Goal: Task Accomplishment & Management: Use online tool/utility

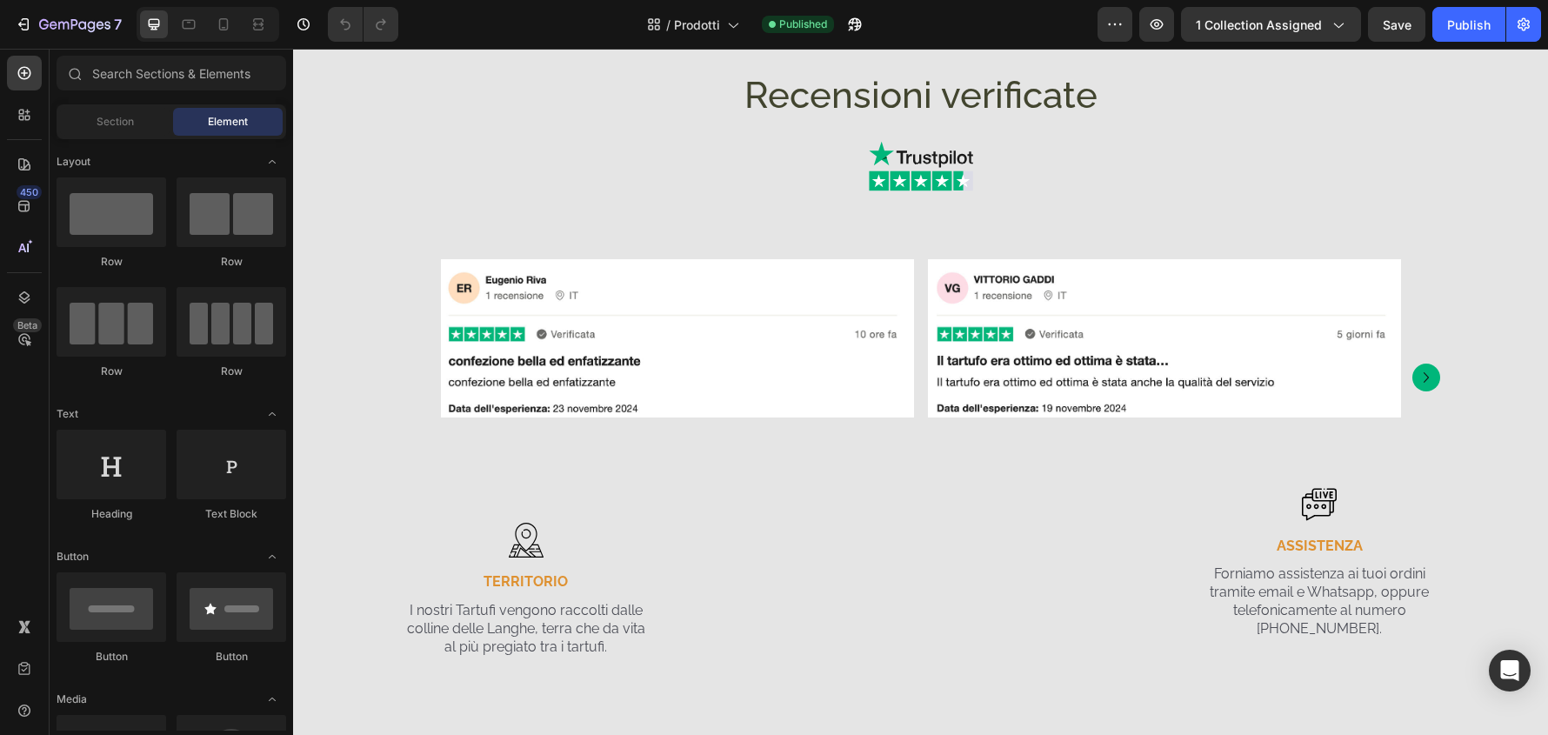
scroll to position [2088, 0]
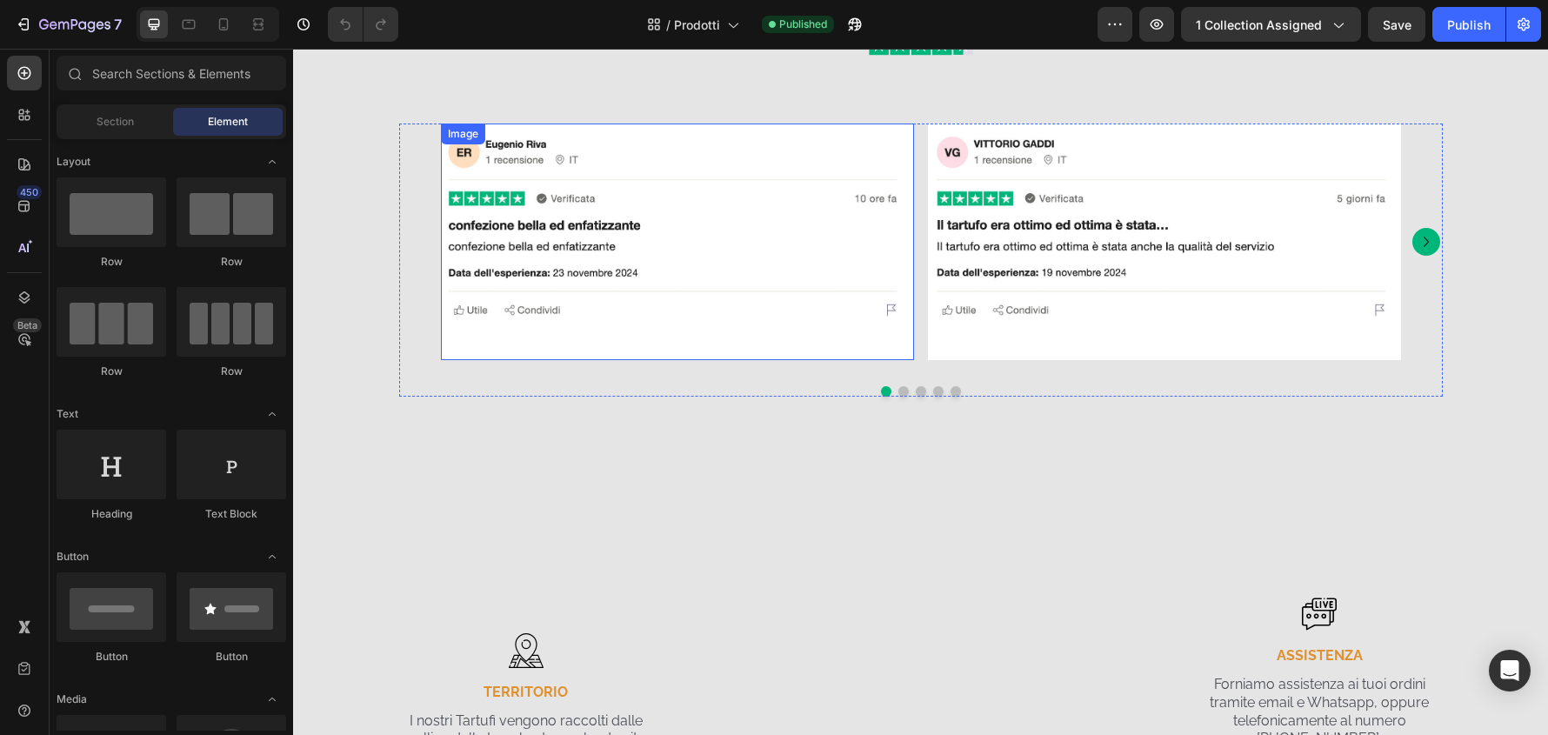
click at [843, 342] on img at bounding box center [677, 242] width 473 height 237
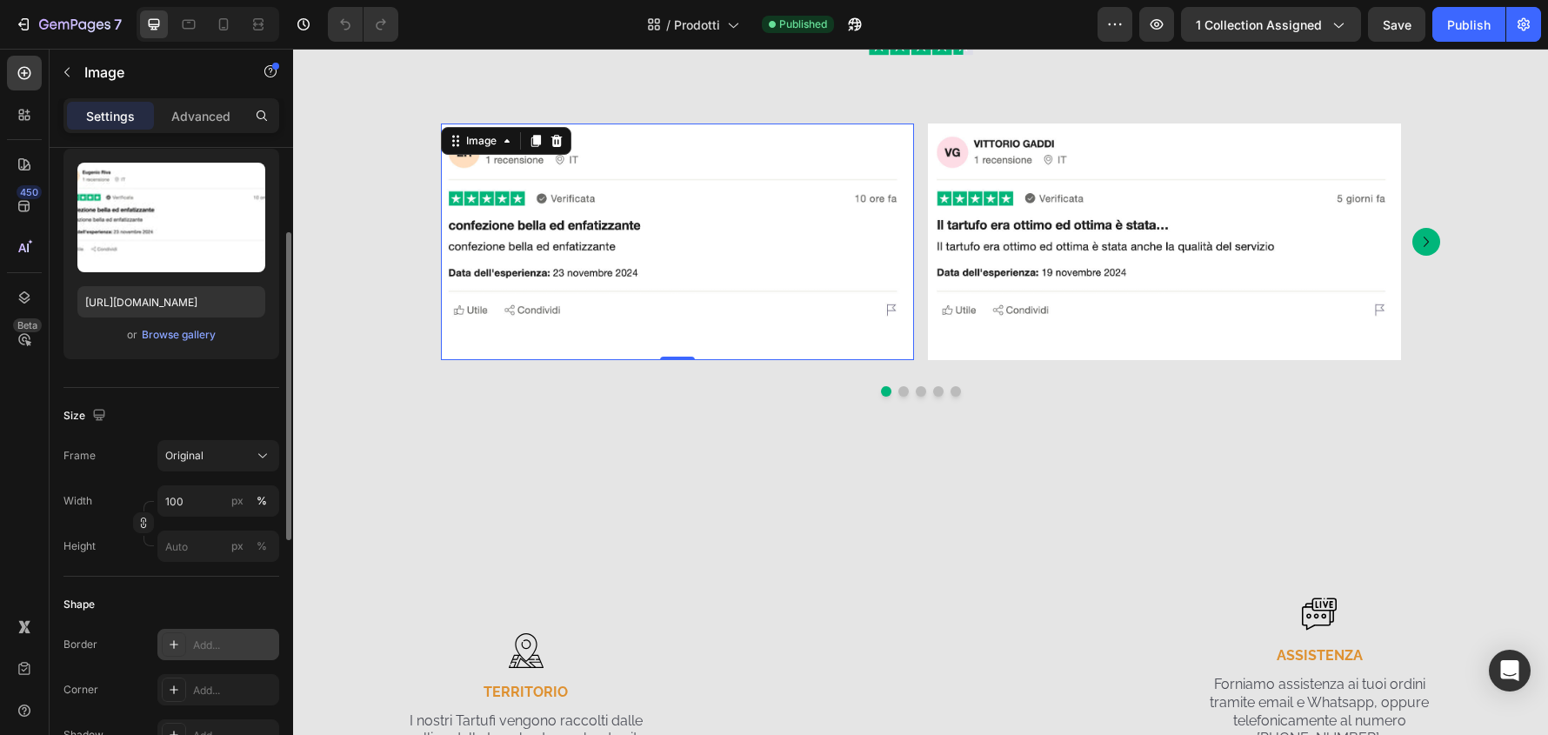
scroll to position [348, 0]
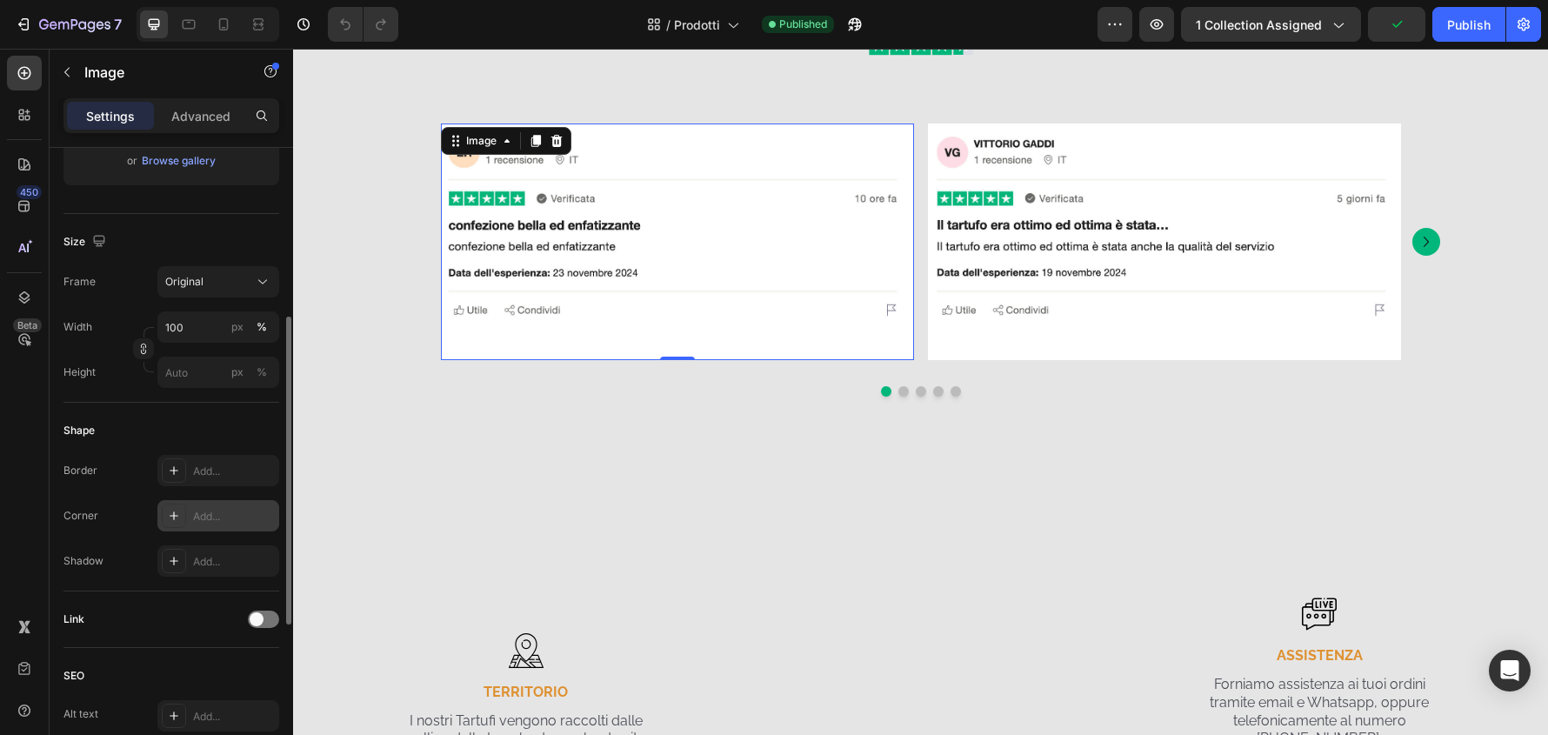
click at [271, 513] on div "Add..." at bounding box center [234, 517] width 82 height 16
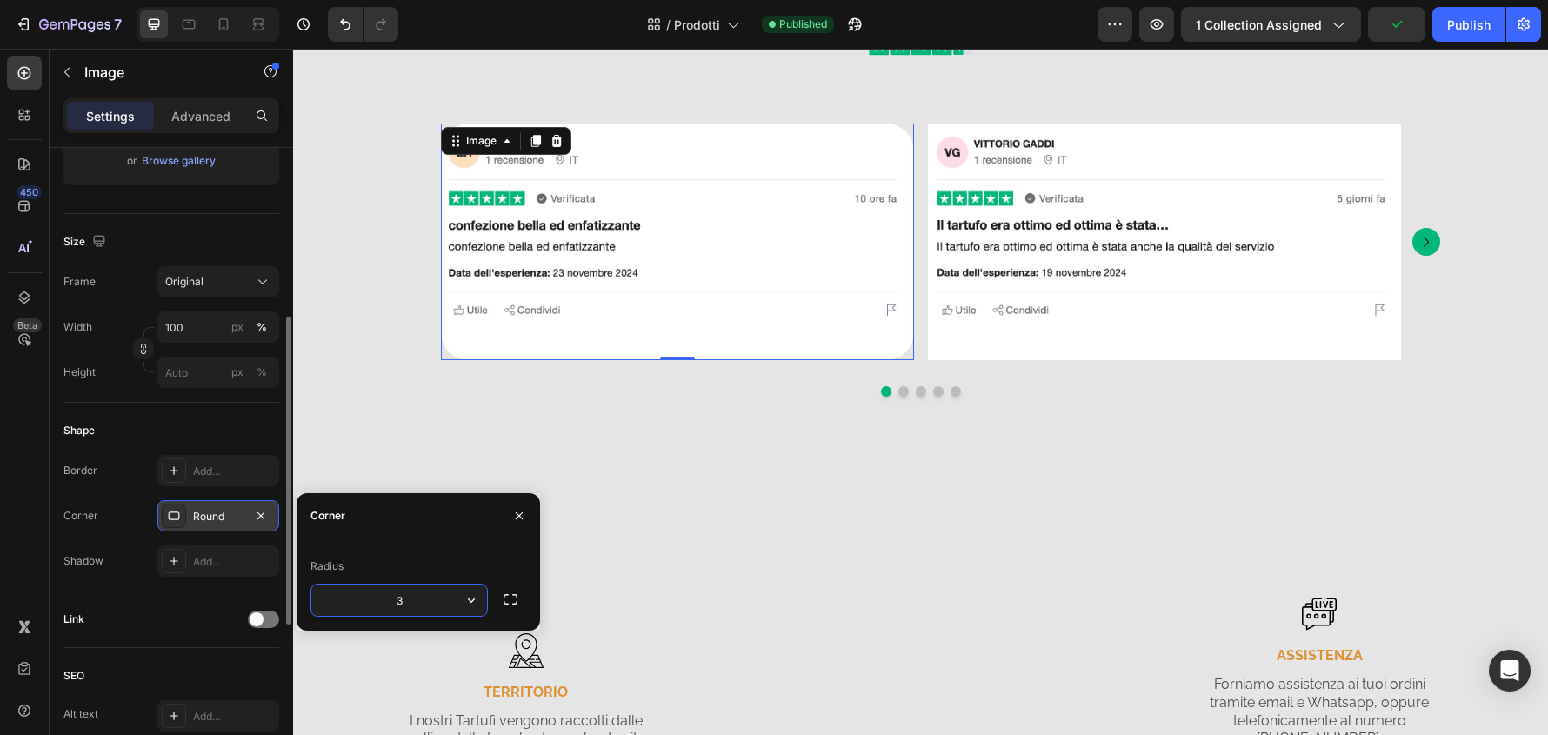
type input "32"
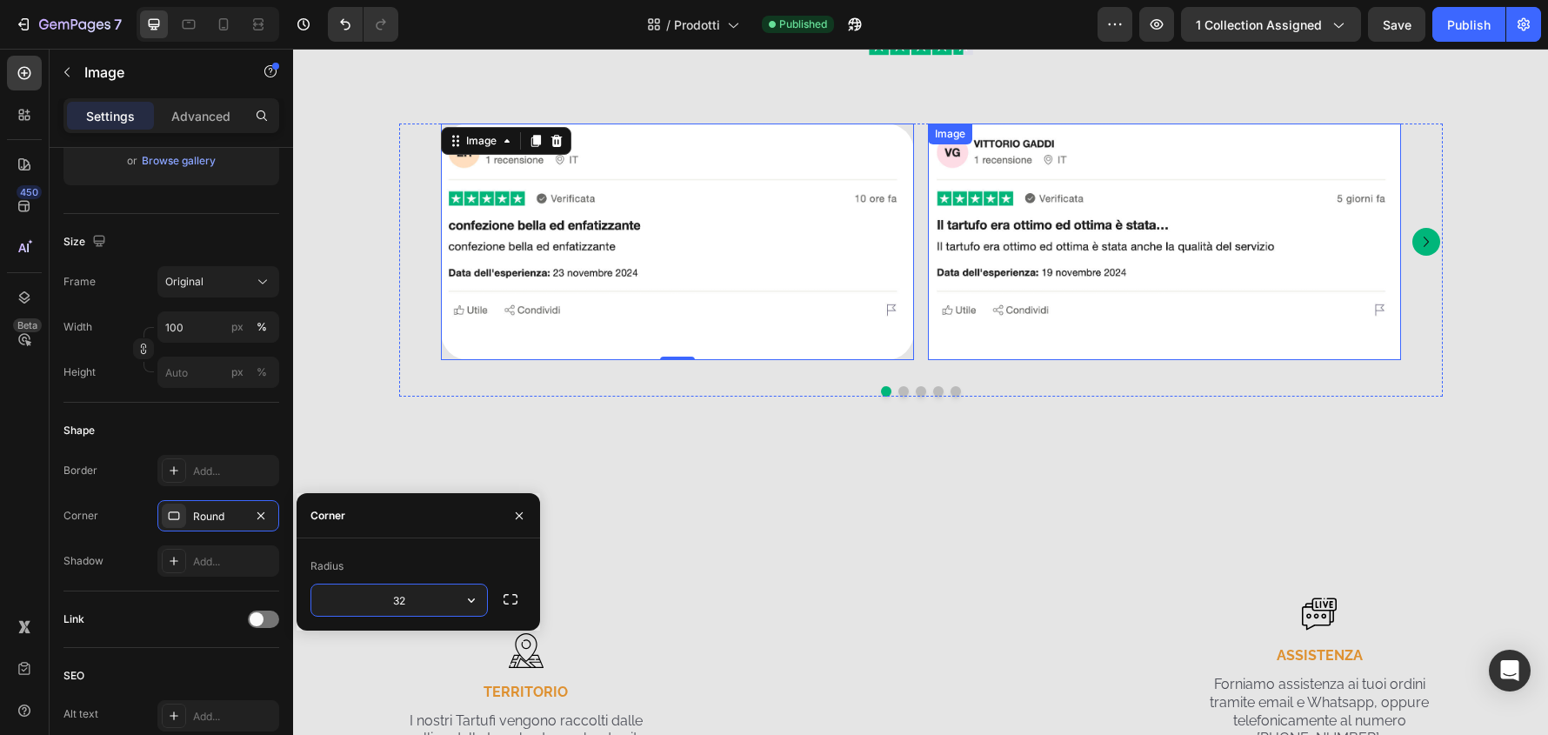
click at [1053, 349] on img at bounding box center [1164, 242] width 473 height 237
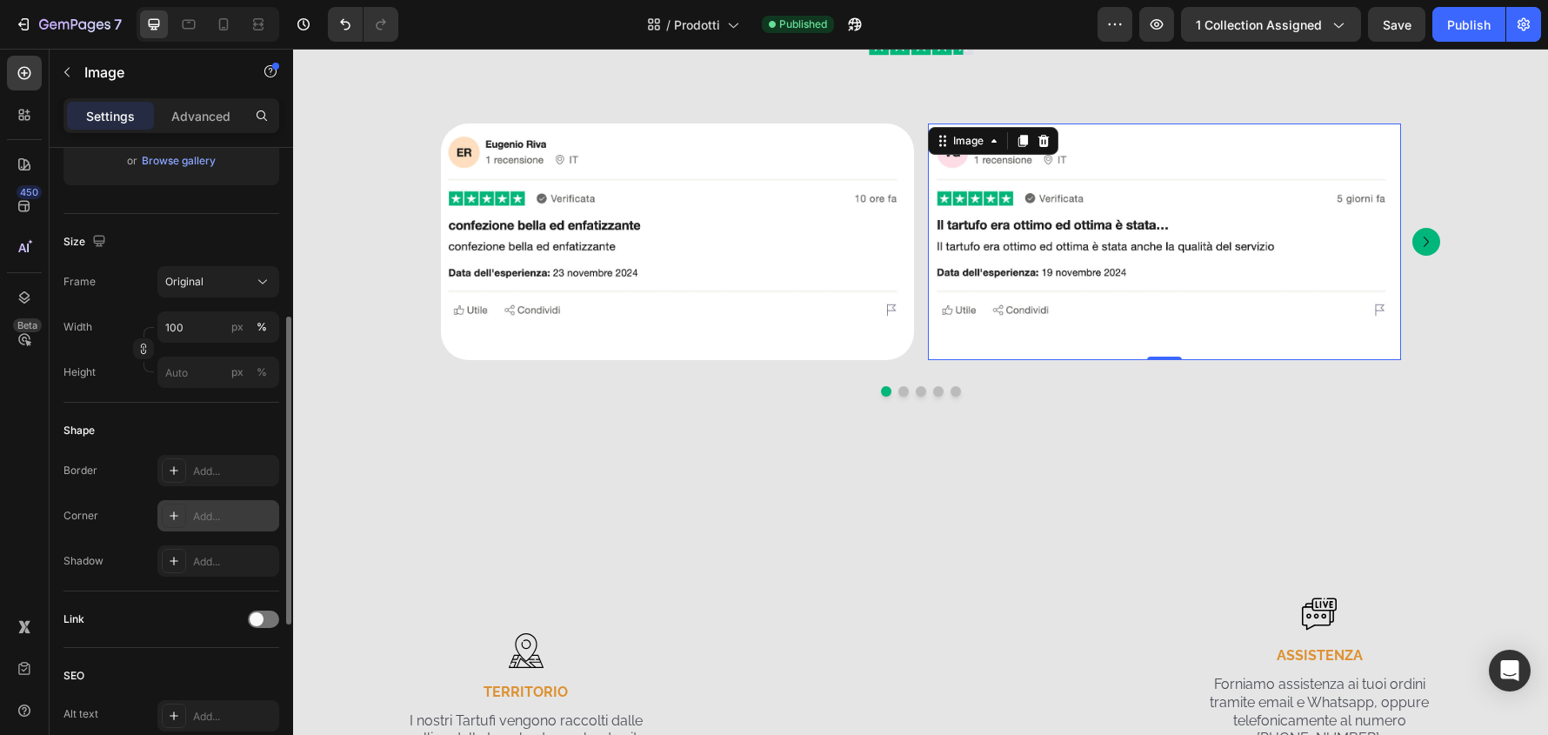
click at [210, 513] on div "Add..." at bounding box center [234, 517] width 82 height 16
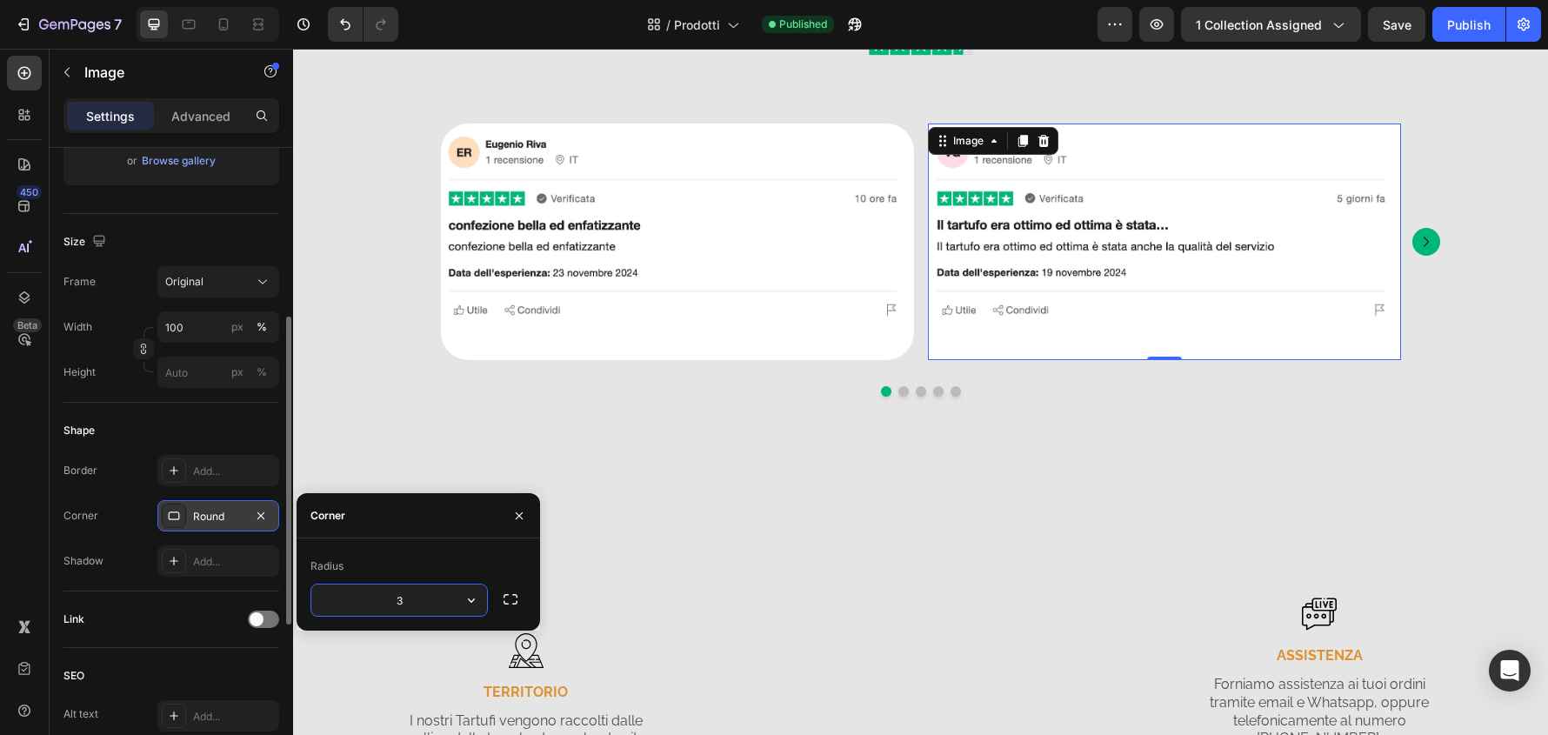
type input "32"
click at [424, 605] on input "32" at bounding box center [399, 600] width 176 height 31
click at [424, 604] on input "32" at bounding box center [399, 600] width 176 height 31
click at [1416, 247] on icon "Carousel Next Arrow" at bounding box center [1426, 241] width 21 height 21
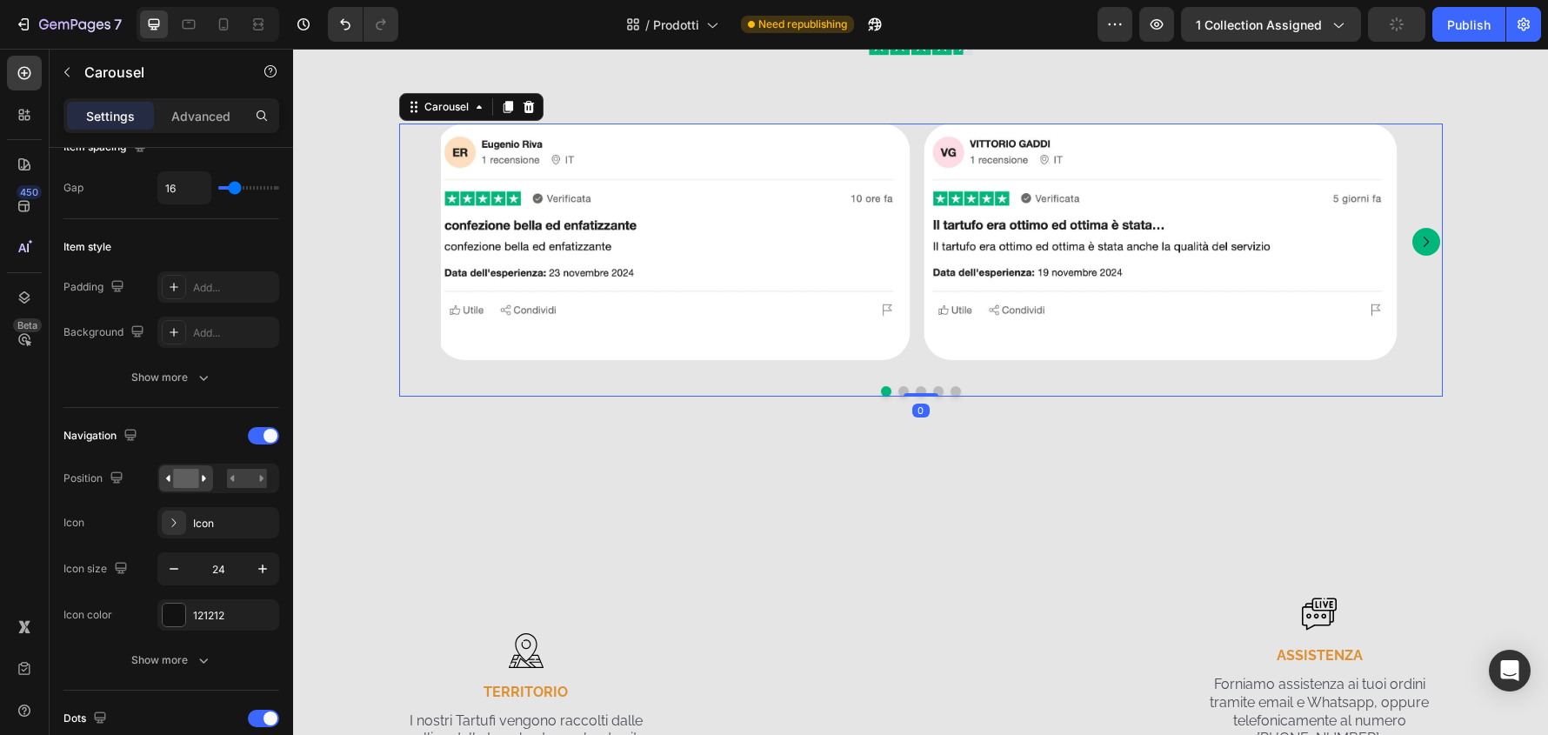
scroll to position [0, 0]
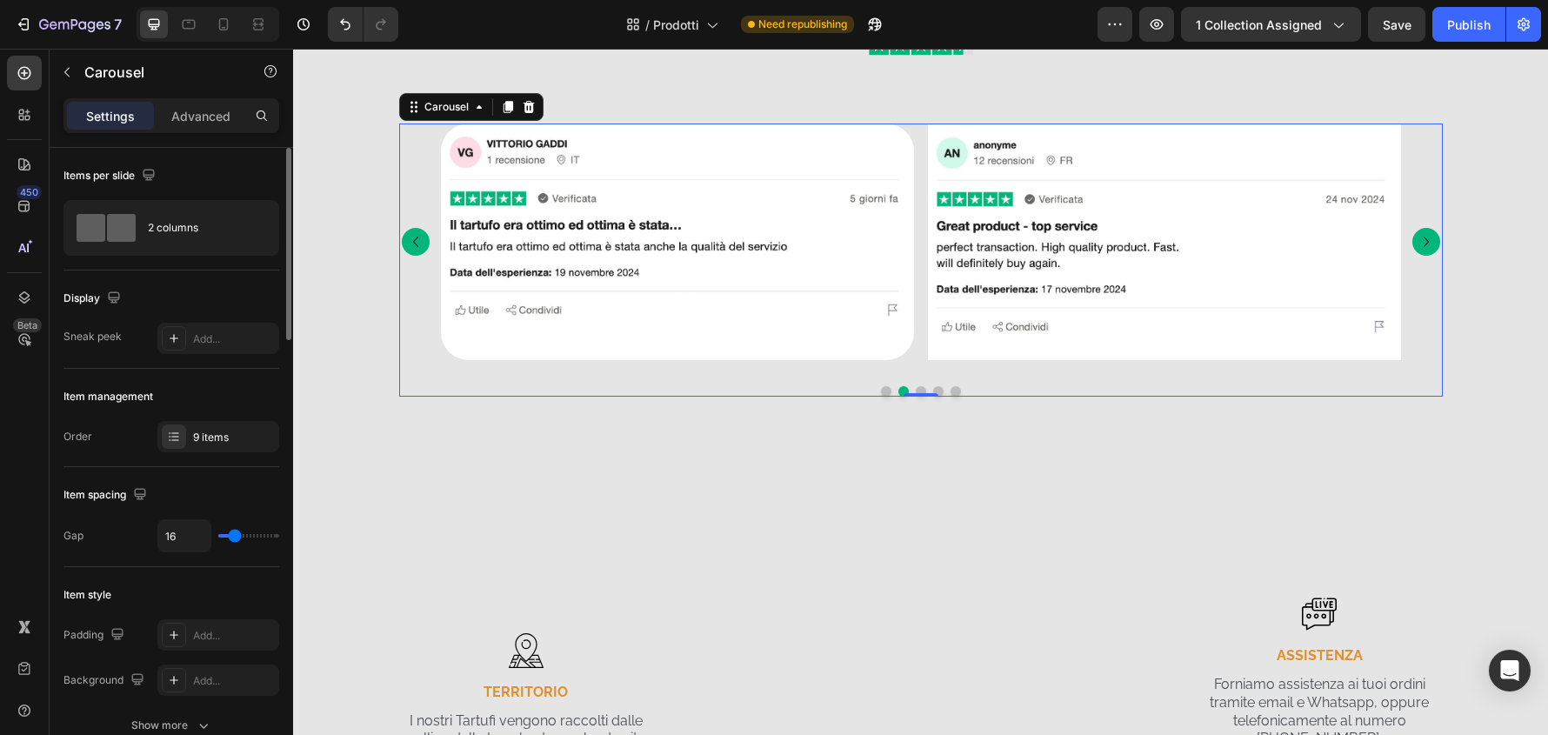
click at [1426, 244] on icon "Carousel Next Arrow" at bounding box center [1426, 241] width 21 height 21
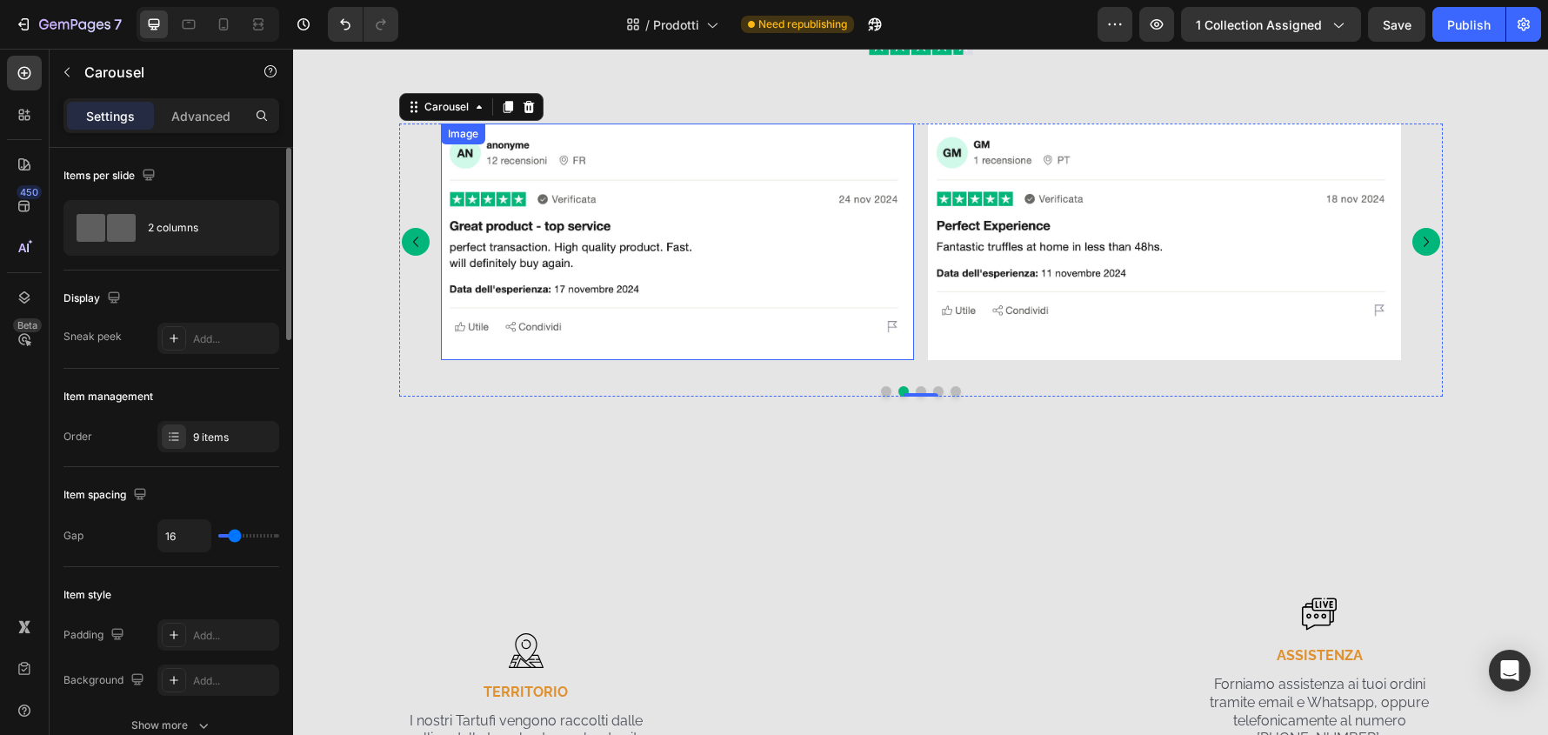
click at [744, 355] on img at bounding box center [677, 242] width 473 height 237
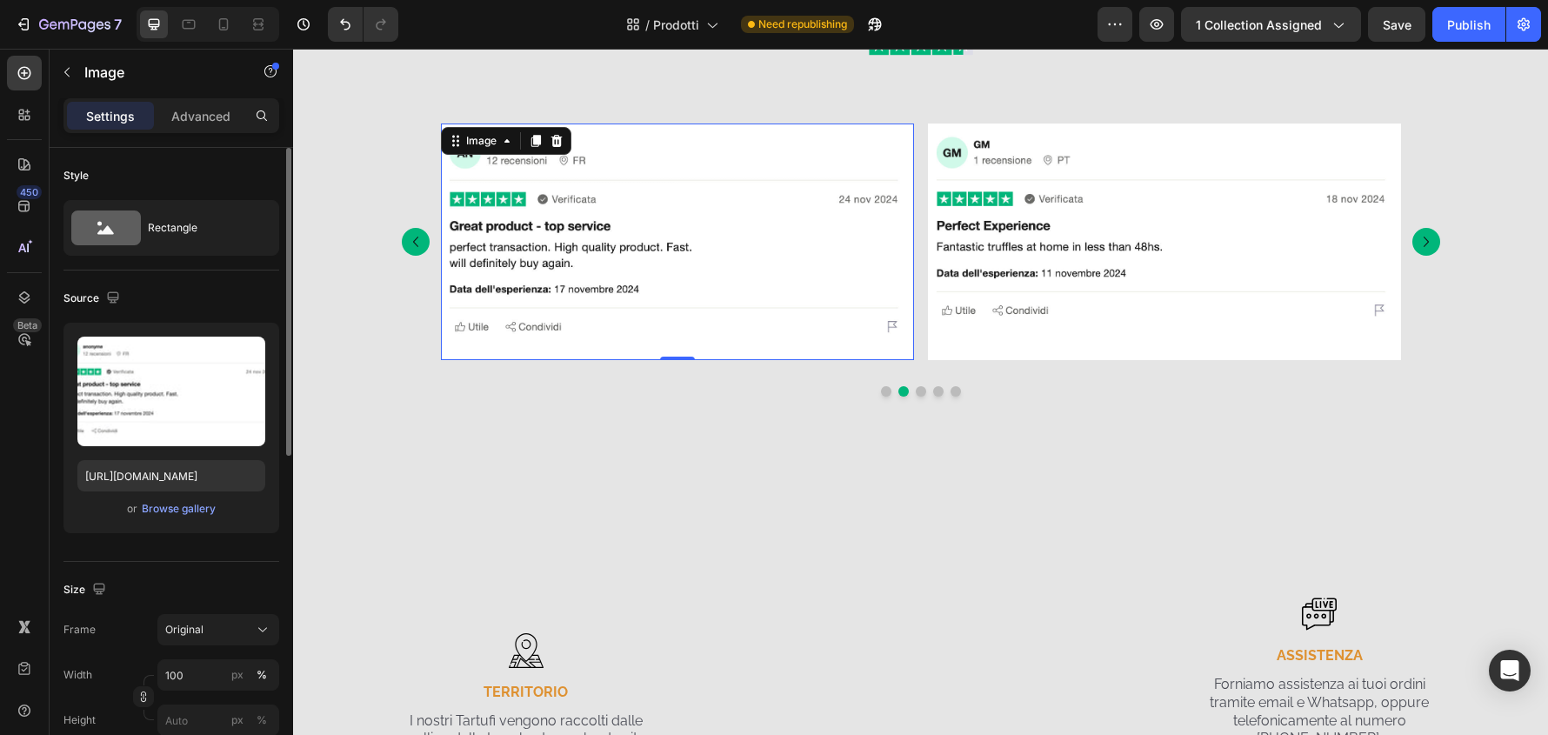
scroll to position [261, 0]
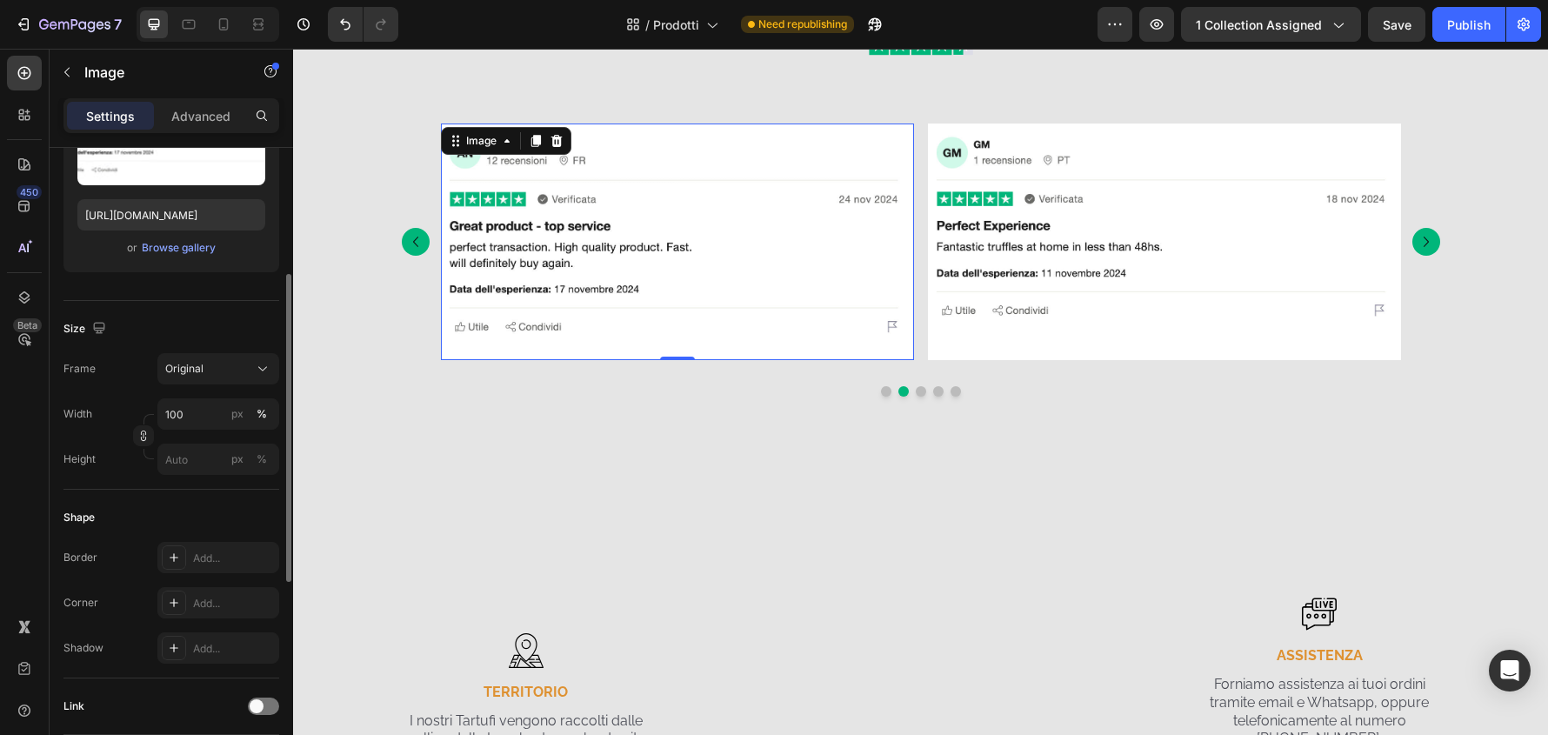
click at [663, 324] on img at bounding box center [677, 242] width 473 height 237
click at [213, 606] on div "Add..." at bounding box center [234, 604] width 82 height 16
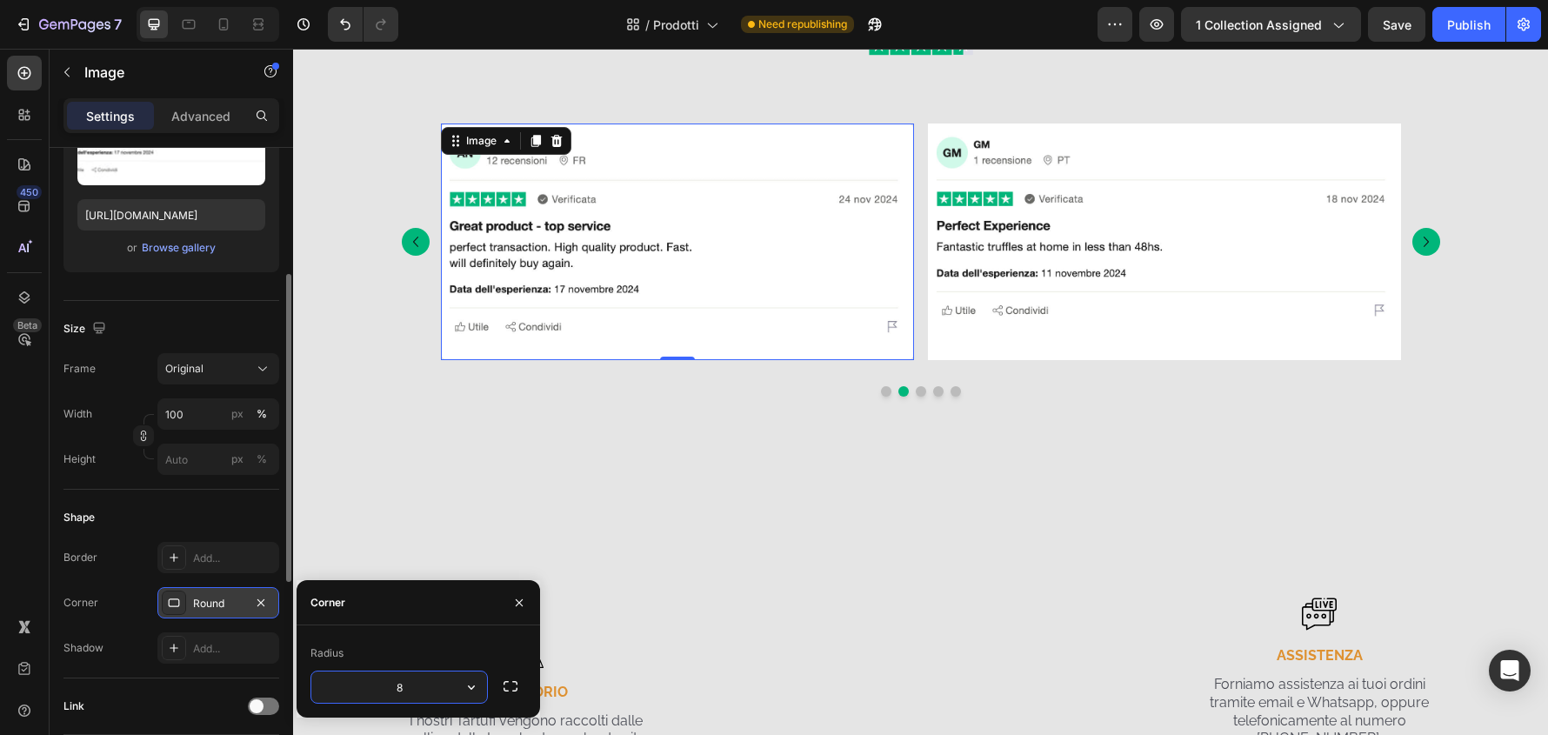
type input "32"
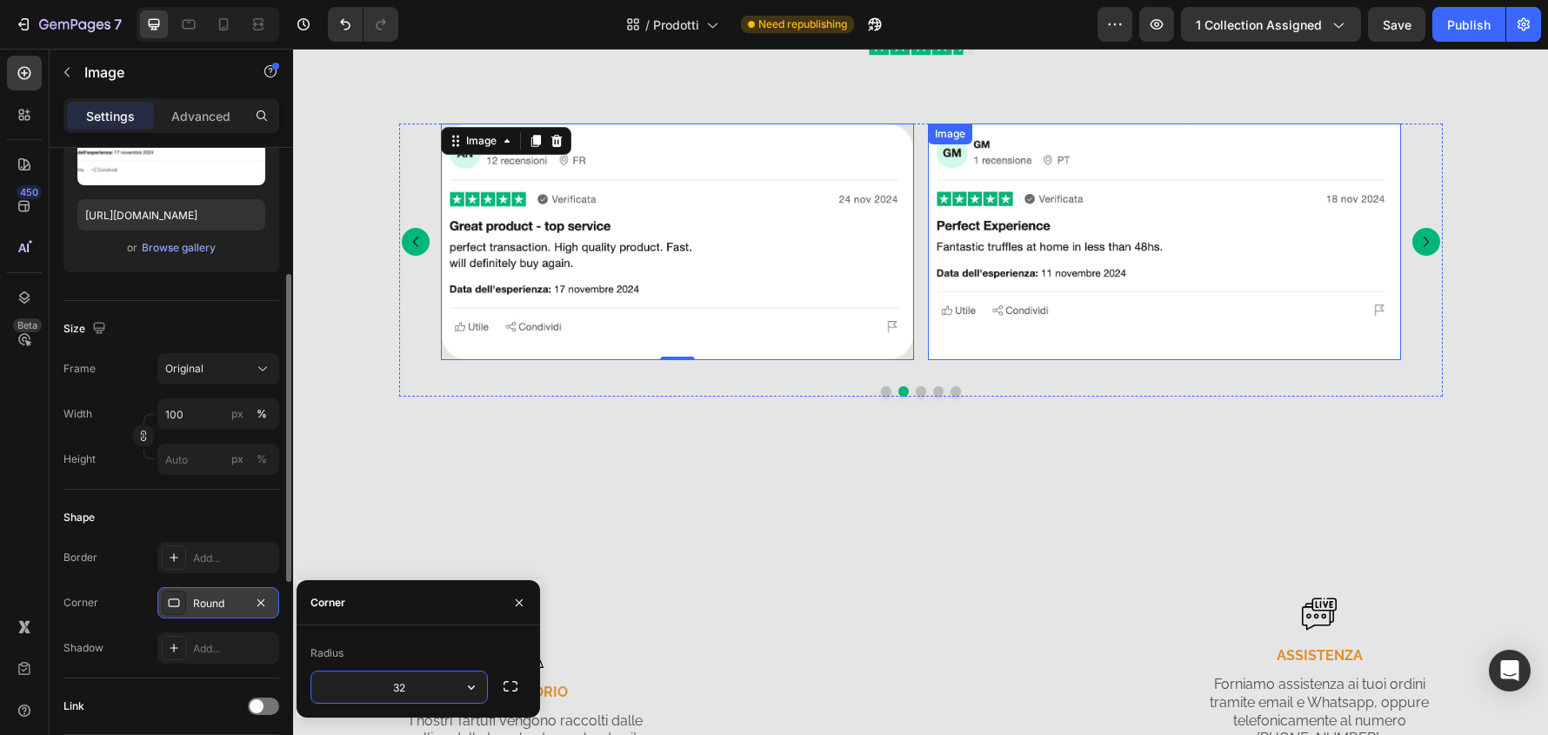
click at [1333, 340] on img at bounding box center [1164, 242] width 473 height 237
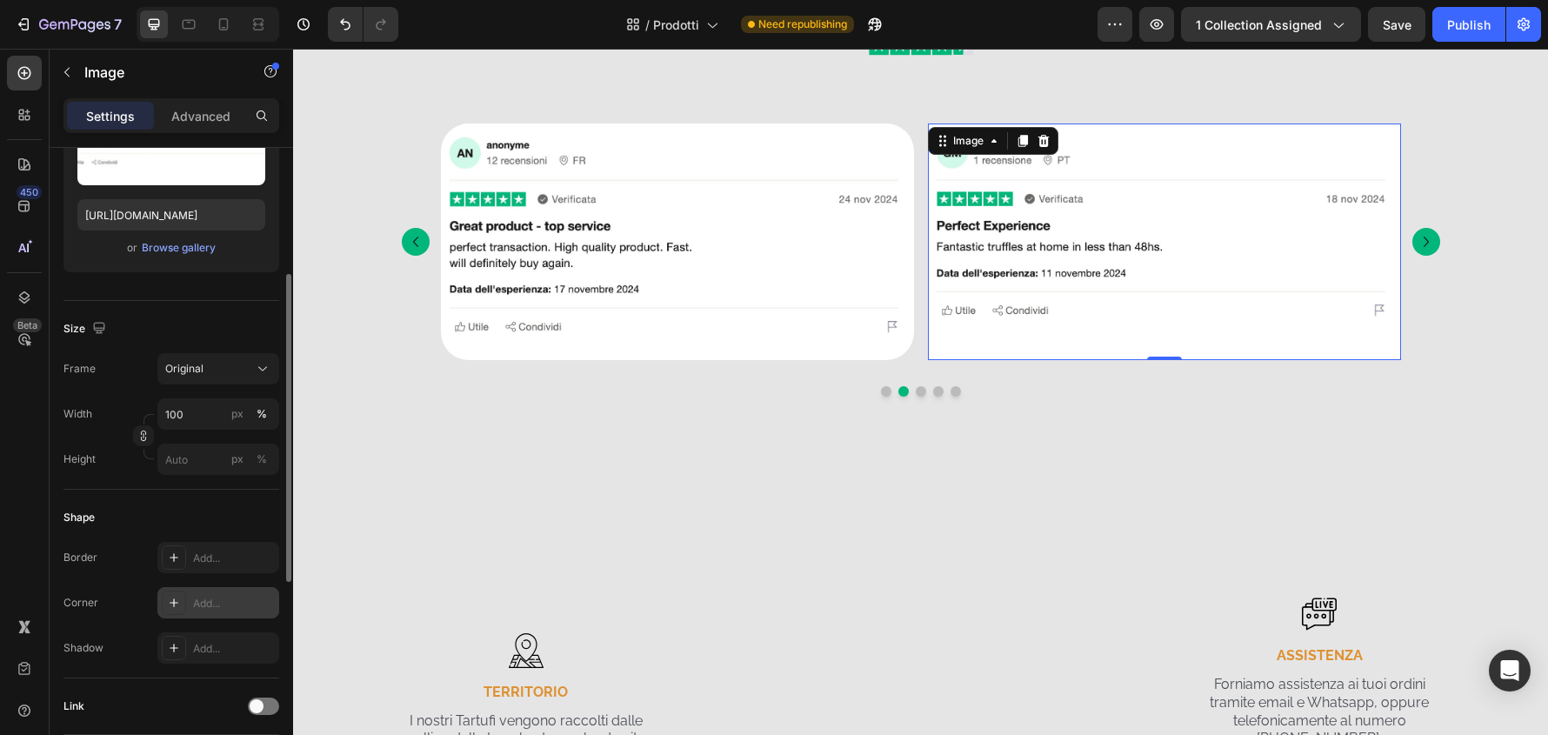
click at [245, 591] on div "Add..." at bounding box center [218, 602] width 122 height 31
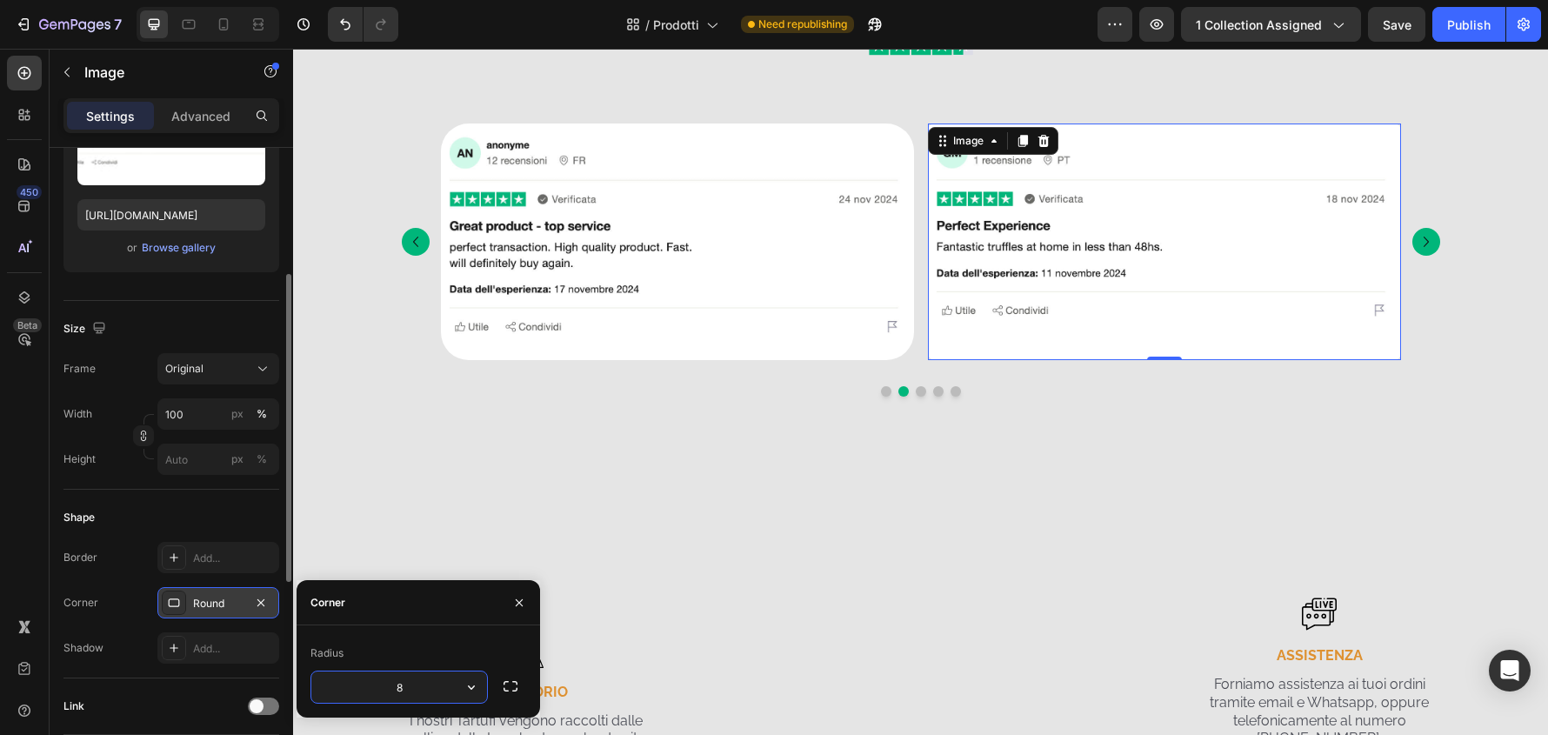
type input "32"
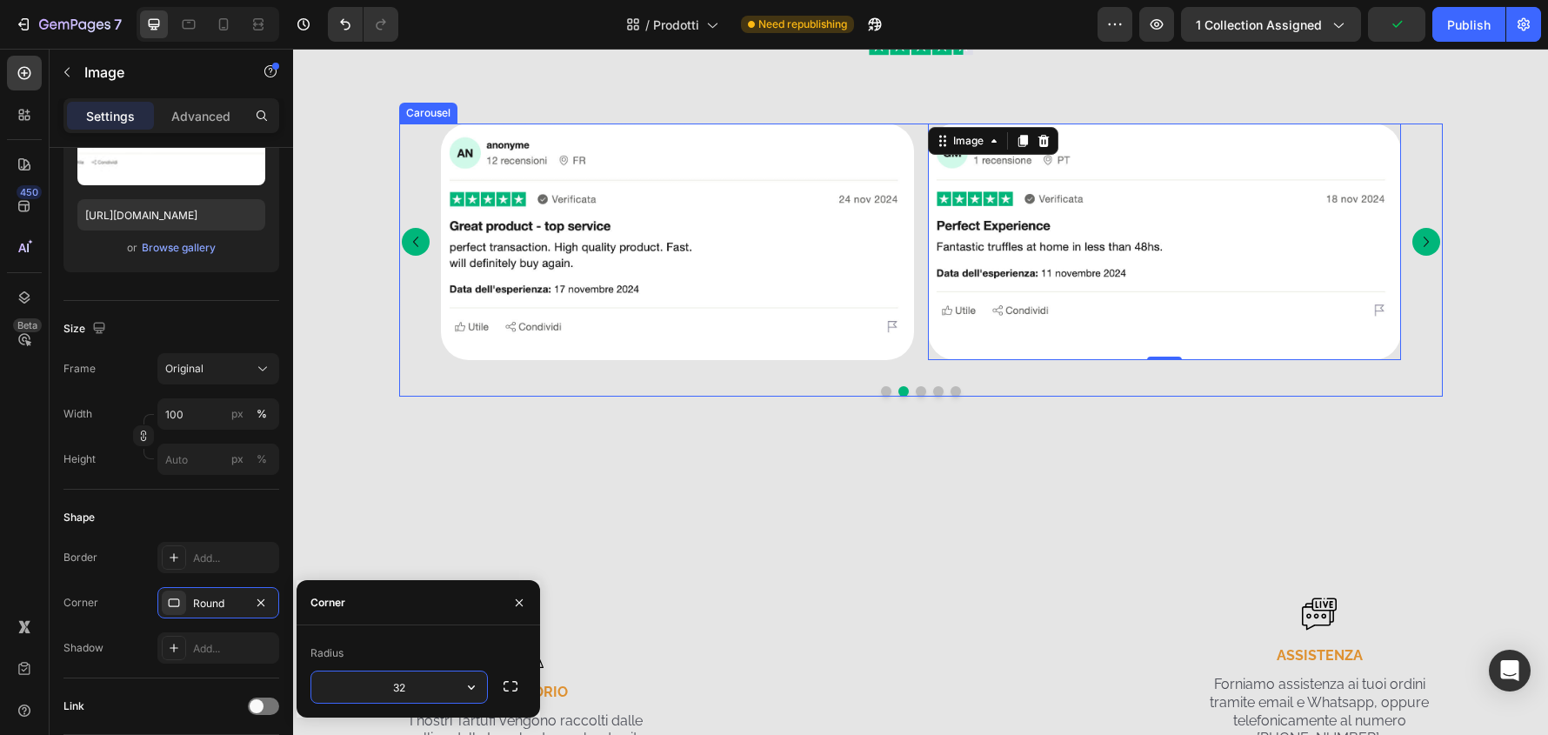
click at [1416, 242] on icon "Carousel Next Arrow" at bounding box center [1426, 241] width 21 height 21
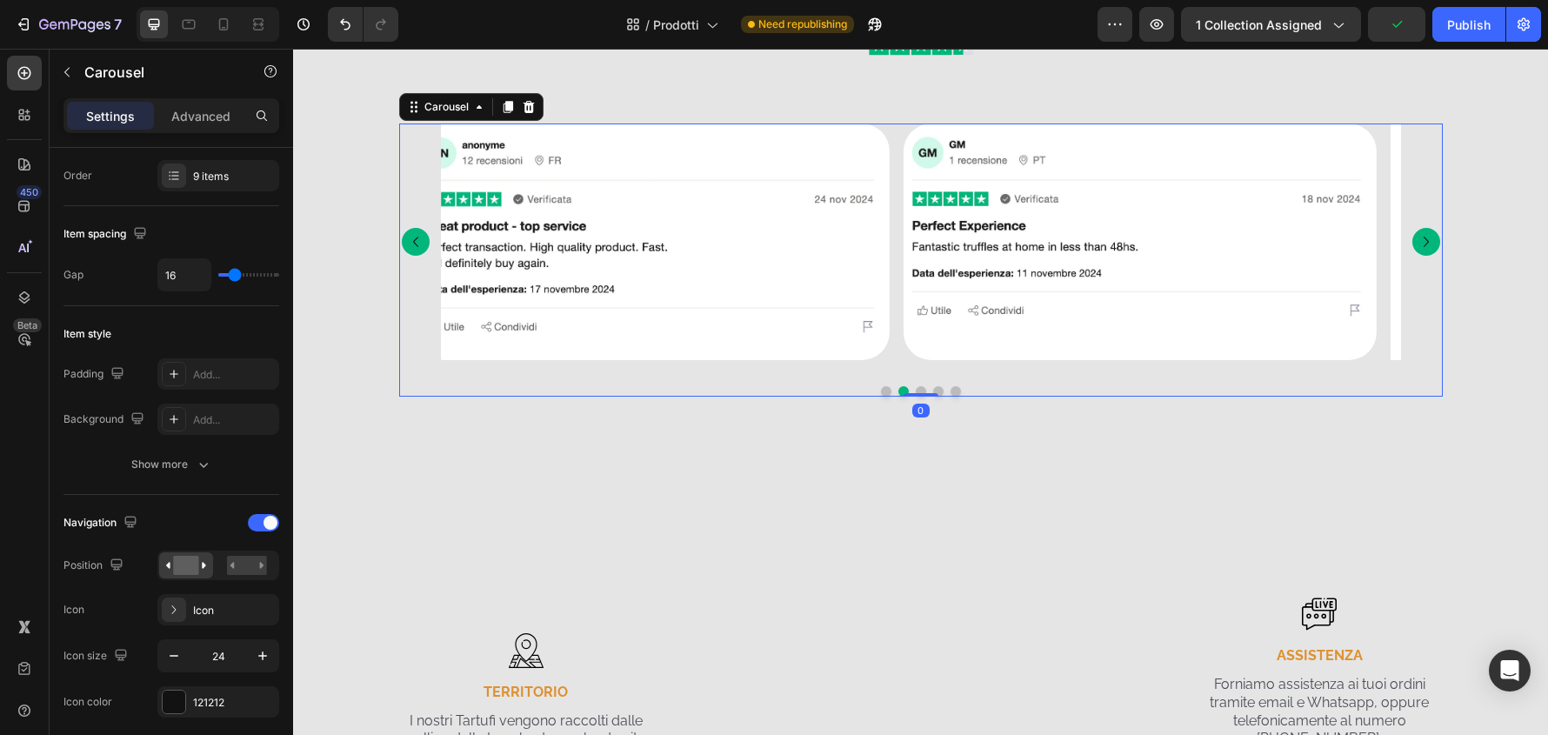
scroll to position [0, 0]
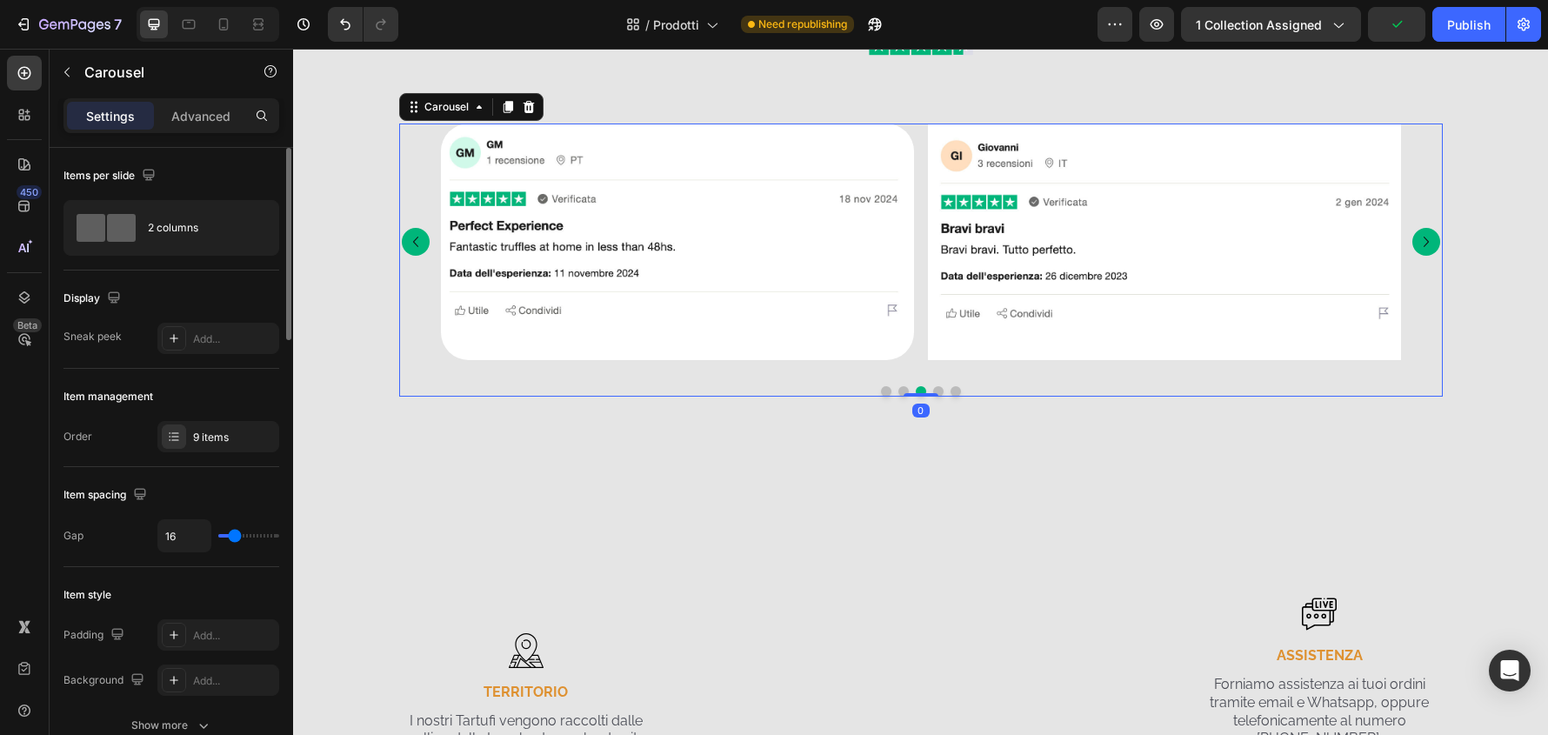
click at [1416, 242] on icon "Carousel Next Arrow" at bounding box center [1426, 241] width 21 height 21
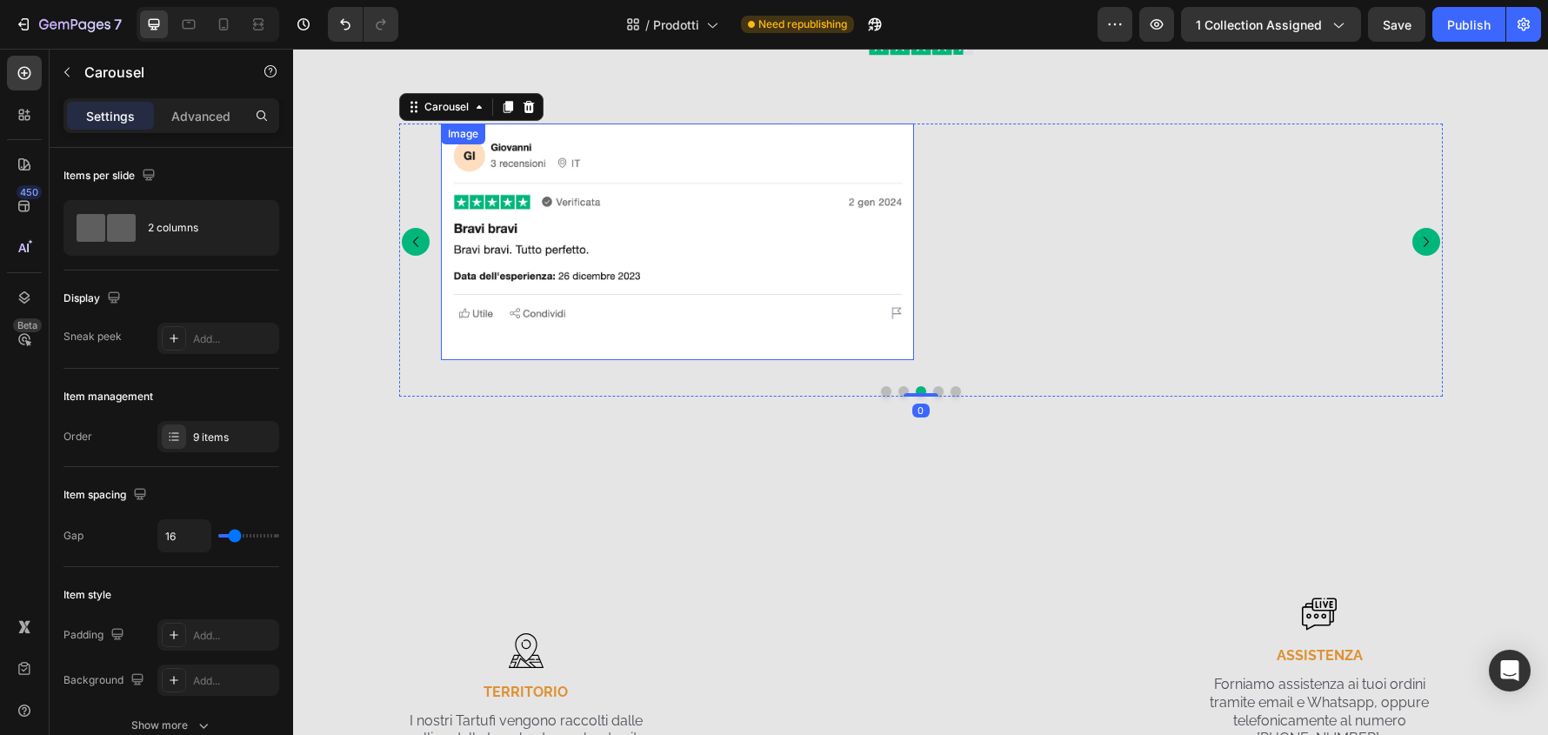
drag, startPoint x: 840, startPoint y: 331, endPoint x: 822, endPoint y: 337, distance: 19.0
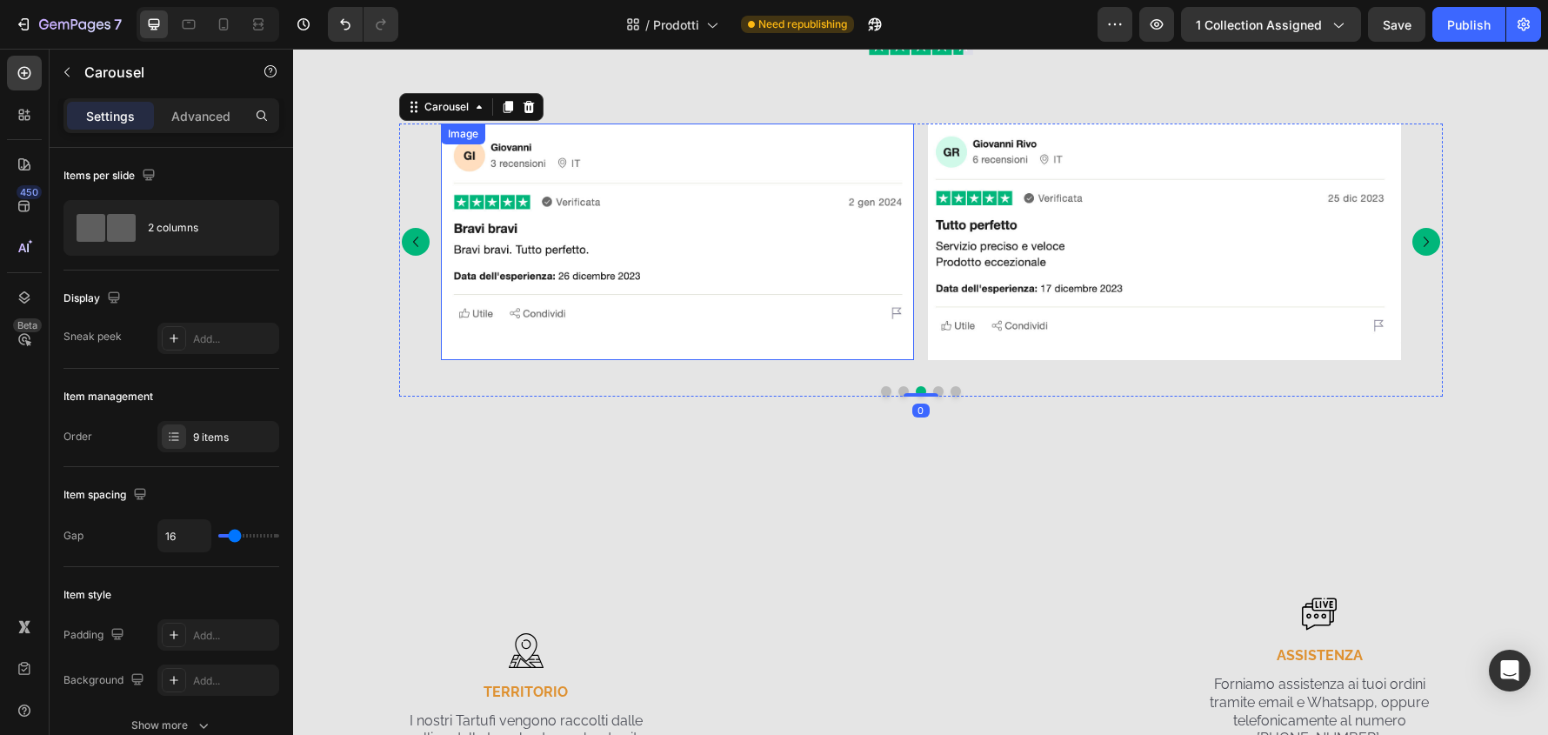
click at [839, 331] on img at bounding box center [677, 242] width 473 height 237
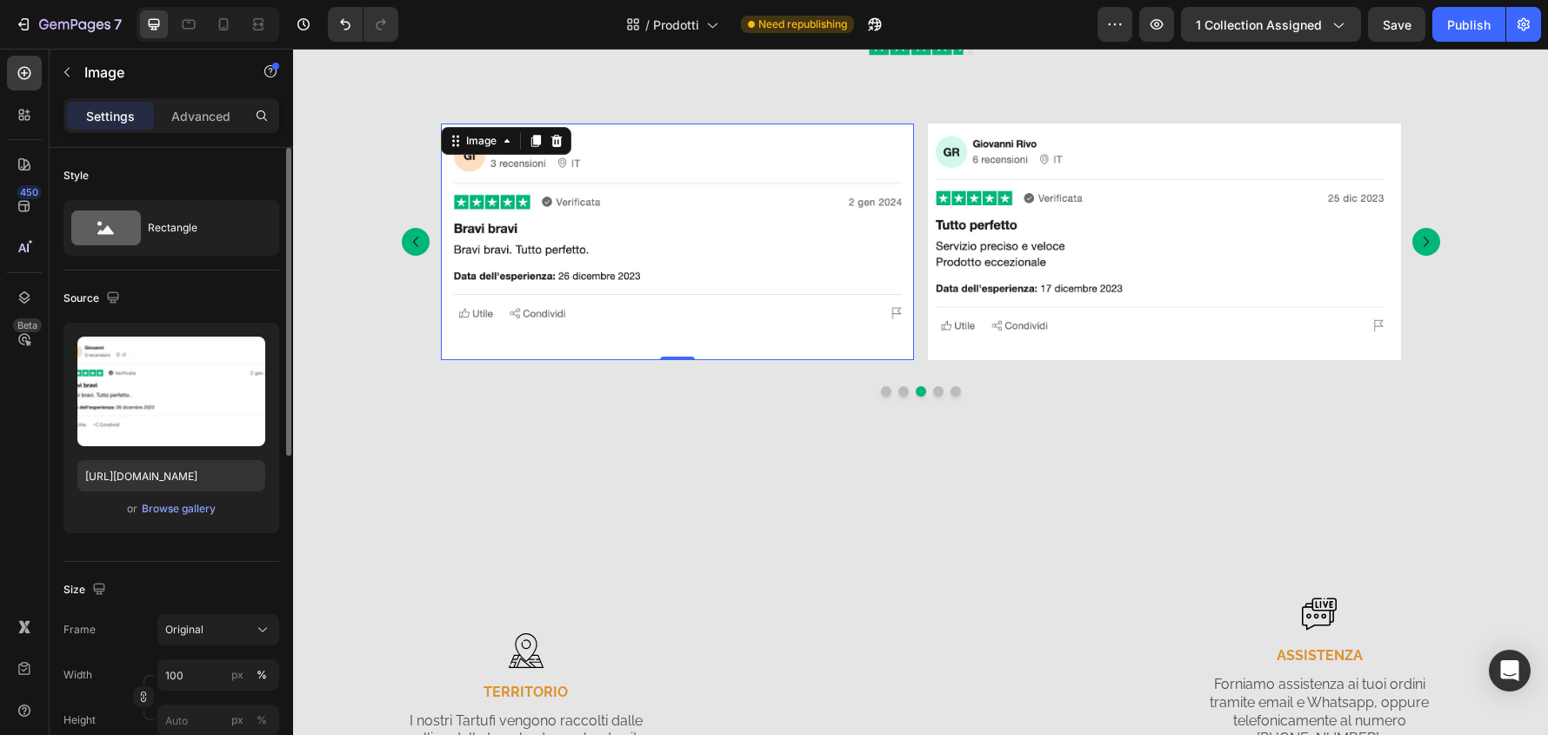
scroll to position [348, 0]
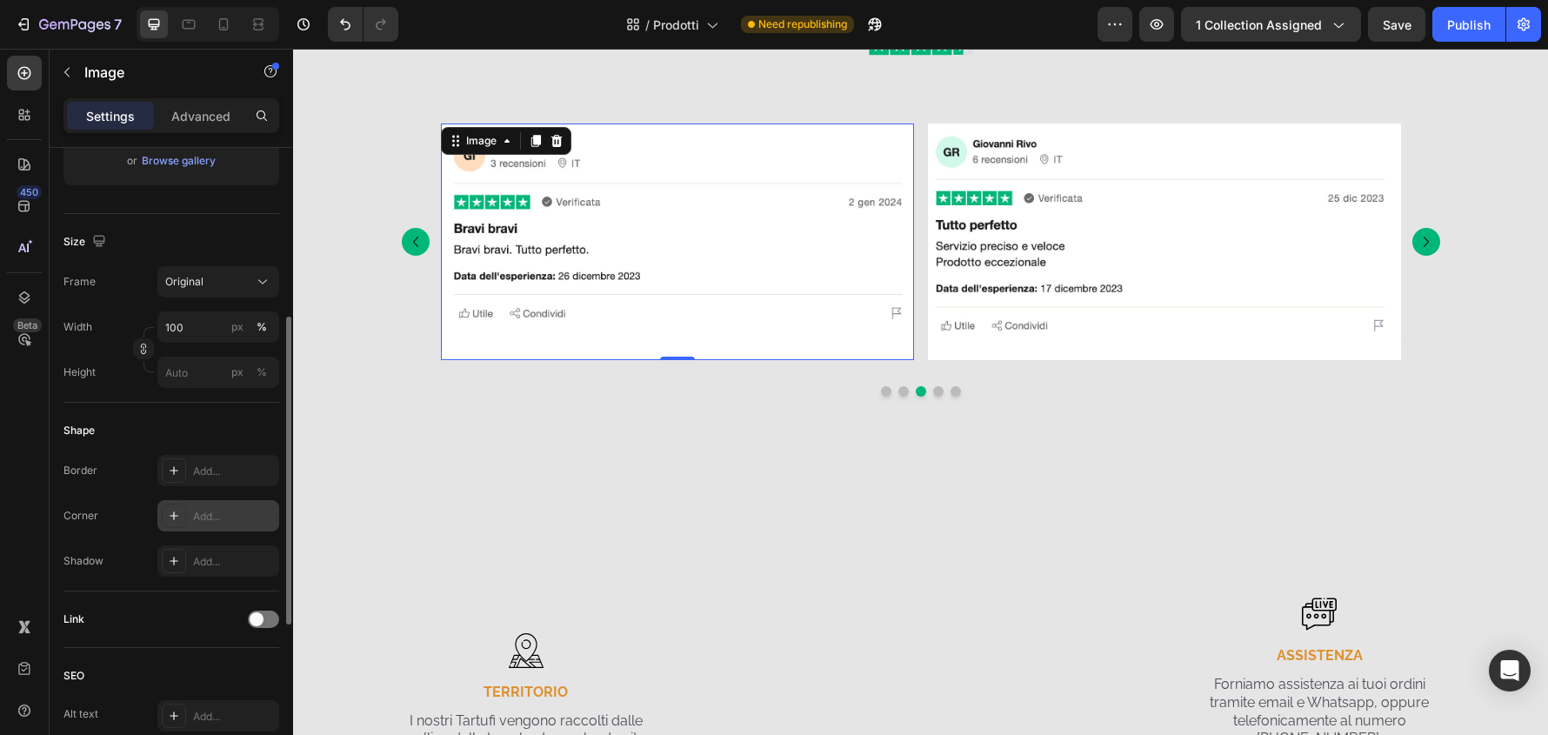
click at [197, 520] on div "Add..." at bounding box center [234, 517] width 82 height 16
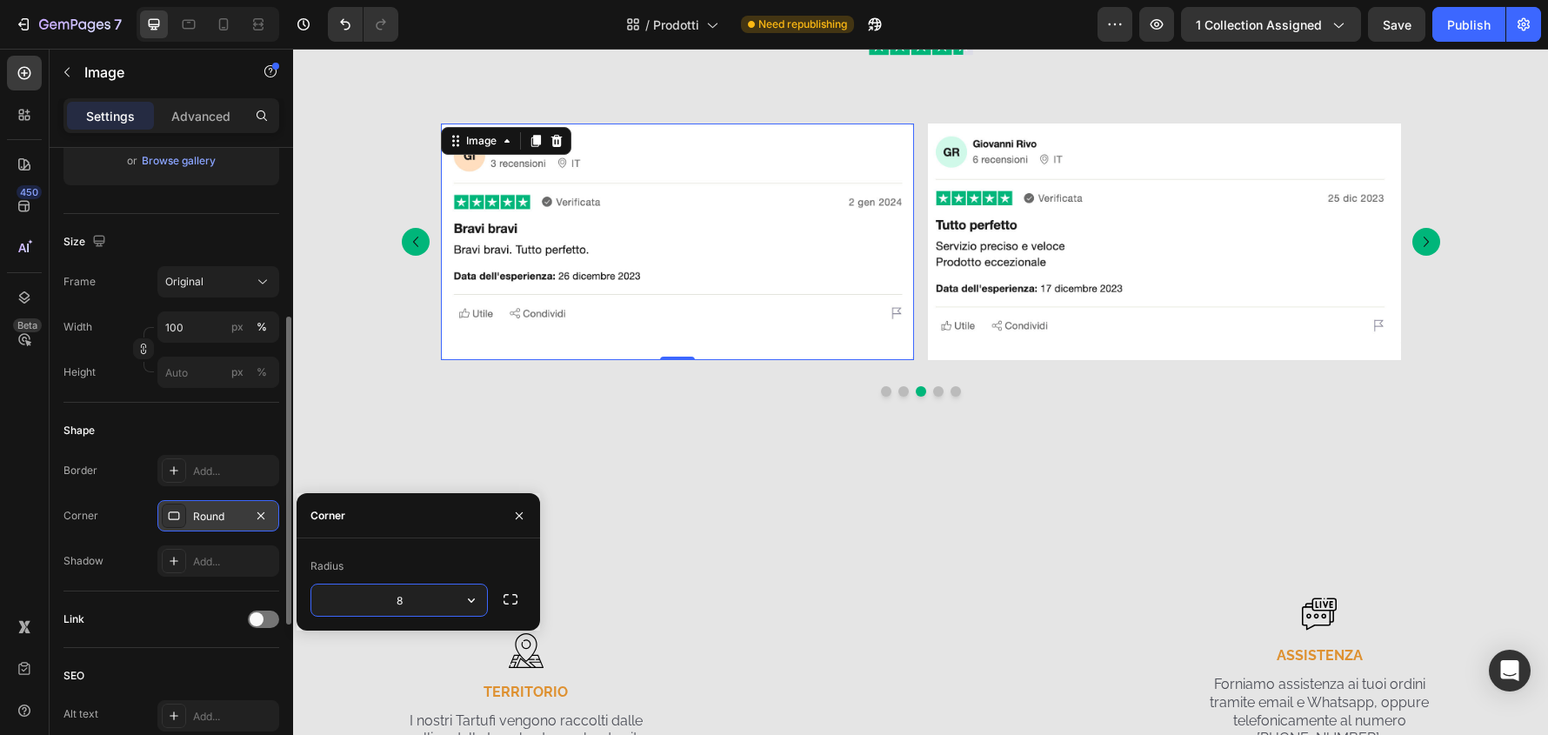
type input "32"
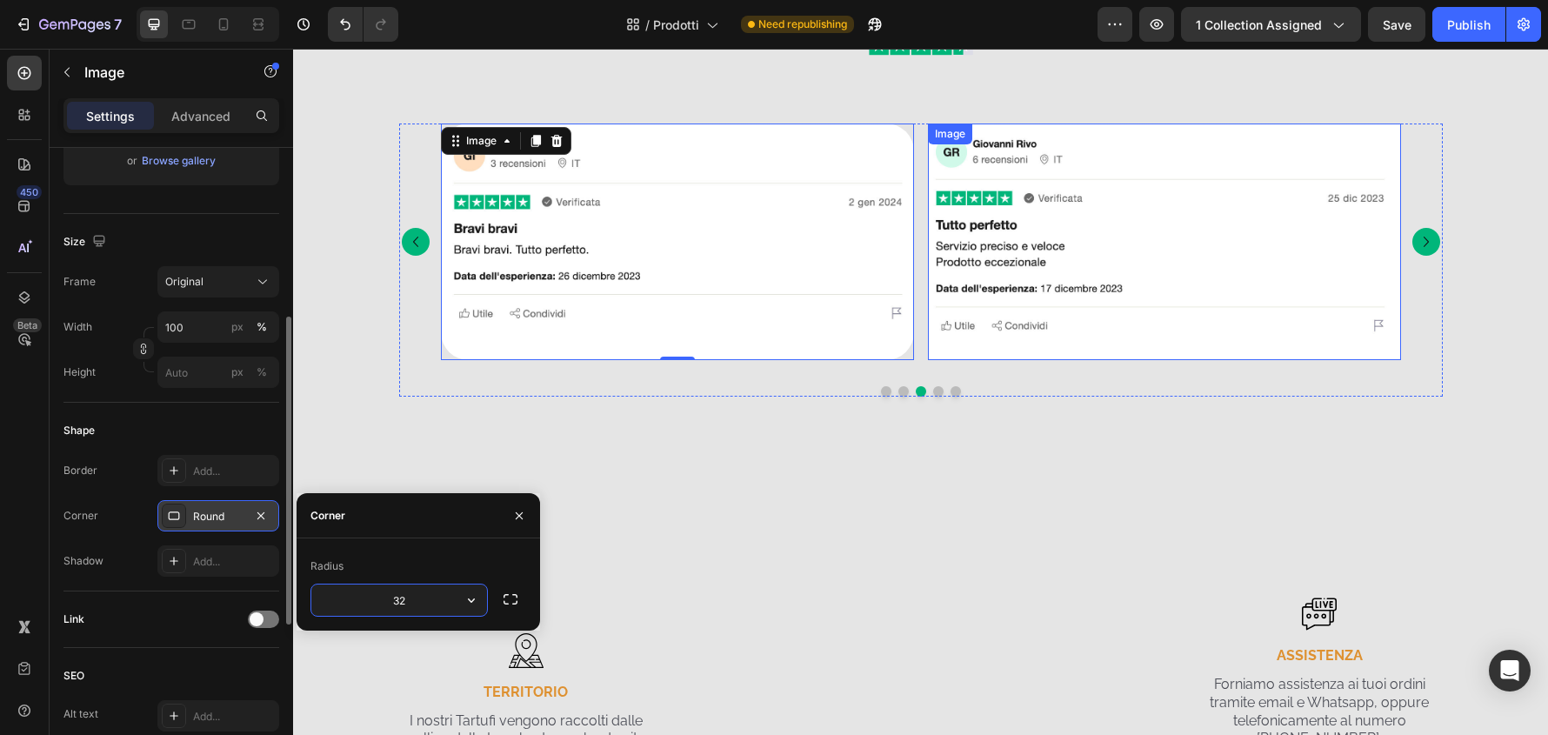
click at [1313, 334] on img at bounding box center [1164, 242] width 473 height 237
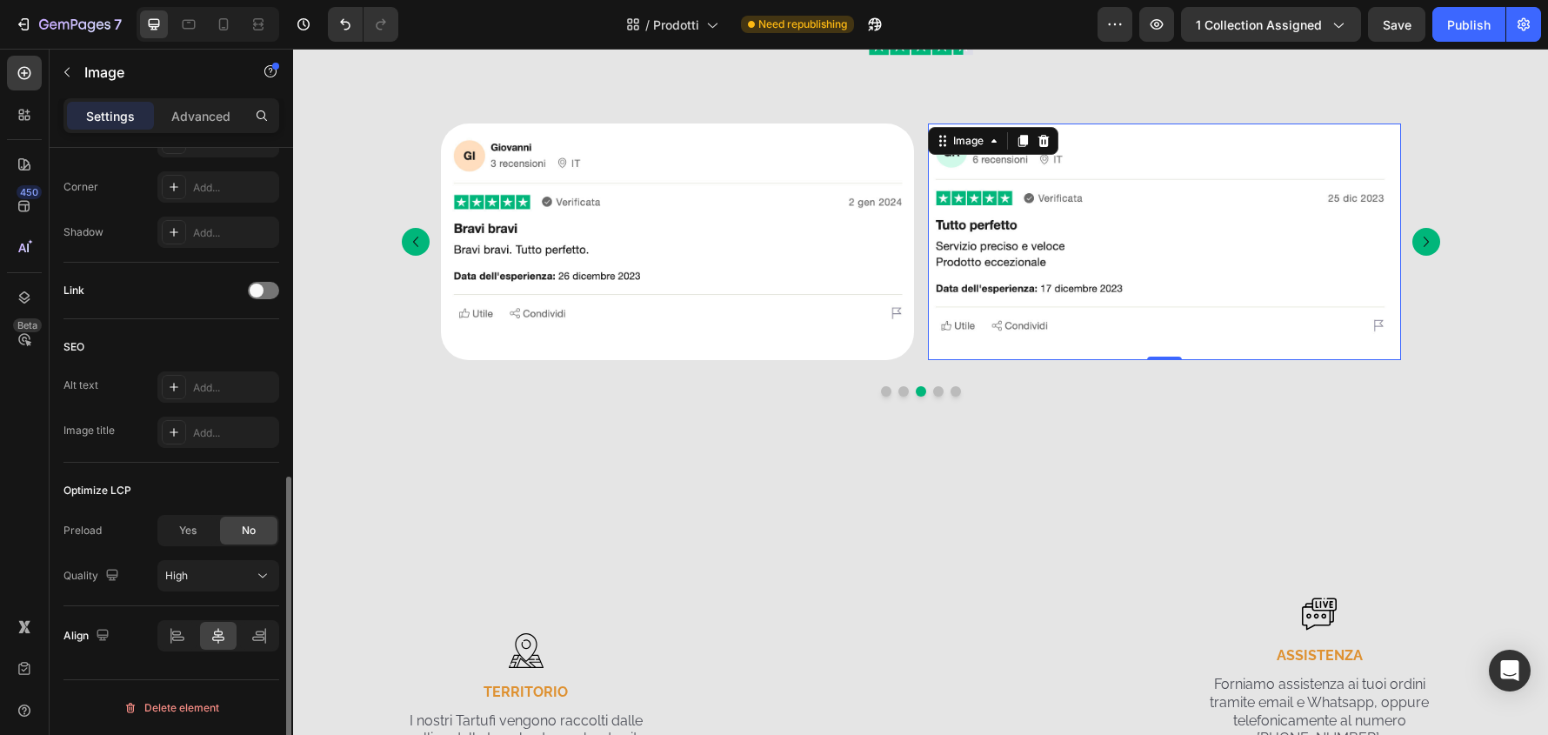
scroll to position [590, 0]
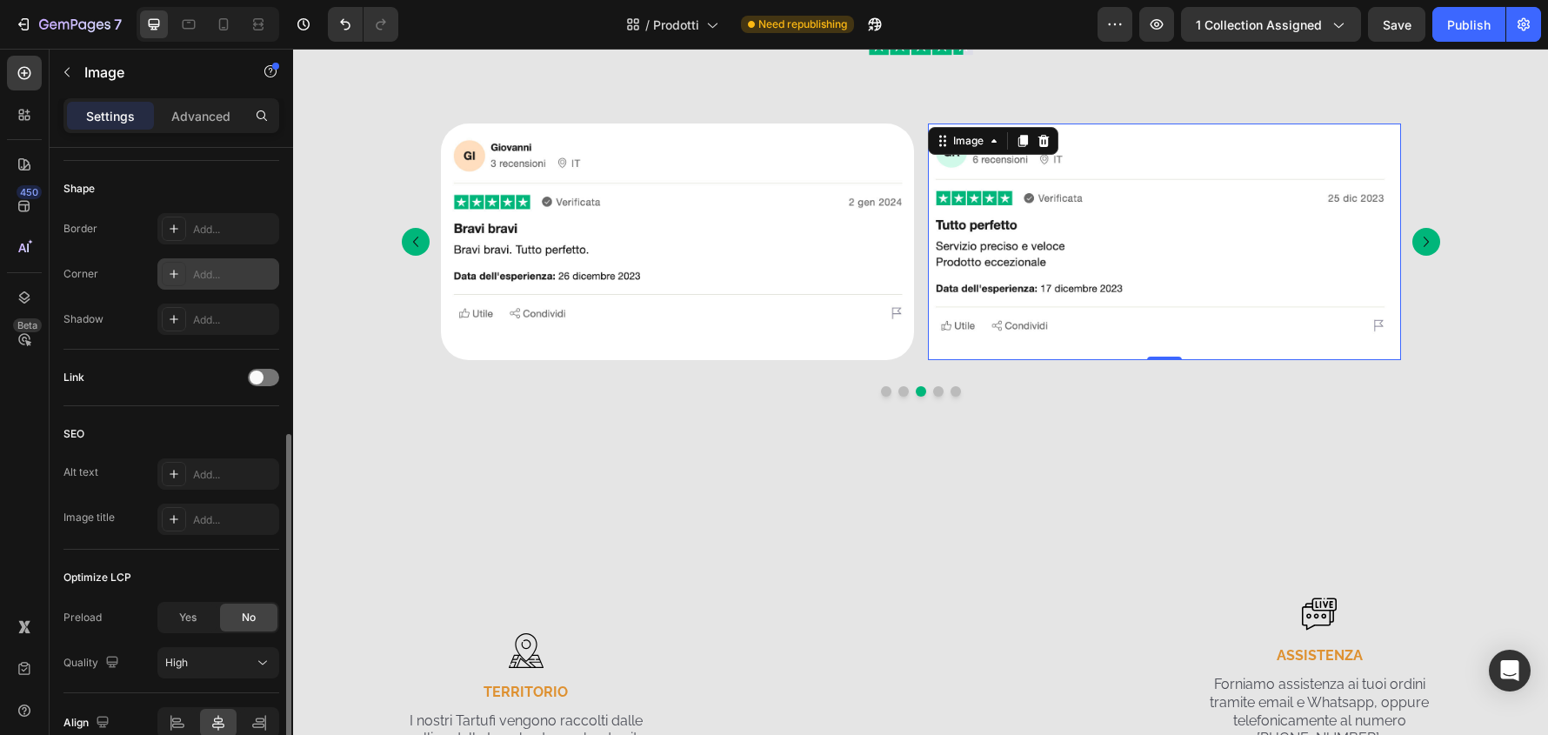
click at [234, 265] on div "Add..." at bounding box center [218, 273] width 122 height 31
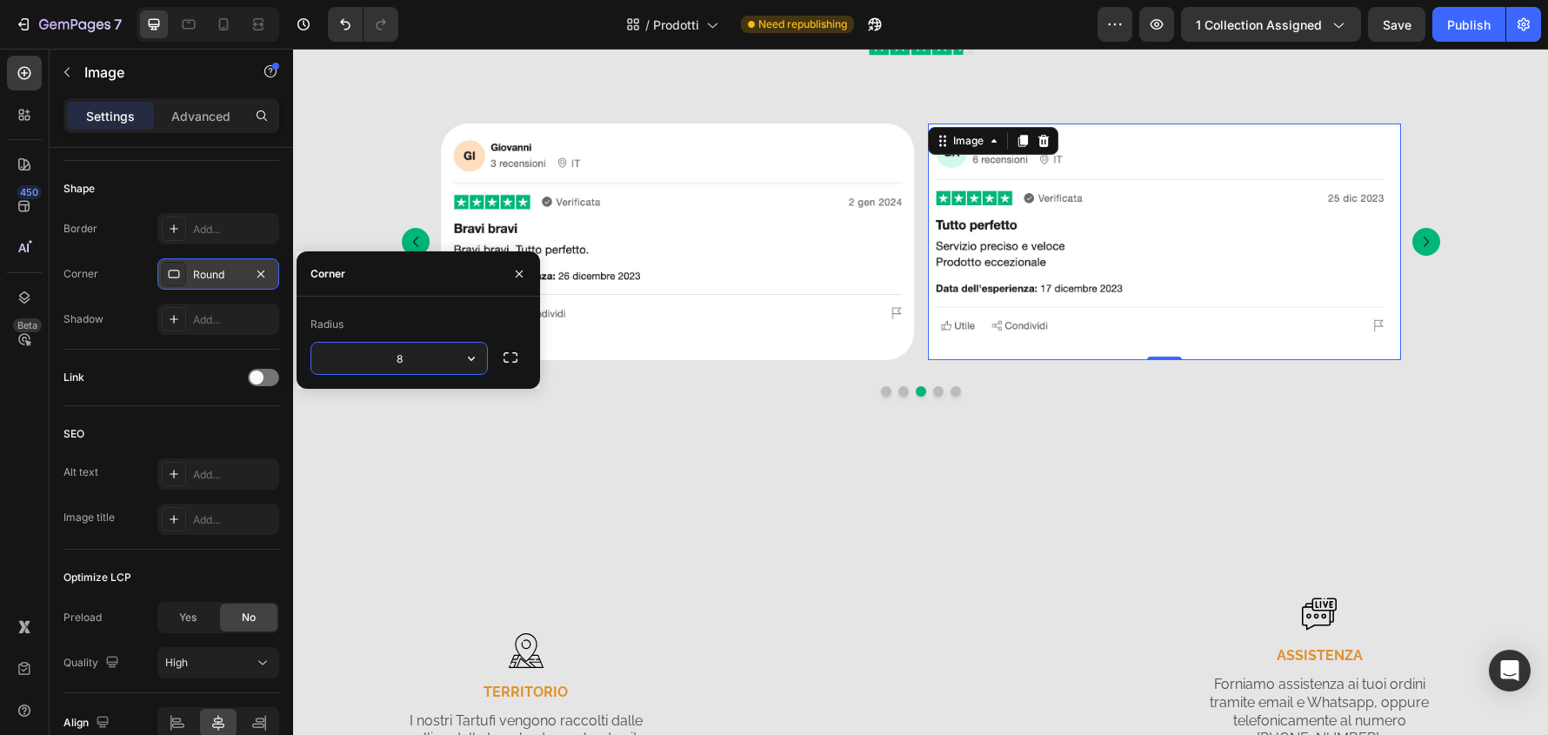
type input "32"
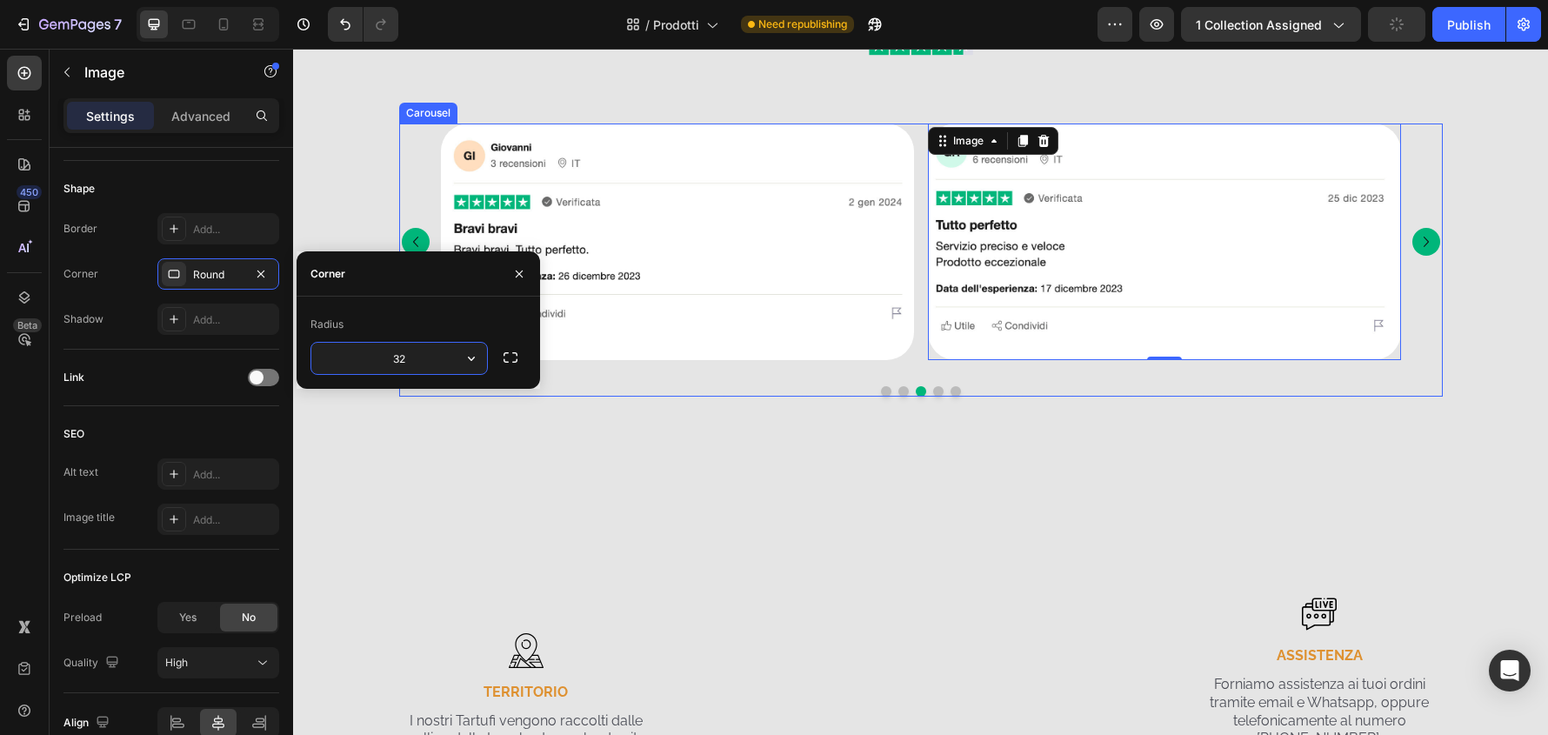
click at [1429, 243] on icon "Carousel Next Arrow" at bounding box center [1426, 241] width 21 height 21
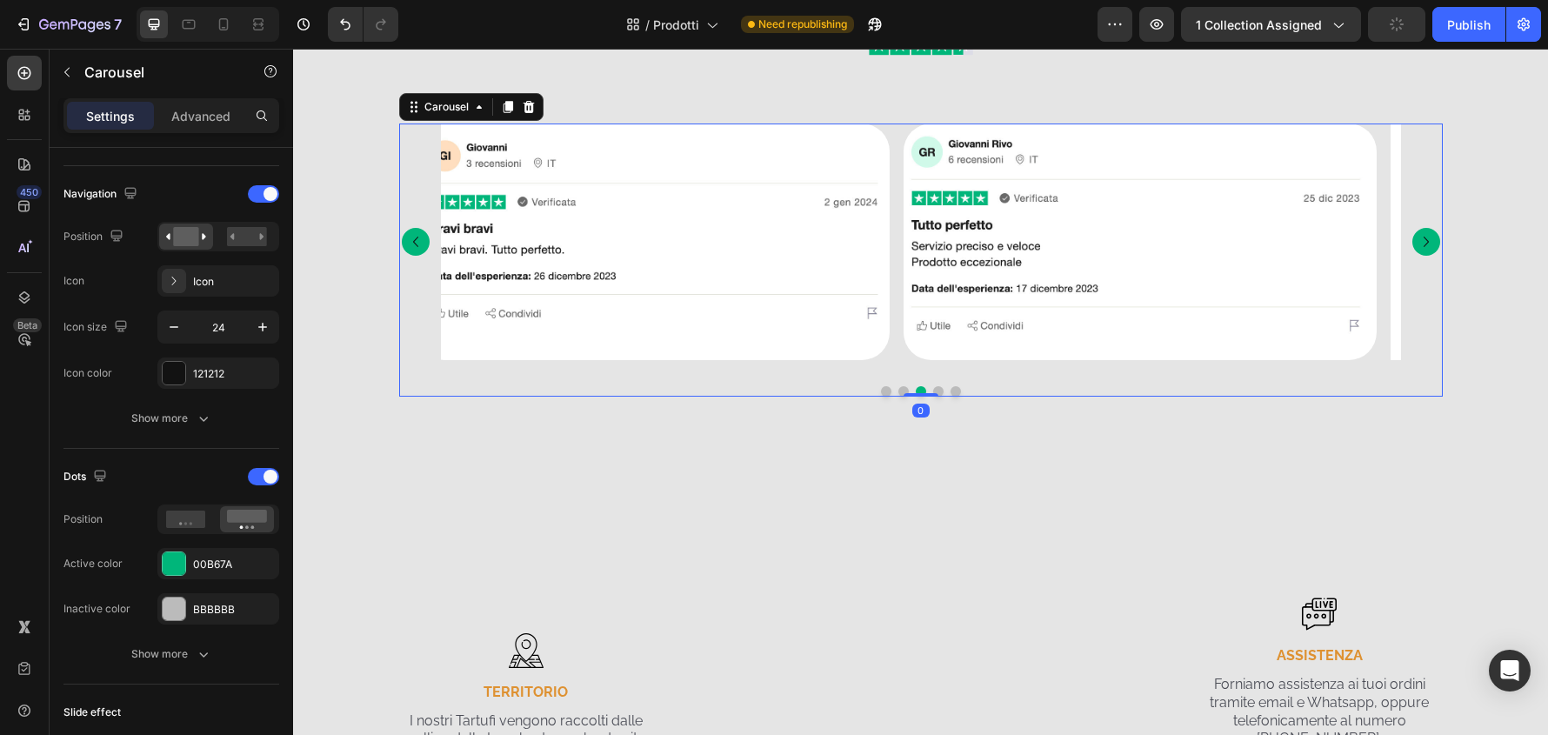
scroll to position [0, 0]
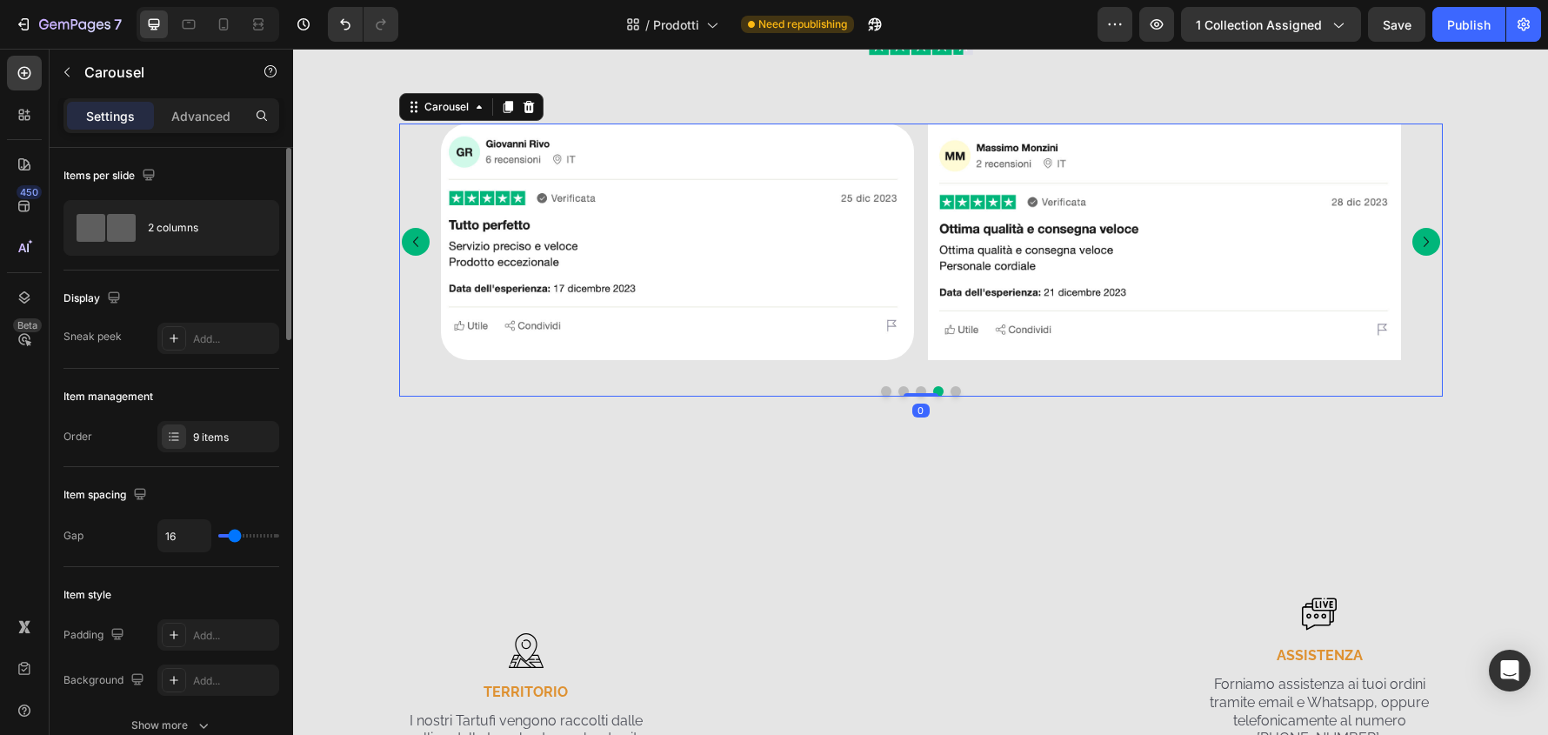
click at [1429, 243] on icon "Carousel Next Arrow" at bounding box center [1426, 241] width 21 height 21
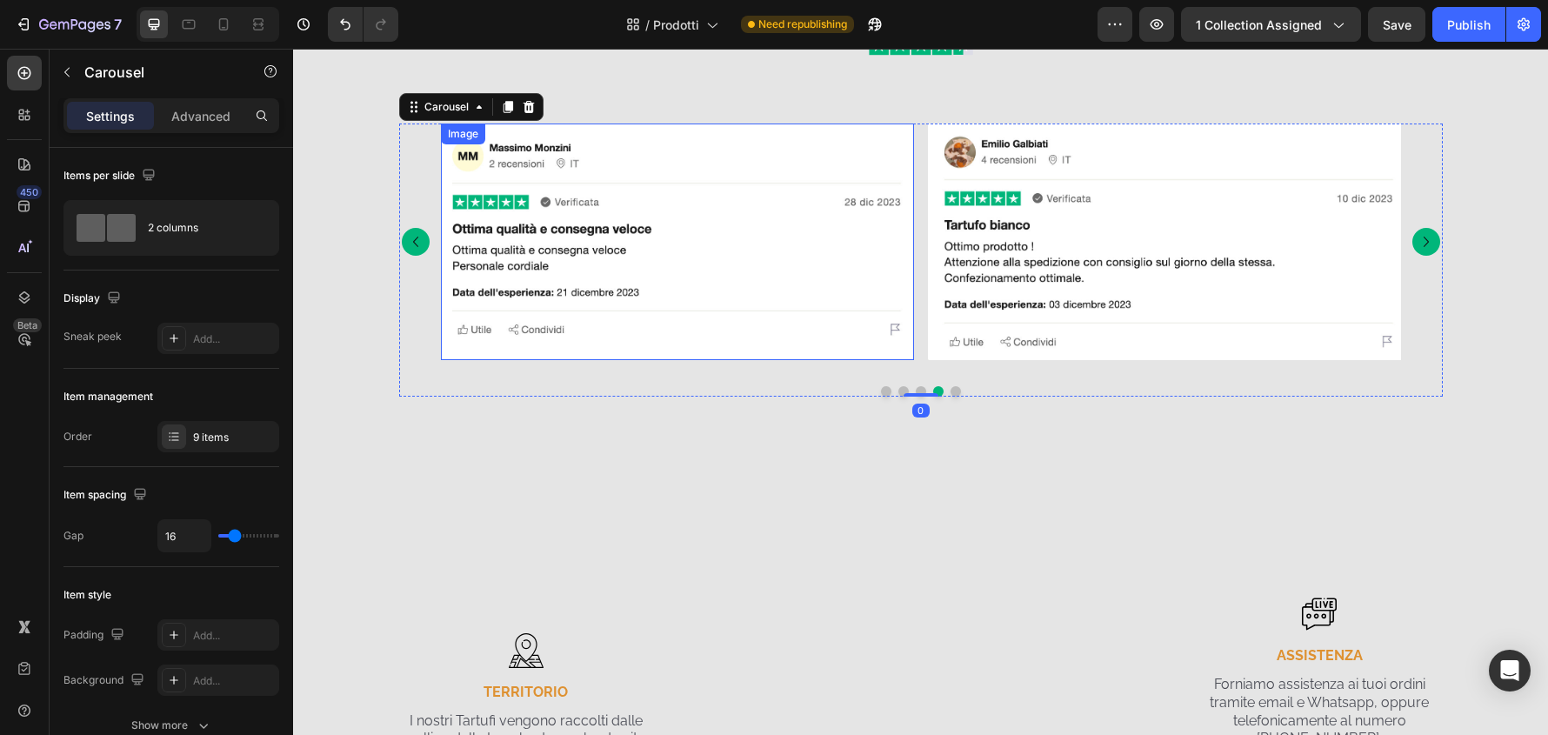
click at [801, 344] on img at bounding box center [677, 242] width 473 height 237
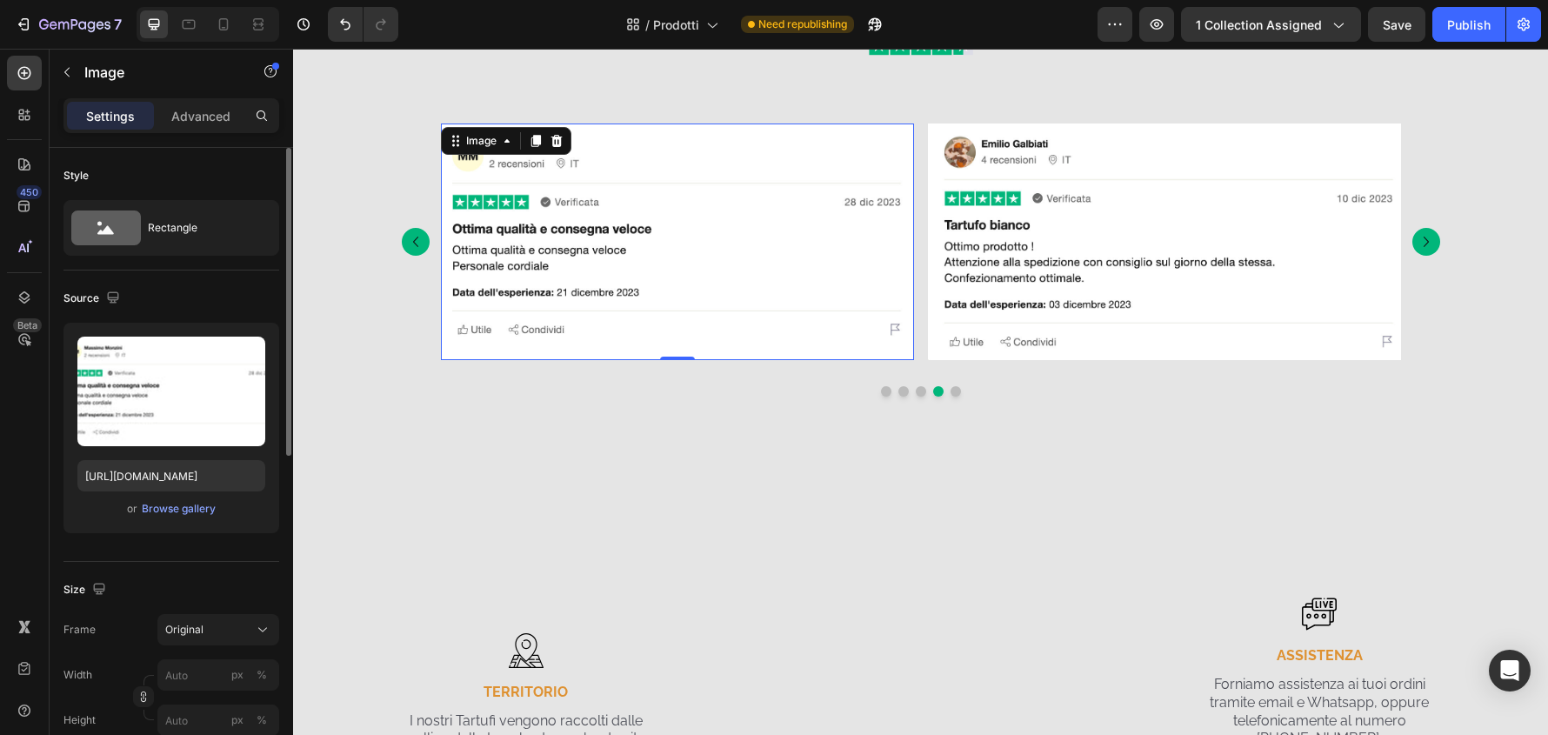
scroll to position [174, 0]
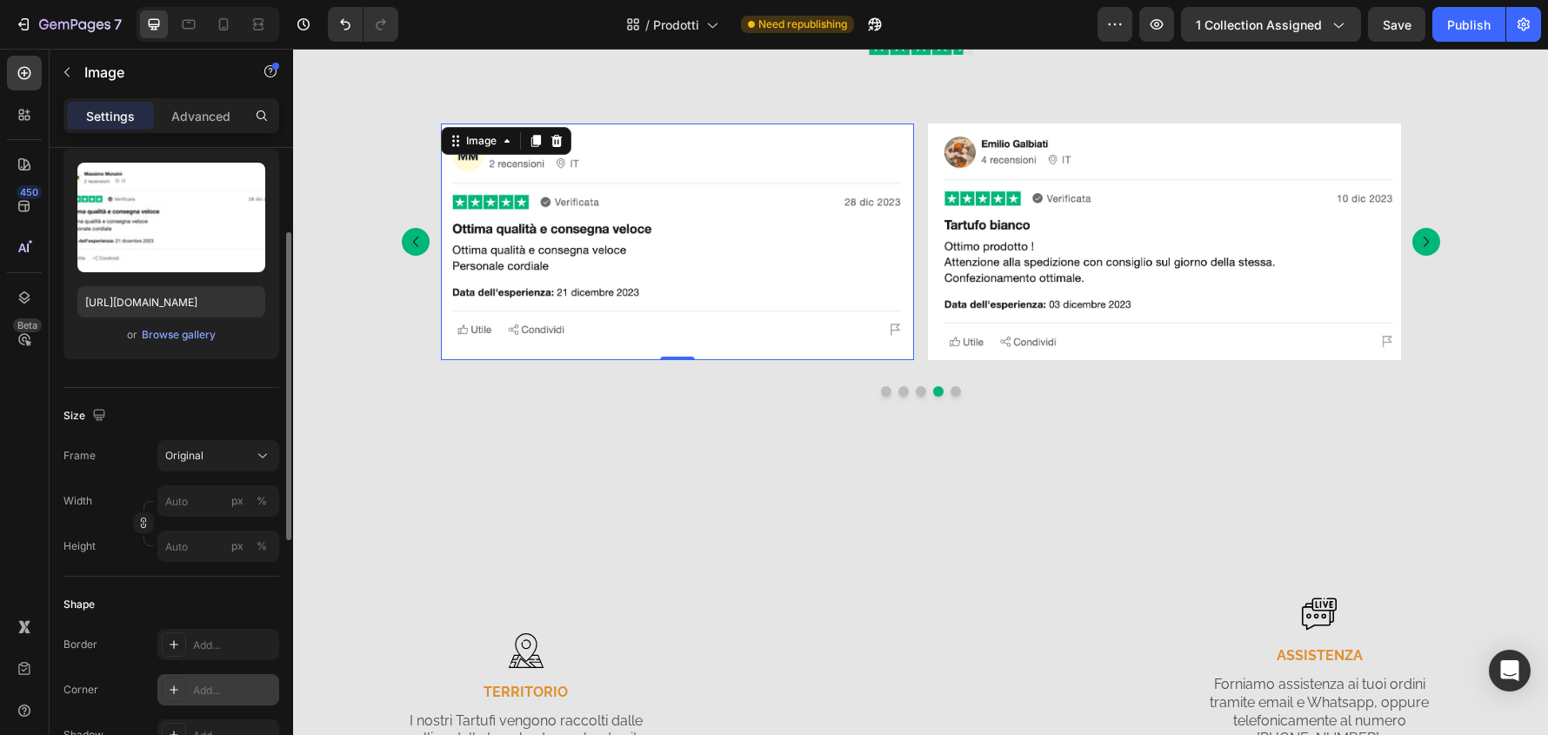
click at [243, 675] on div "Add..." at bounding box center [218, 689] width 122 height 31
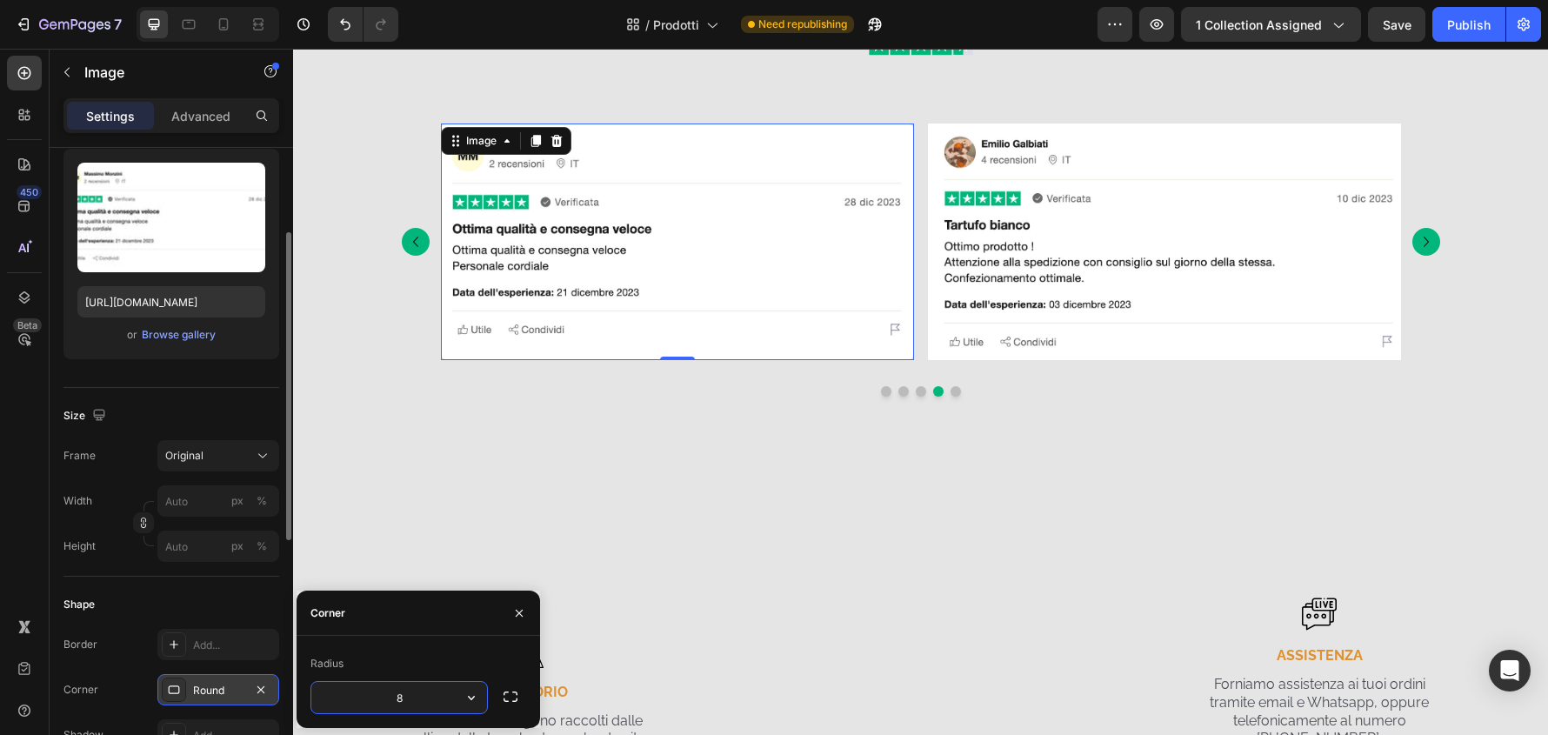
type input "32"
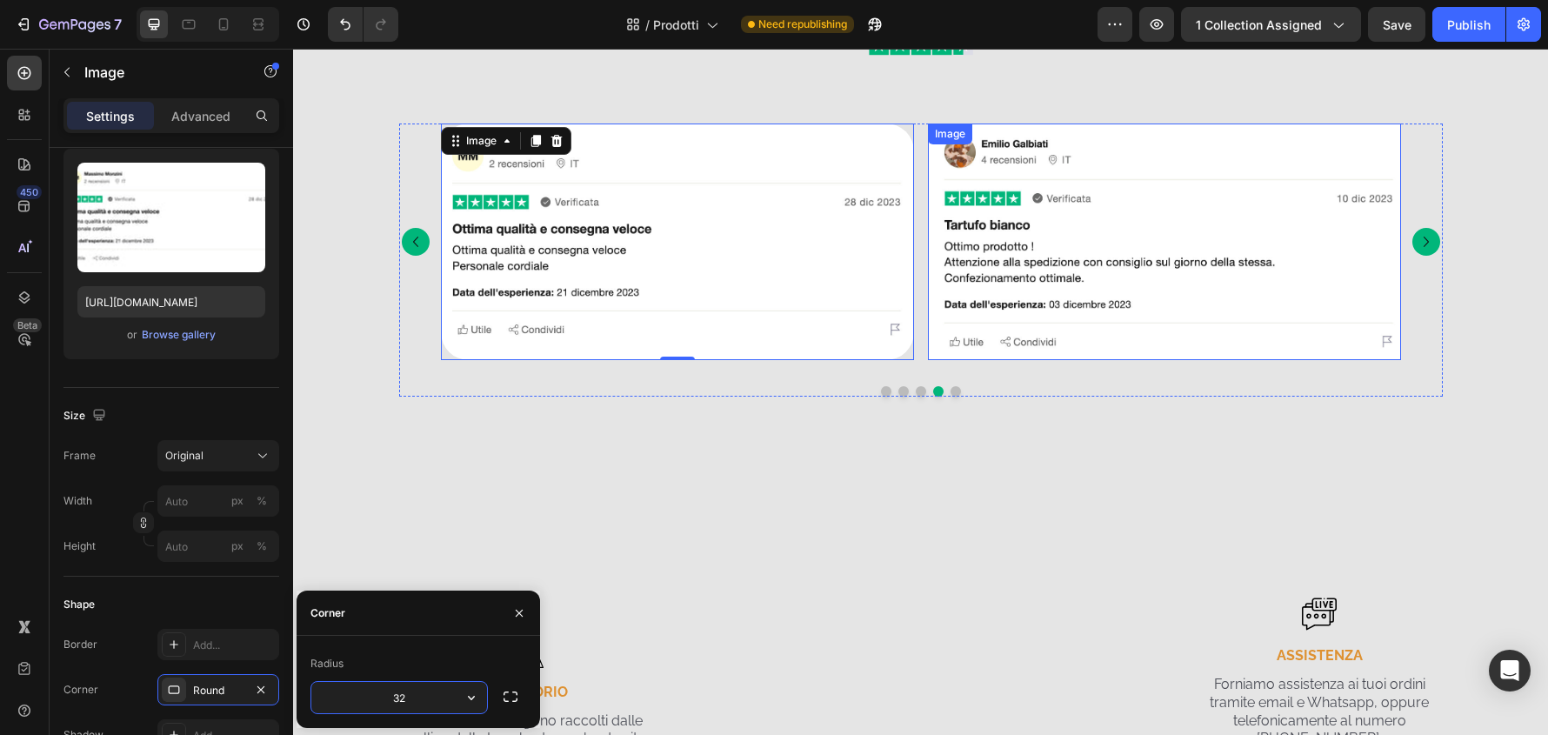
click at [1030, 342] on img at bounding box center [1164, 242] width 473 height 237
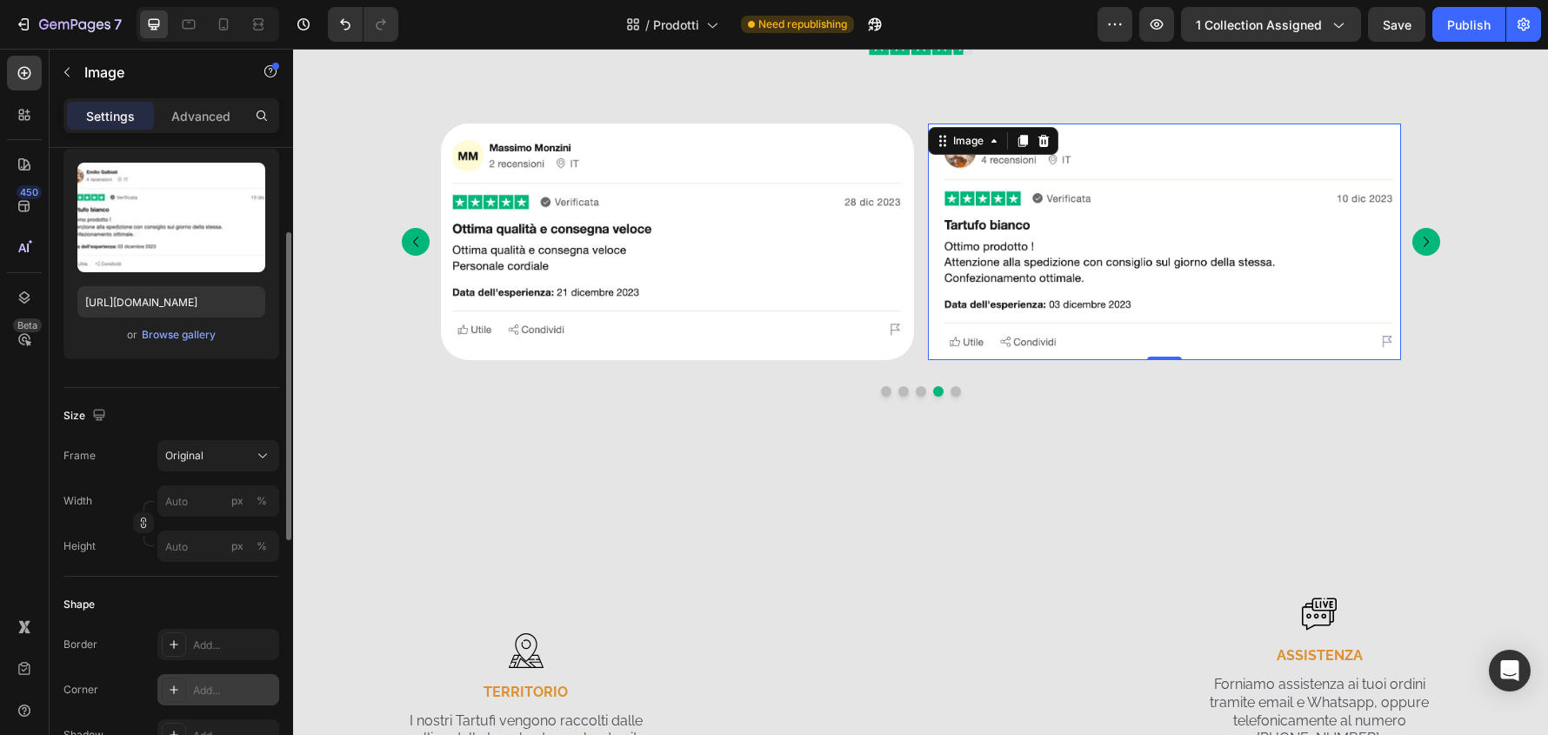
click at [238, 678] on div "Add..." at bounding box center [218, 689] width 122 height 31
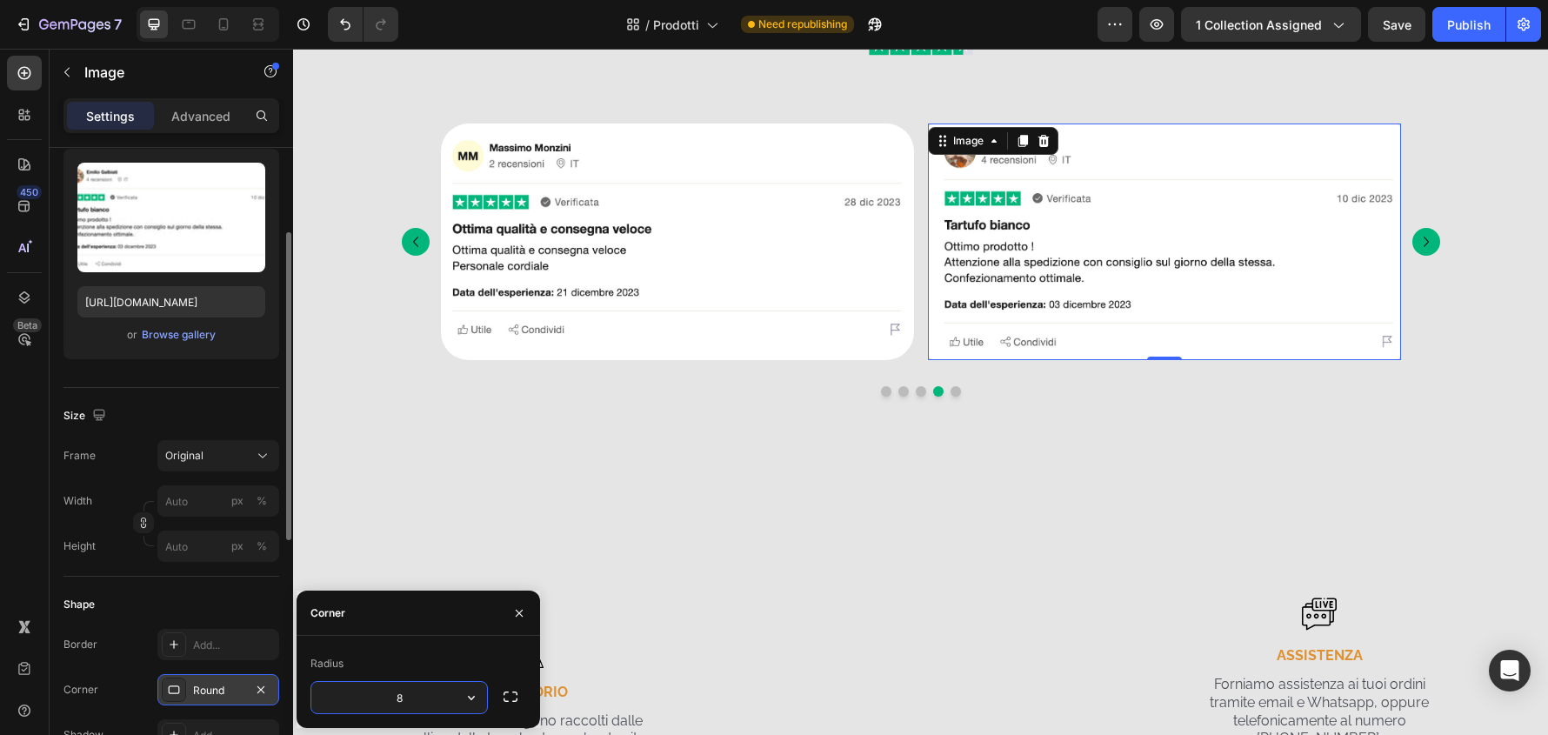
type input "32"
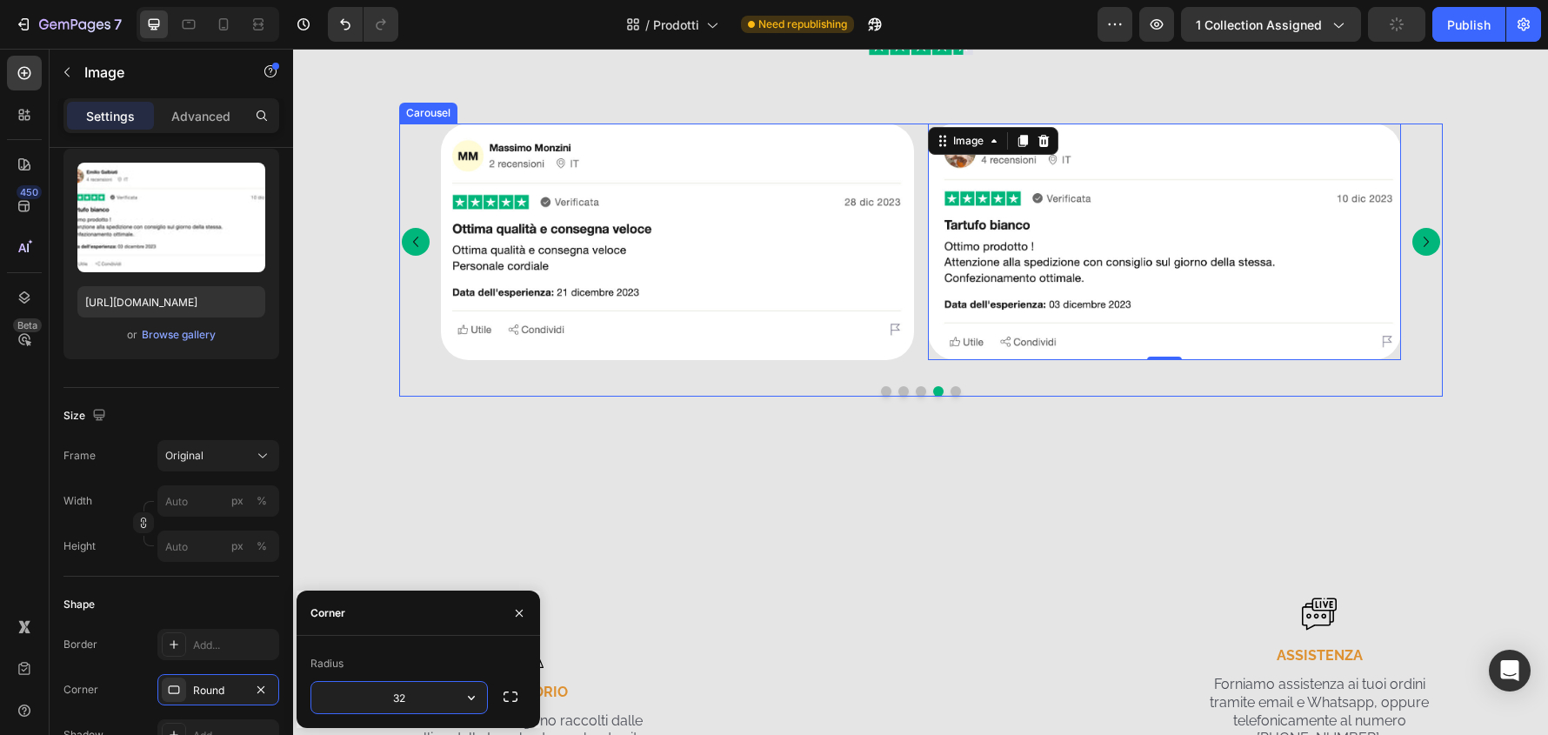
click at [1419, 247] on icon "Carousel Next Arrow" at bounding box center [1426, 241] width 21 height 21
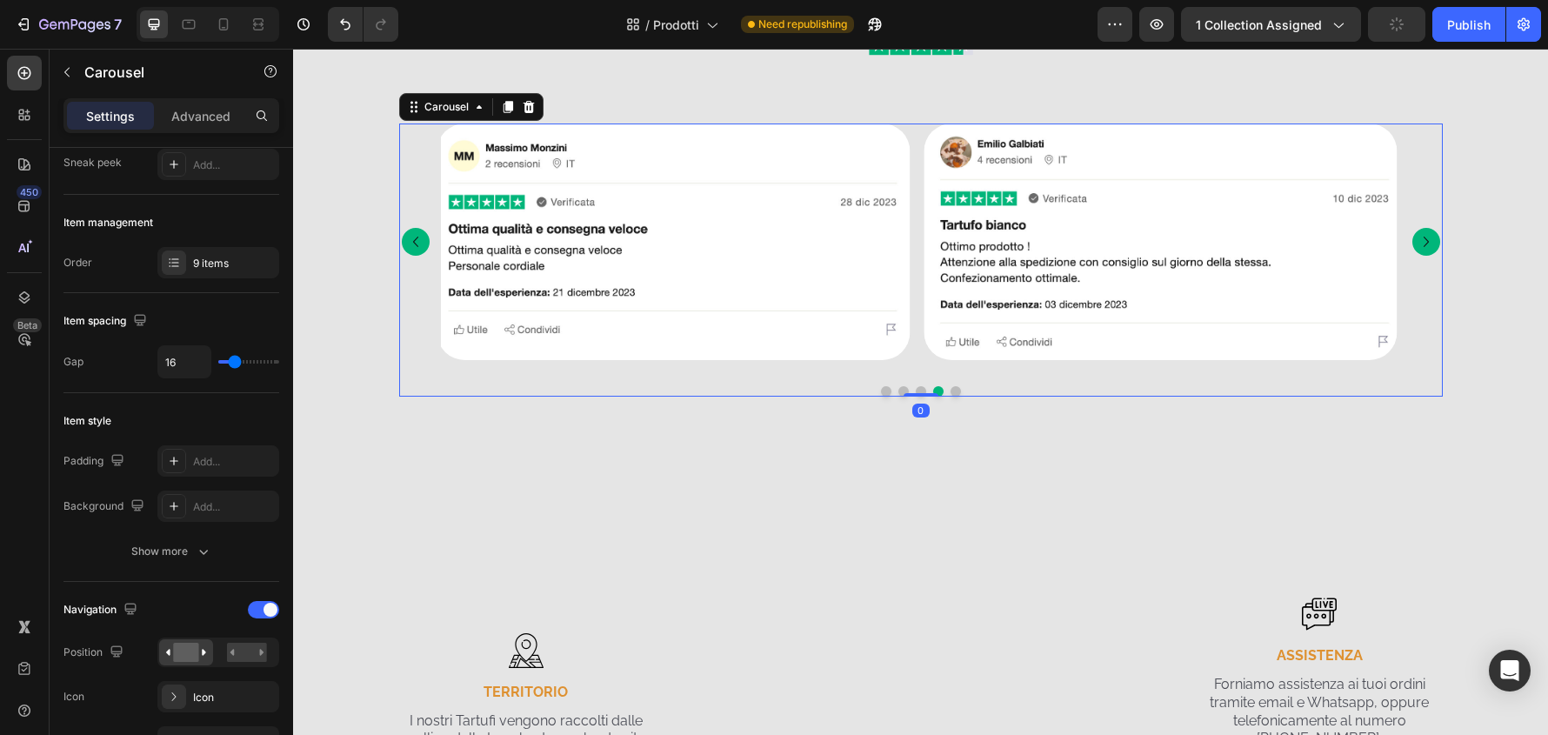
scroll to position [0, 0]
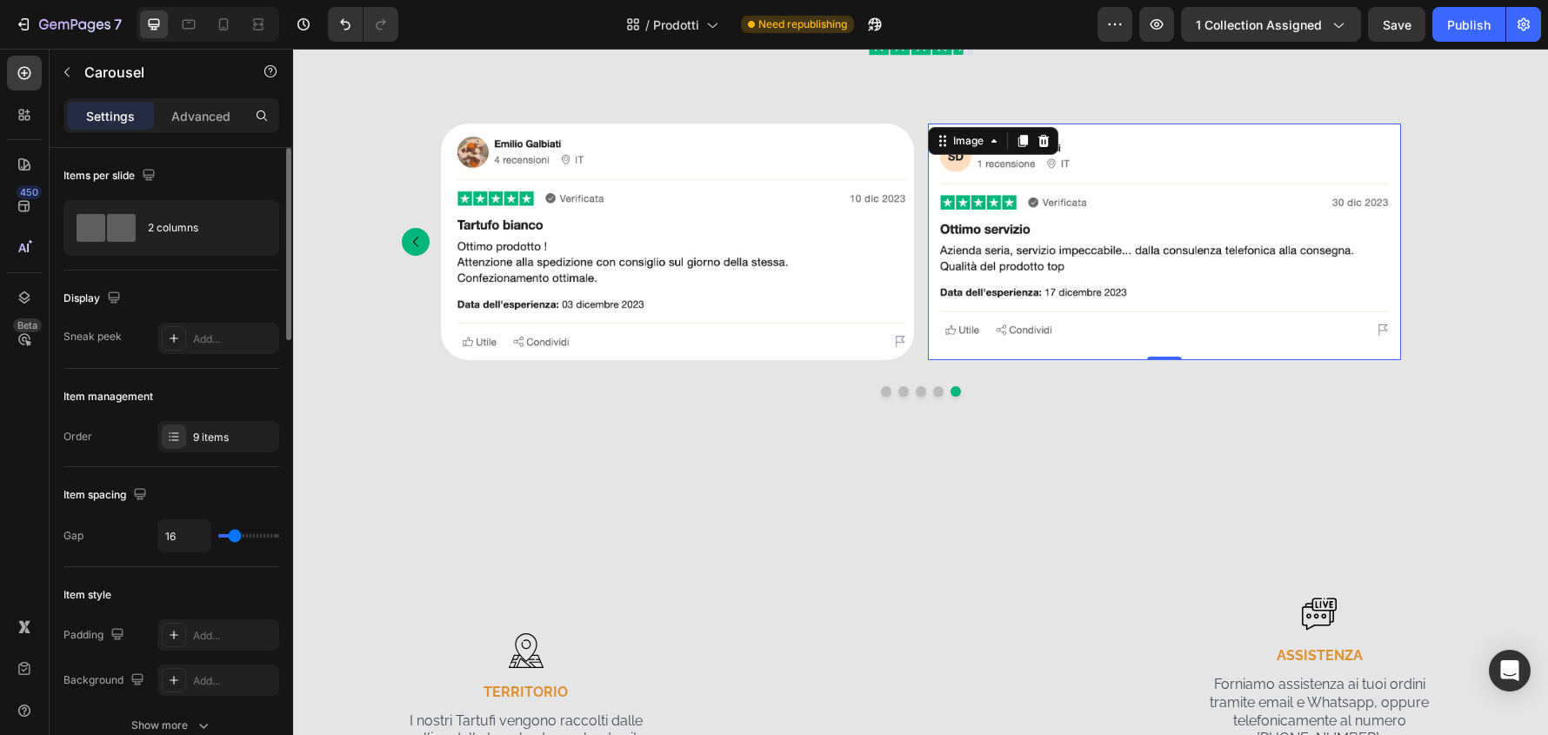
click at [1165, 326] on img at bounding box center [1164, 242] width 473 height 237
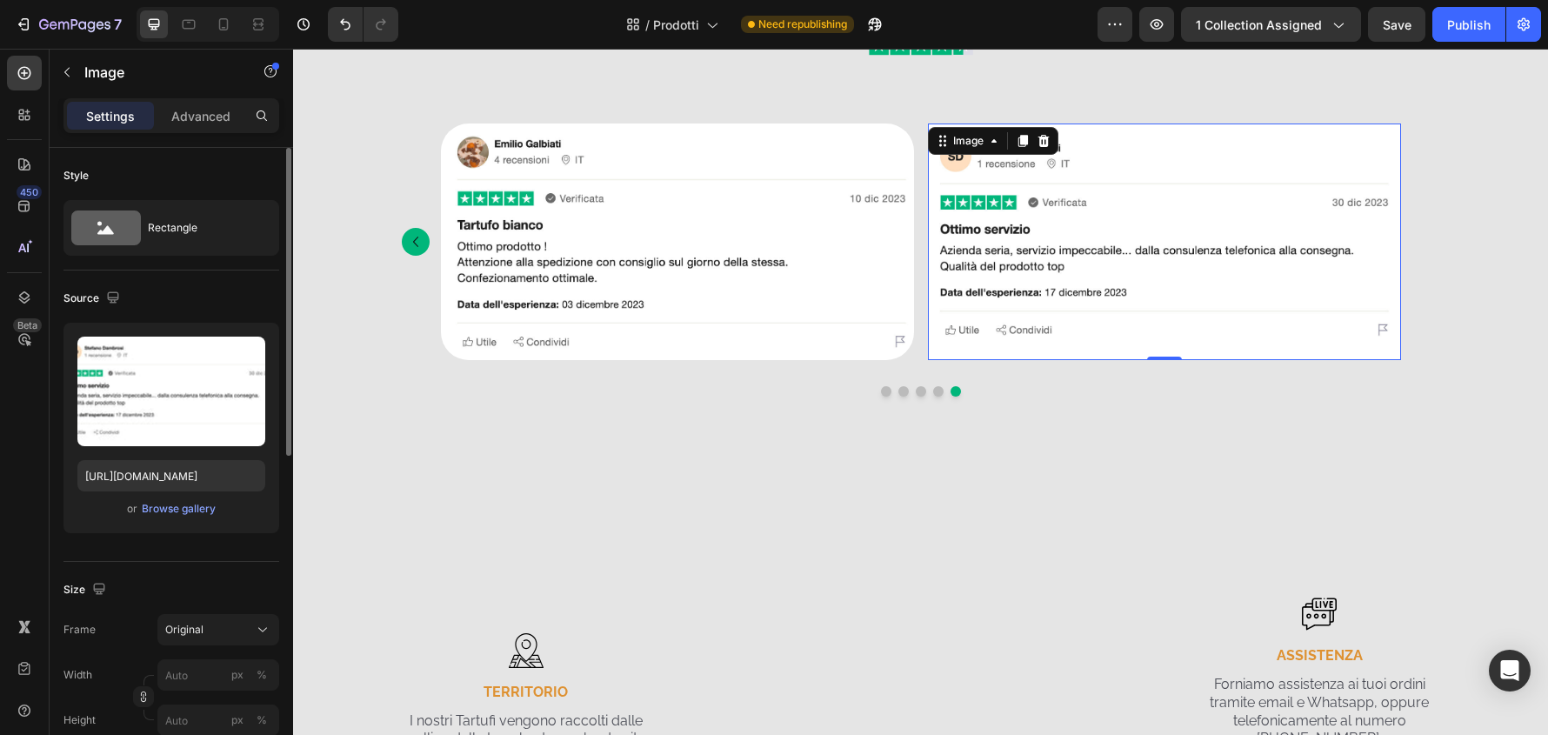
scroll to position [174, 0]
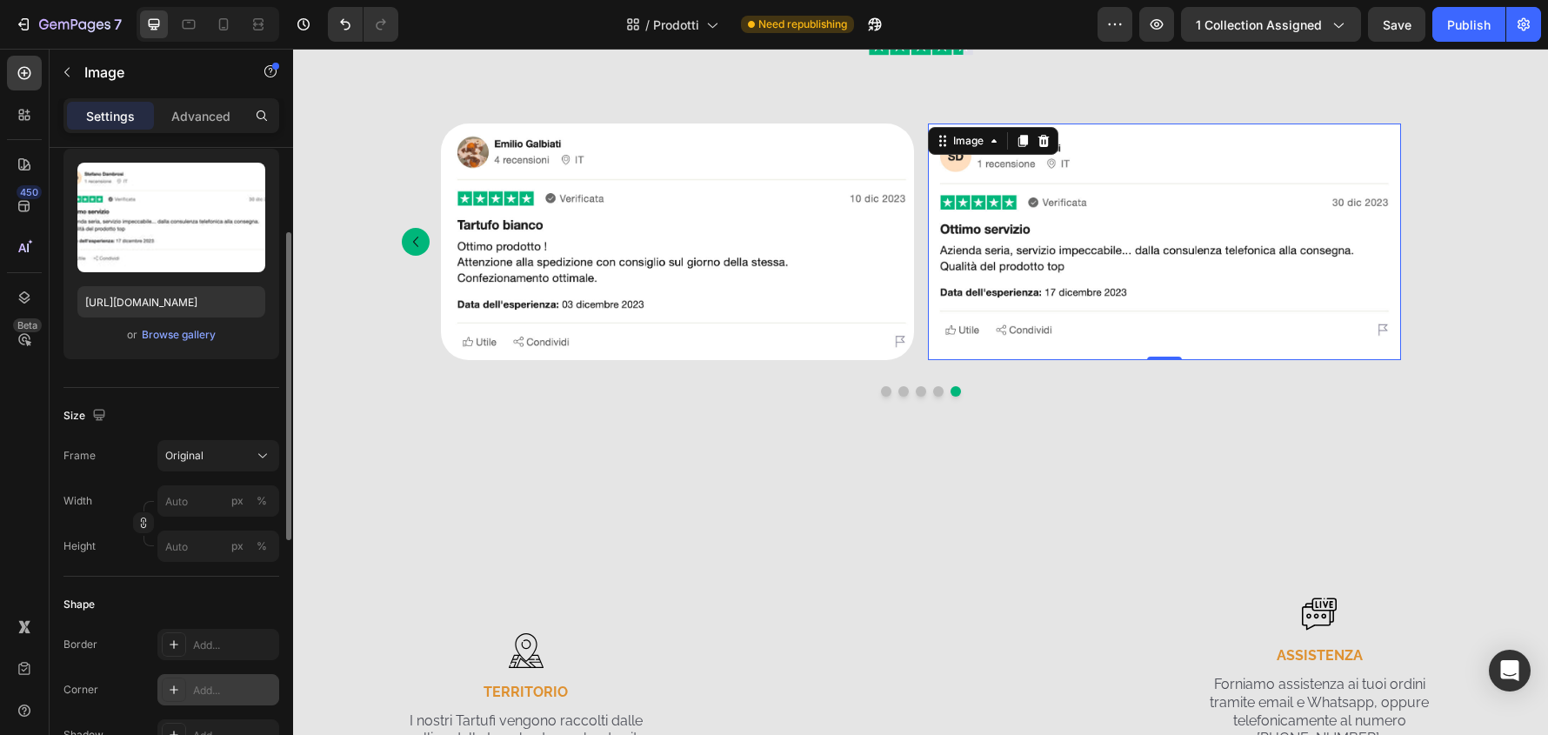
click at [228, 690] on div "Add..." at bounding box center [234, 691] width 82 height 16
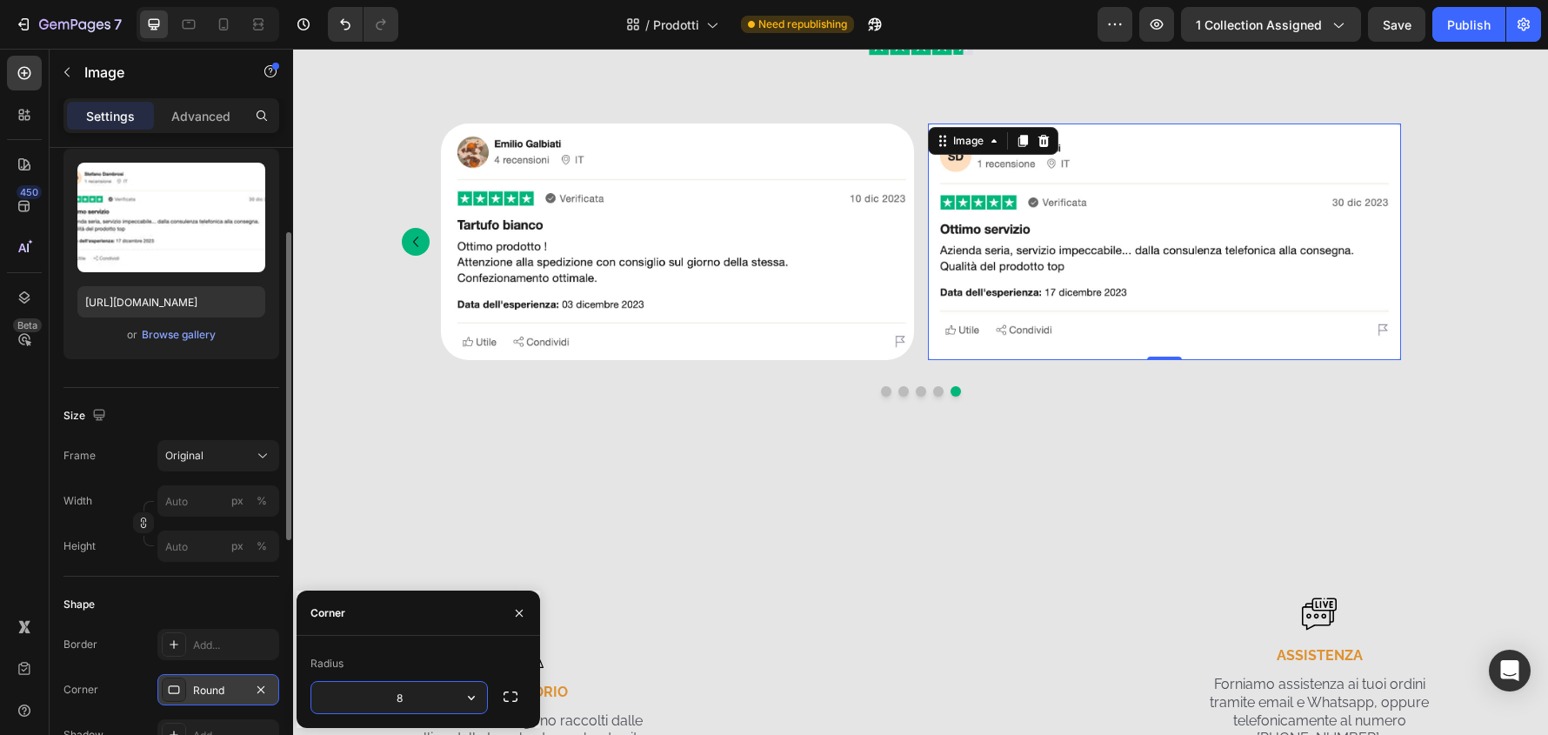
type input "32"
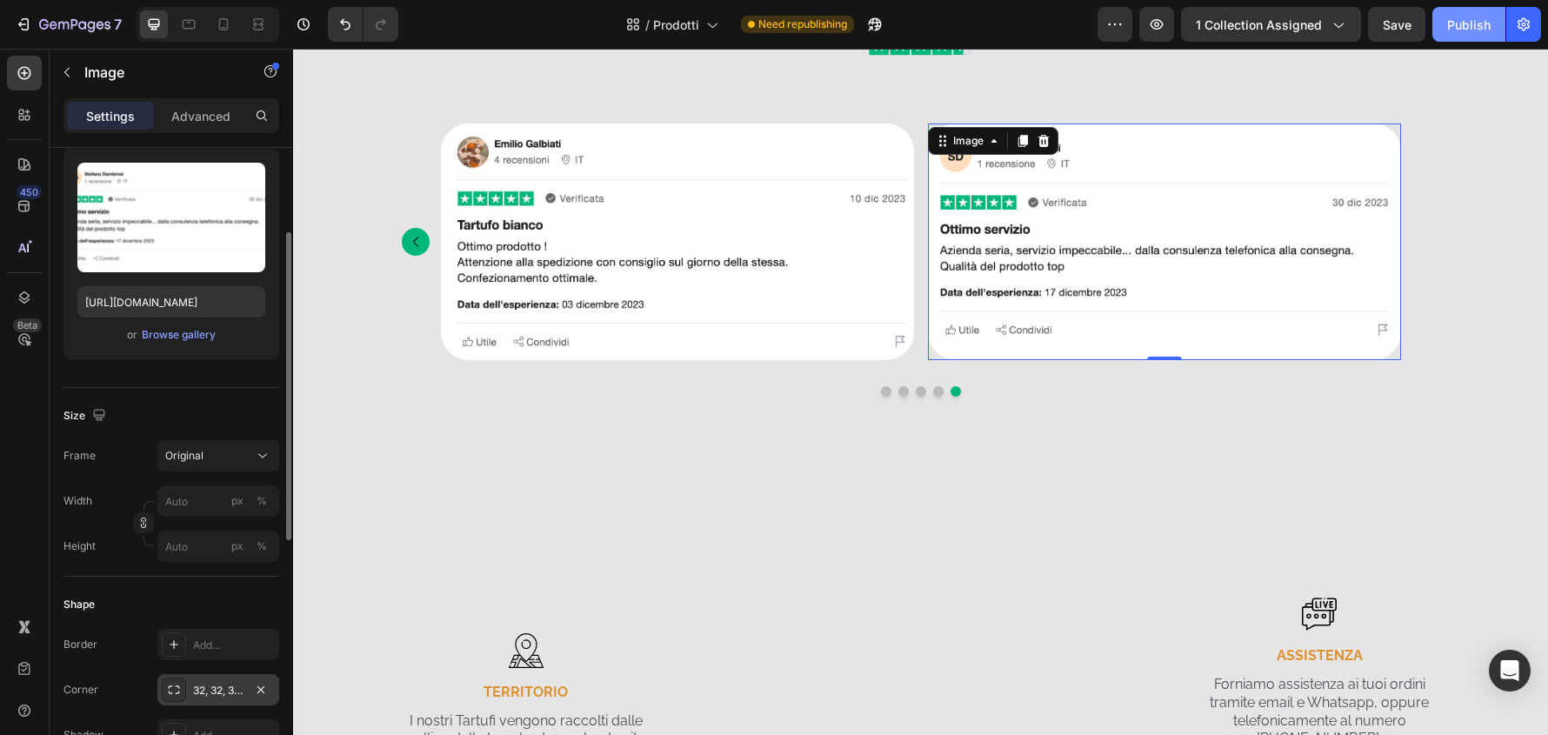
click at [1467, 30] on div "Publish" at bounding box center [1468, 25] width 43 height 18
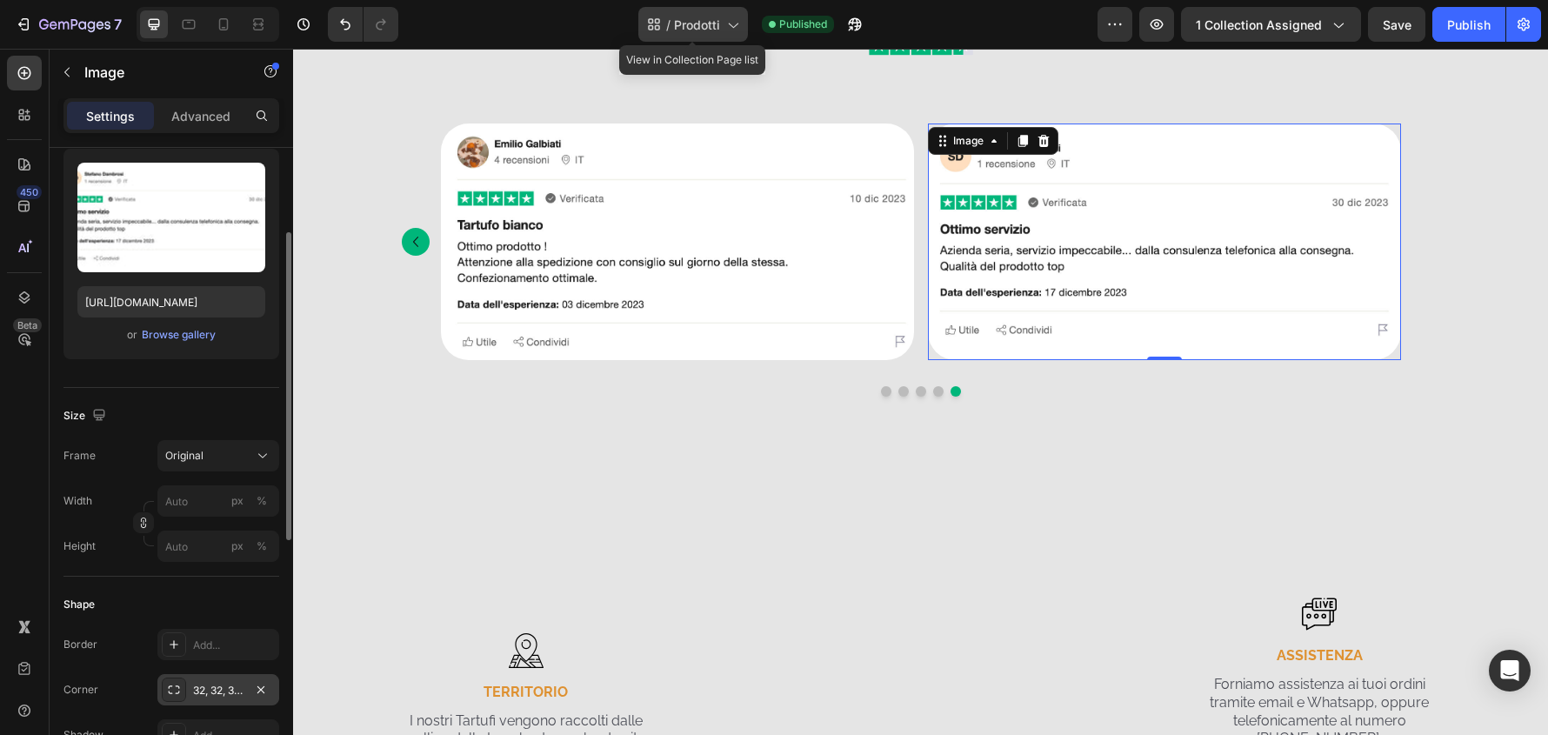
click at [705, 27] on span "Prodotti" at bounding box center [697, 25] width 46 height 18
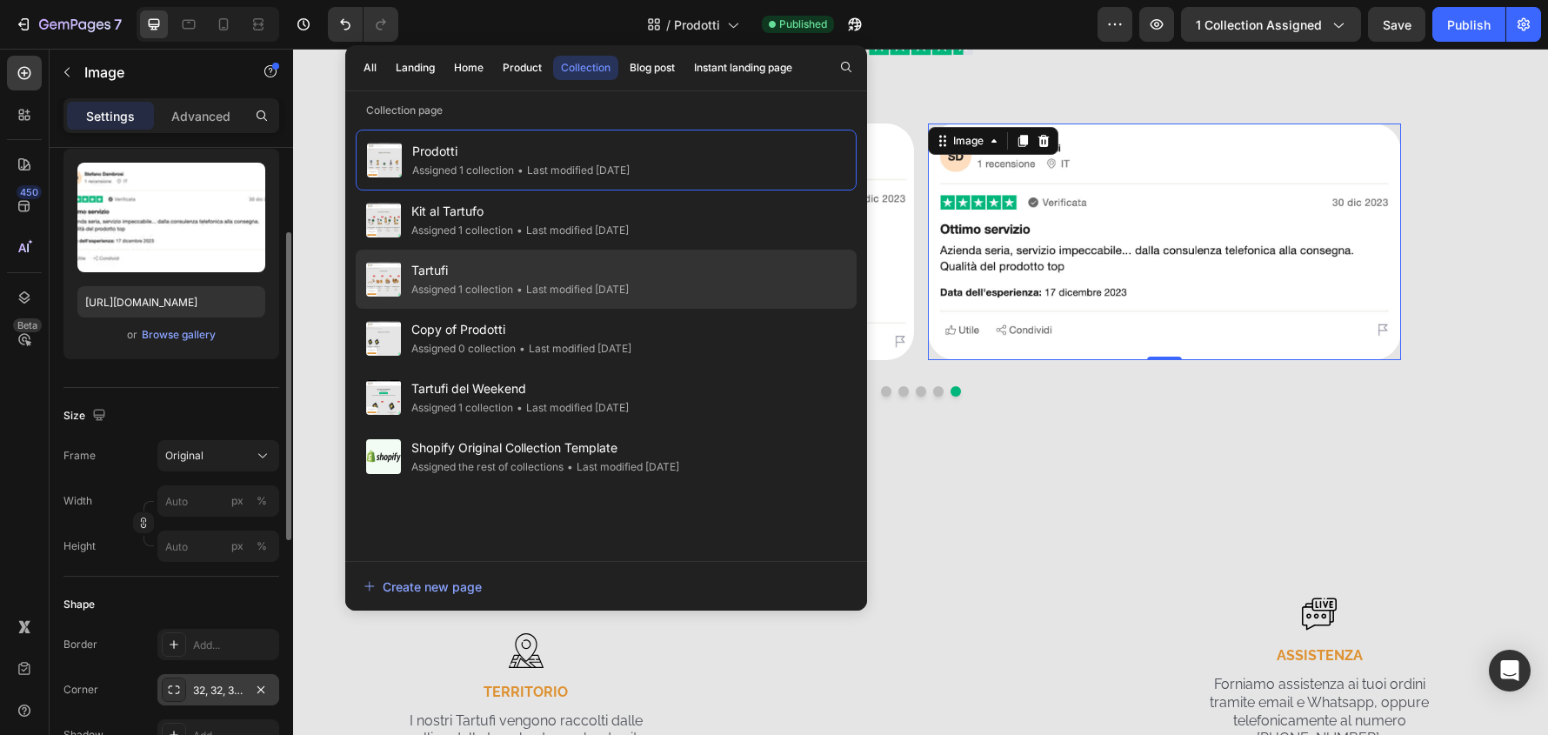
click at [726, 259] on div "Tartufi Assigned 1 collection • Last modified 2 days ago" at bounding box center [606, 279] width 501 height 59
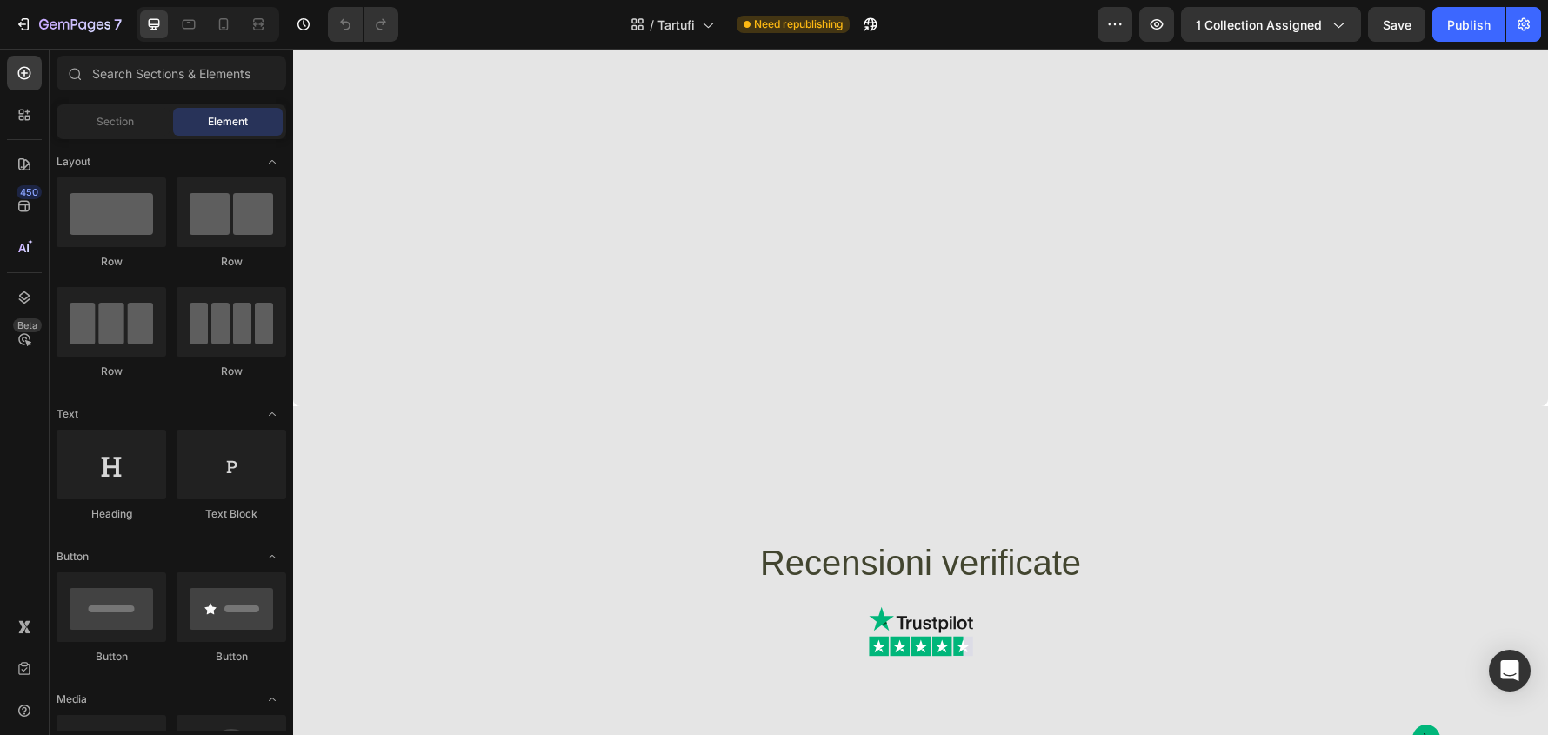
scroll to position [2001, 0]
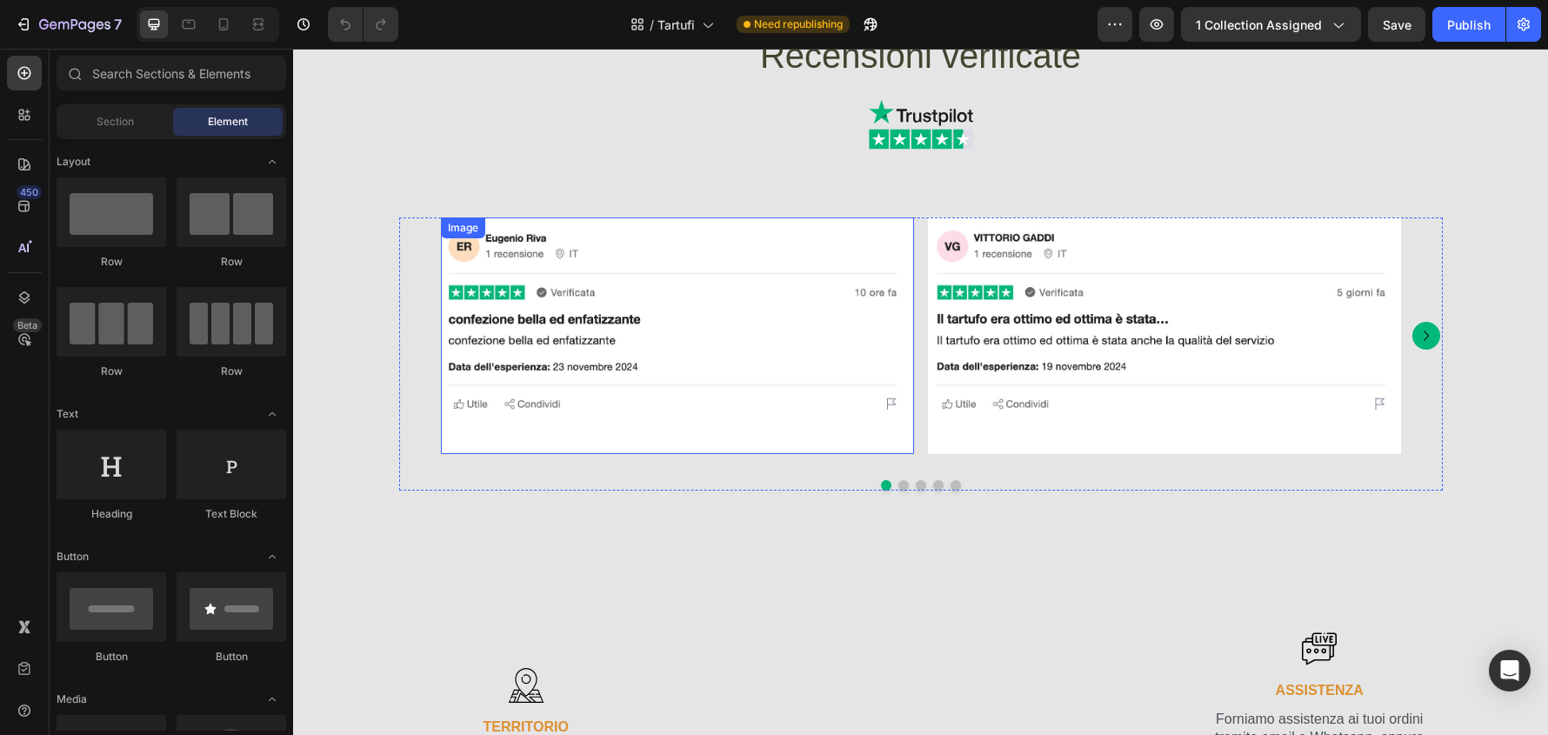
click at [888, 438] on img at bounding box center [677, 335] width 473 height 237
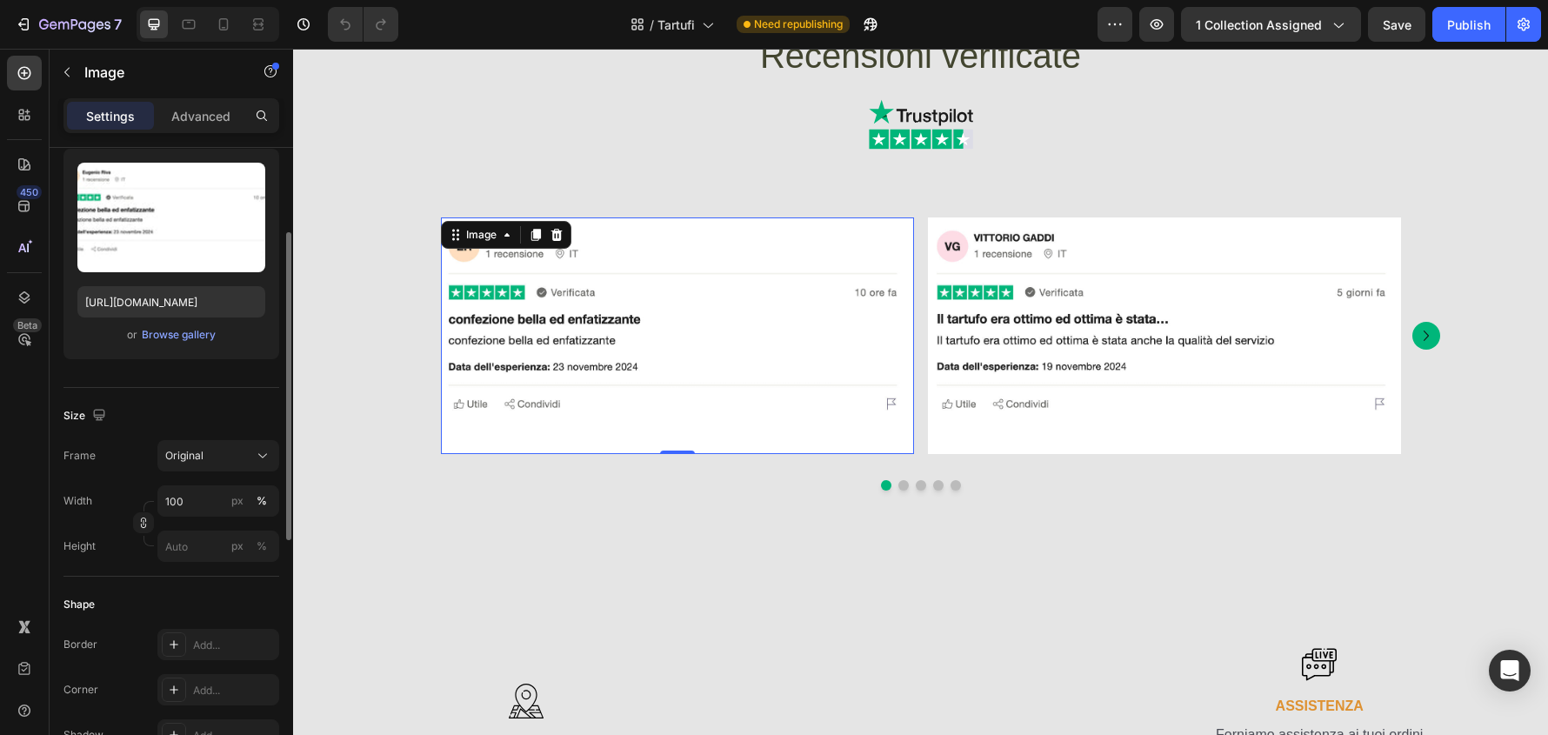
scroll to position [348, 0]
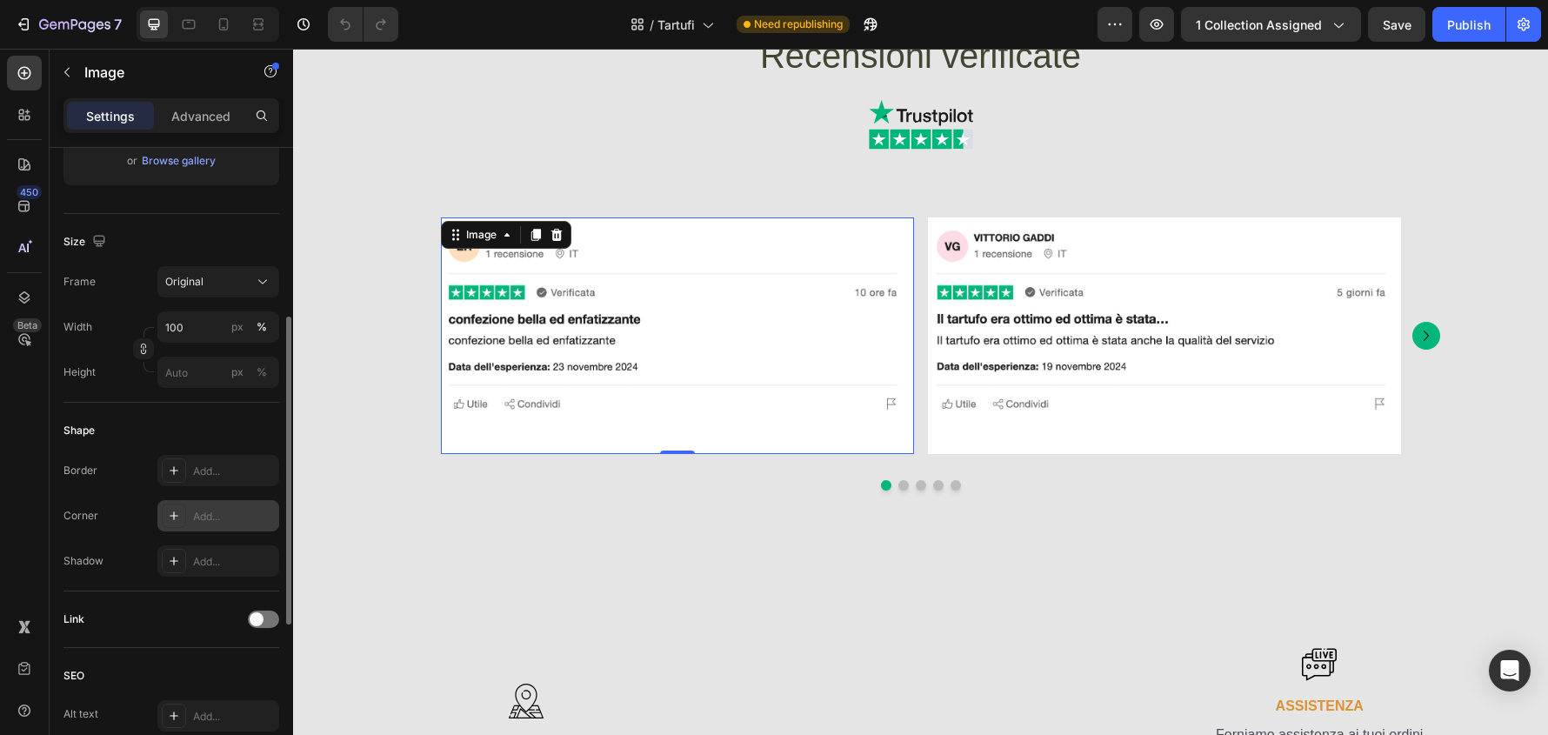
click at [236, 524] on div "Add..." at bounding box center [234, 517] width 82 height 16
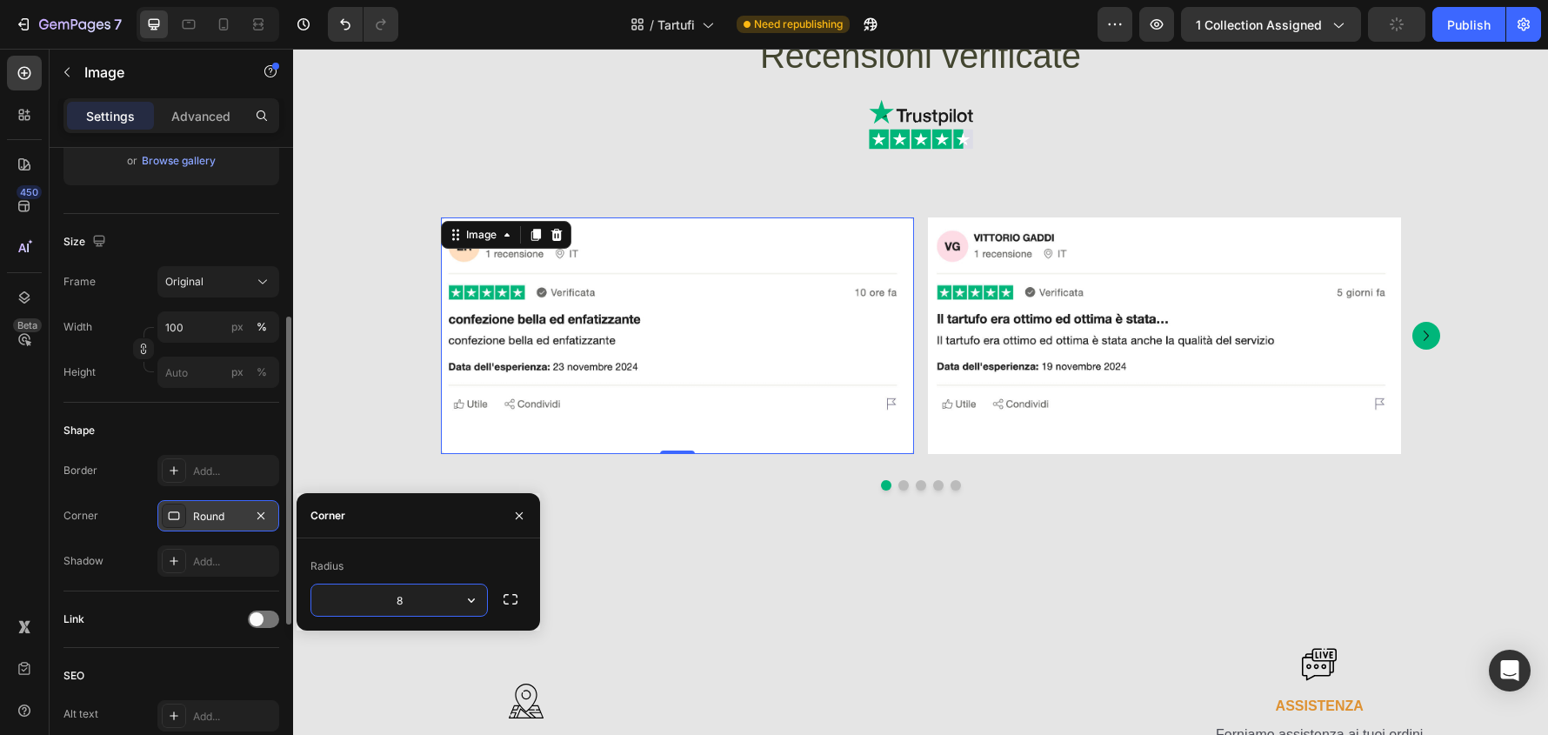
type input "32"
click at [1019, 431] on img at bounding box center [1164, 335] width 473 height 237
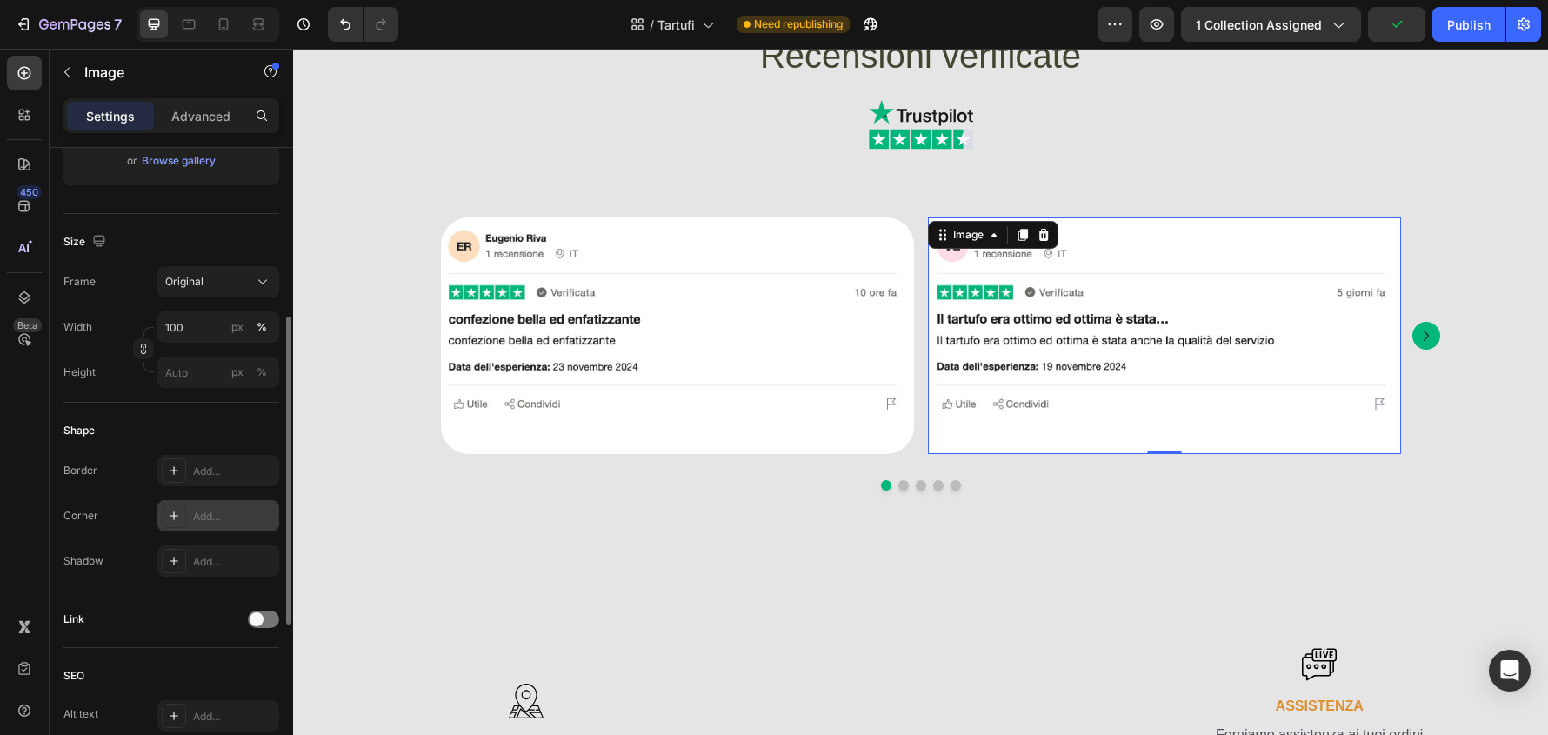
click at [204, 514] on div "Add..." at bounding box center [234, 517] width 82 height 16
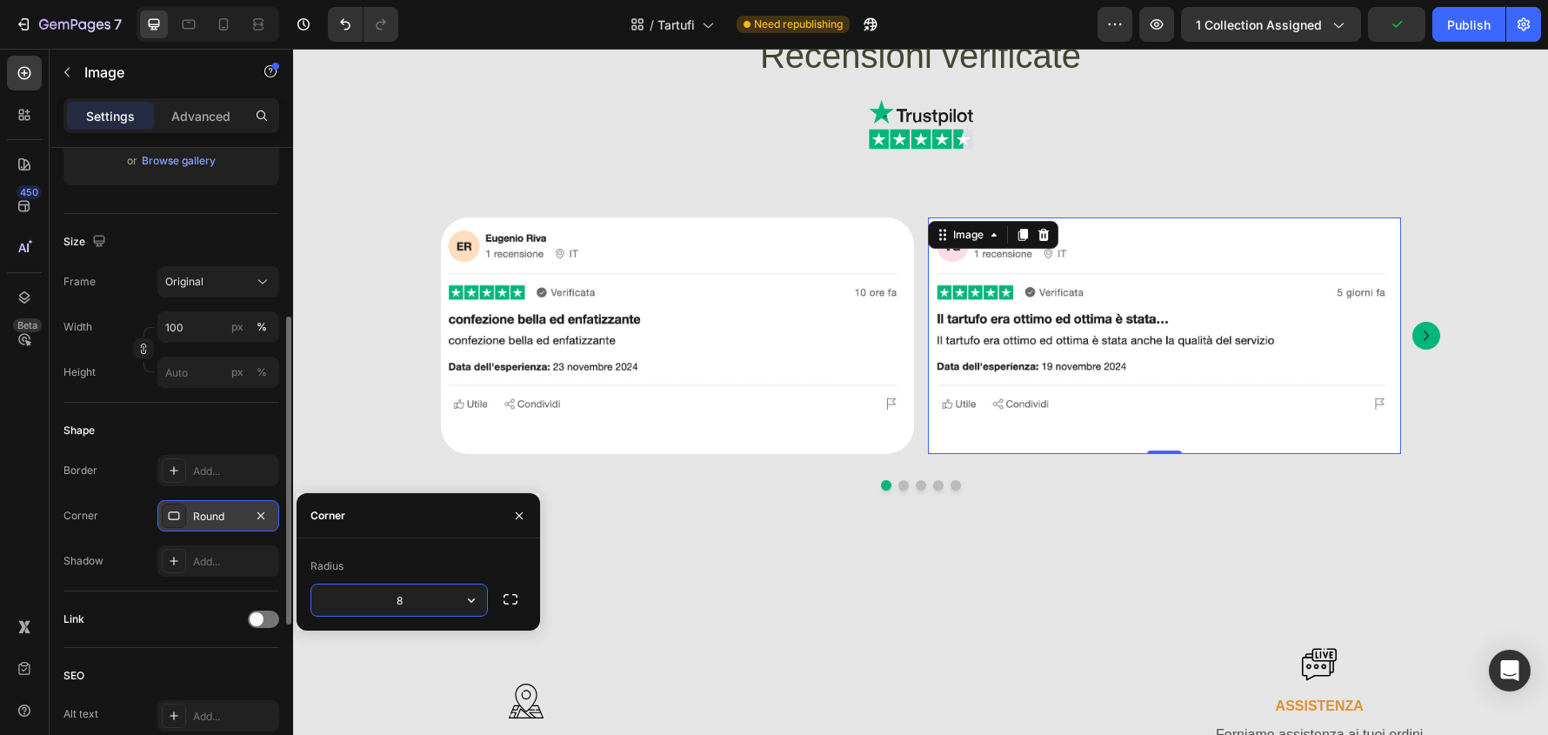
type input "32"
click at [1427, 337] on icon "Carousel Next Arrow" at bounding box center [1426, 335] width 21 height 21
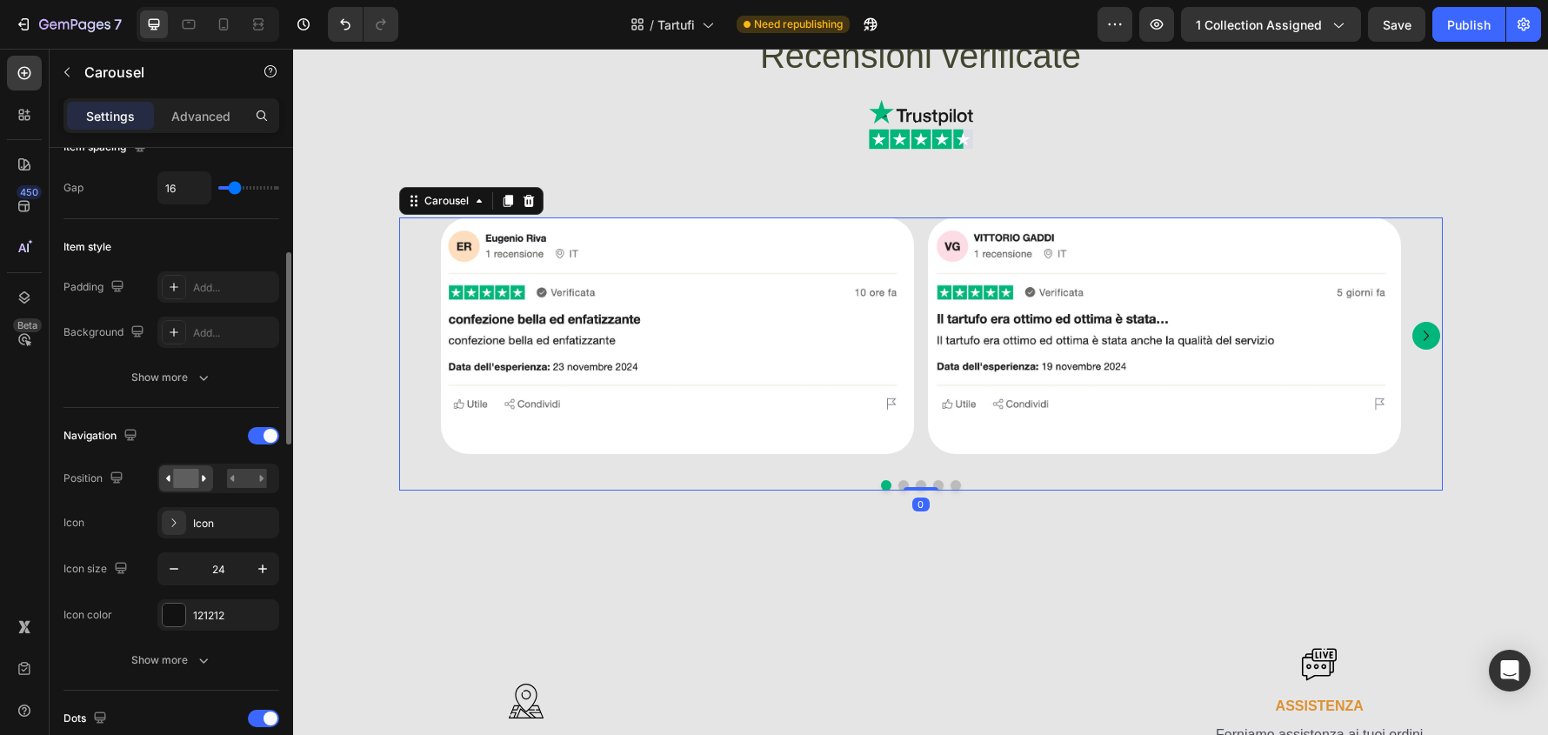
scroll to position [0, 0]
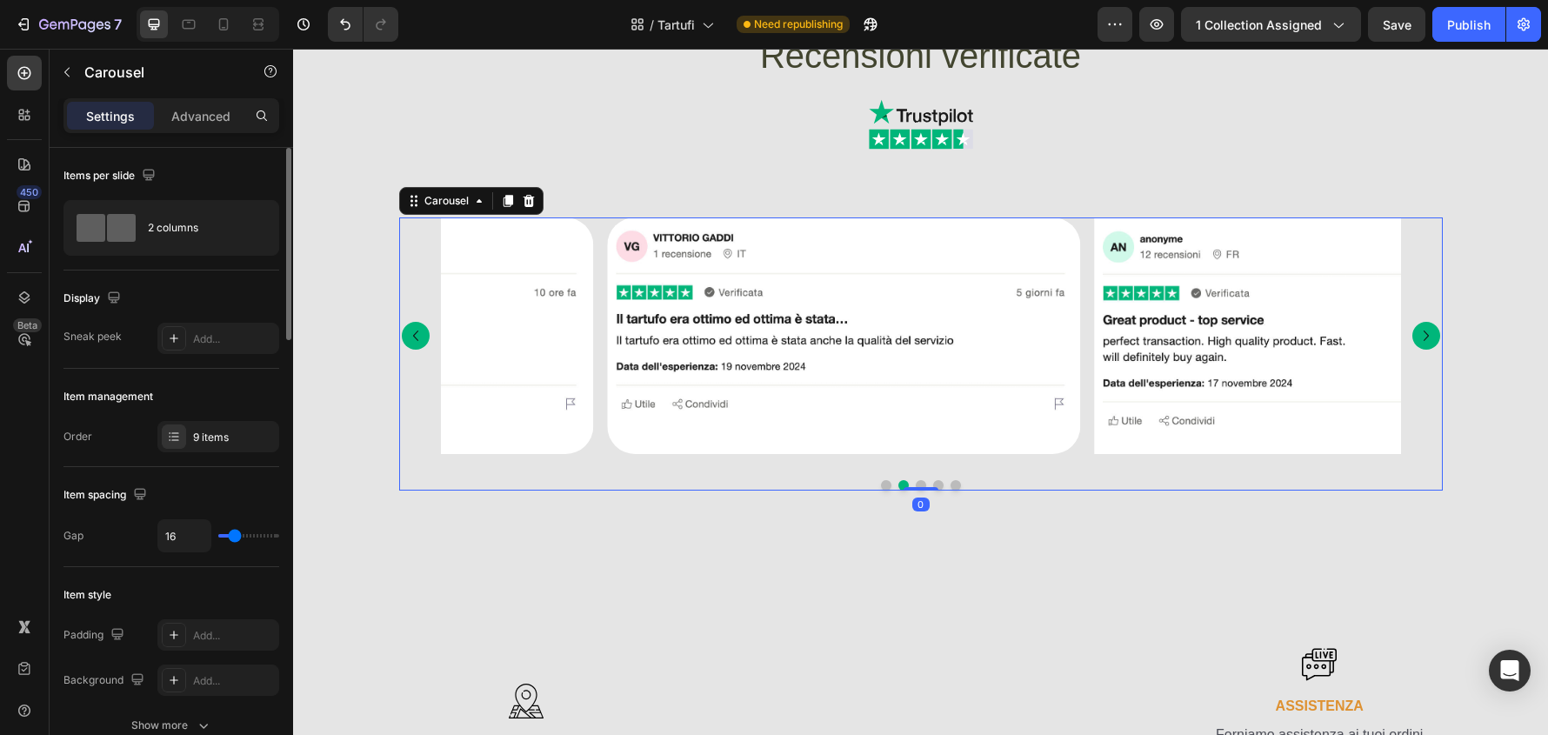
click at [1427, 337] on icon "Carousel Next Arrow" at bounding box center [1426, 335] width 21 height 21
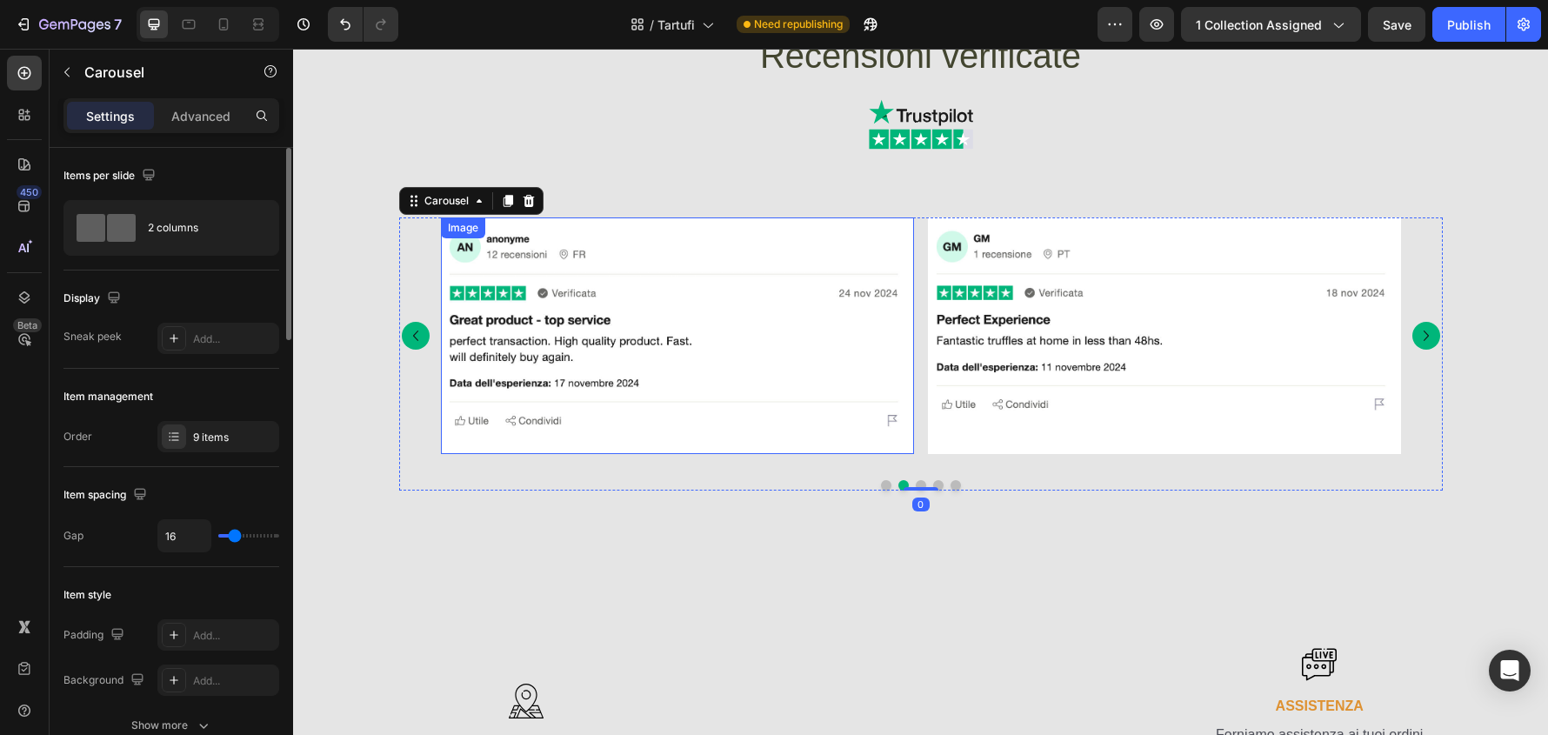
drag, startPoint x: 778, startPoint y: 437, endPoint x: 683, endPoint y: 444, distance: 95.1
click at [774, 437] on img at bounding box center [677, 335] width 473 height 237
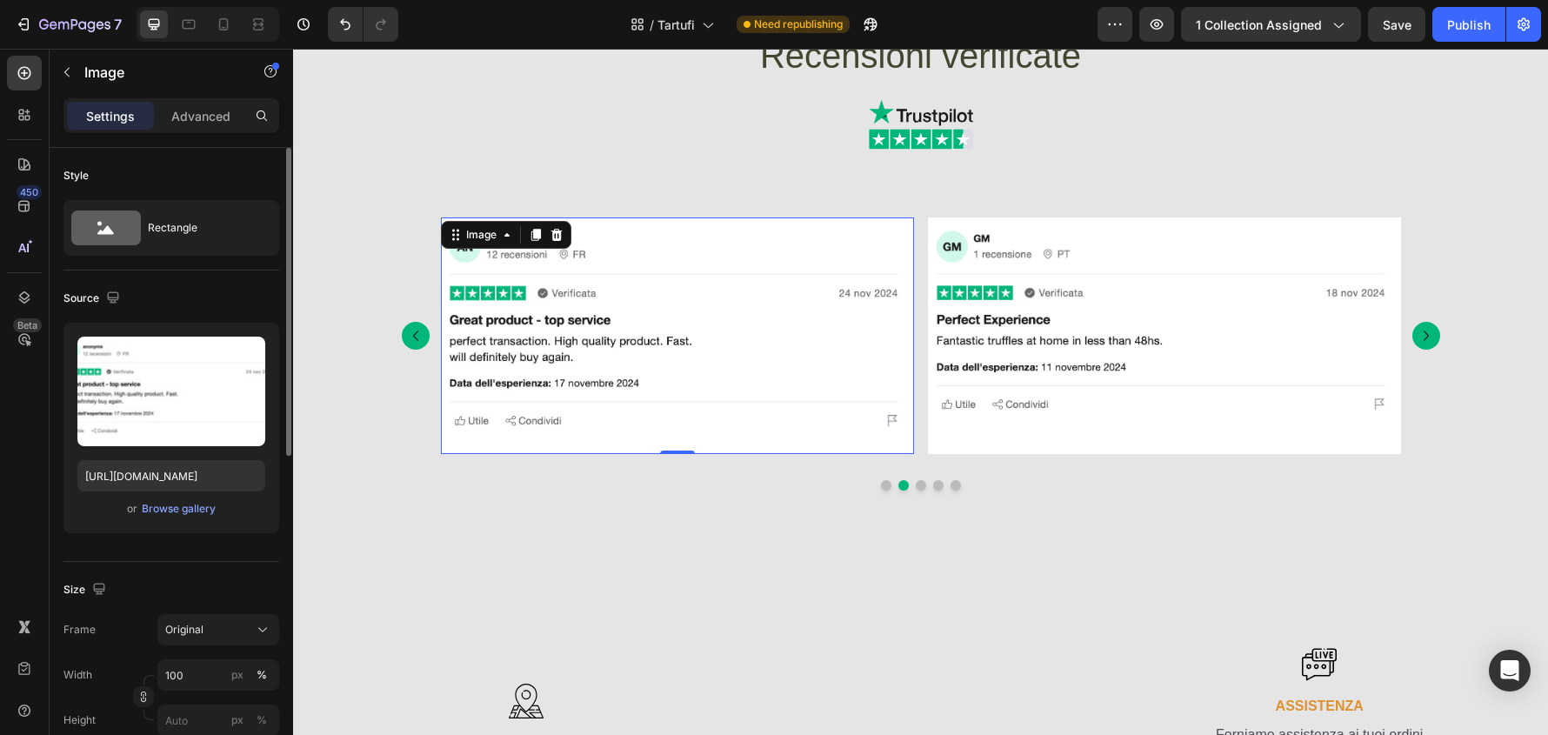
scroll to position [261, 0]
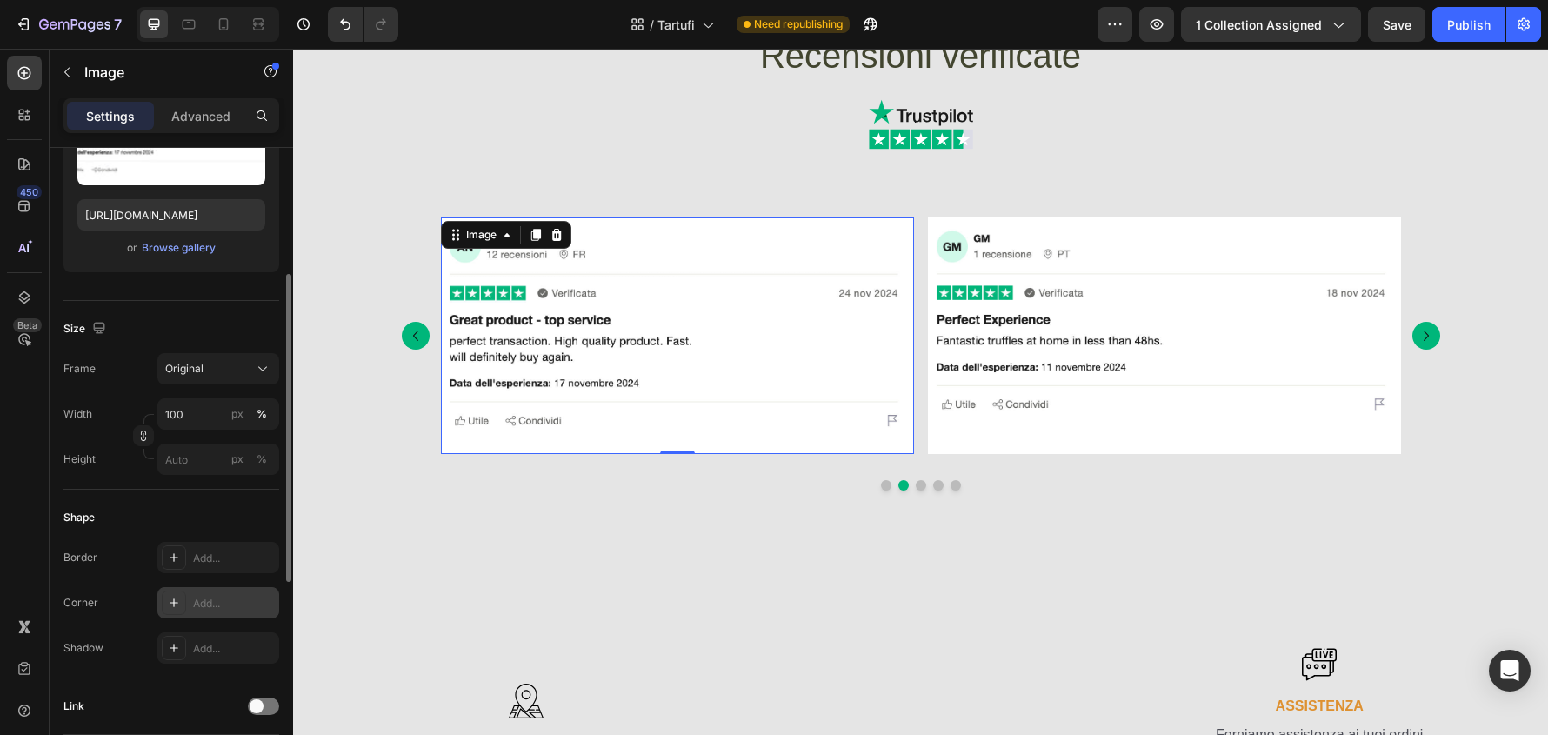
click at [217, 596] on div "Add..." at bounding box center [234, 604] width 82 height 16
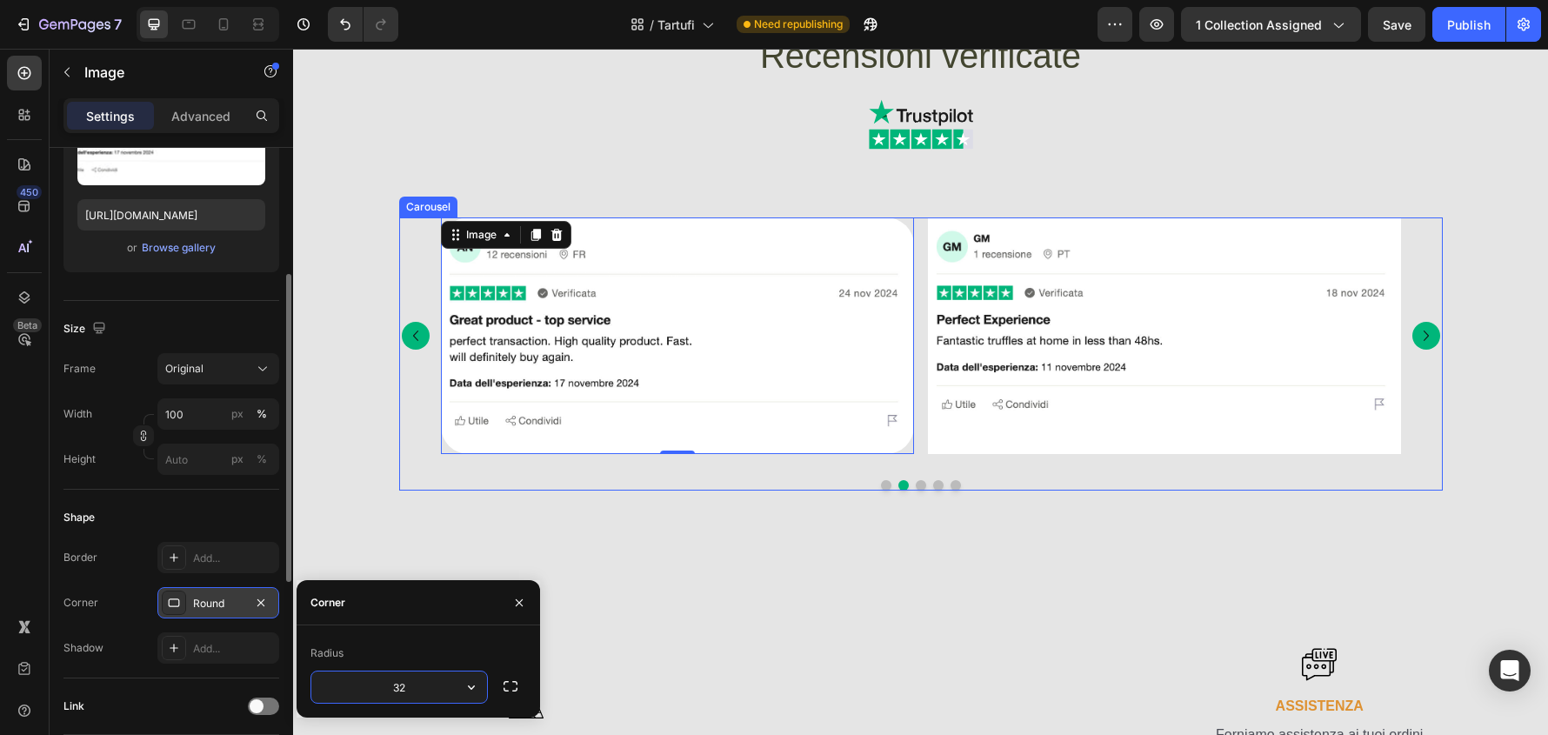
click at [1078, 446] on img at bounding box center [1164, 335] width 473 height 237
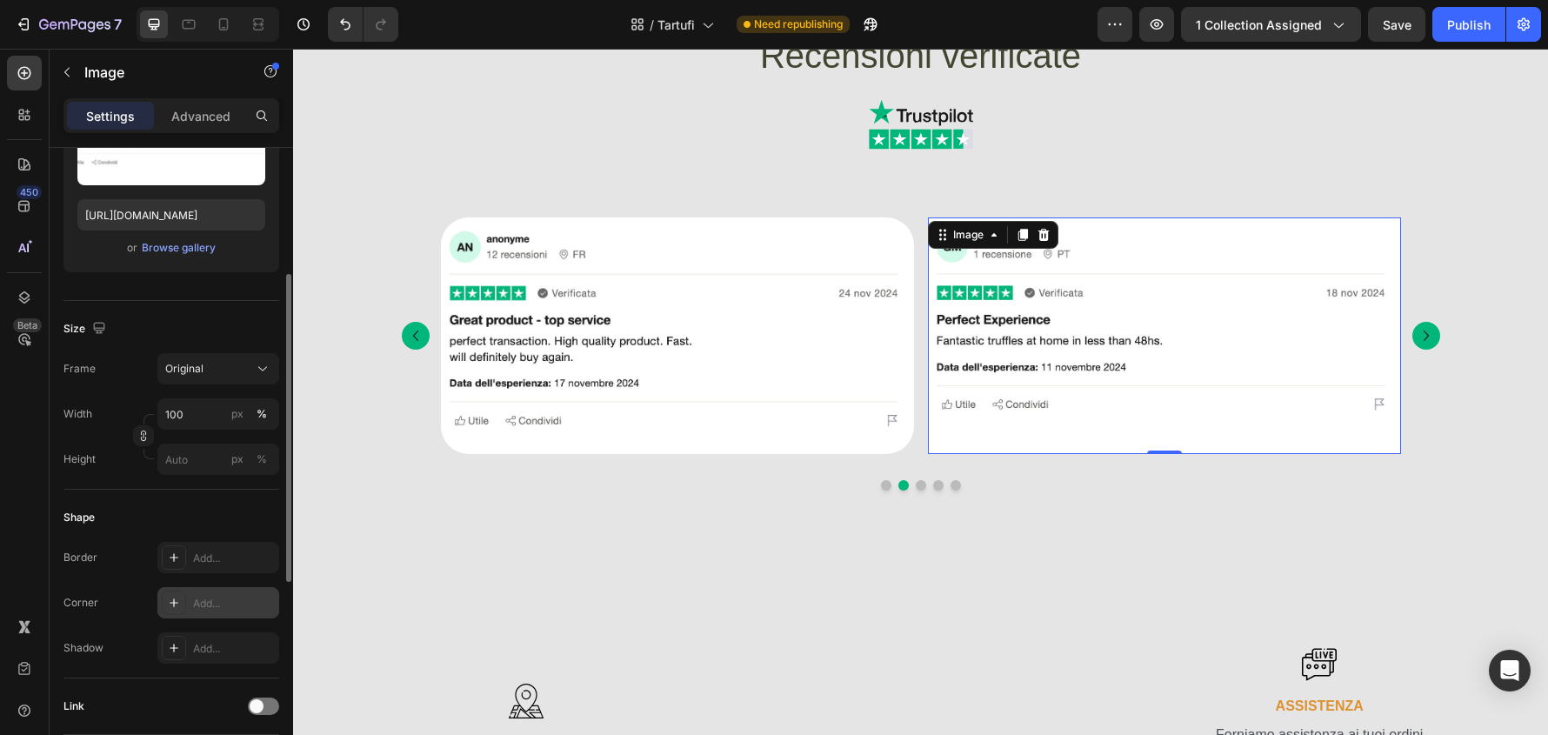
click at [228, 614] on div "Add..." at bounding box center [218, 602] width 122 height 31
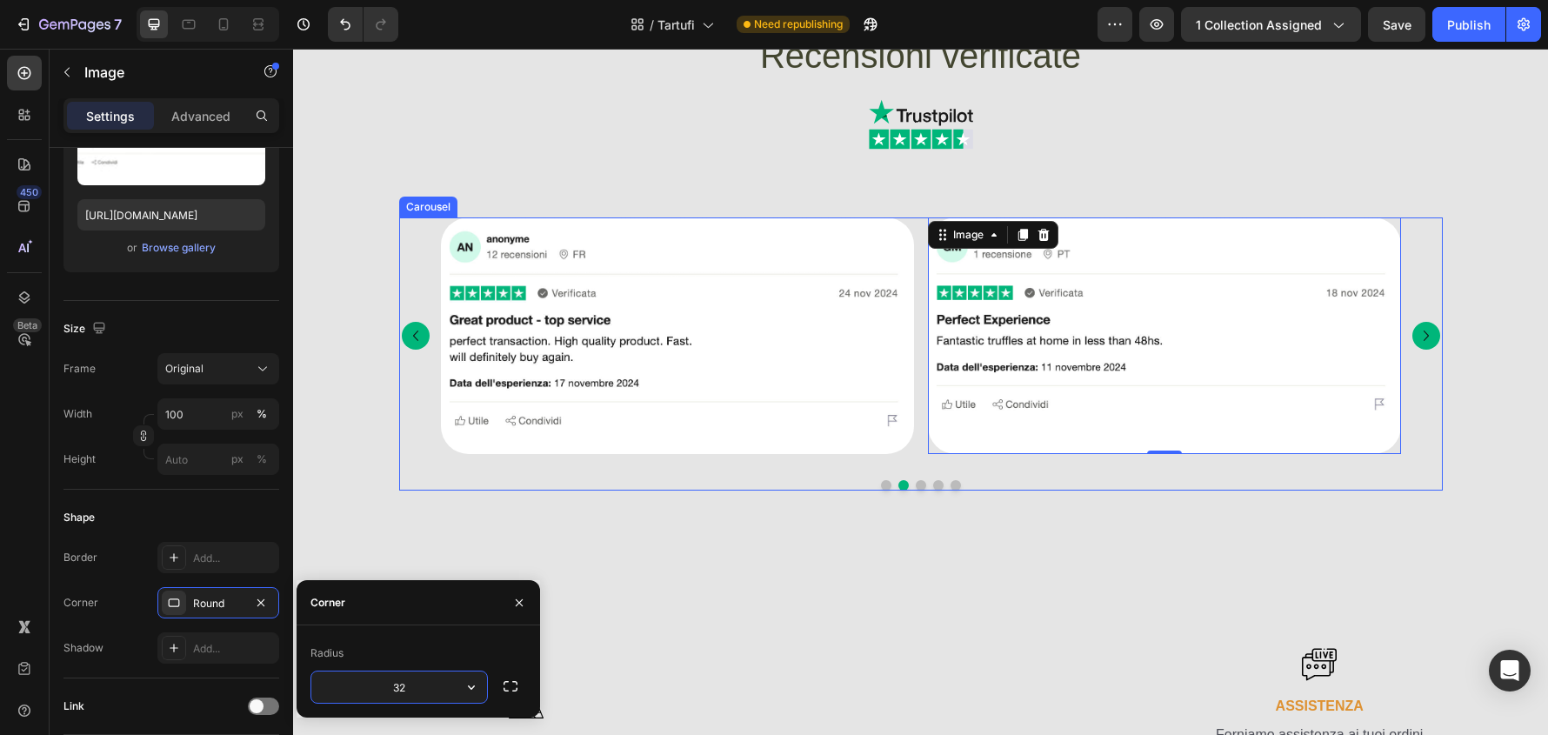
click at [1420, 350] on button "Carousel Next Arrow" at bounding box center [1427, 336] width 28 height 28
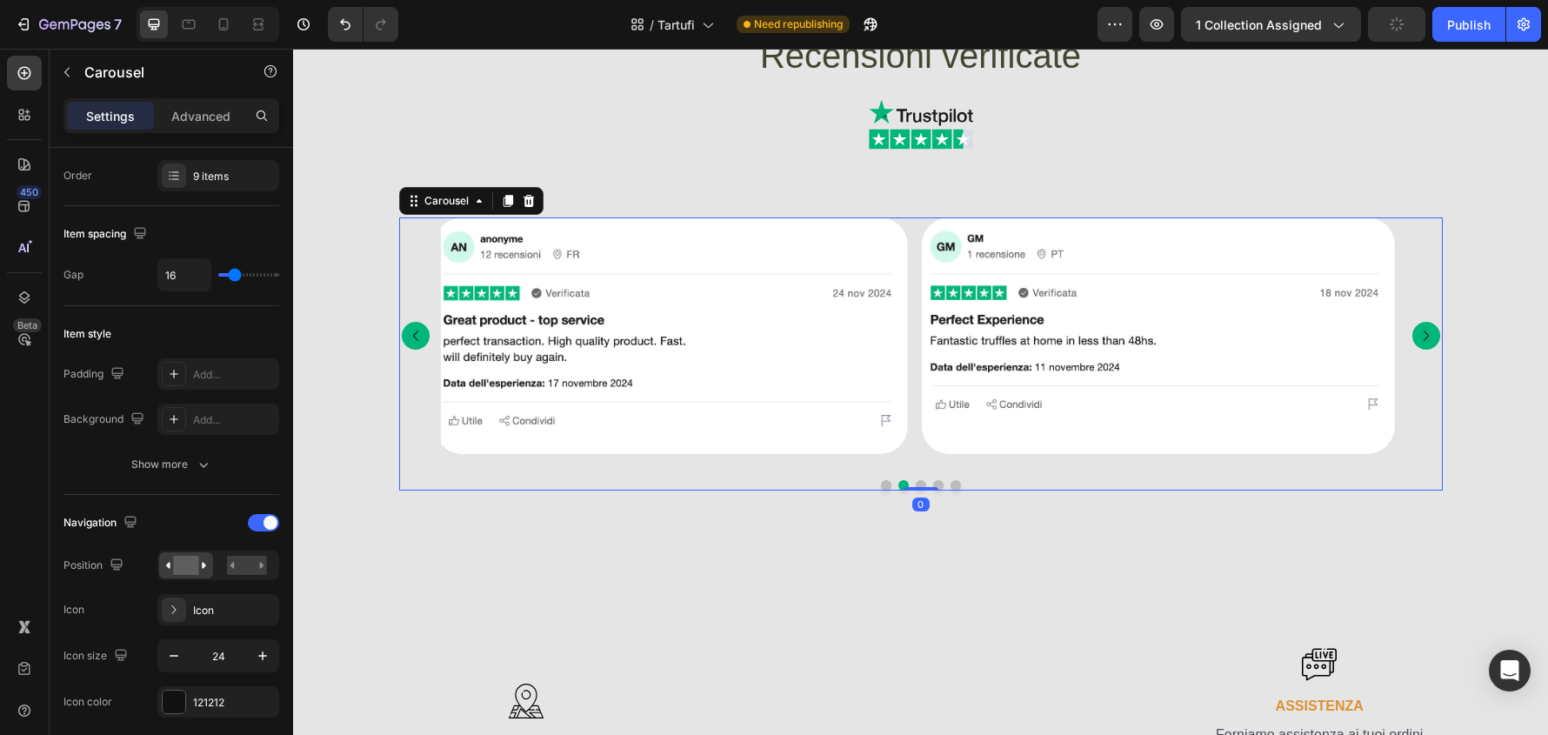
scroll to position [0, 0]
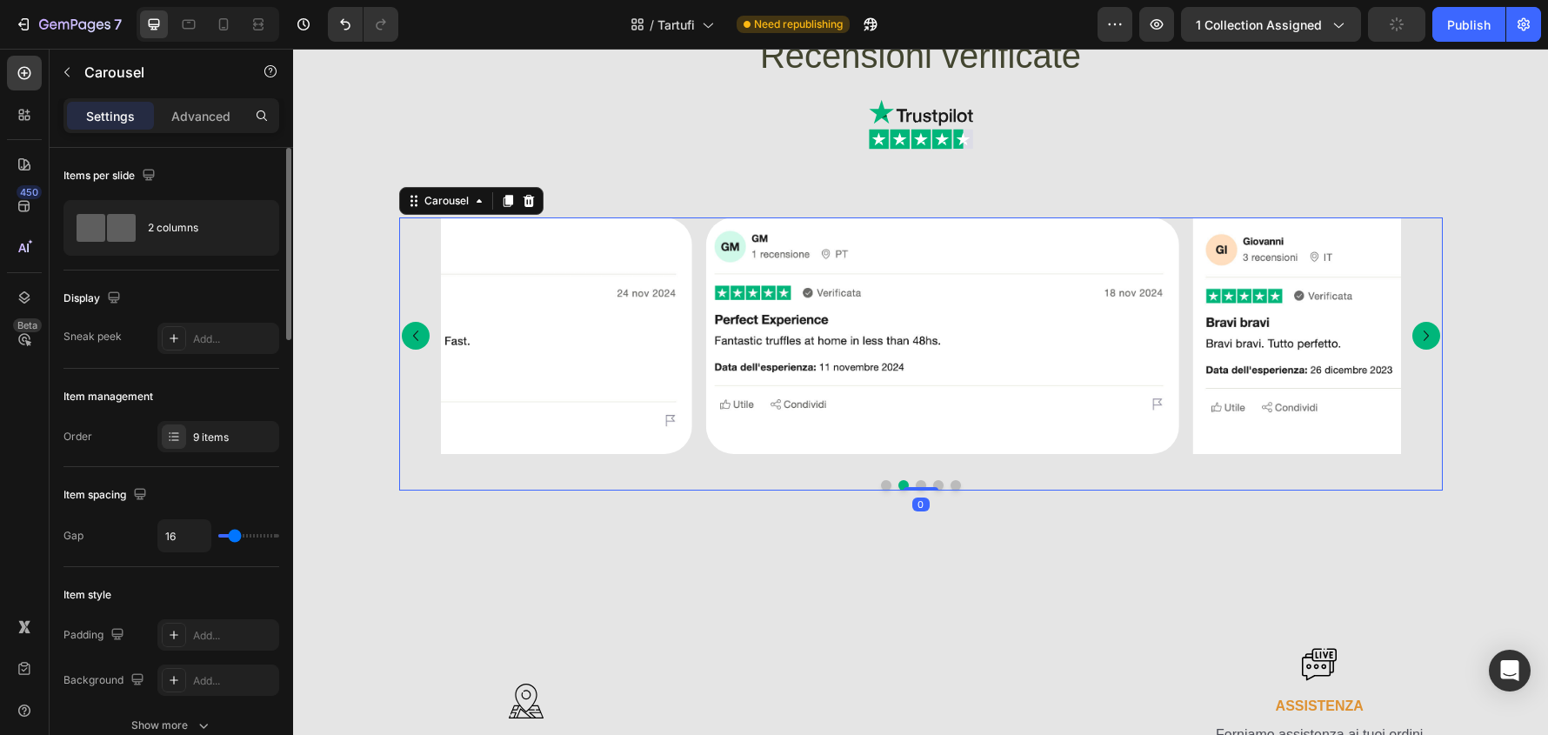
click at [1420, 341] on icon "Carousel Next Arrow" at bounding box center [1426, 335] width 21 height 21
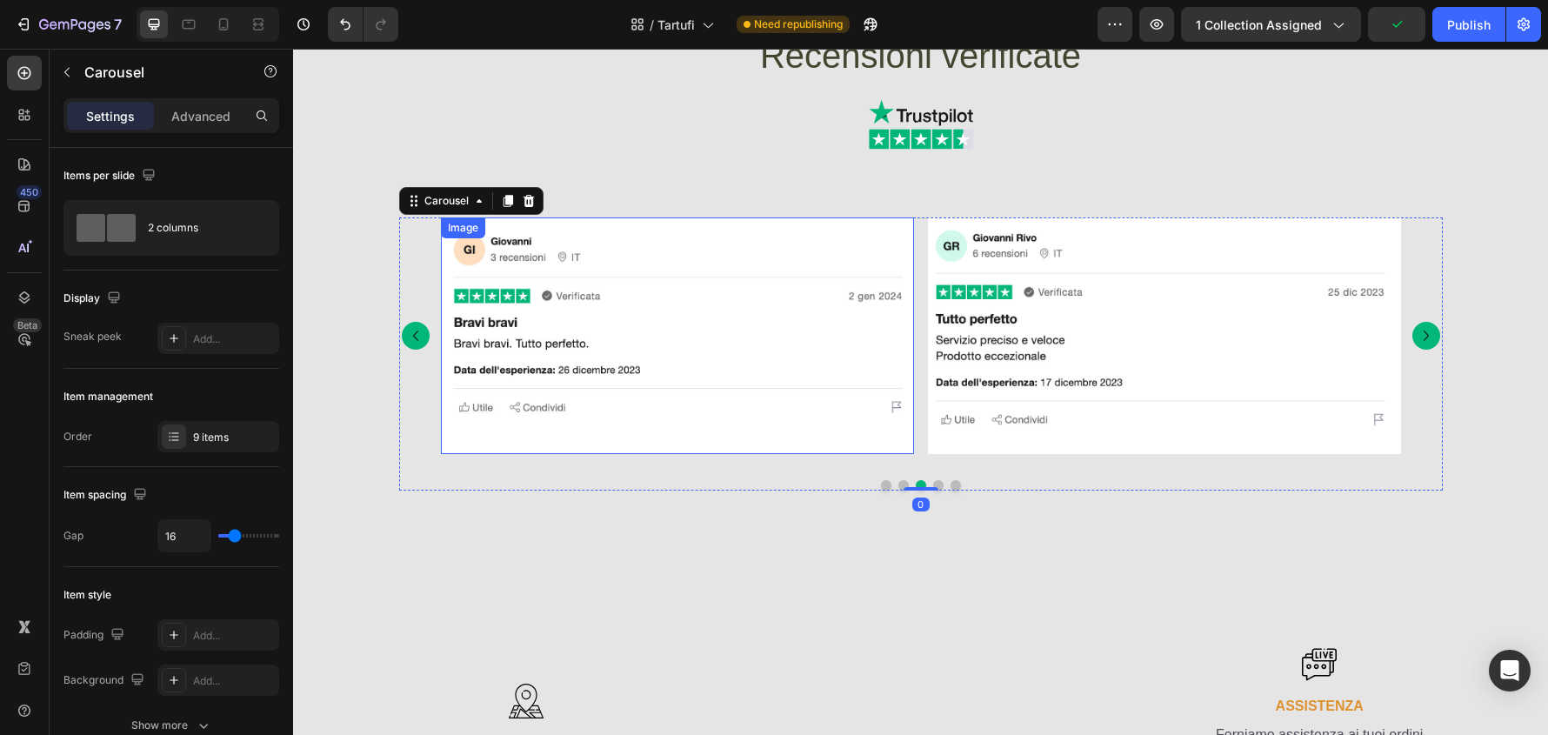
click at [747, 439] on img at bounding box center [677, 335] width 473 height 237
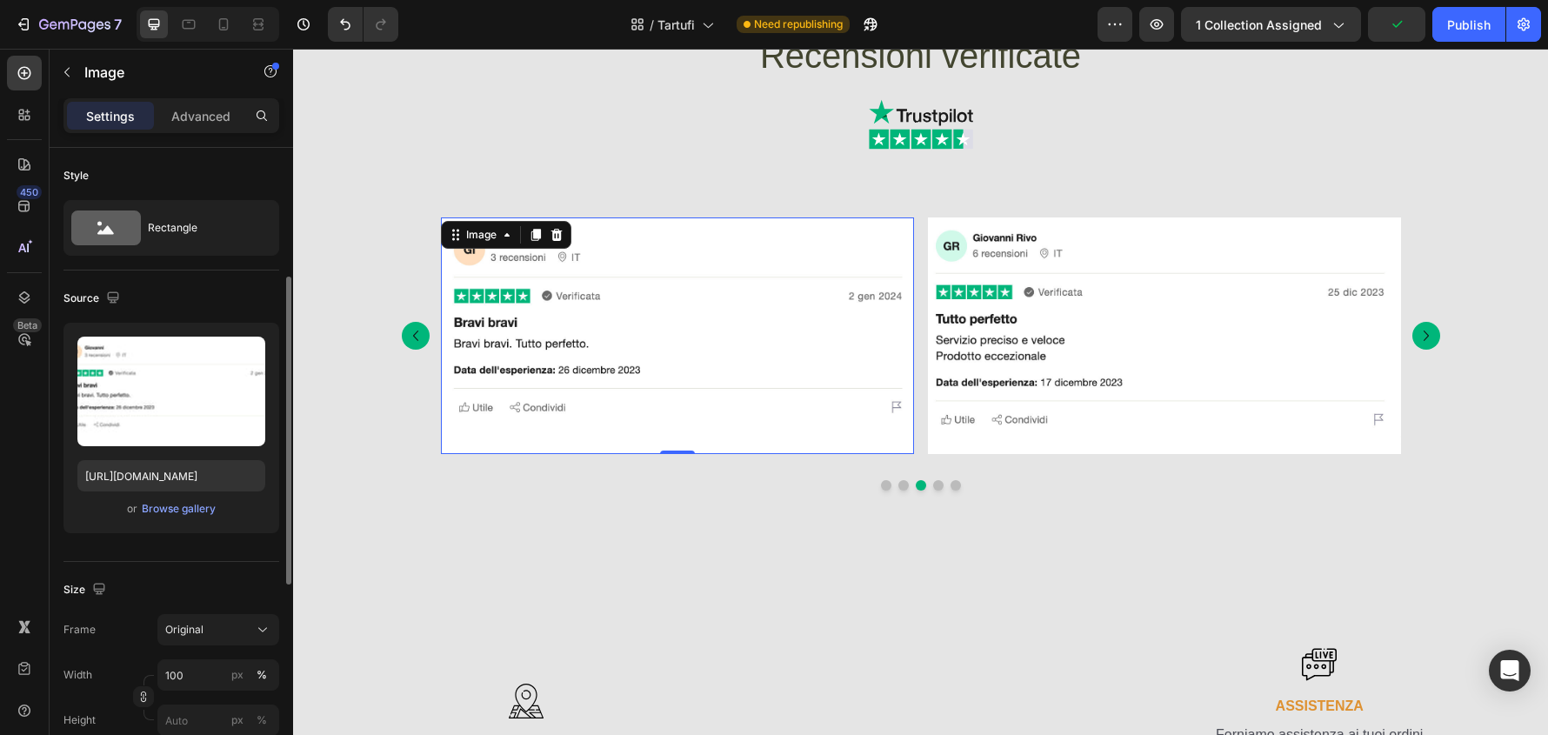
scroll to position [261, 0]
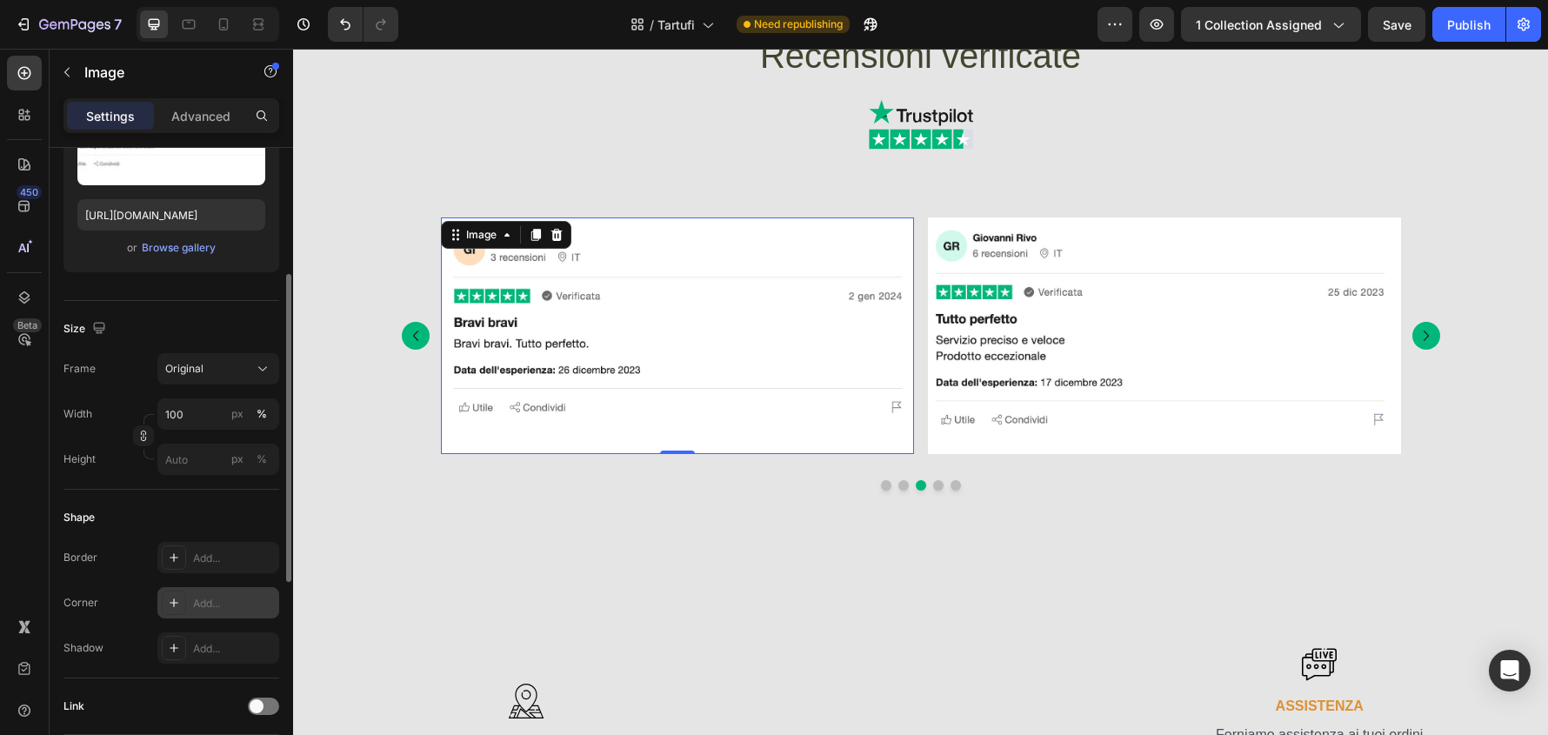
click at [225, 602] on div "Add..." at bounding box center [234, 604] width 82 height 16
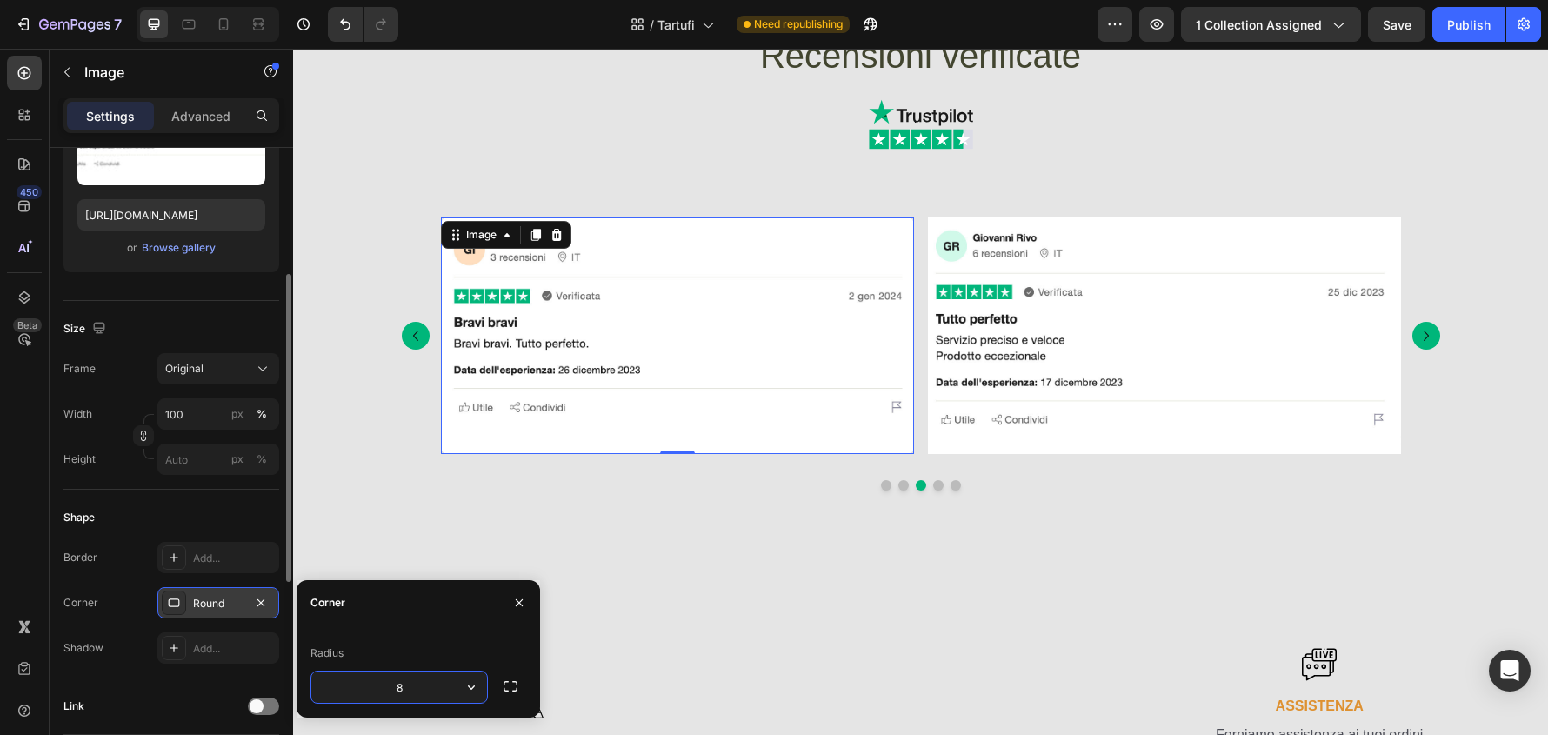
type input "32"
click at [1067, 448] on img at bounding box center [1164, 335] width 473 height 237
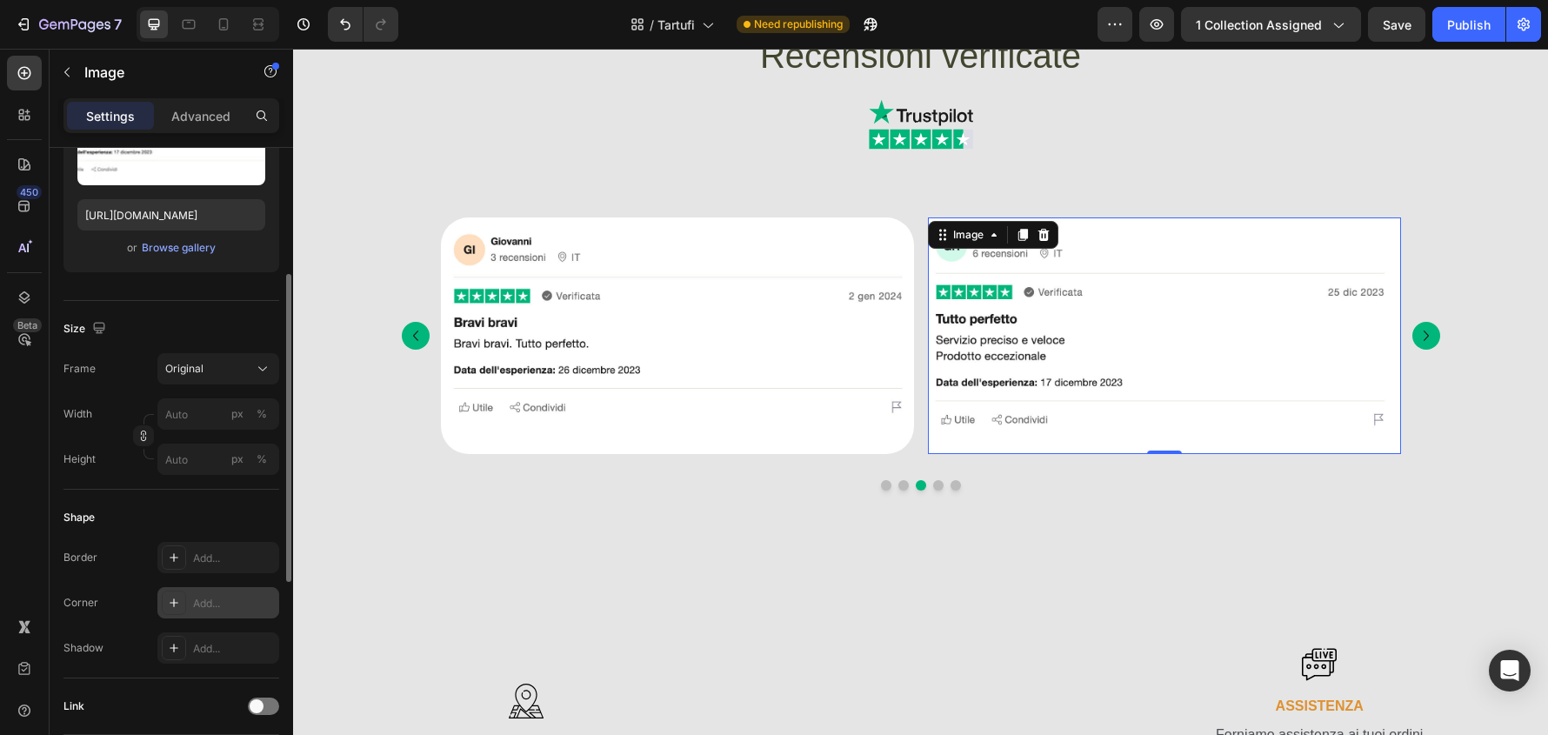
click at [239, 605] on div "Add..." at bounding box center [234, 604] width 82 height 16
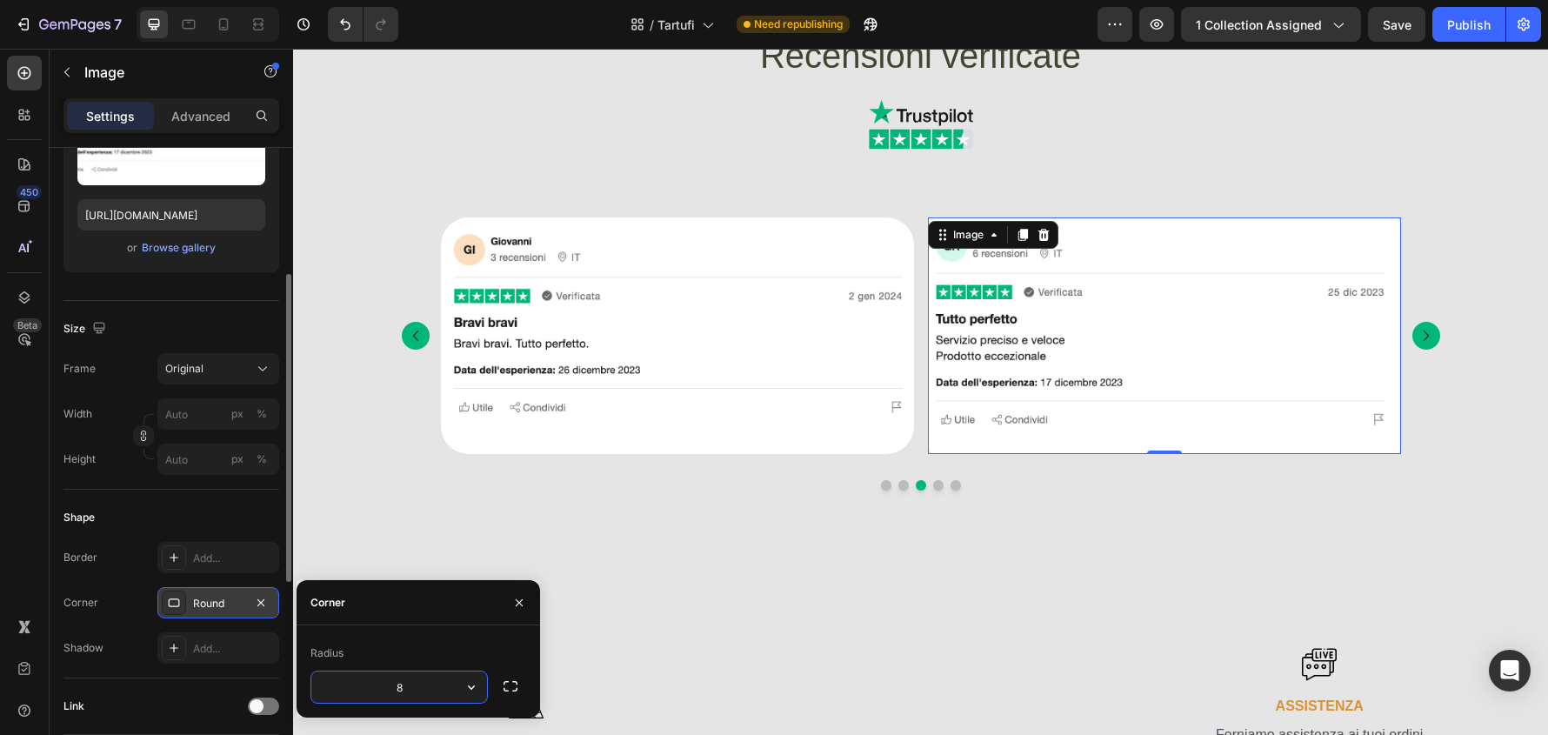
type input "32"
click at [1416, 340] on icon "Carousel Next Arrow" at bounding box center [1426, 335] width 21 height 21
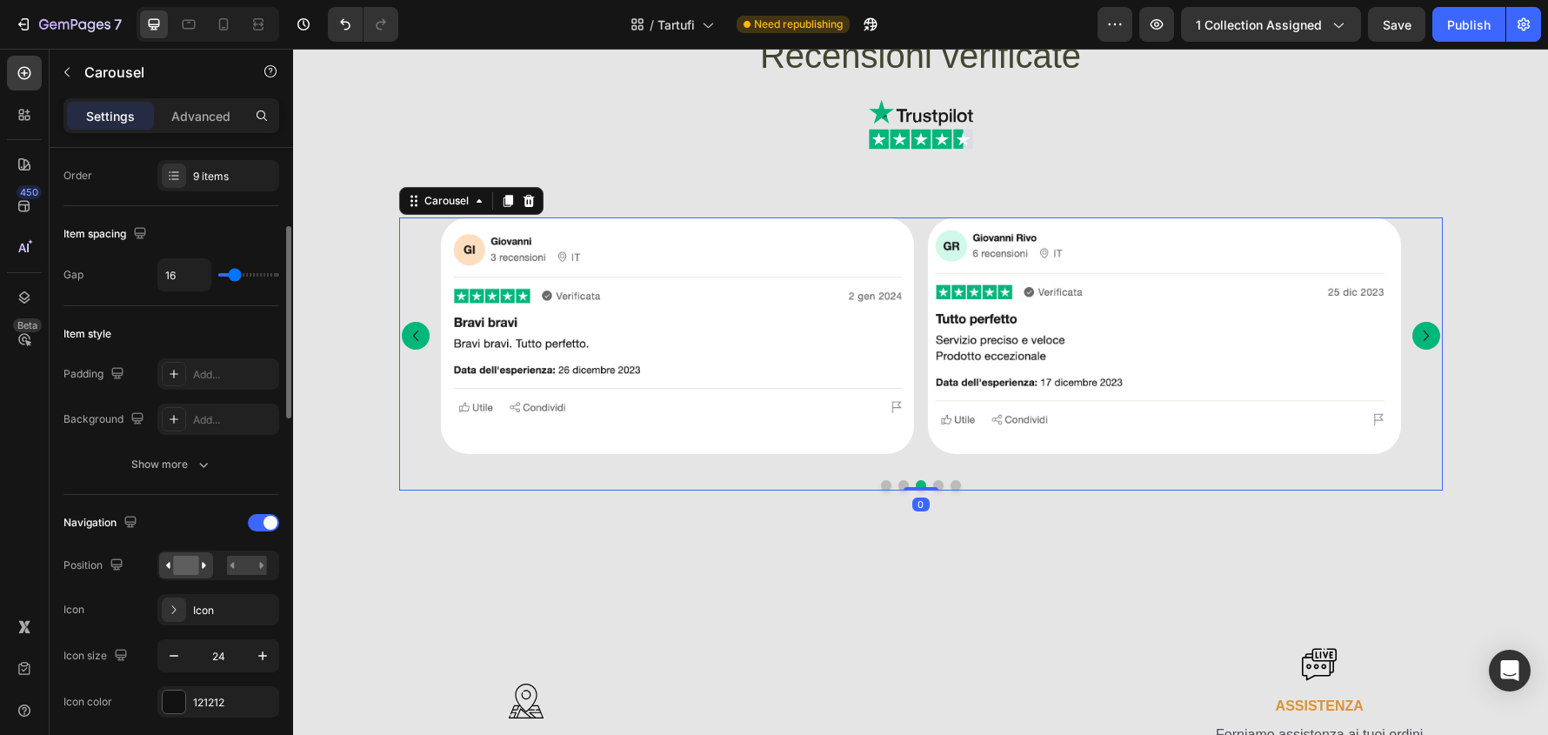
scroll to position [0, 0]
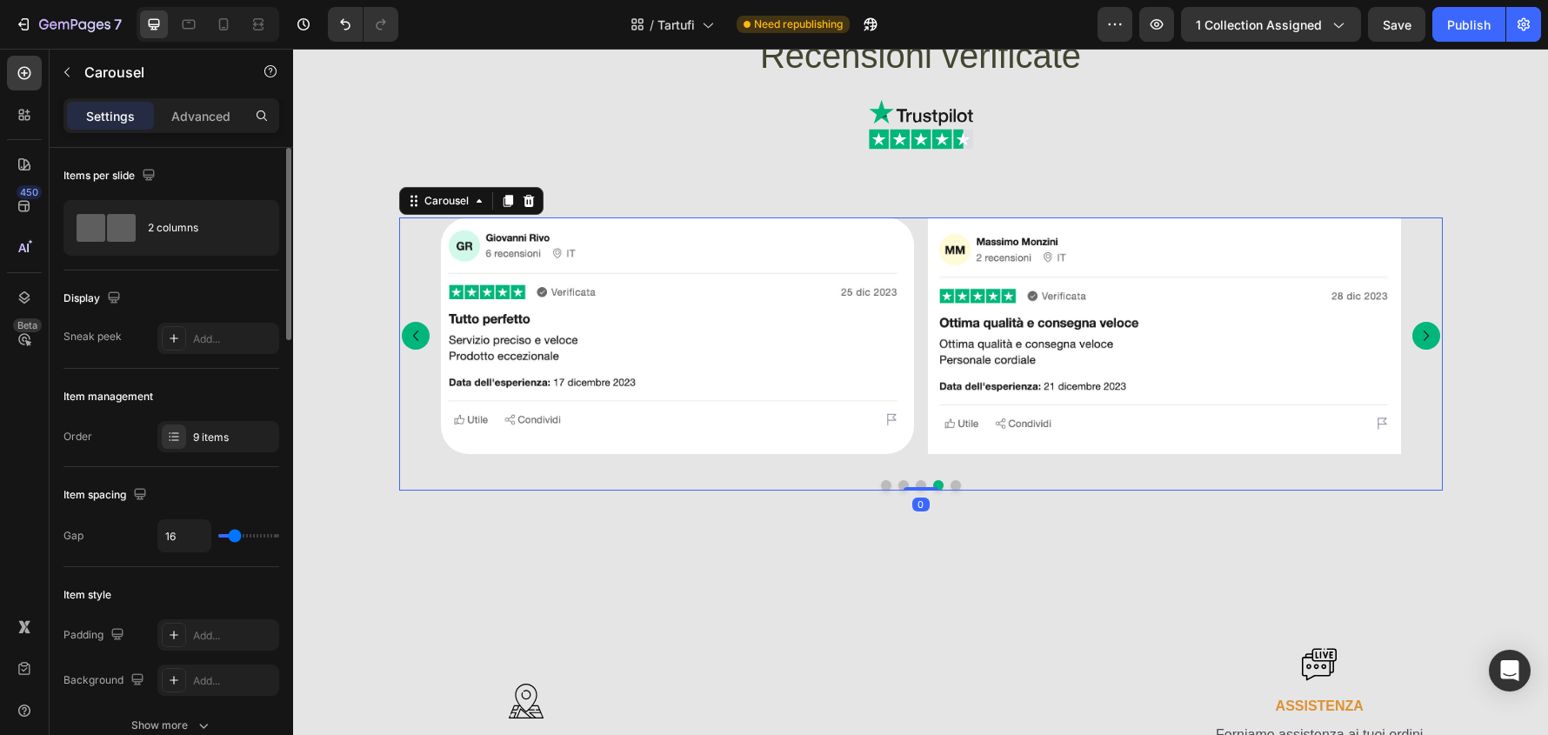
click at [1416, 340] on icon "Carousel Next Arrow" at bounding box center [1426, 335] width 21 height 21
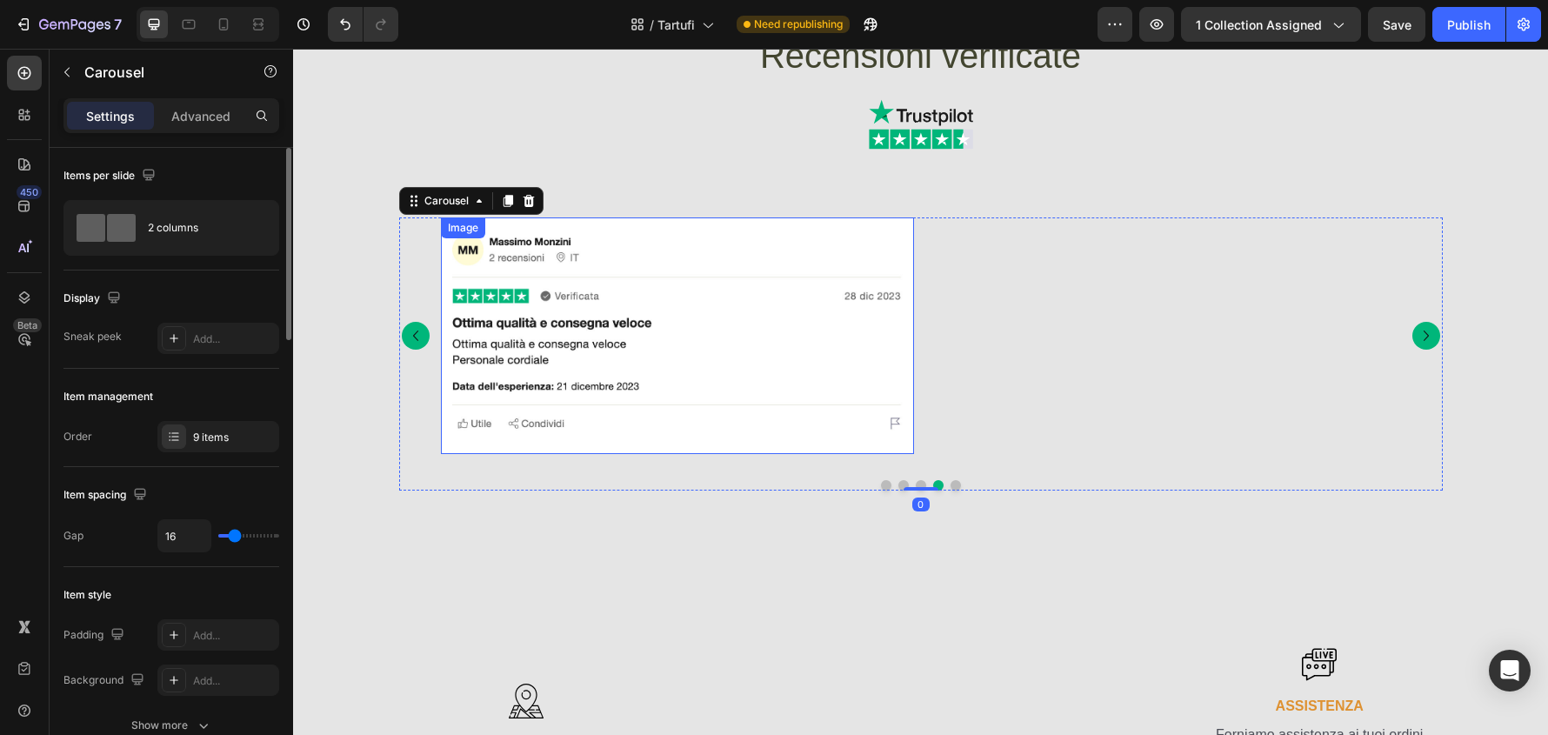
click at [801, 432] on img at bounding box center [677, 335] width 473 height 237
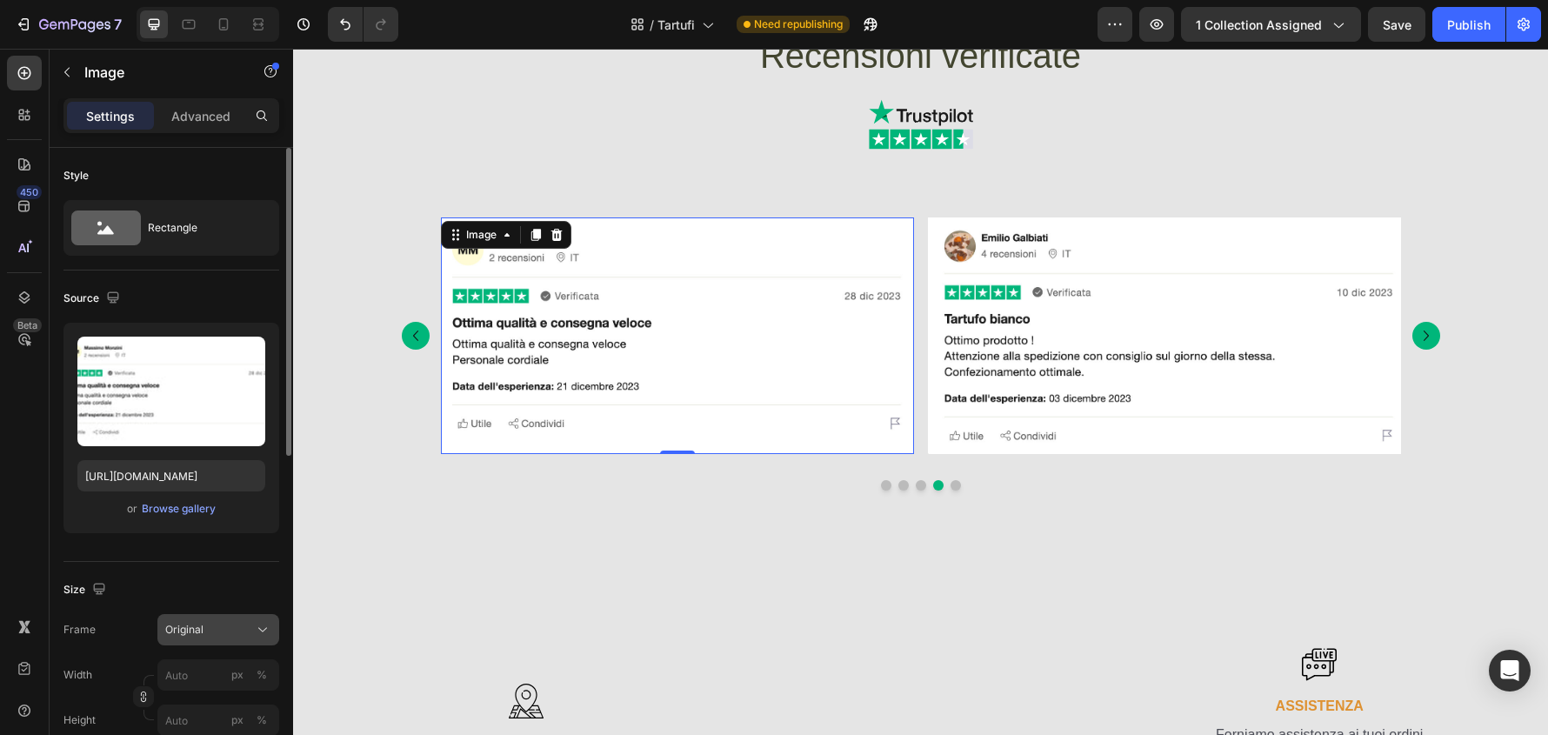
scroll to position [174, 0]
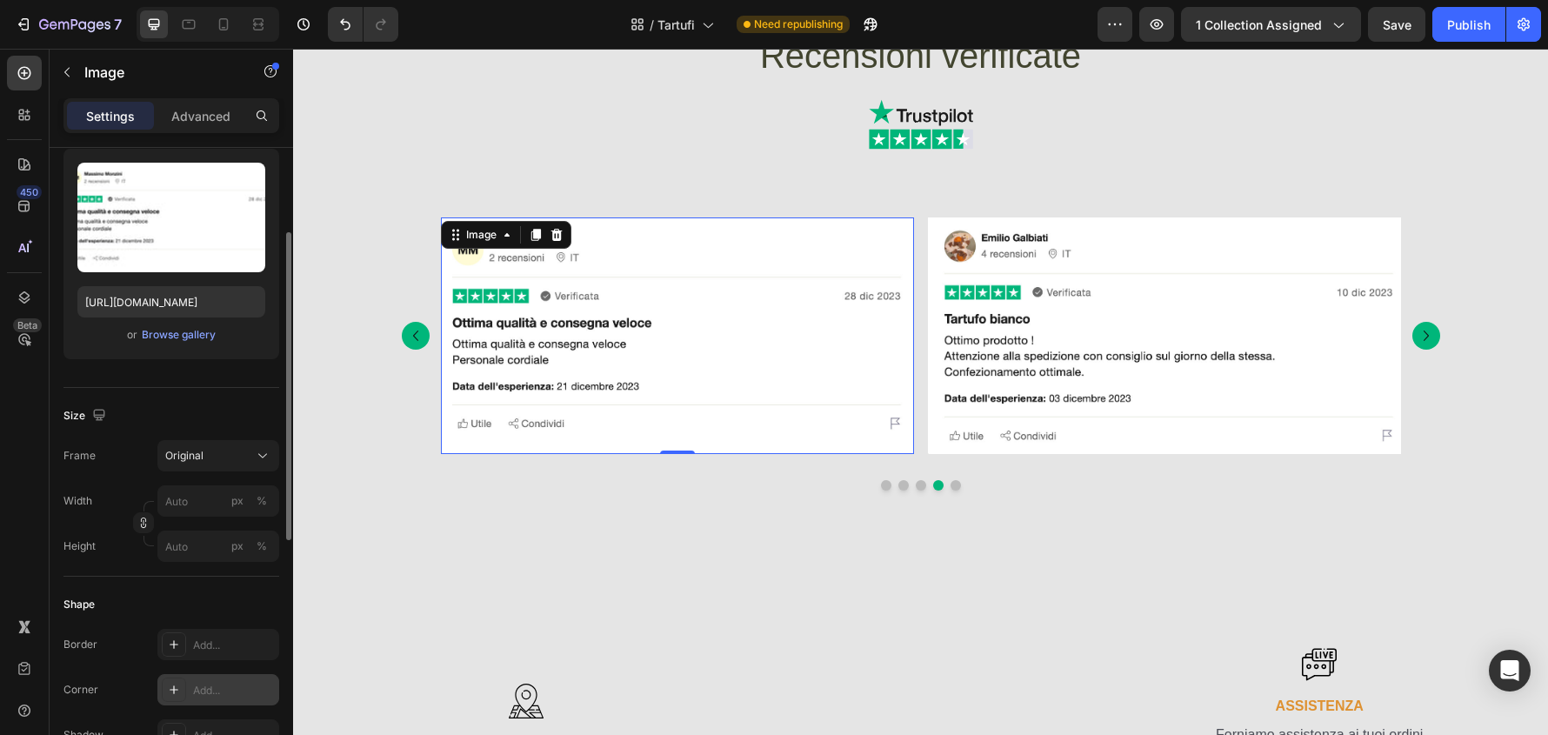
click at [225, 686] on div "Add..." at bounding box center [234, 691] width 82 height 16
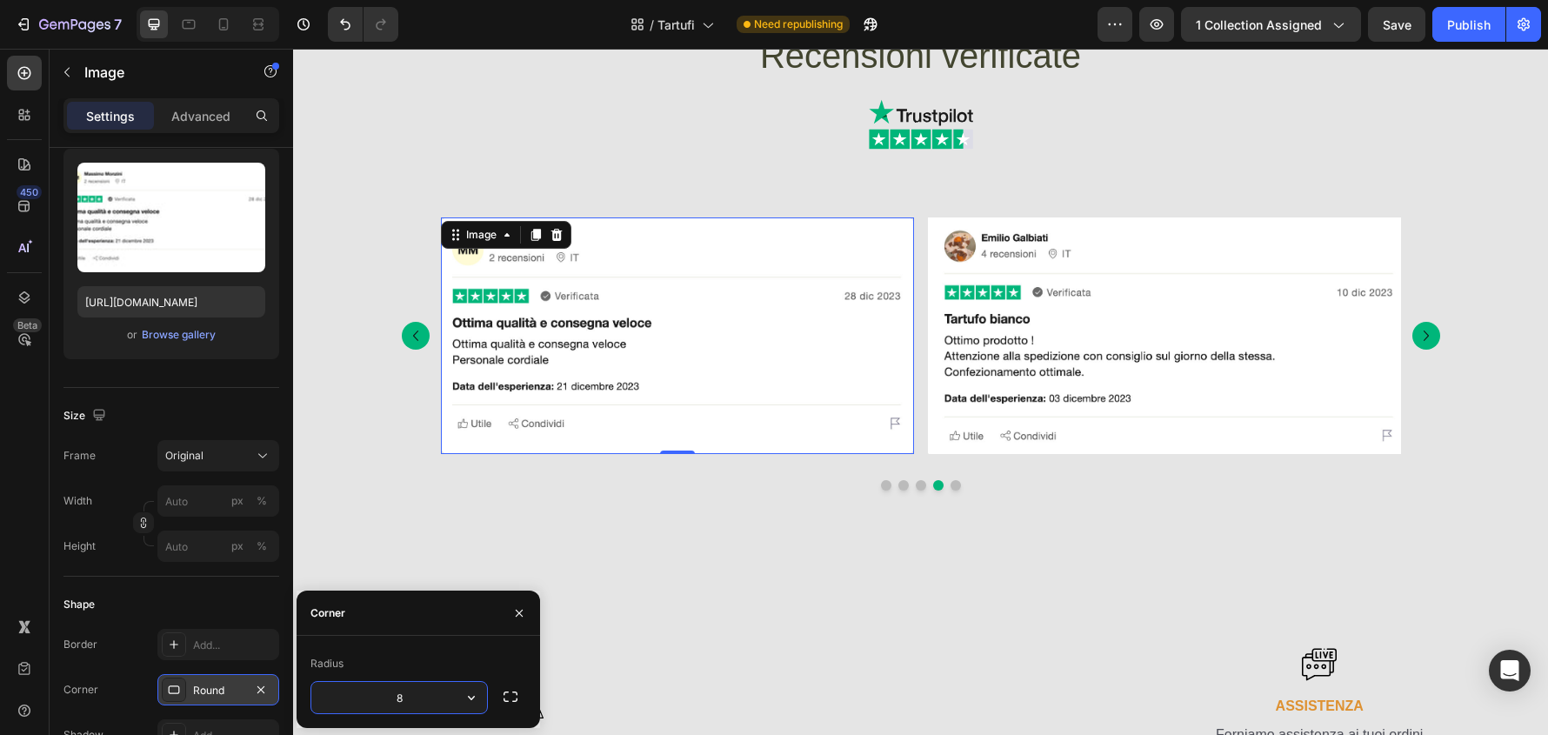
type input "32"
click at [1179, 443] on img at bounding box center [1164, 335] width 473 height 237
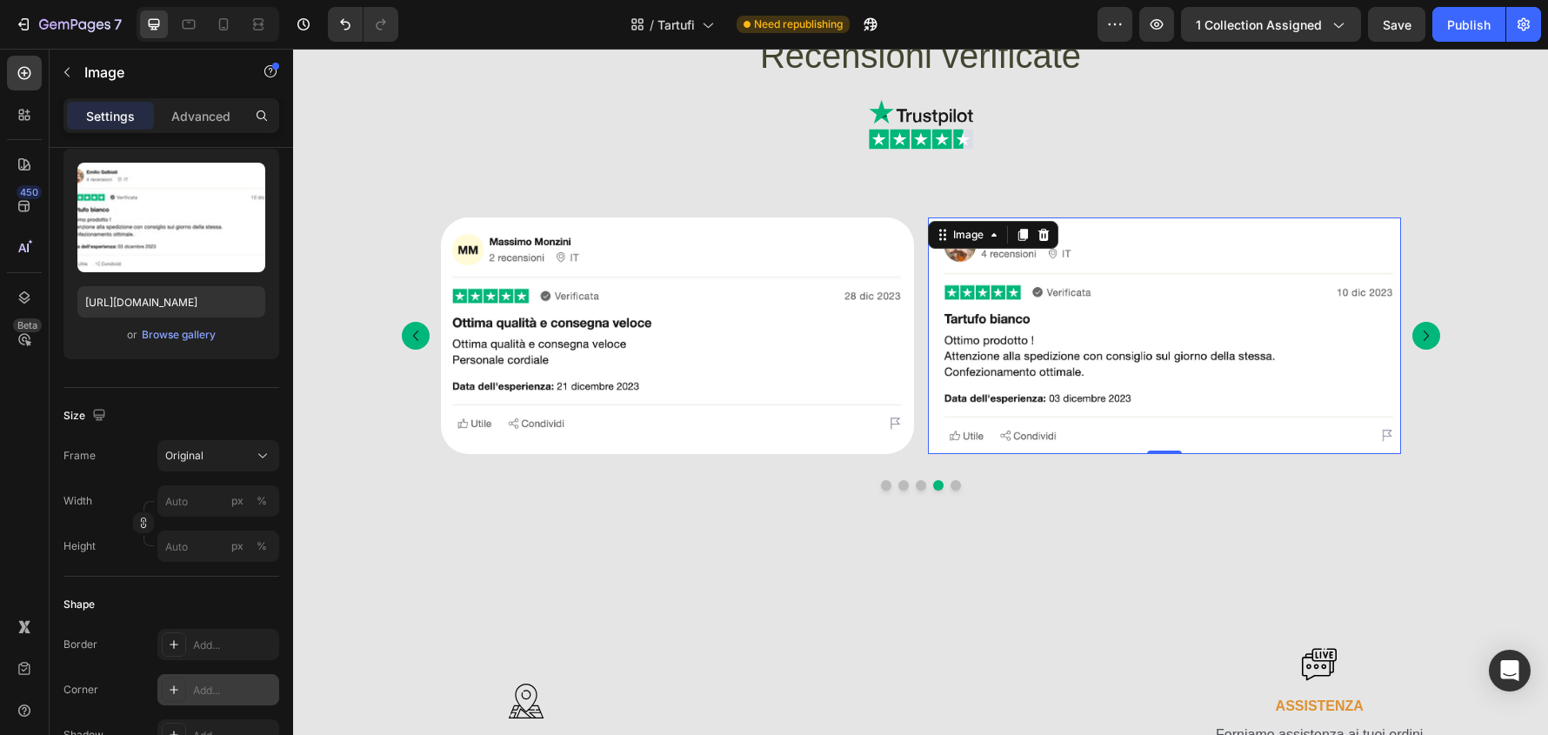
click at [254, 680] on div "Add..." at bounding box center [218, 689] width 122 height 31
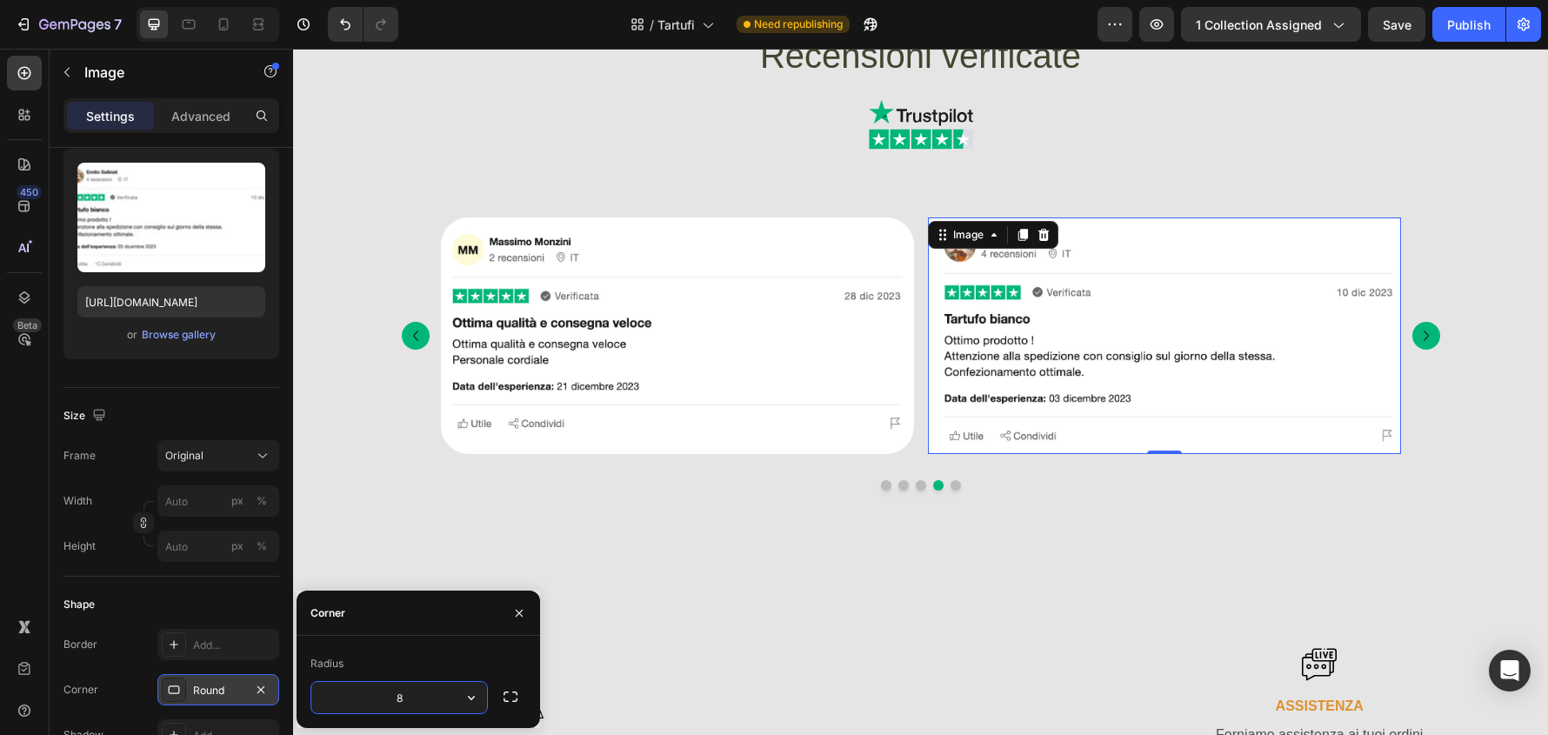
type input "32"
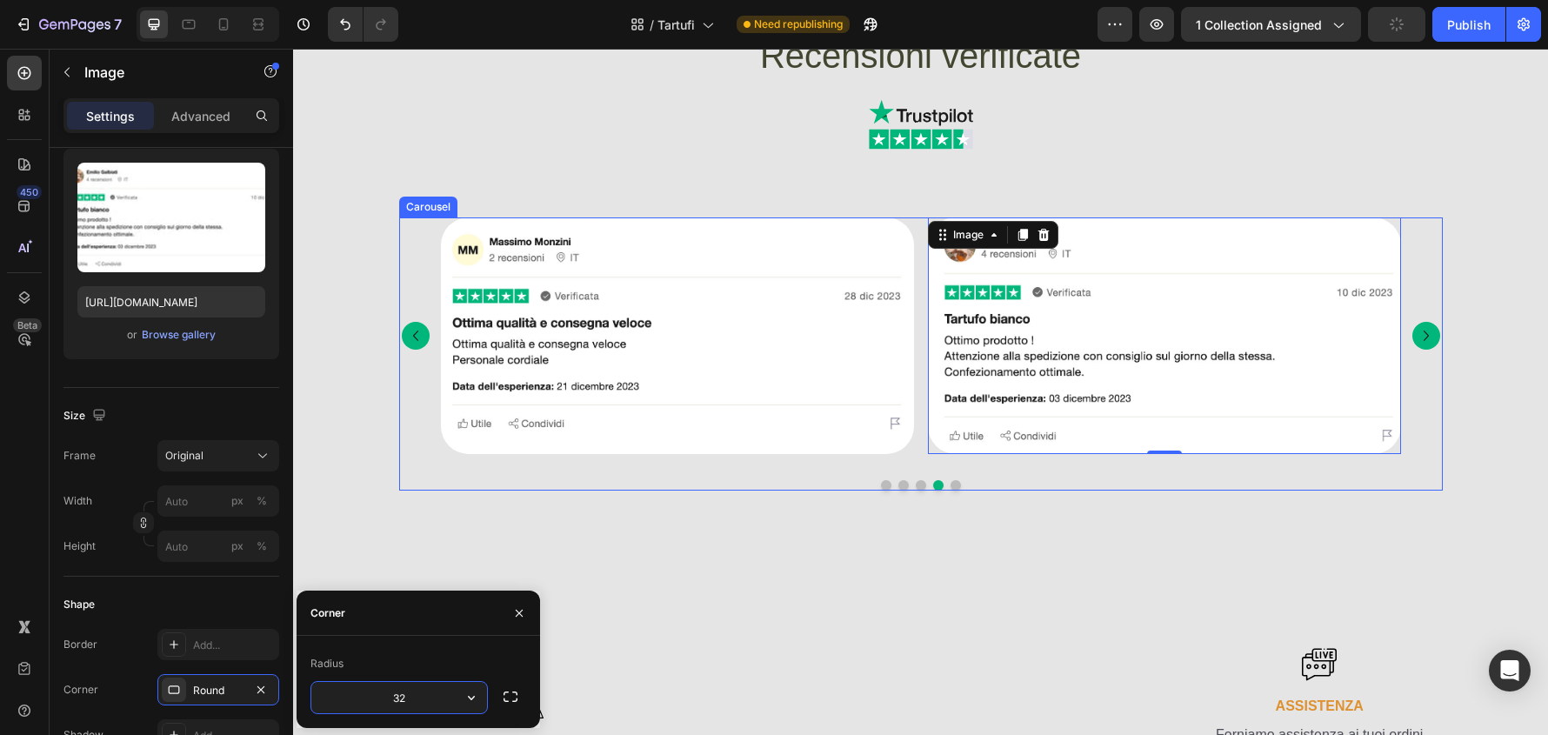
click at [1429, 337] on icon "Carousel Next Arrow" at bounding box center [1426, 335] width 21 height 21
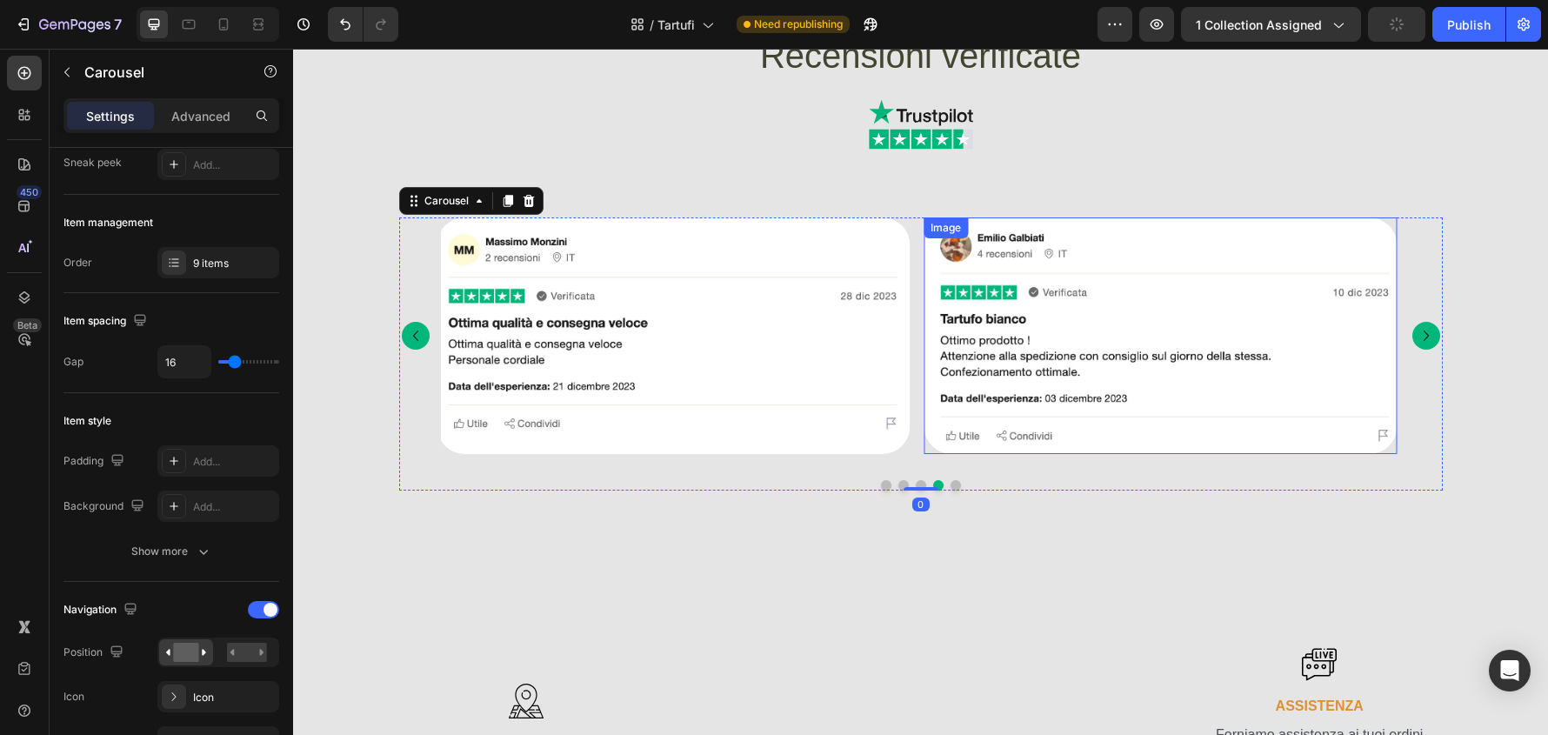
scroll to position [0, 0]
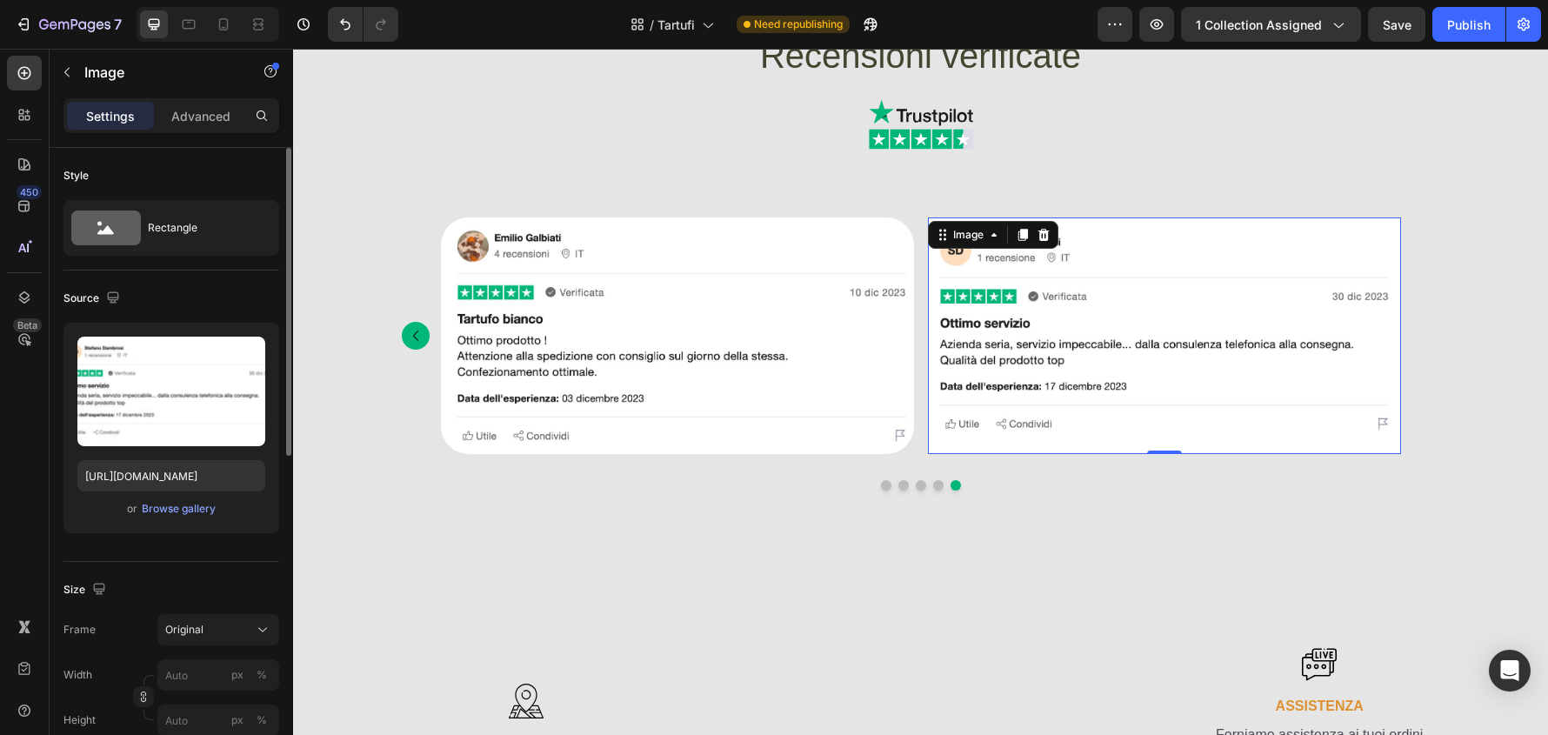
click at [1104, 437] on img at bounding box center [1164, 335] width 473 height 237
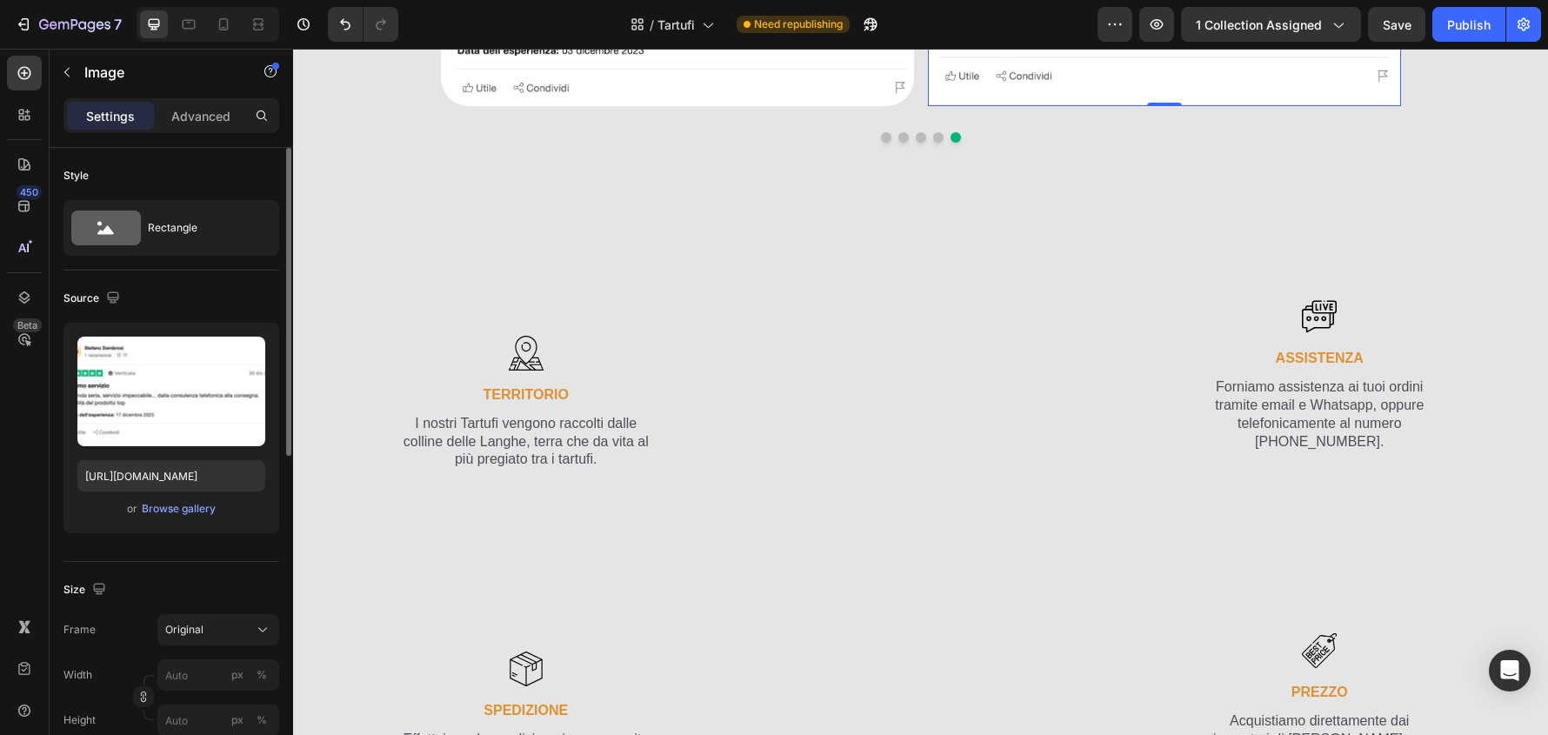
scroll to position [261, 0]
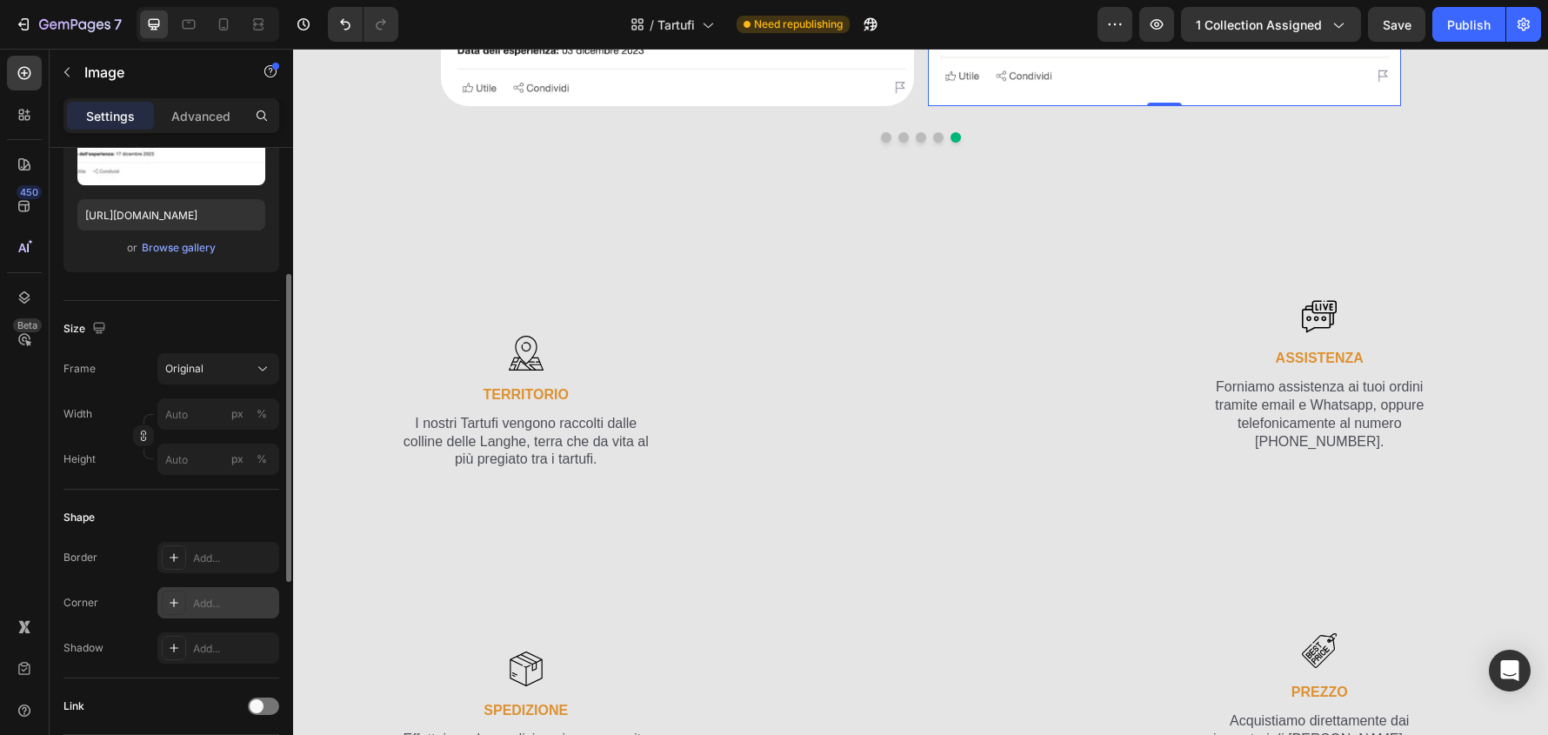
click at [233, 601] on div "Add..." at bounding box center [234, 604] width 82 height 16
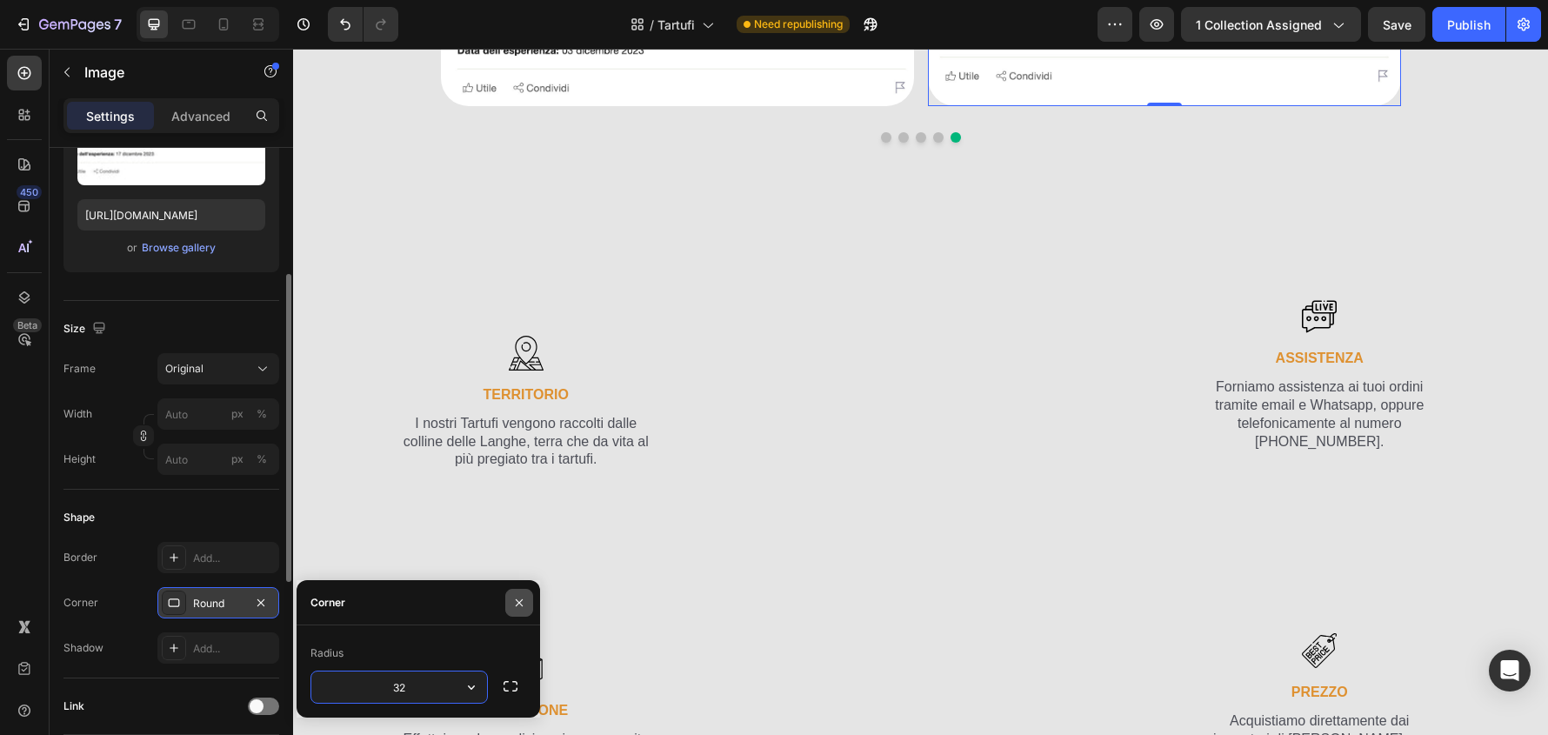
type input "32"
click at [523, 603] on icon "button" at bounding box center [519, 603] width 14 height 14
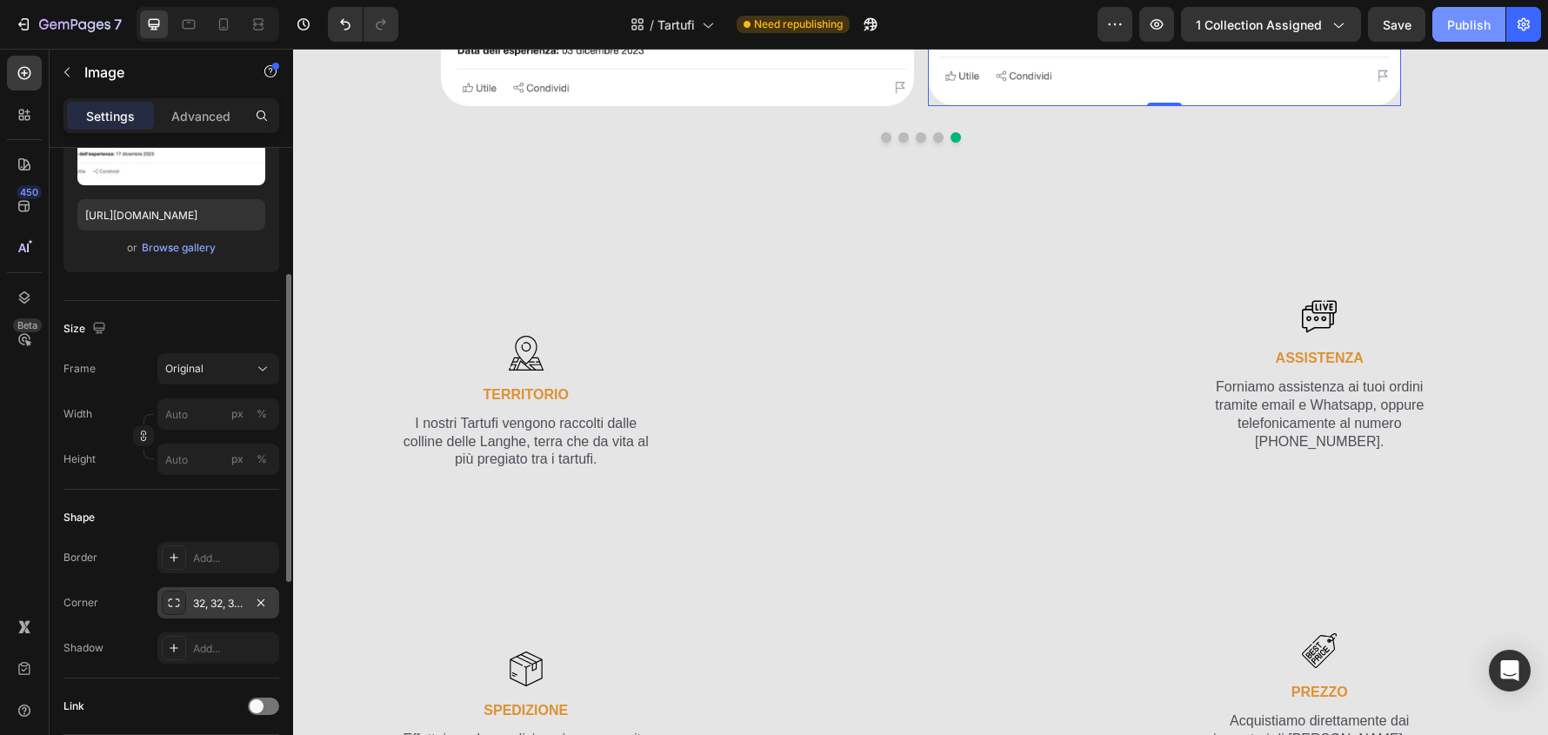
click at [1469, 23] on div "Publish" at bounding box center [1468, 25] width 43 height 18
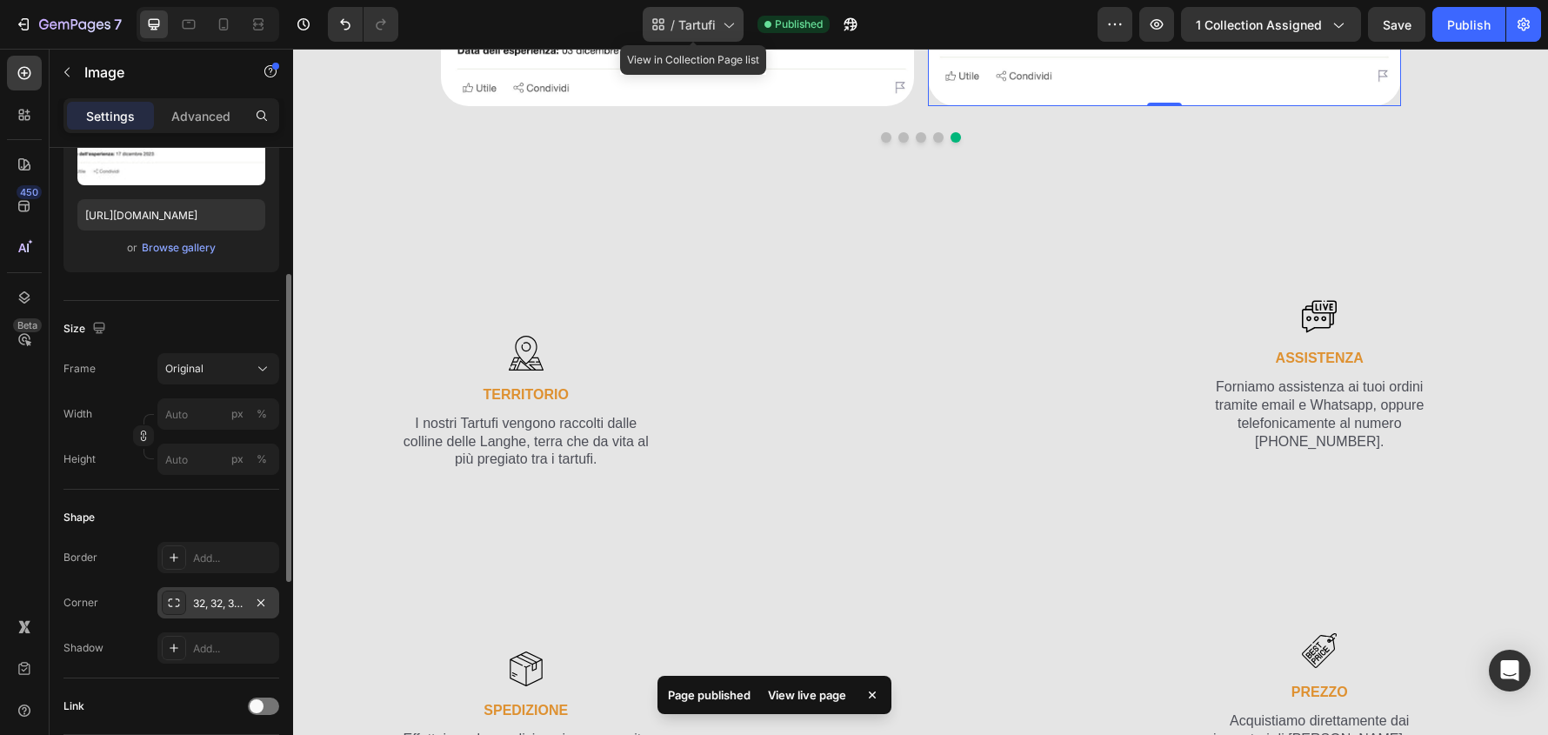
click at [726, 26] on icon at bounding box center [727, 24] width 17 height 17
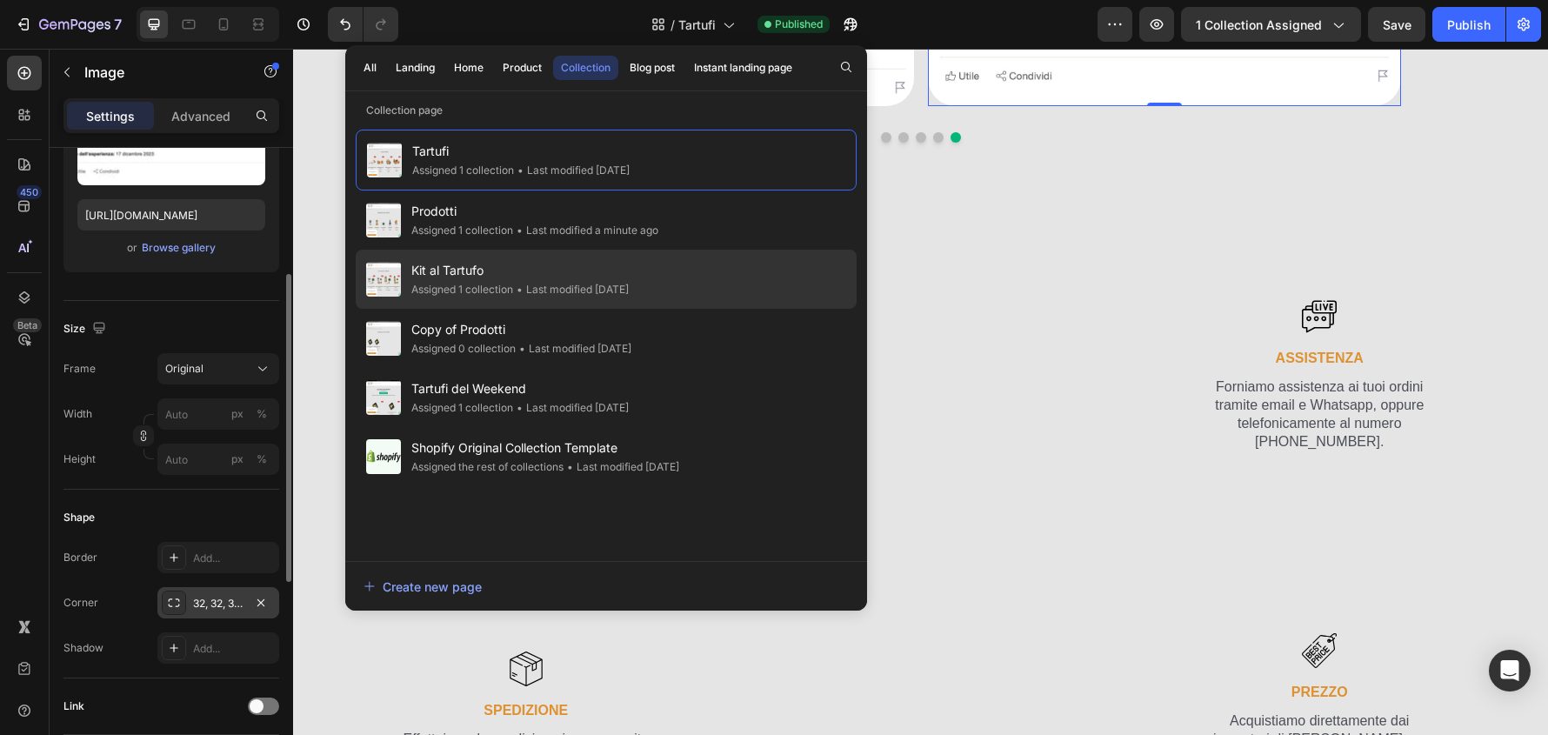
click at [598, 275] on span "Kit al Tartufo" at bounding box center [519, 270] width 217 height 21
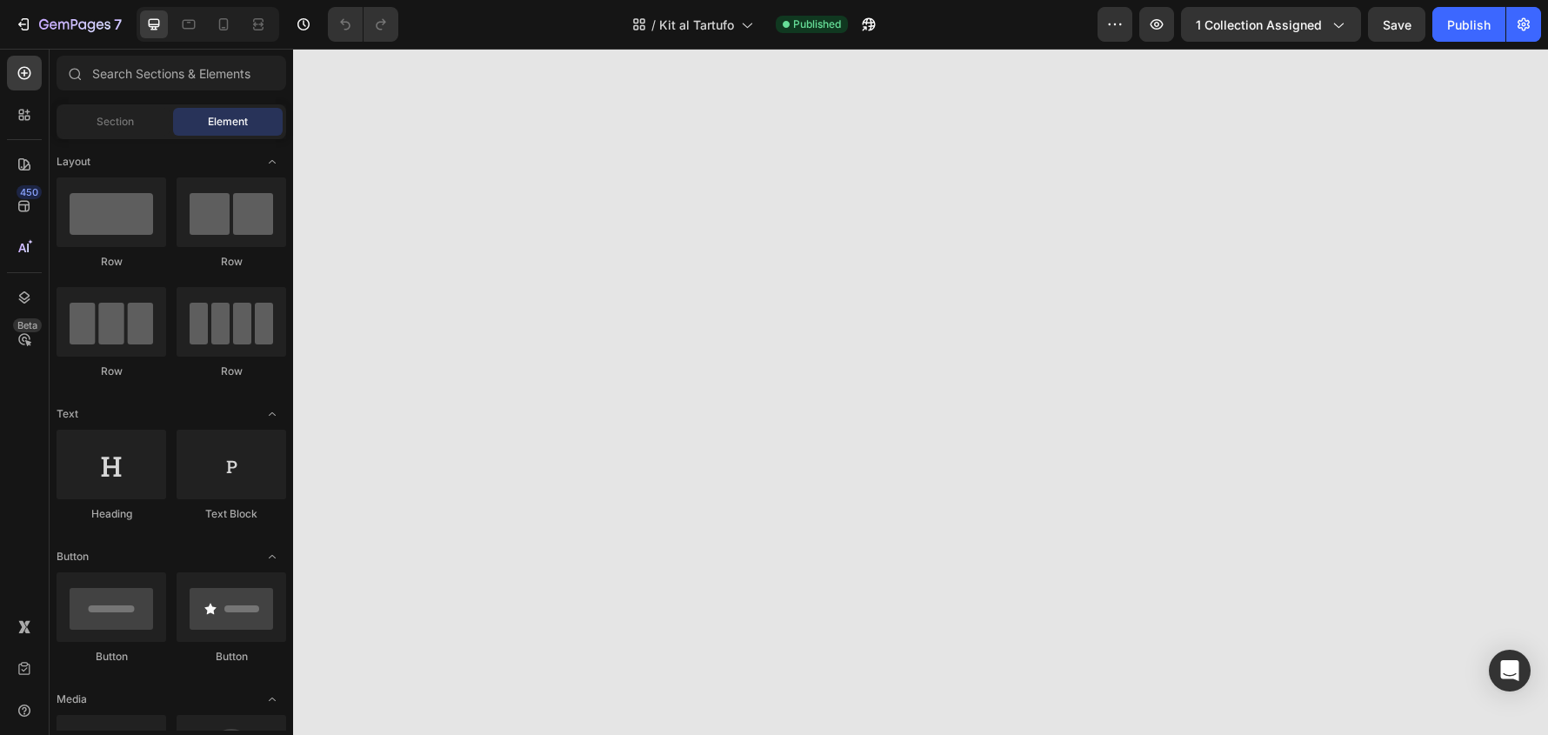
scroll to position [1827, 0]
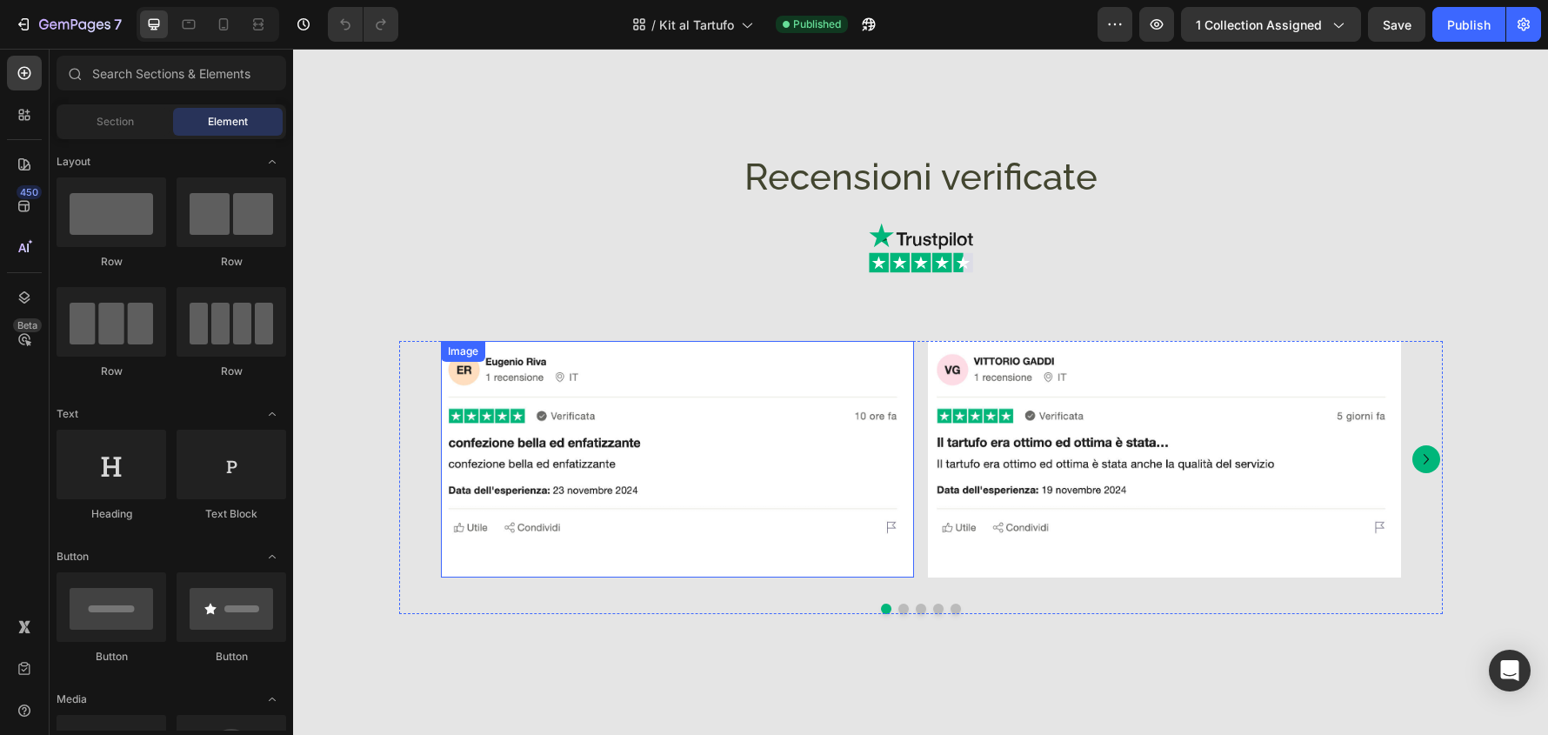
click at [729, 550] on img at bounding box center [677, 459] width 473 height 237
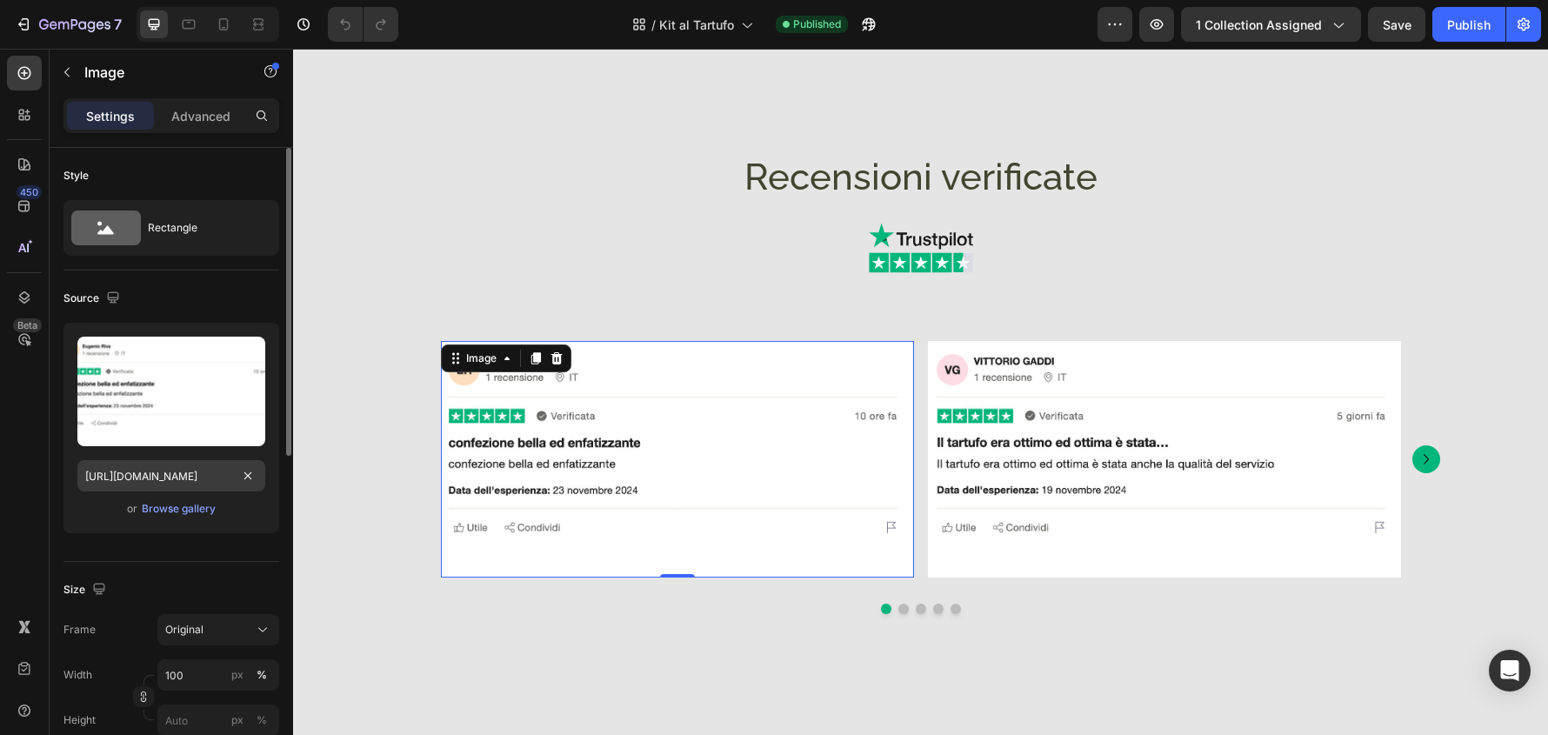
scroll to position [261, 0]
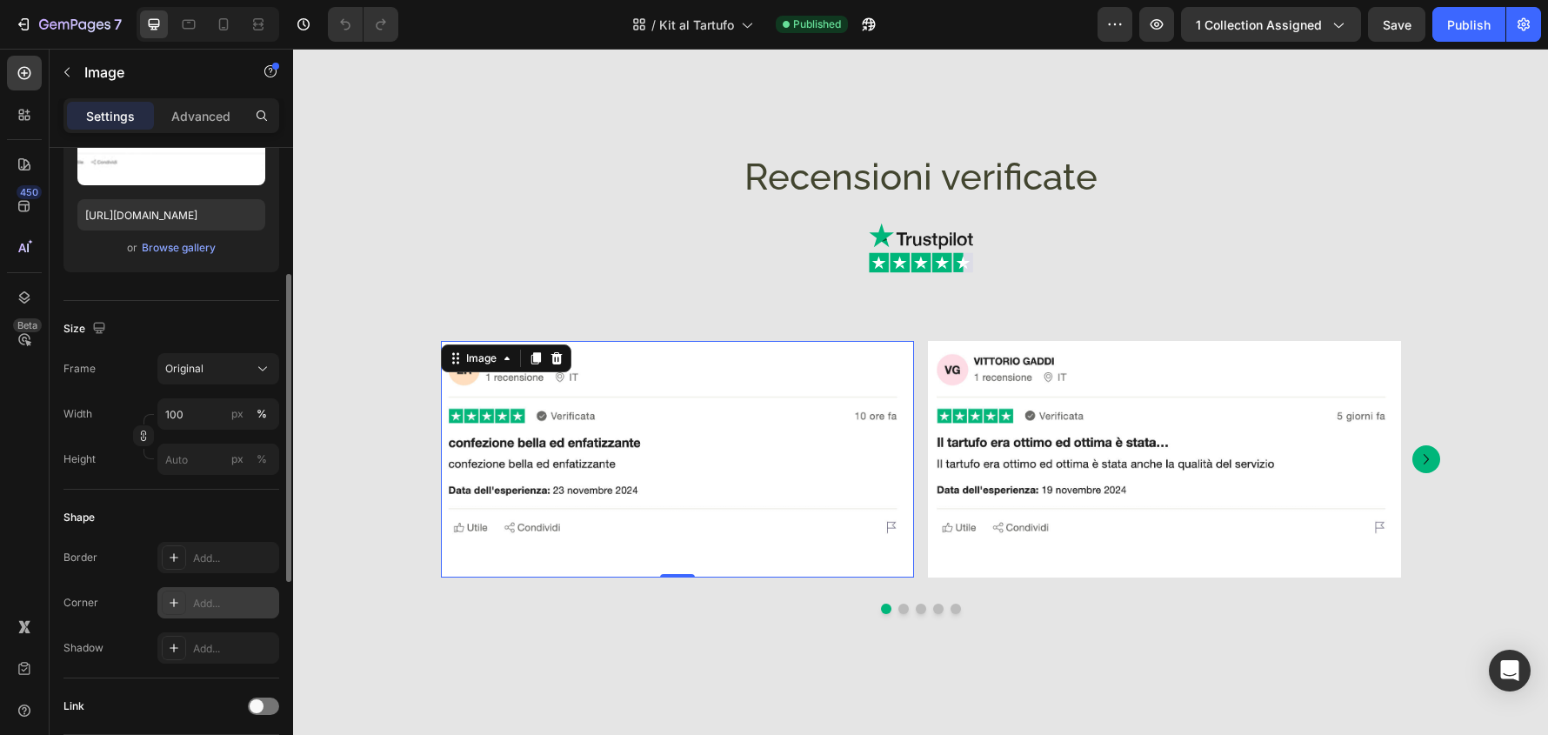
click at [250, 593] on div "Add..." at bounding box center [218, 602] width 122 height 31
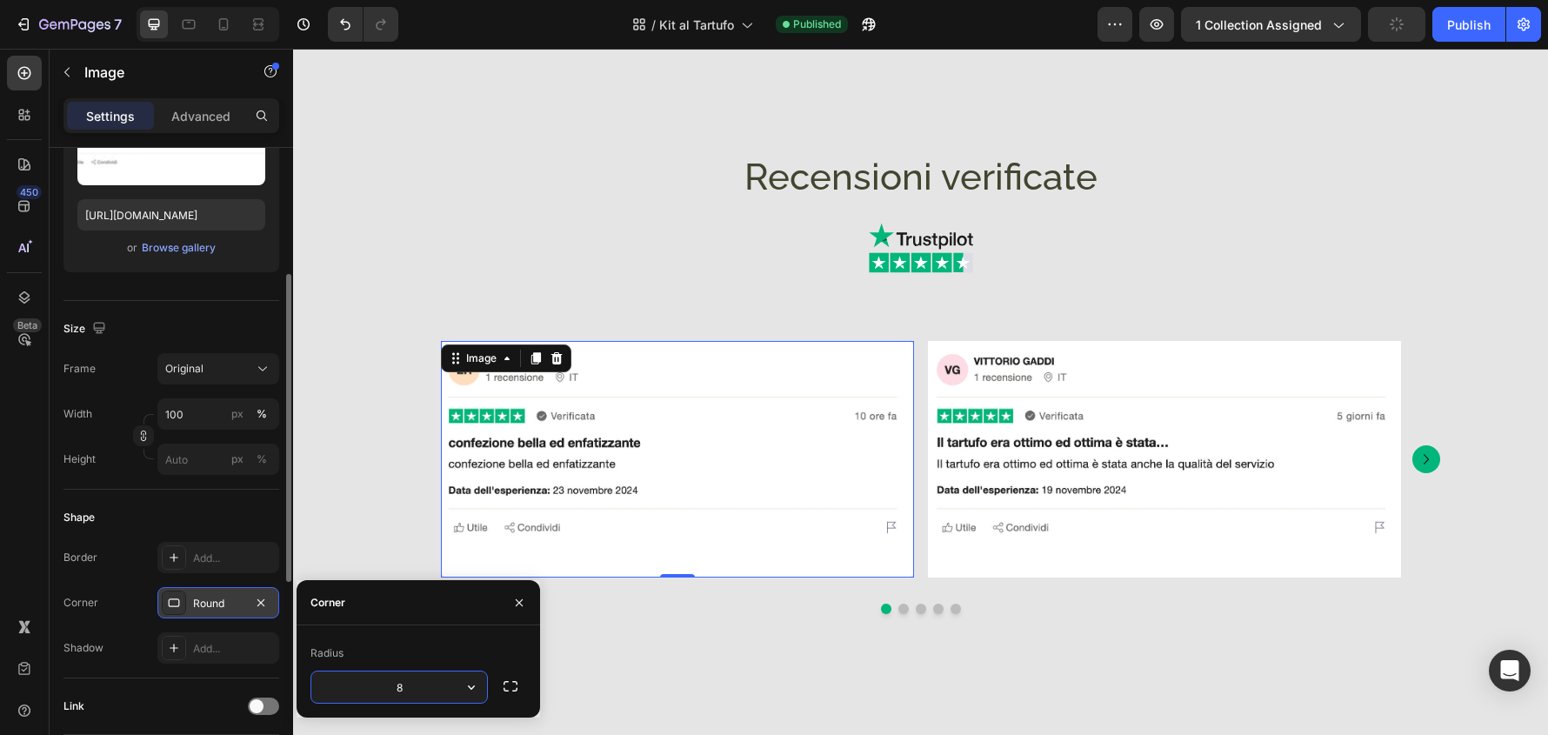
type input "32"
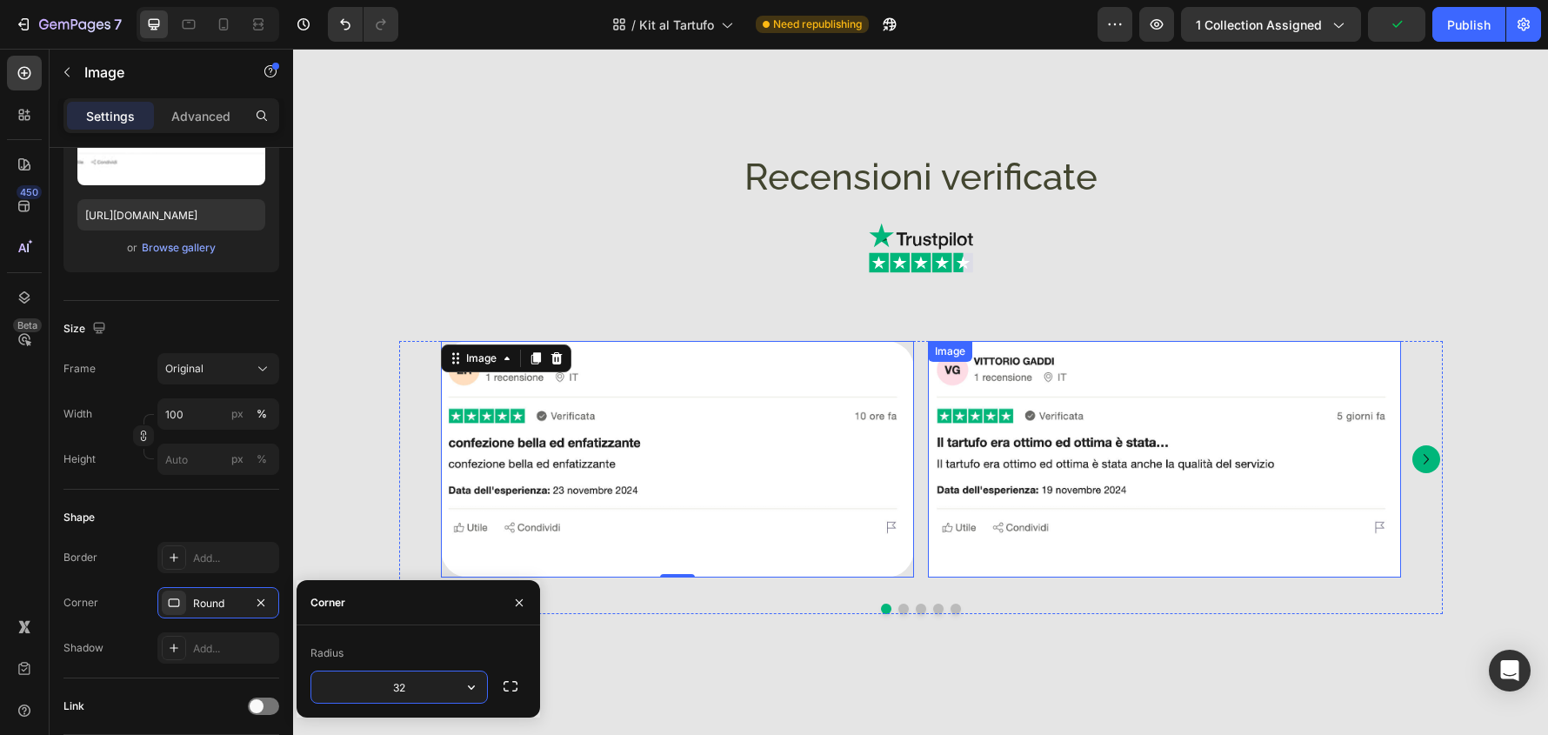
drag, startPoint x: 1286, startPoint y: 561, endPoint x: 1120, endPoint y: 538, distance: 167.8
click at [1286, 561] on img at bounding box center [1164, 459] width 473 height 237
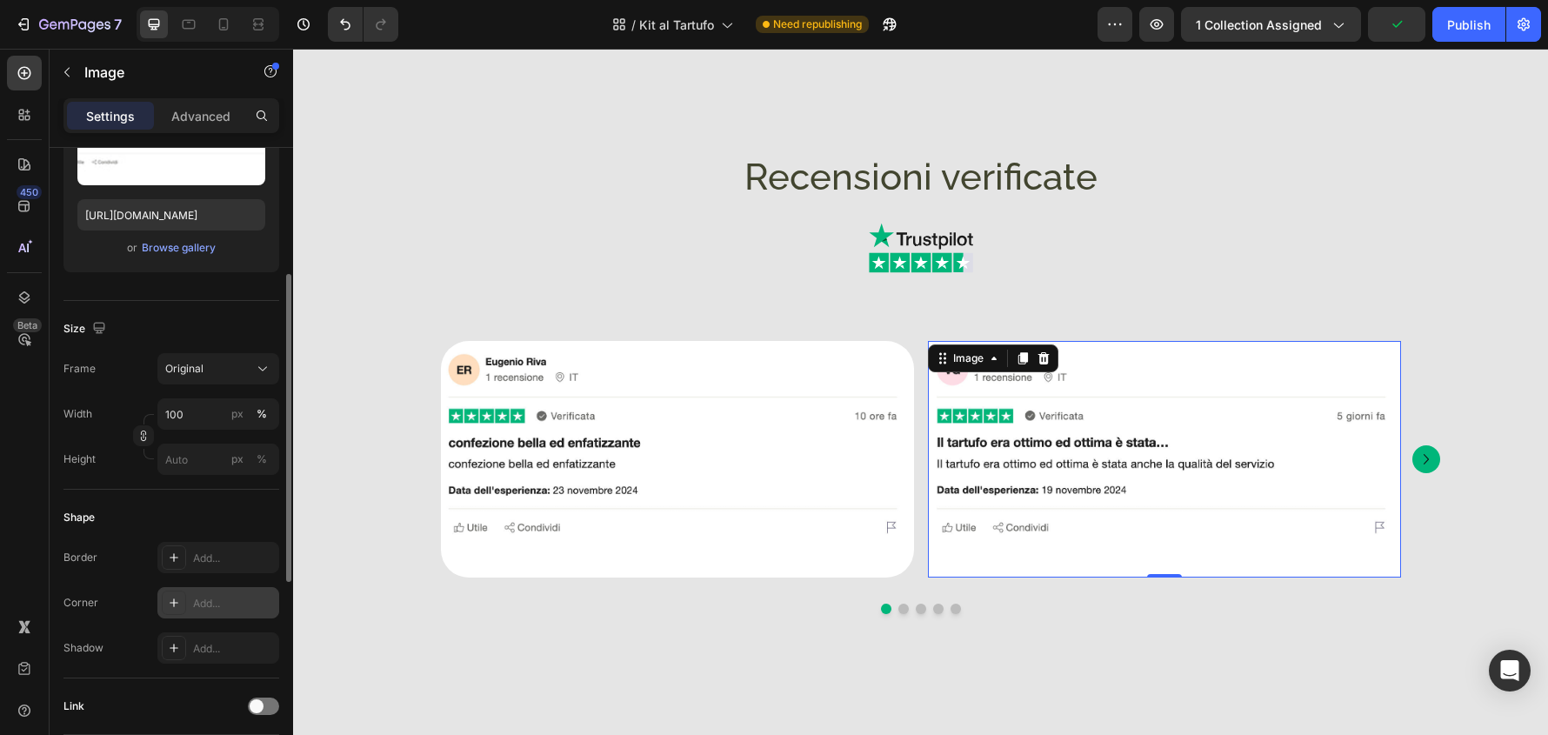
click at [252, 596] on div "Add..." at bounding box center [234, 604] width 82 height 16
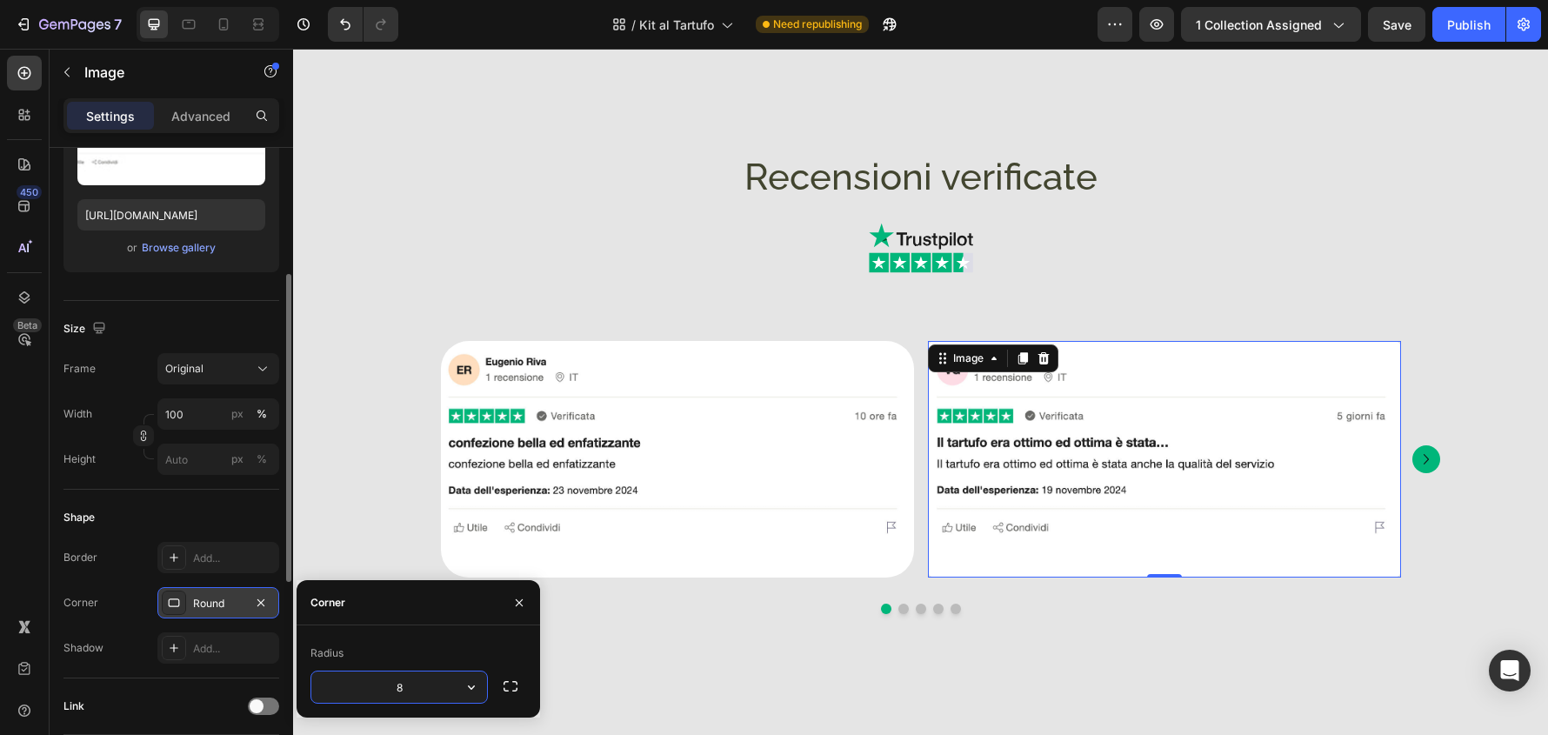
type input "32"
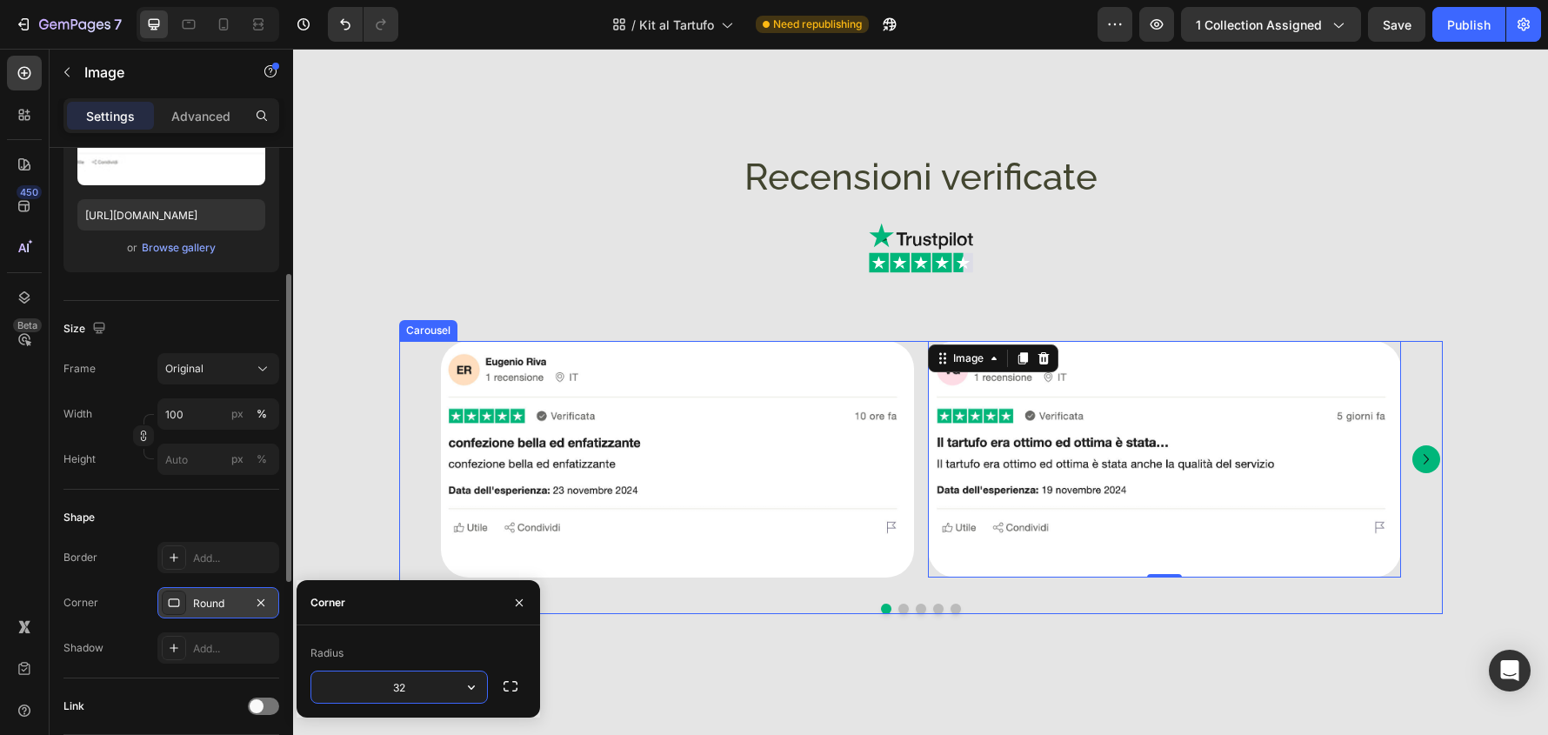
click at [1427, 451] on icon "Carousel Next Arrow" at bounding box center [1426, 459] width 21 height 21
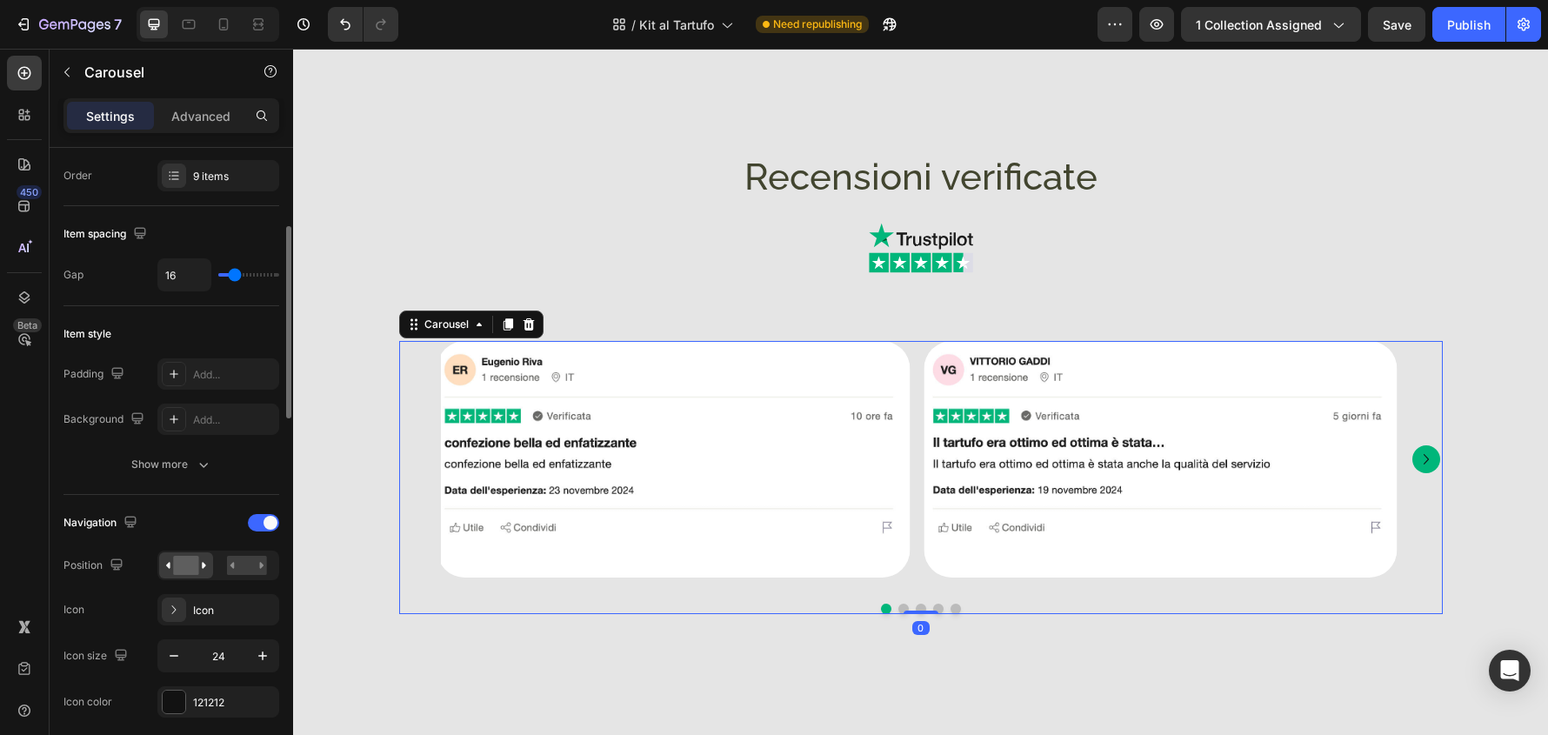
scroll to position [0, 0]
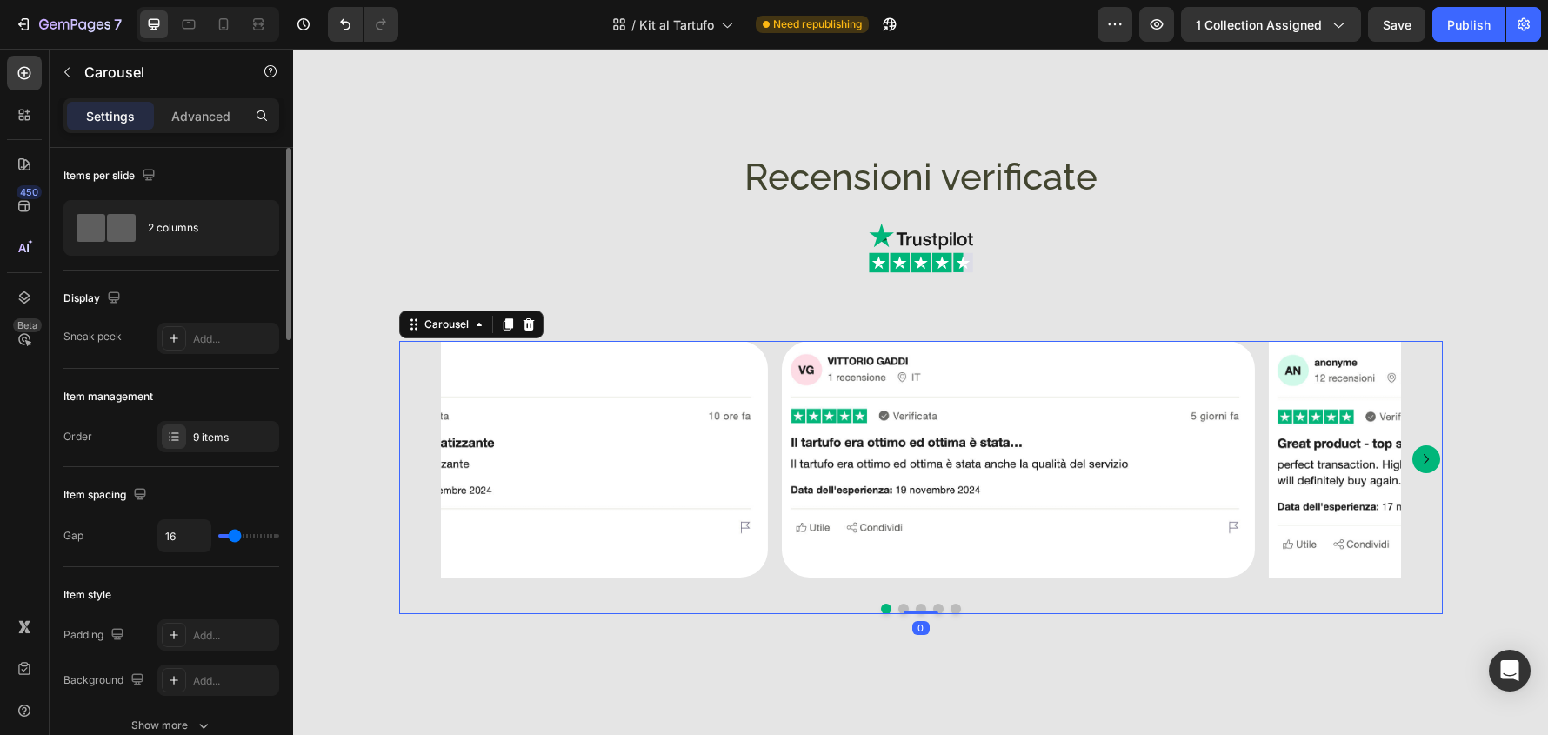
click at [1427, 451] on icon "Carousel Next Arrow" at bounding box center [1426, 459] width 21 height 21
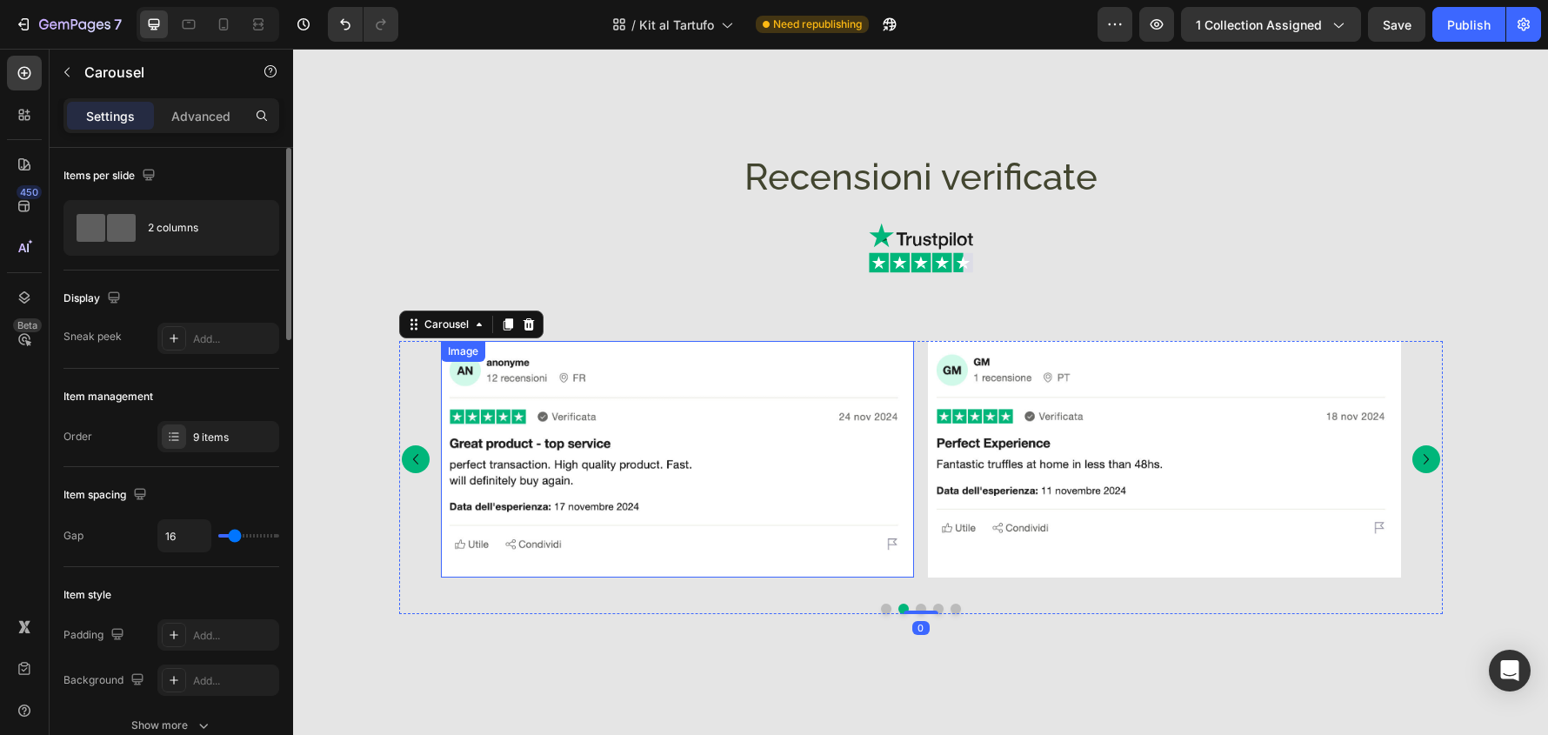
click at [696, 534] on img at bounding box center [677, 459] width 473 height 237
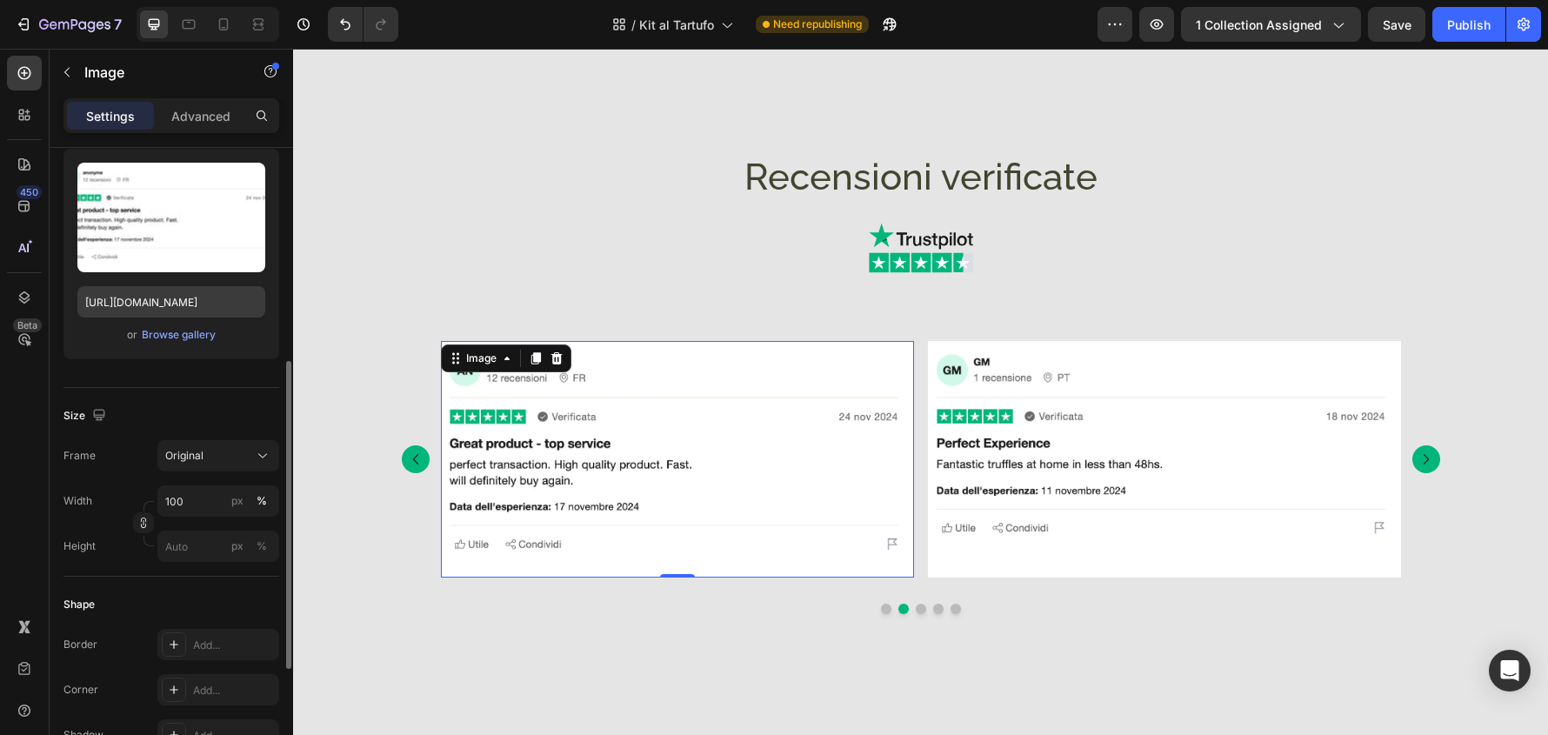
scroll to position [261, 0]
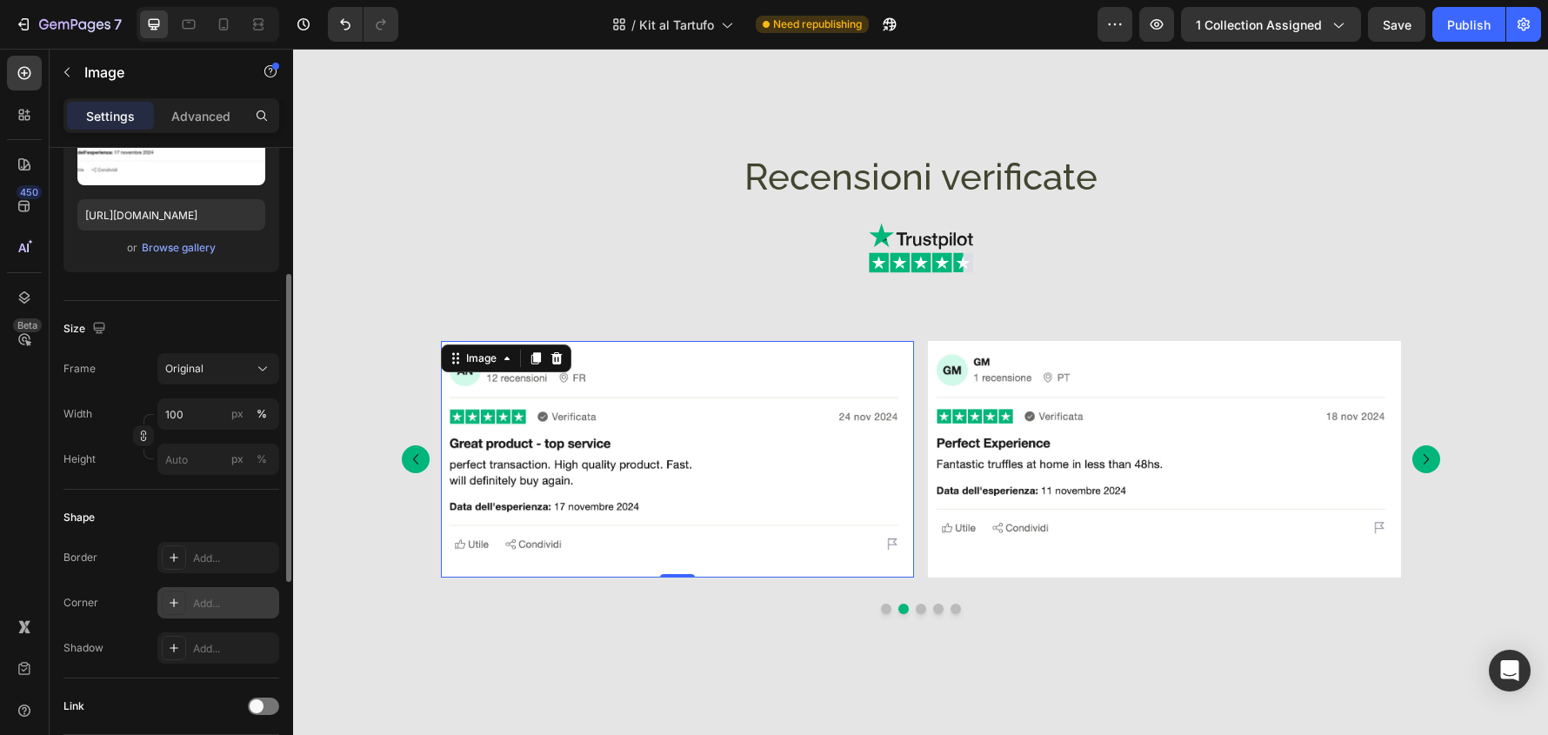
click at [225, 607] on div "Add..." at bounding box center [234, 604] width 82 height 16
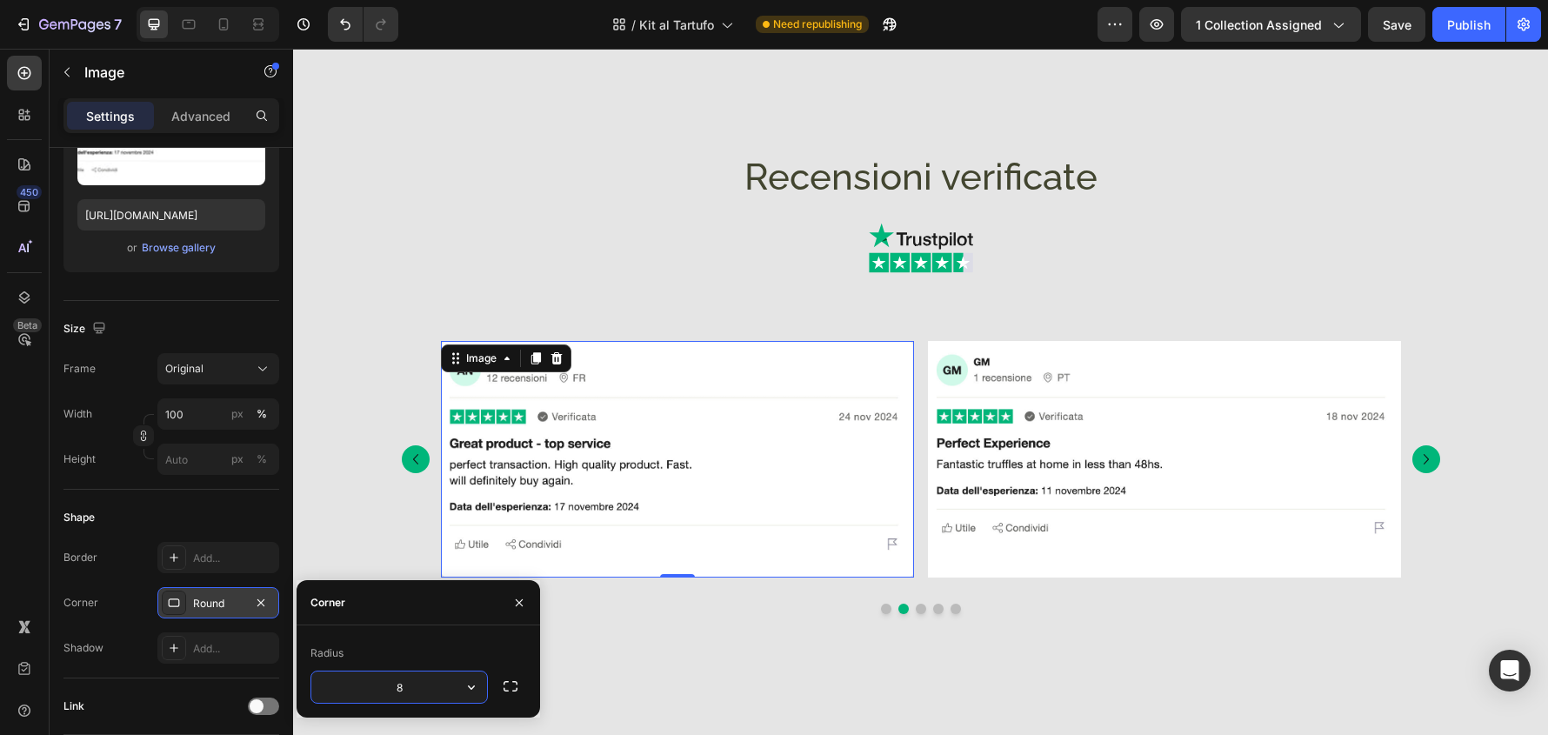
type input "32"
click at [1078, 550] on img at bounding box center [1164, 459] width 473 height 237
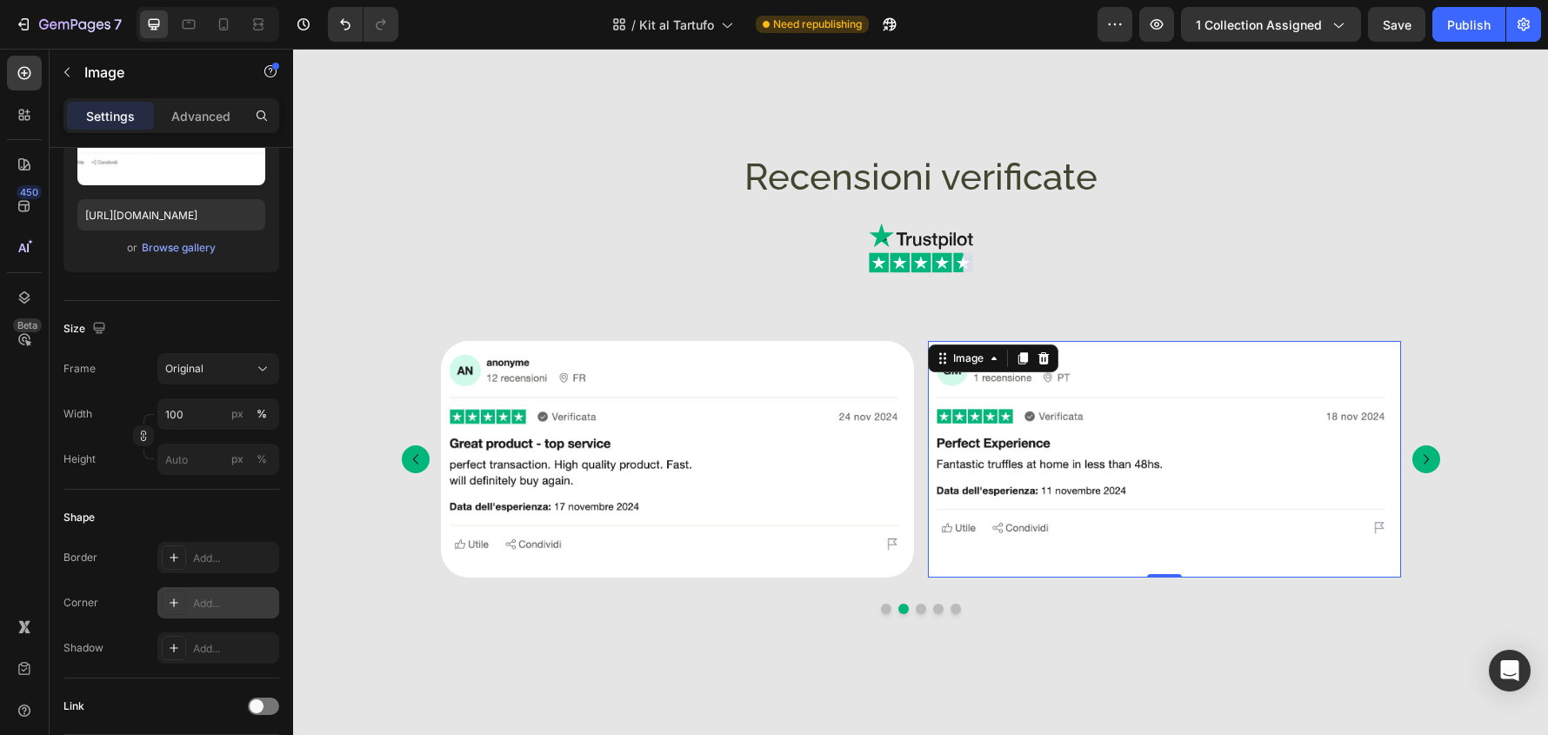
click at [251, 591] on div "Add..." at bounding box center [218, 602] width 122 height 31
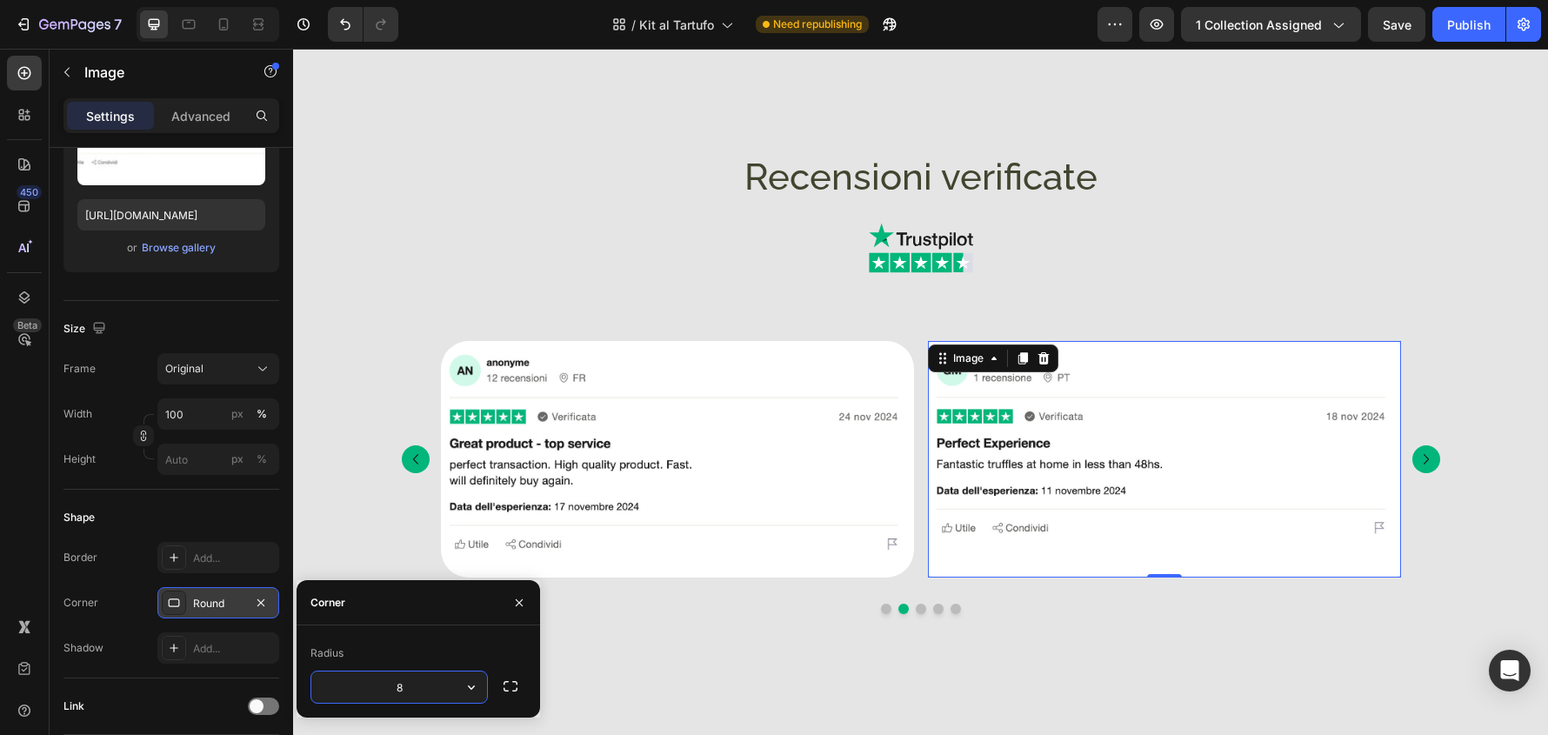
type input "32"
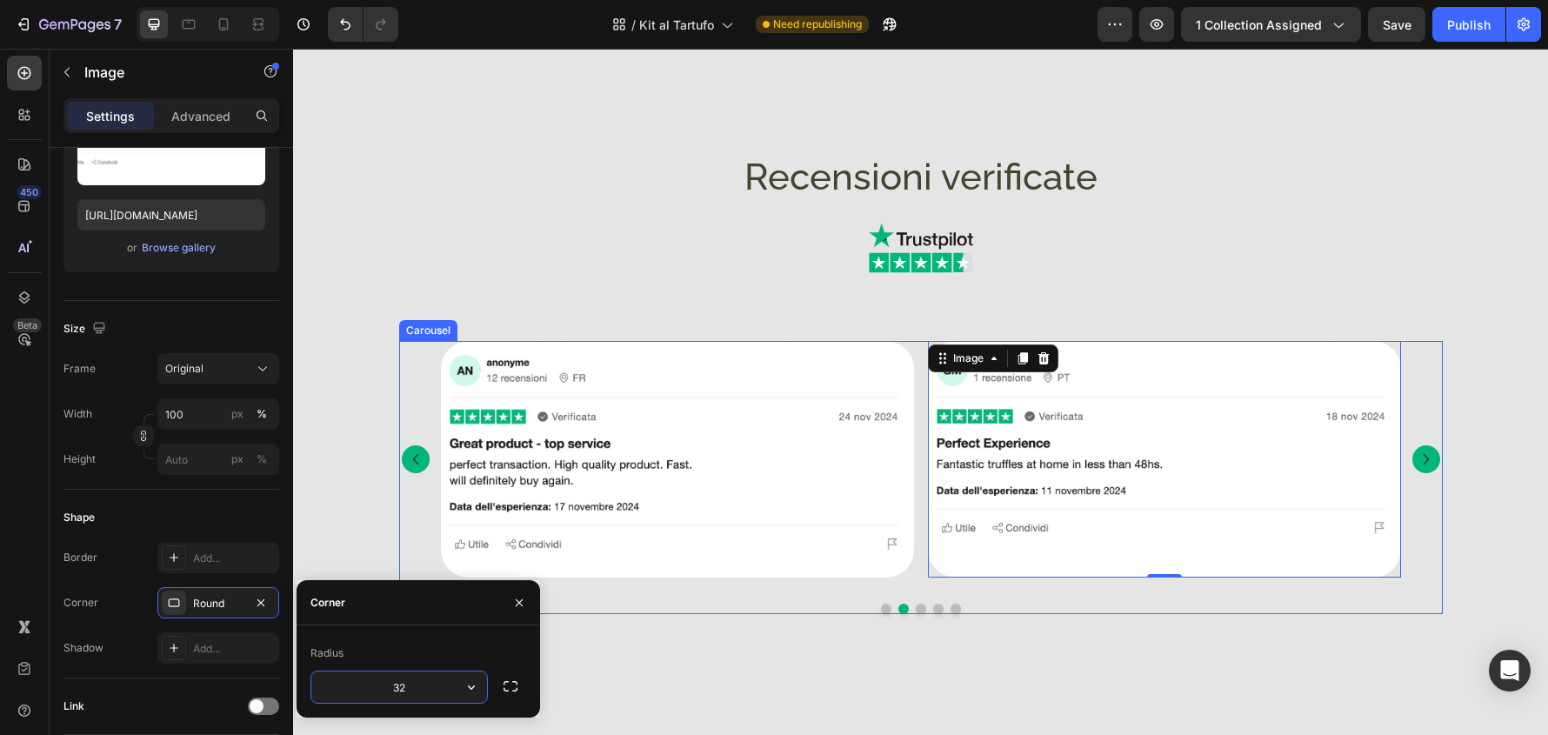
click at [1422, 464] on icon "Carousel Next Arrow" at bounding box center [1426, 459] width 21 height 21
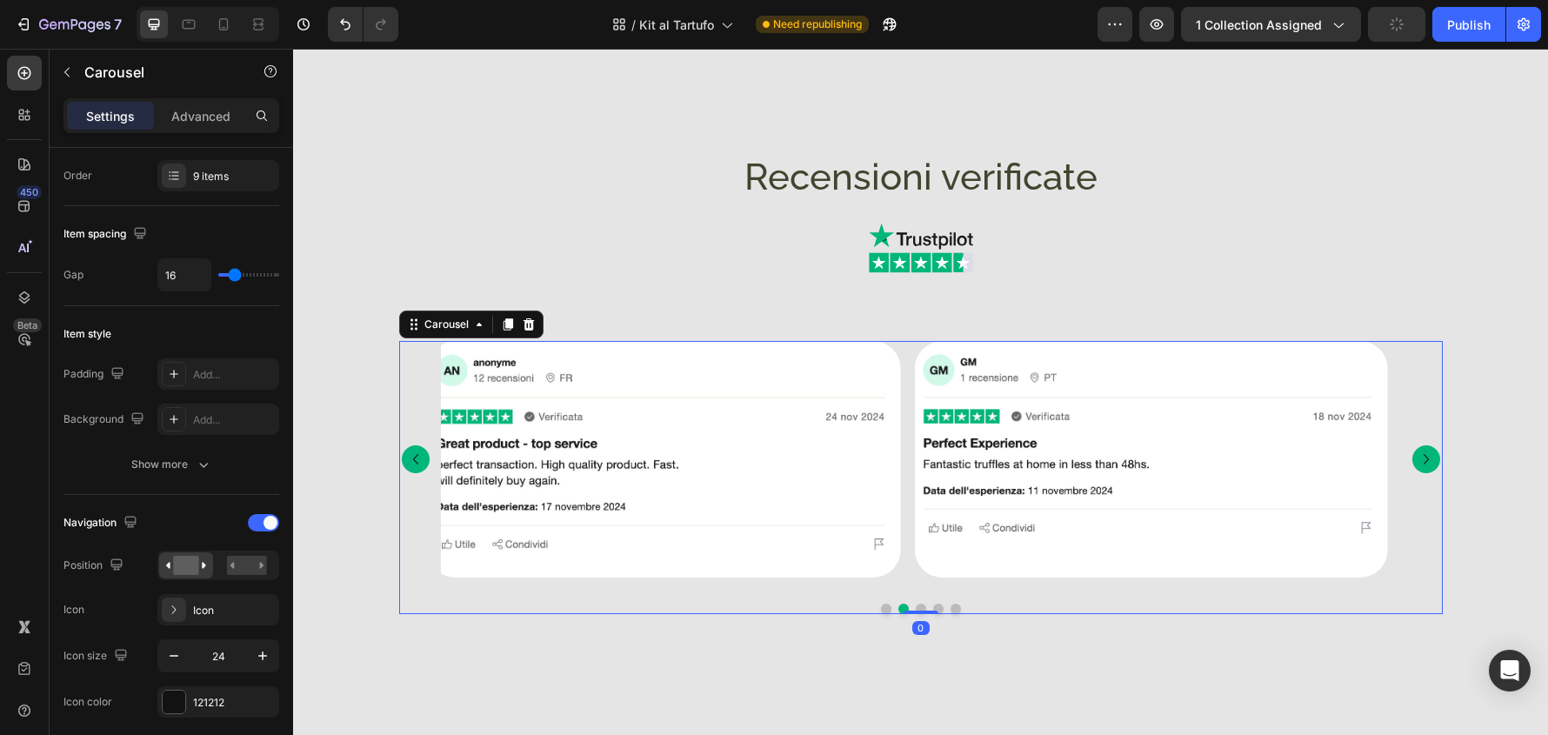
scroll to position [0, 0]
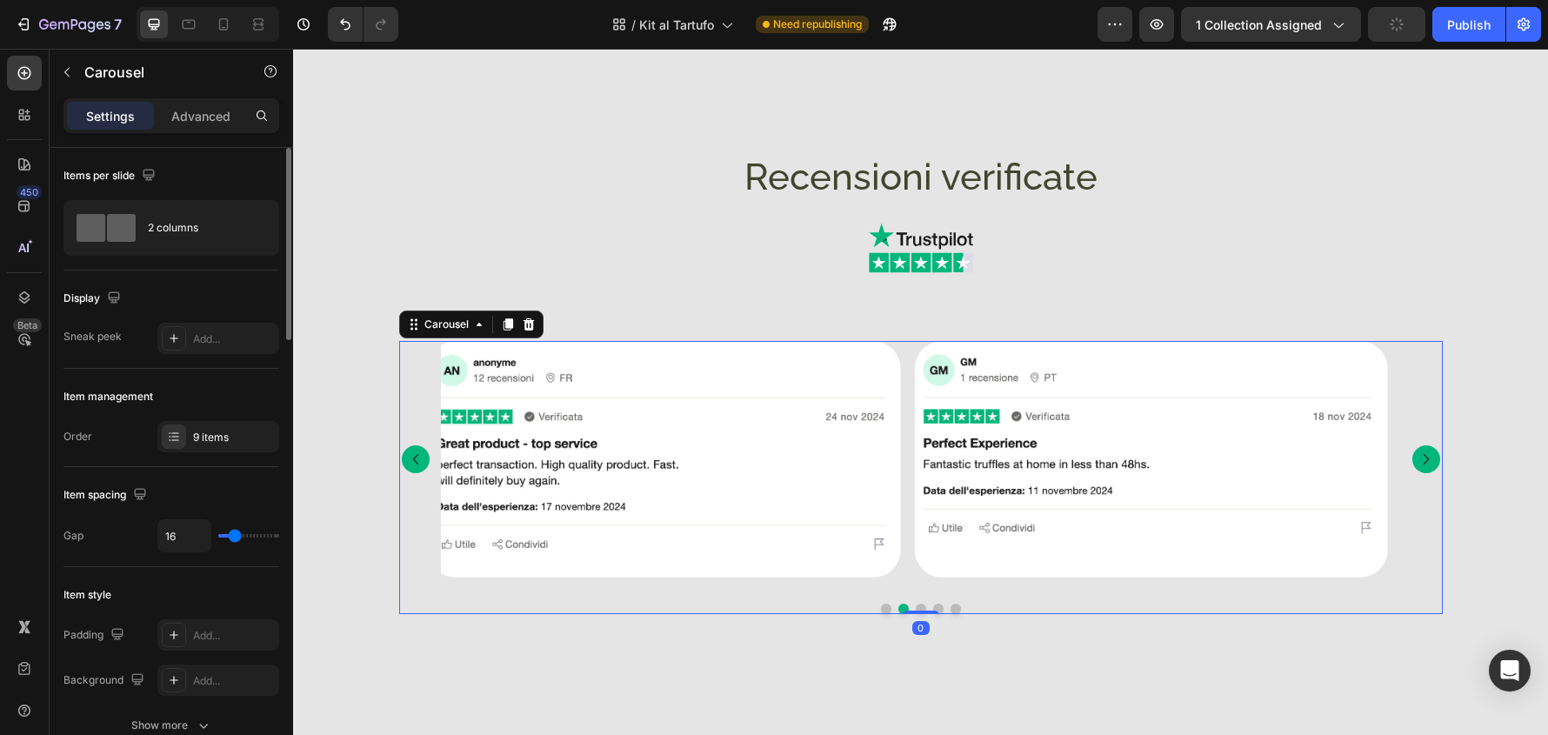
click at [1422, 464] on icon "Carousel Next Arrow" at bounding box center [1426, 459] width 21 height 21
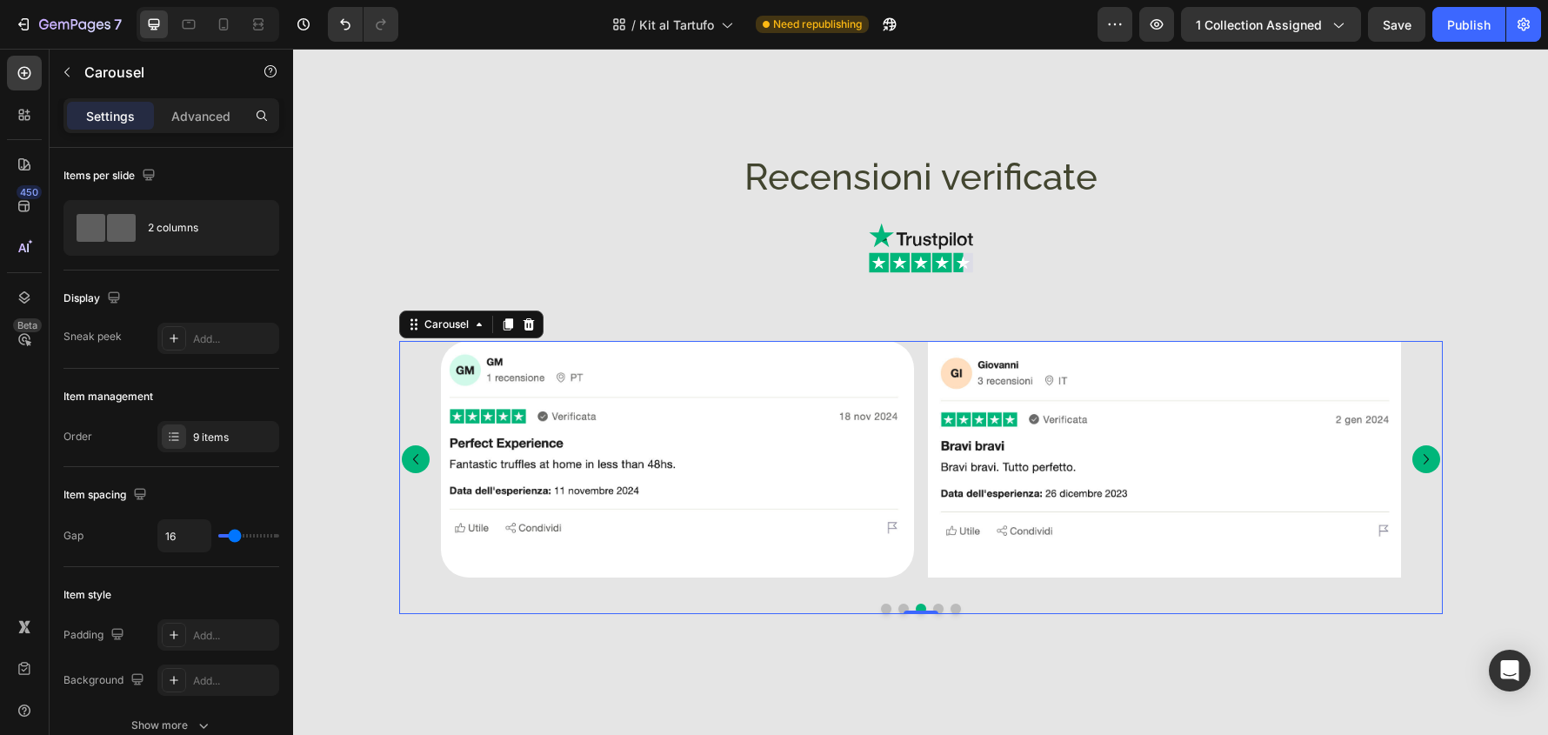
click at [1426, 464] on icon "Carousel Next Arrow" at bounding box center [1426, 459] width 21 height 21
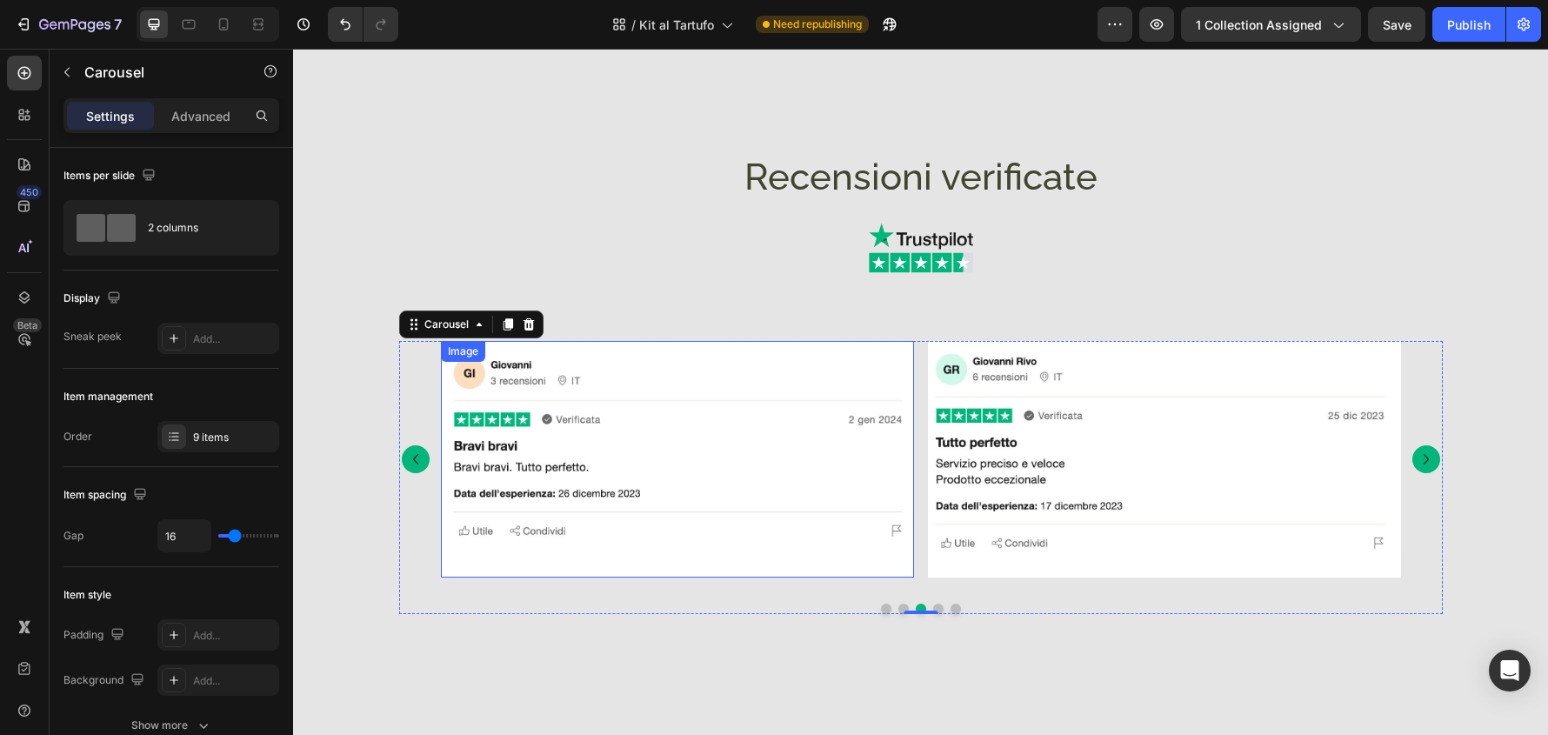
click at [809, 543] on img at bounding box center [677, 459] width 473 height 237
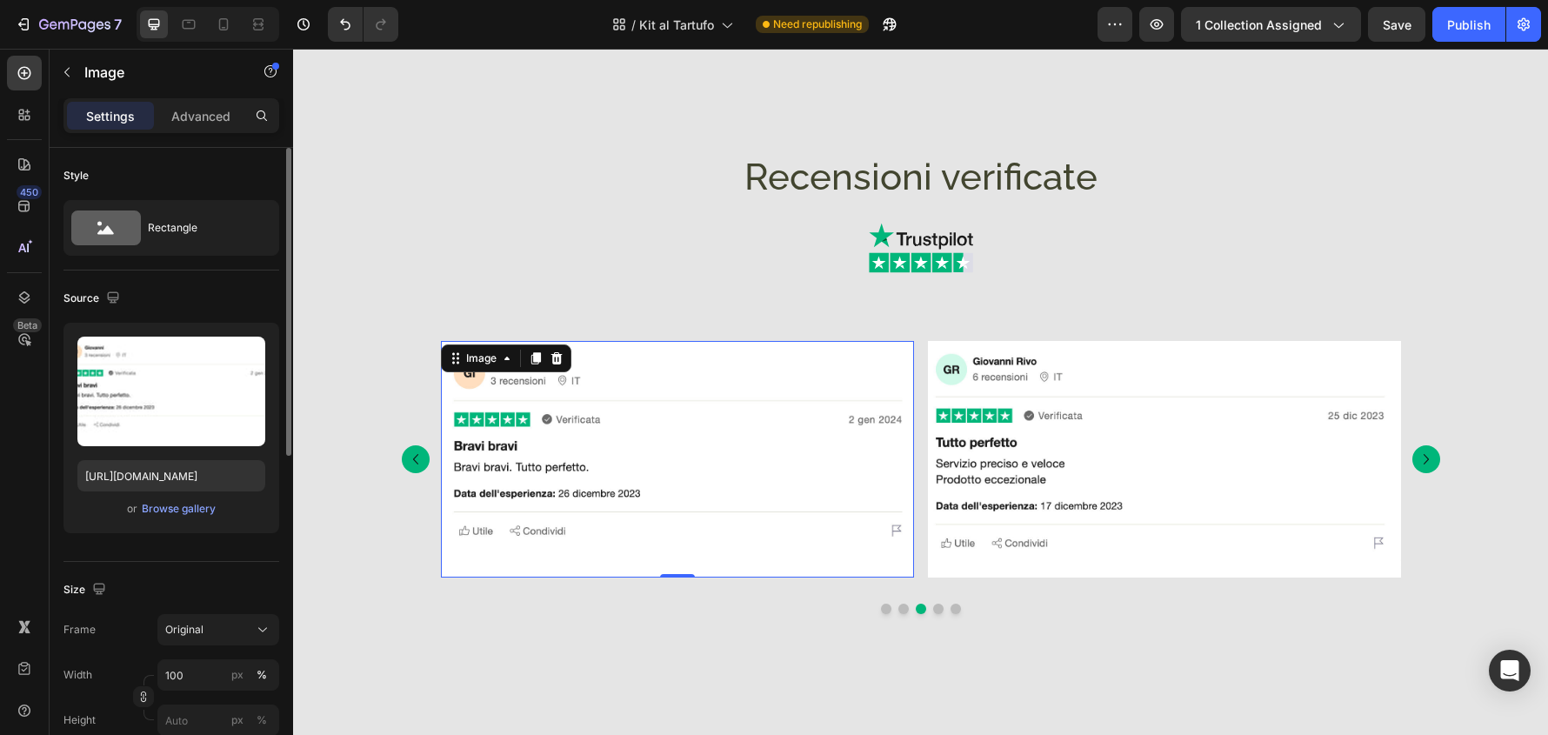
scroll to position [261, 0]
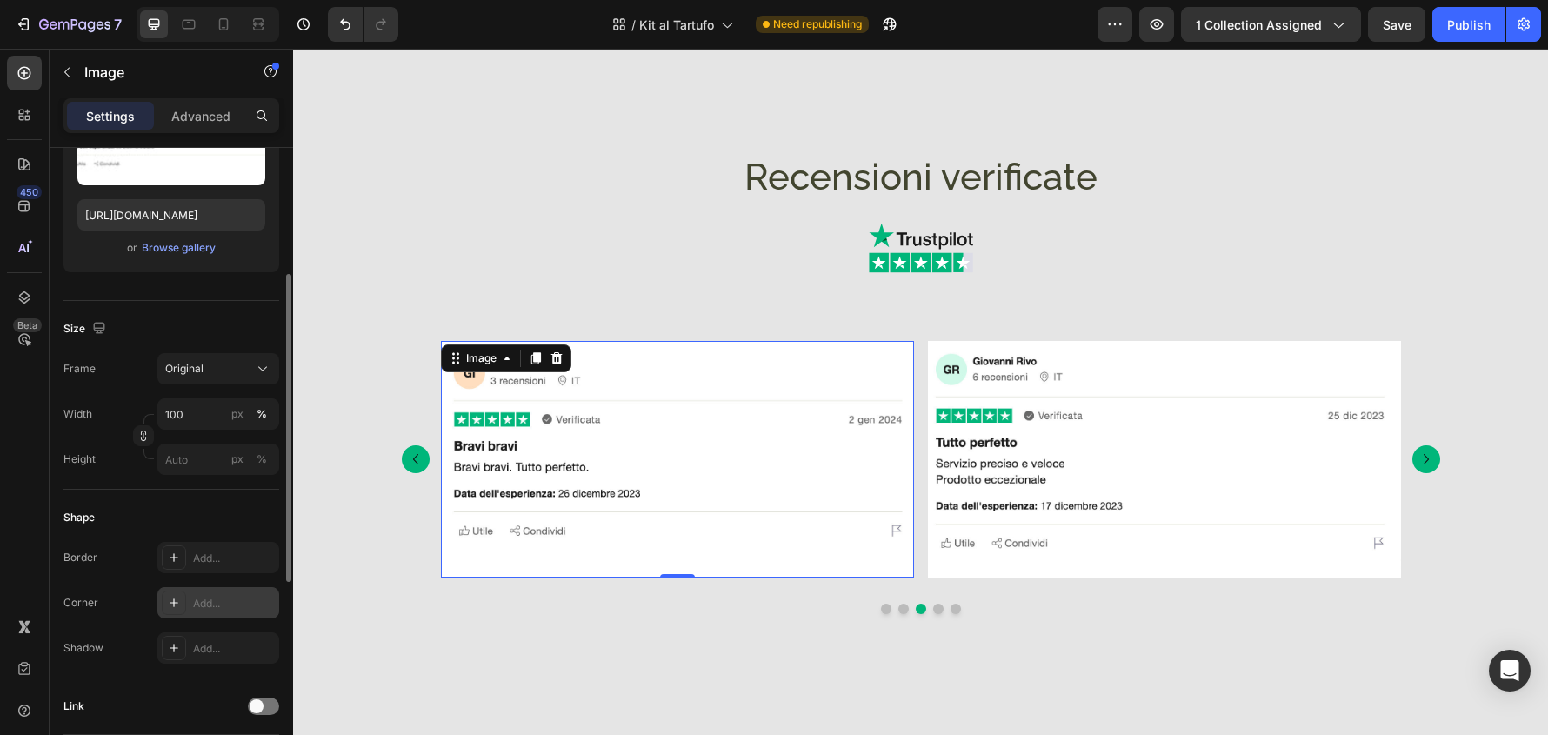
click at [204, 607] on div "Add..." at bounding box center [234, 604] width 82 height 16
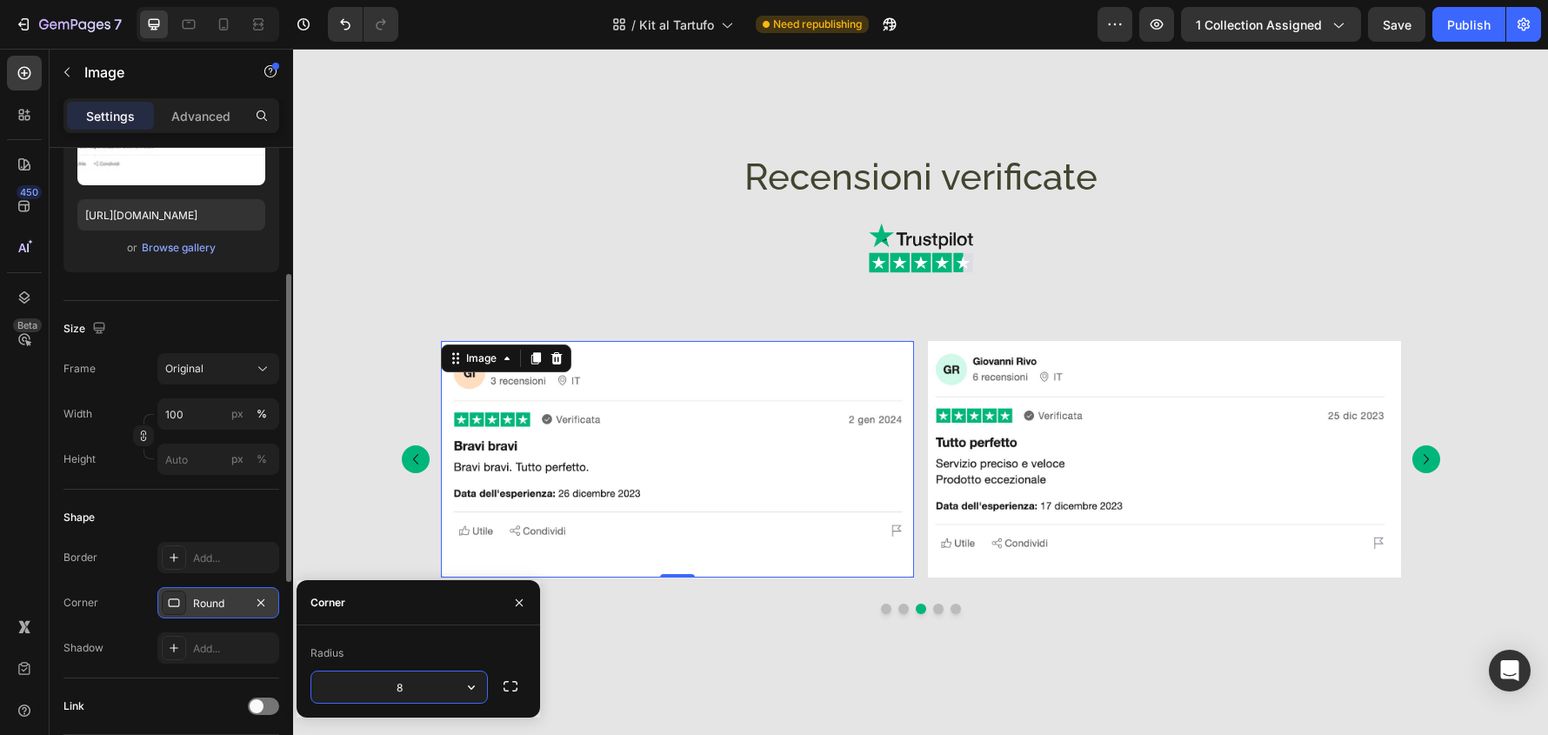
type input "32"
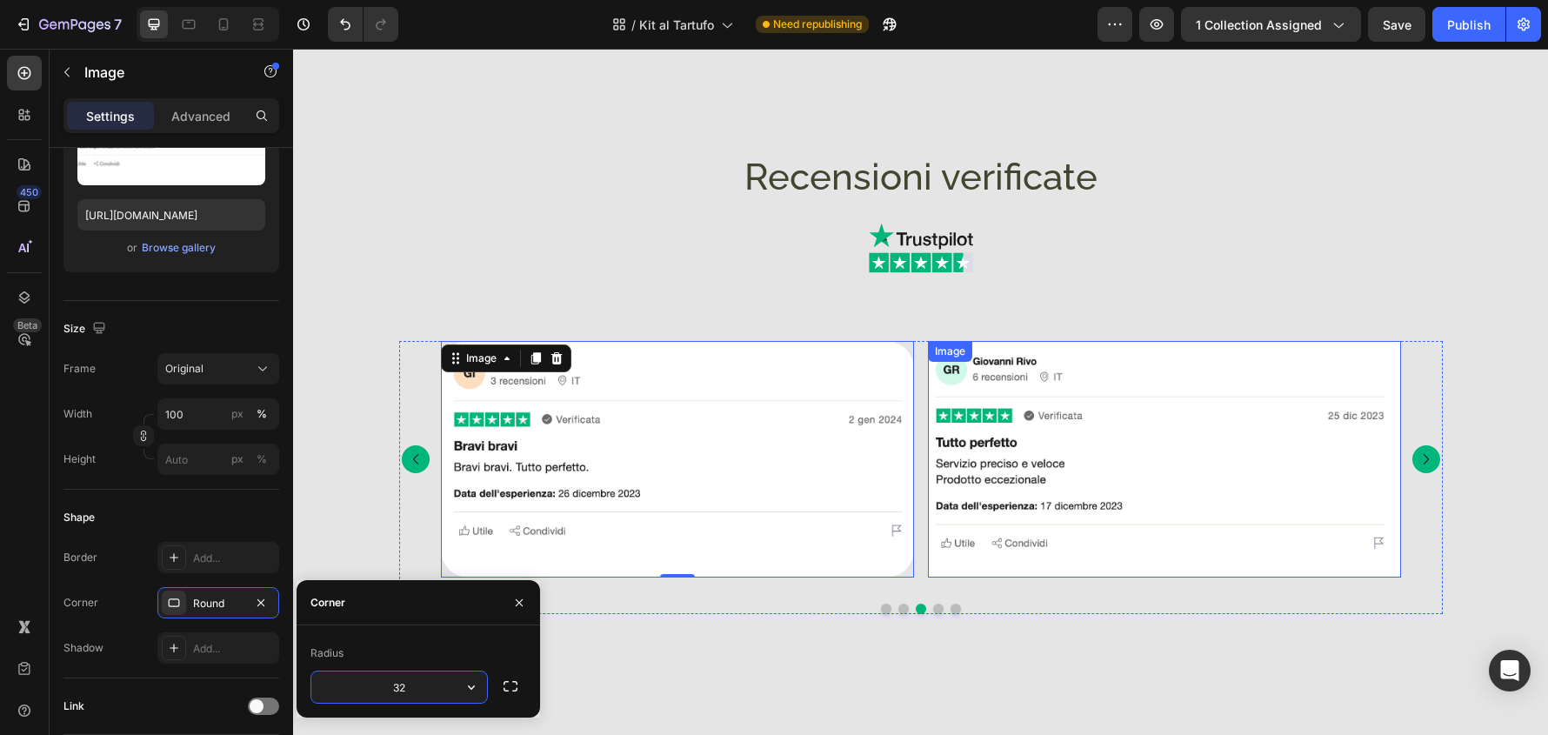
click at [1147, 560] on img at bounding box center [1164, 459] width 473 height 237
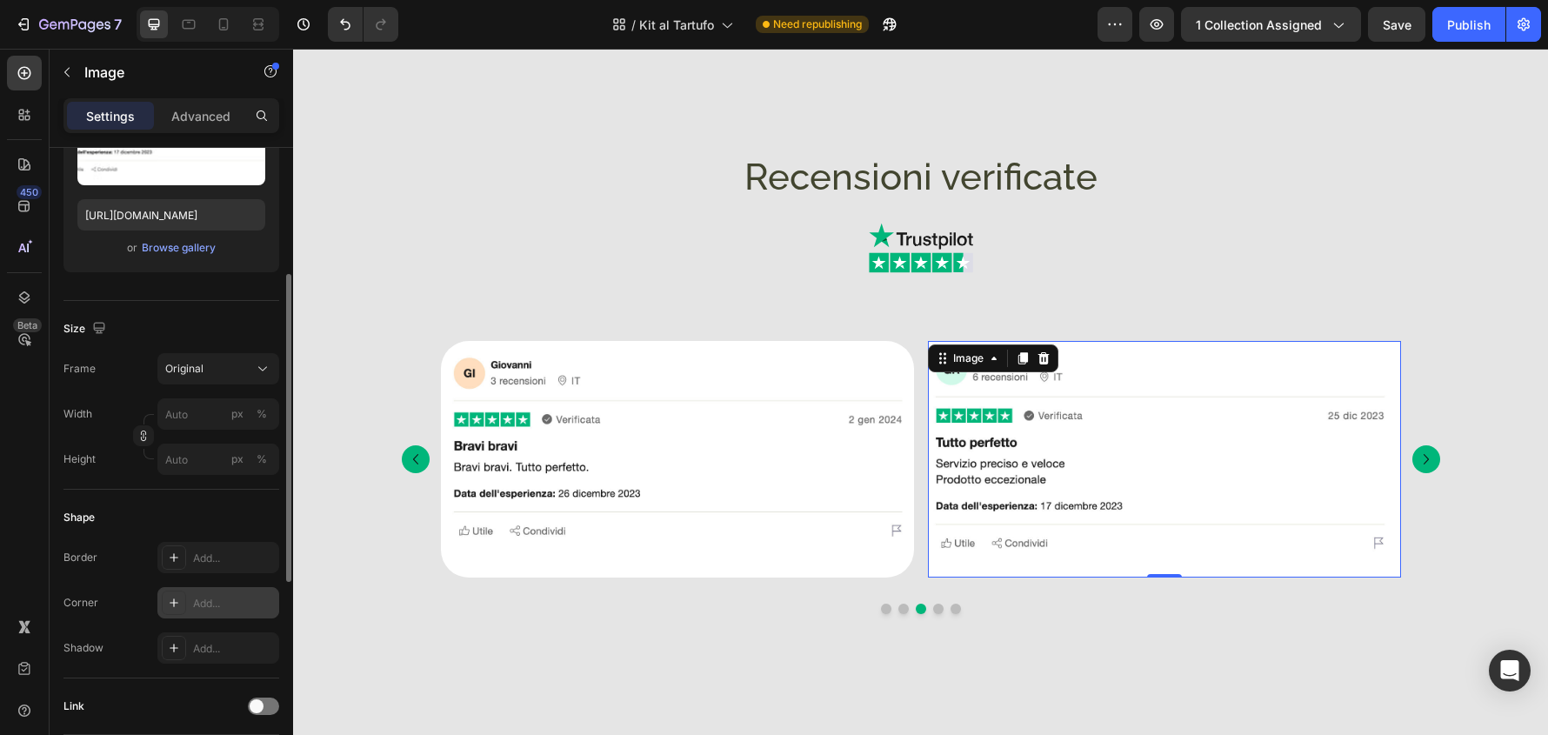
click at [217, 596] on div "Add..." at bounding box center [234, 604] width 82 height 16
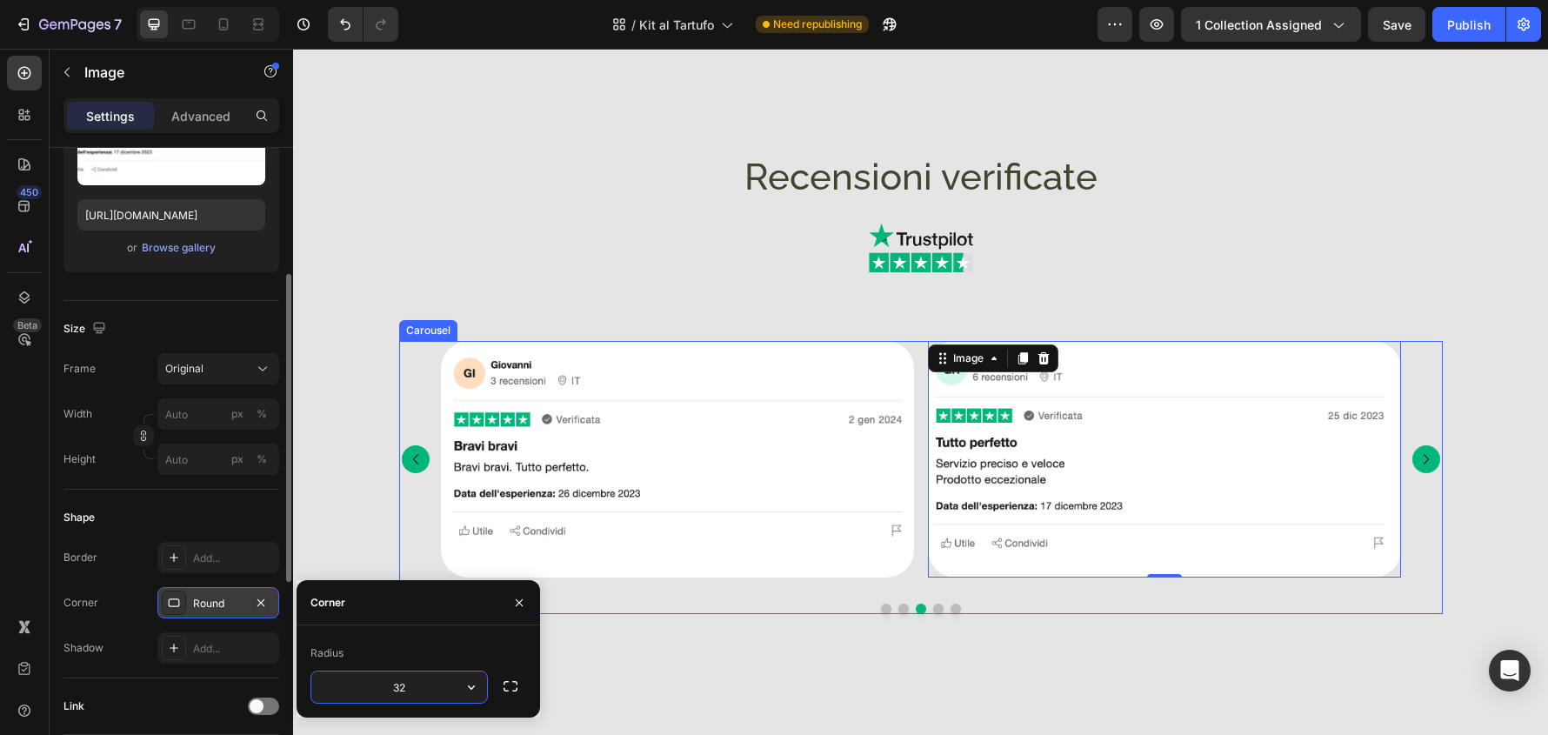
click at [1420, 454] on icon "Carousel Next Arrow" at bounding box center [1426, 459] width 21 height 21
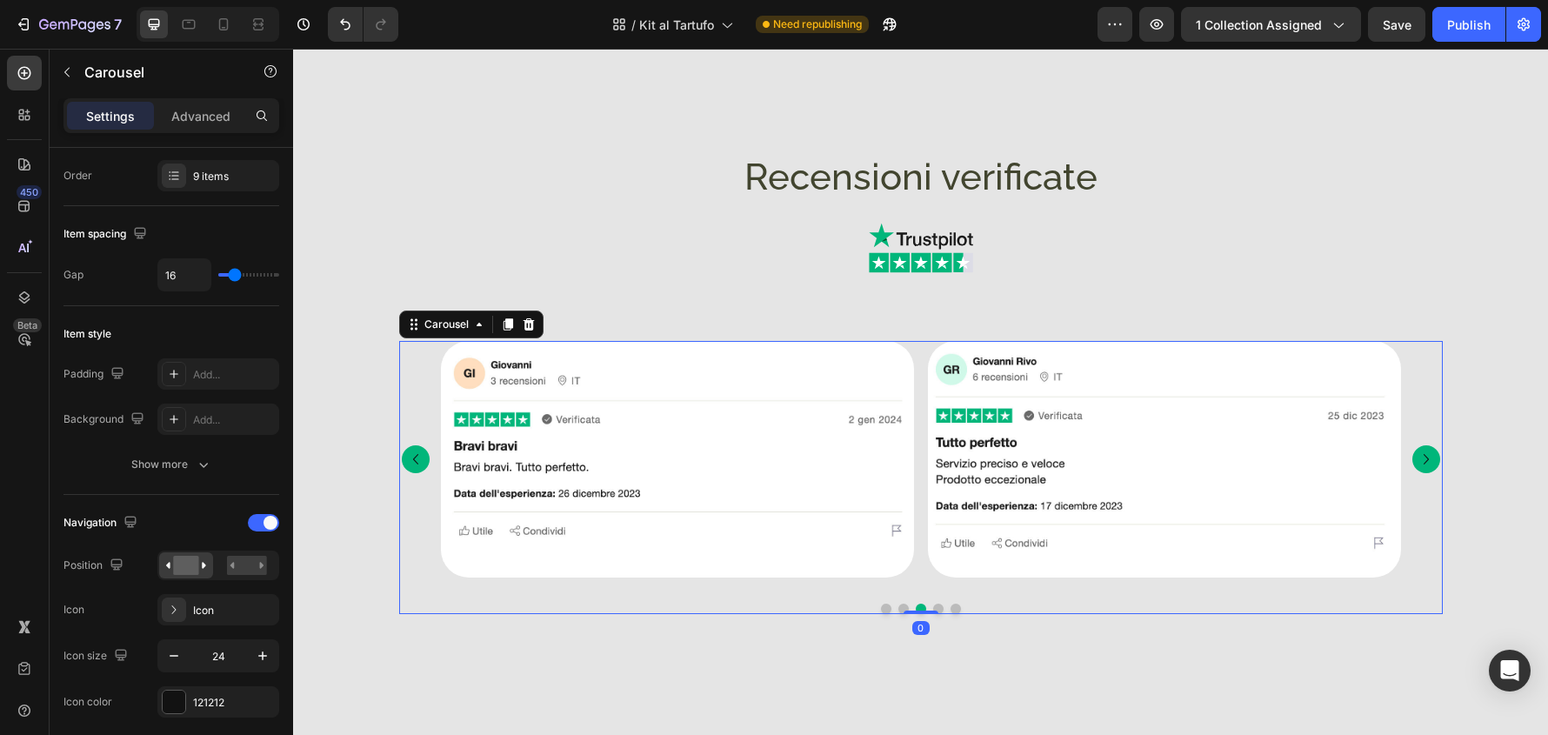
scroll to position [0, 0]
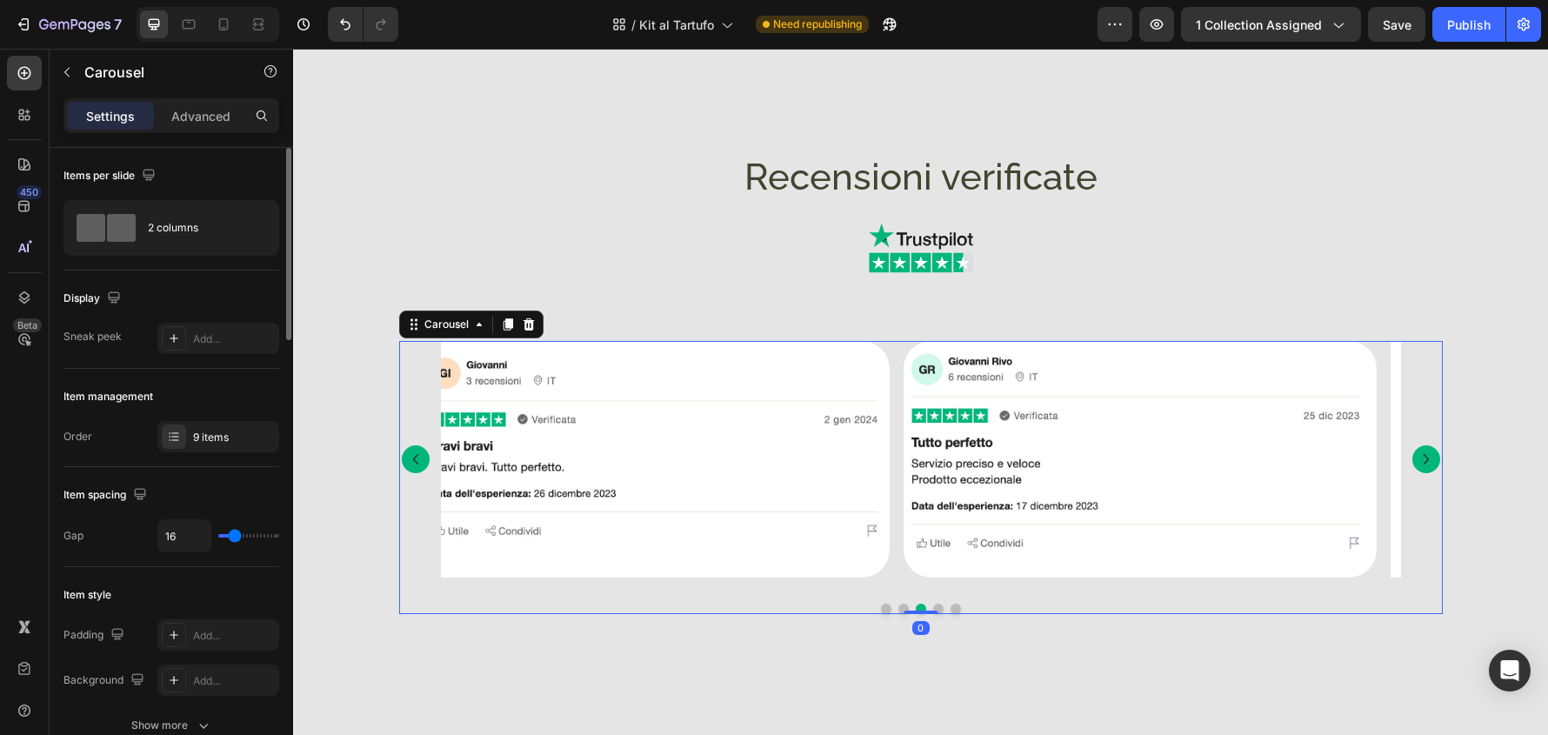
click at [1420, 454] on icon "Carousel Next Arrow" at bounding box center [1426, 459] width 21 height 21
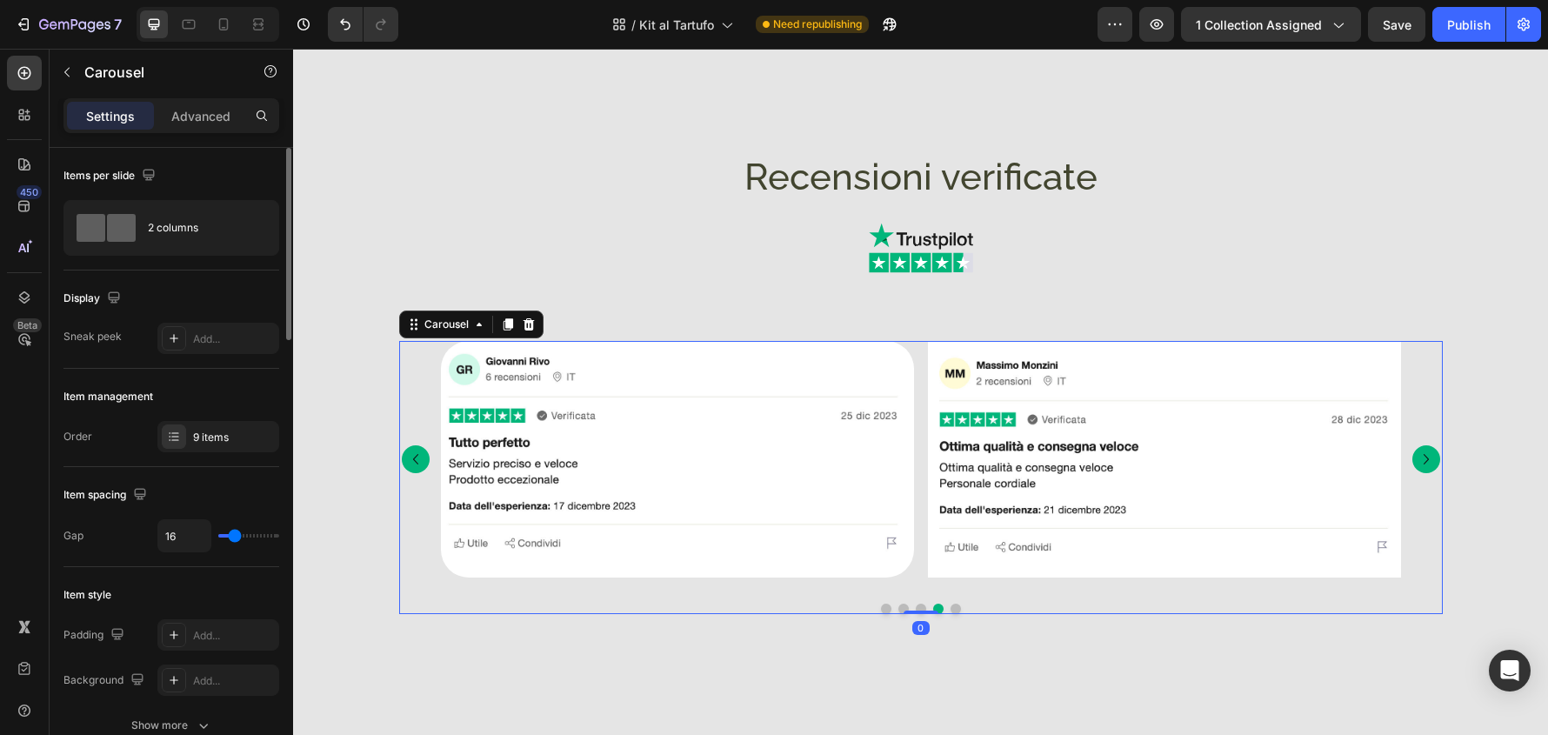
click at [1420, 454] on icon "Carousel Next Arrow" at bounding box center [1426, 459] width 21 height 21
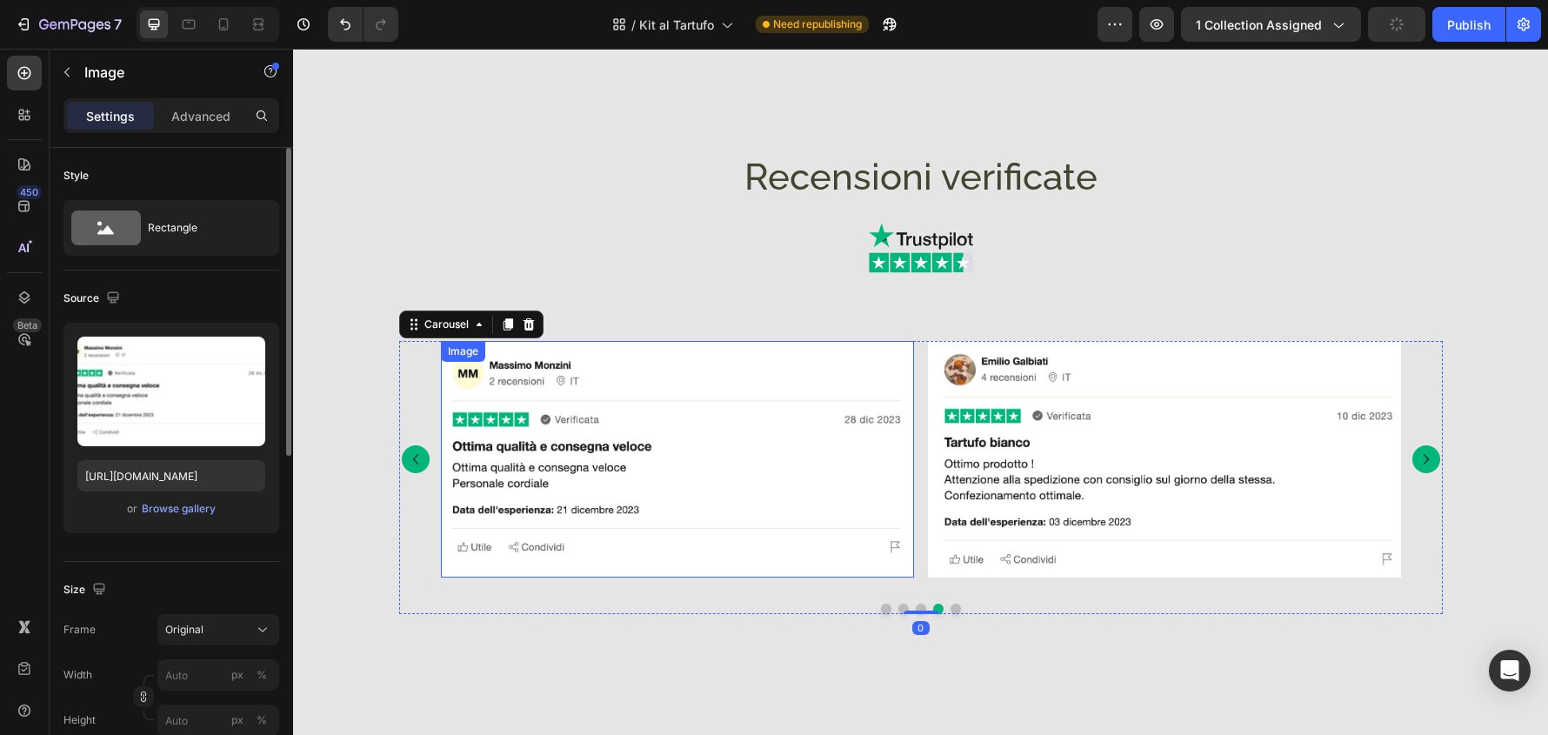
click at [773, 557] on img at bounding box center [677, 459] width 473 height 237
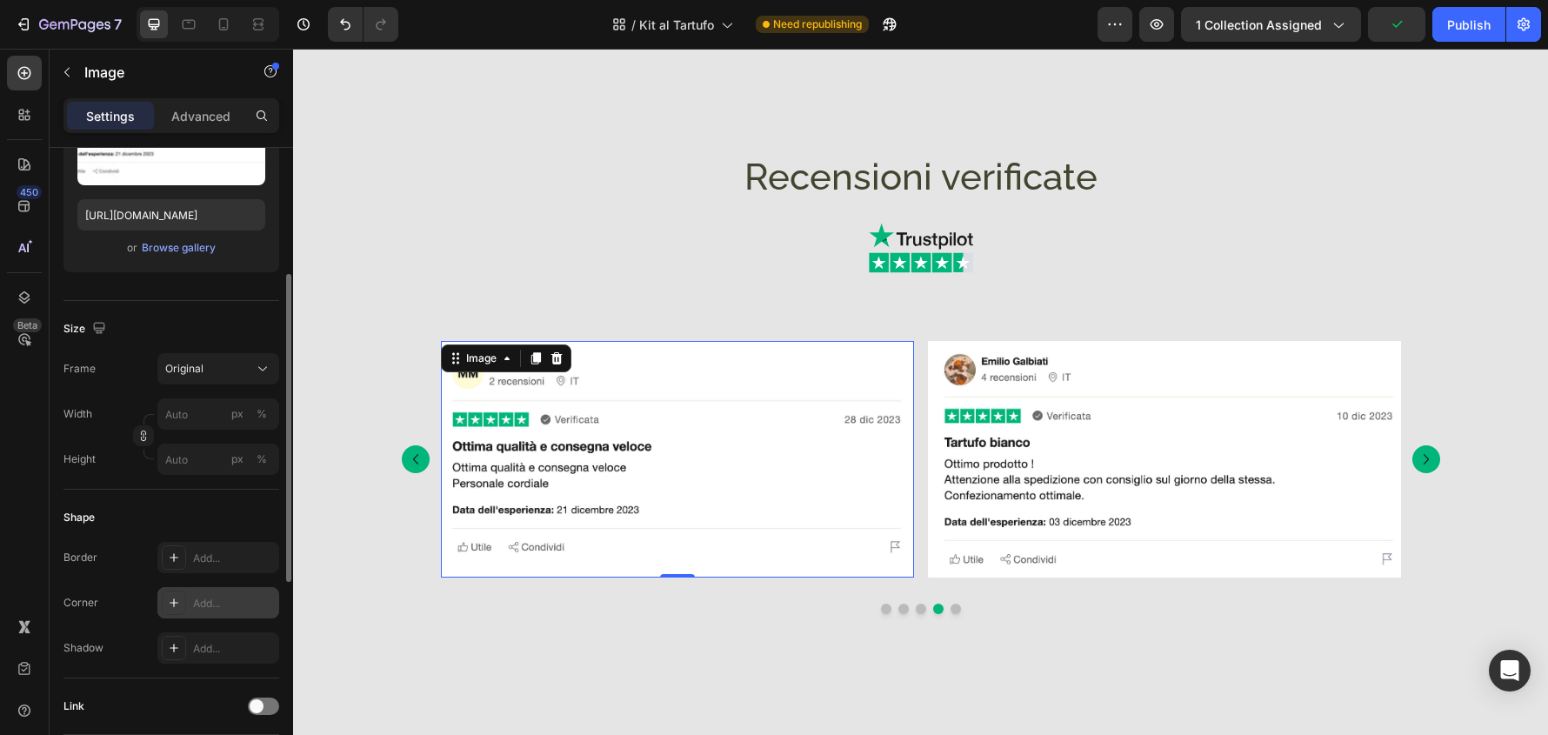
click at [195, 605] on div "Add..." at bounding box center [234, 604] width 82 height 16
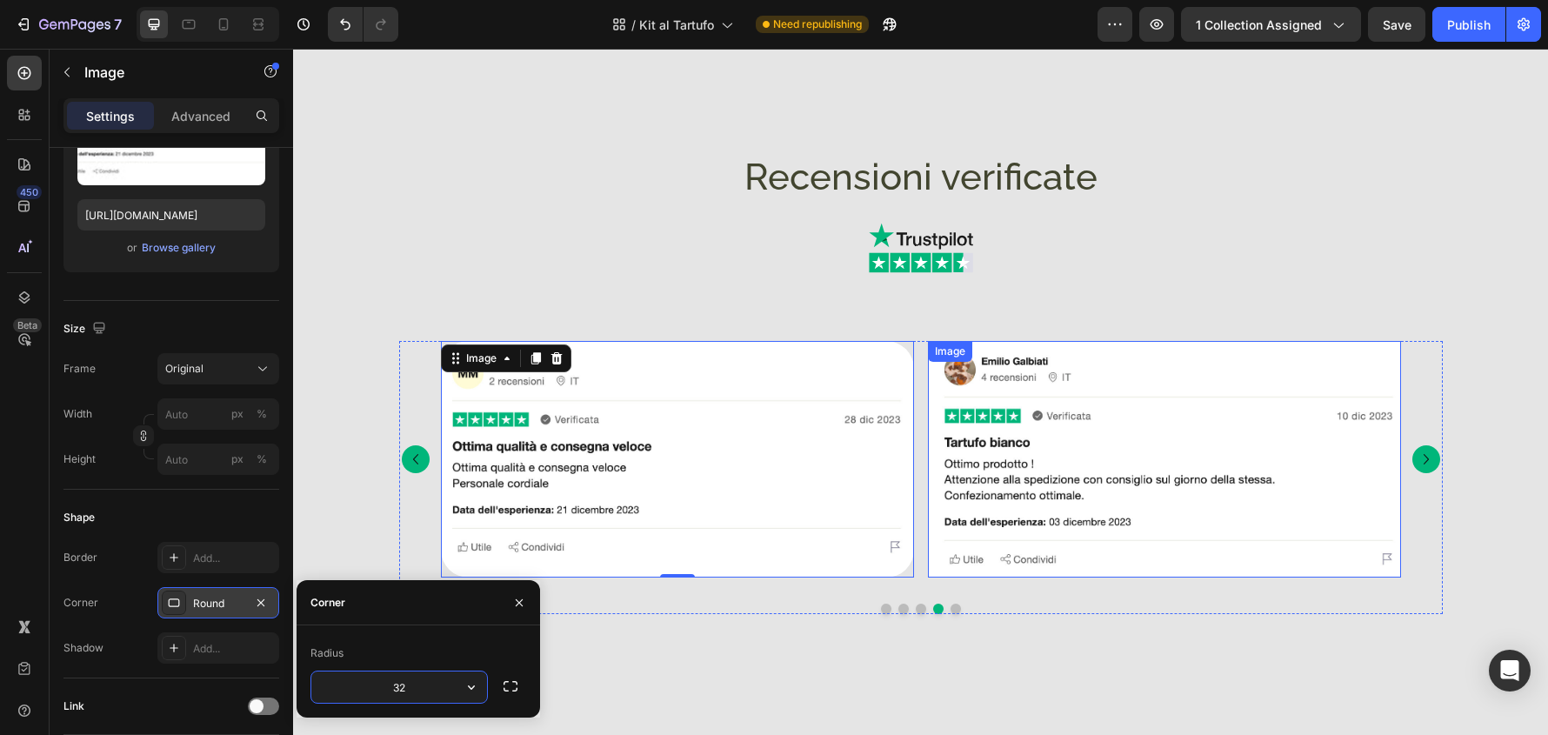
click at [1135, 570] on img at bounding box center [1164, 459] width 473 height 237
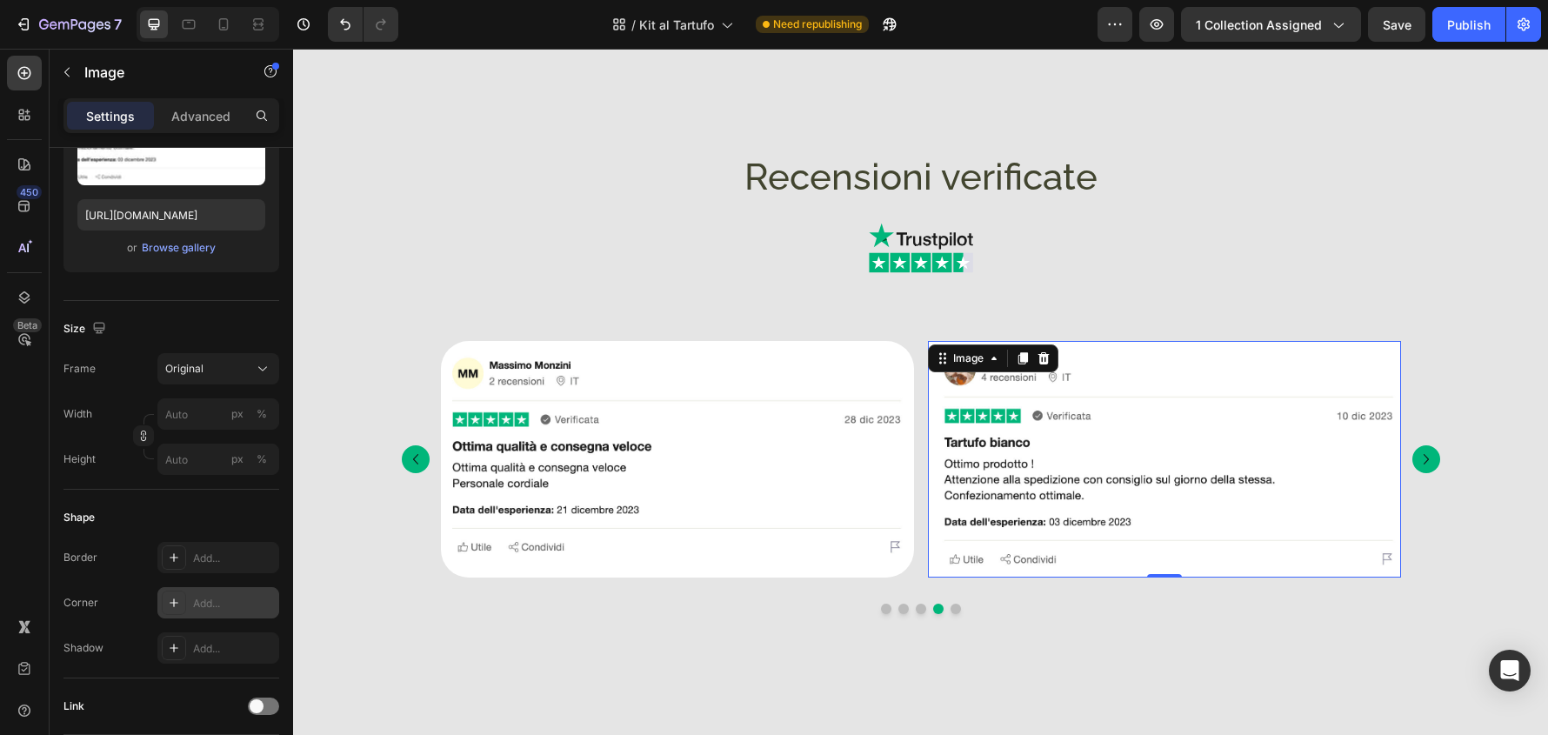
click at [238, 594] on div "Add..." at bounding box center [218, 602] width 122 height 31
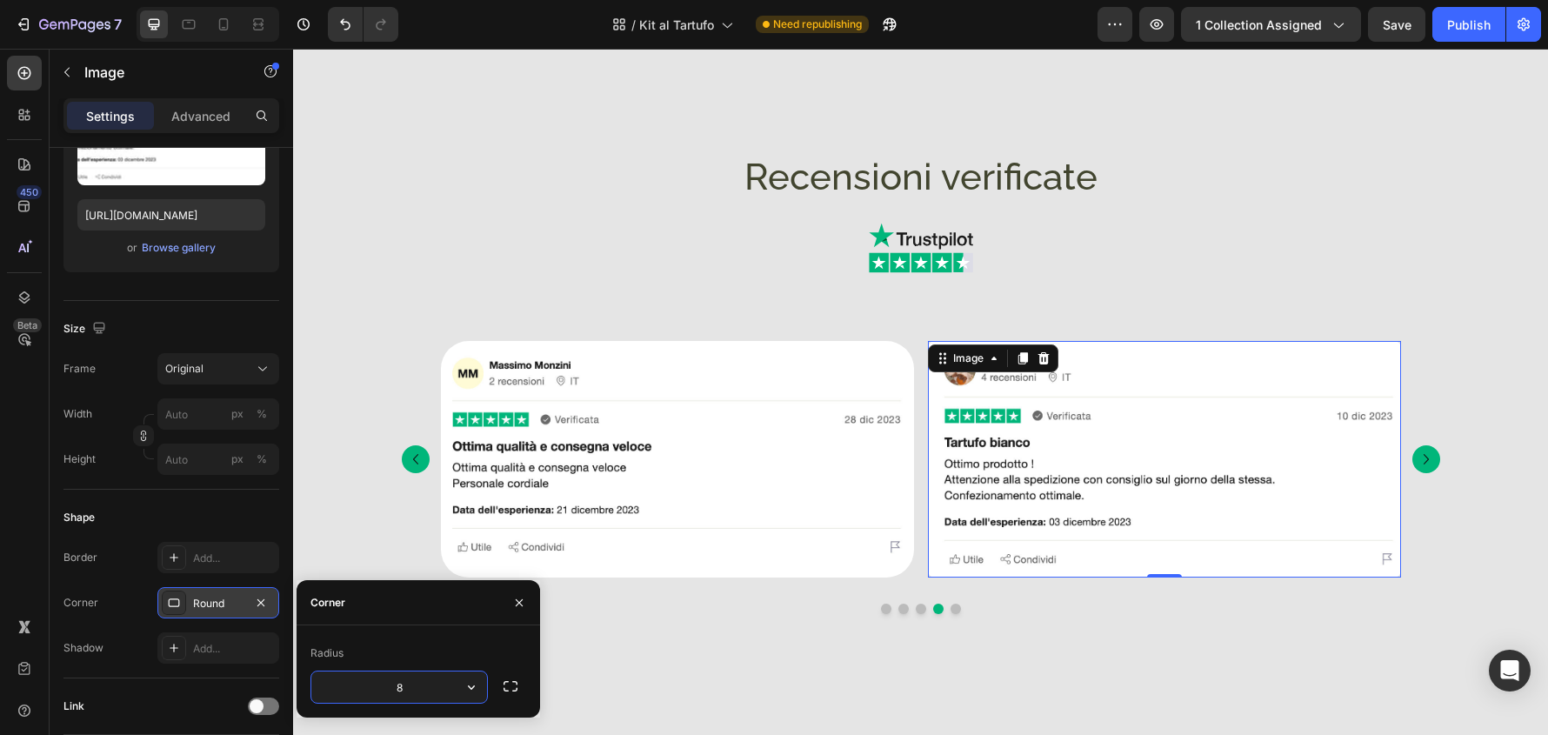
type input "32"
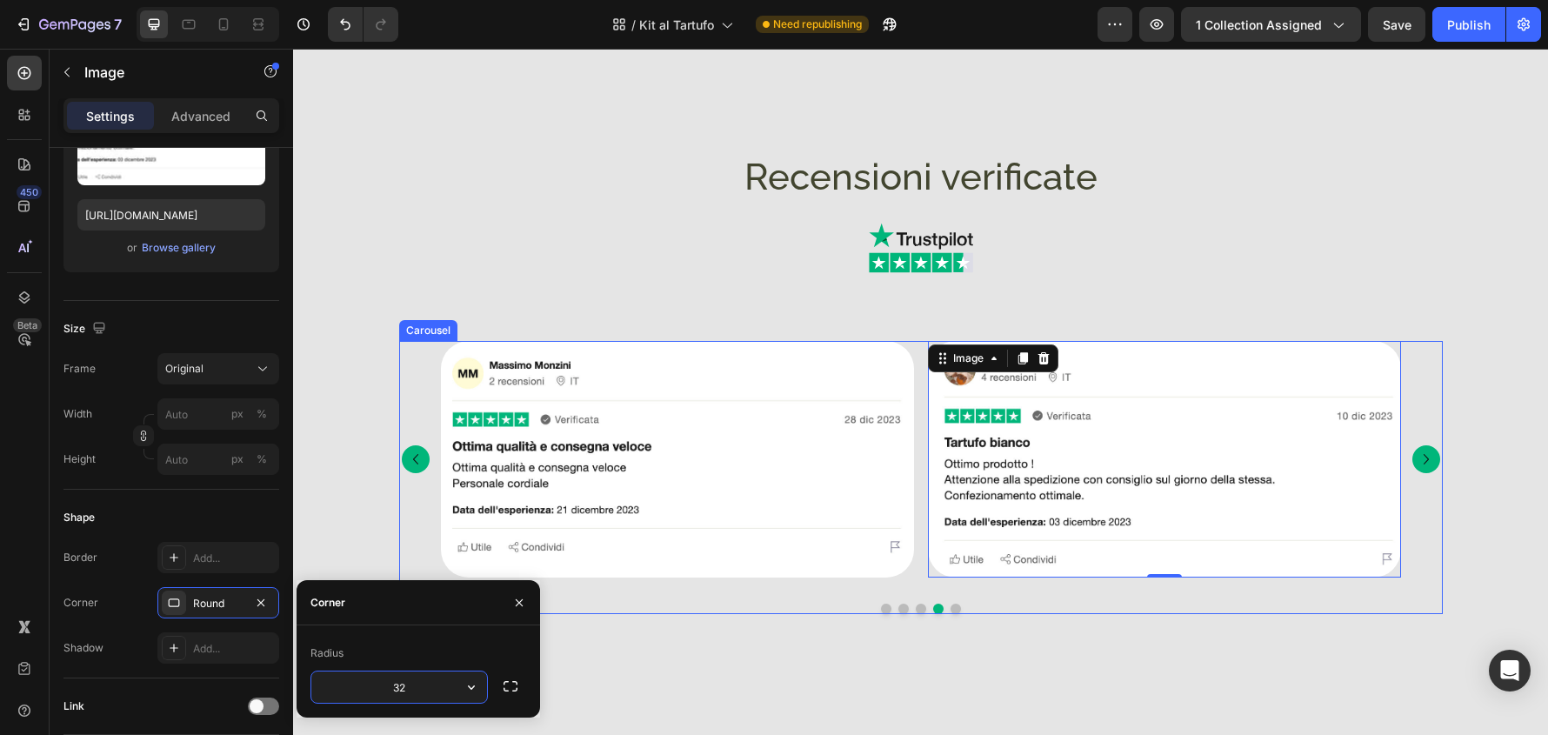
click at [1419, 458] on icon "Carousel Next Arrow" at bounding box center [1426, 459] width 21 height 21
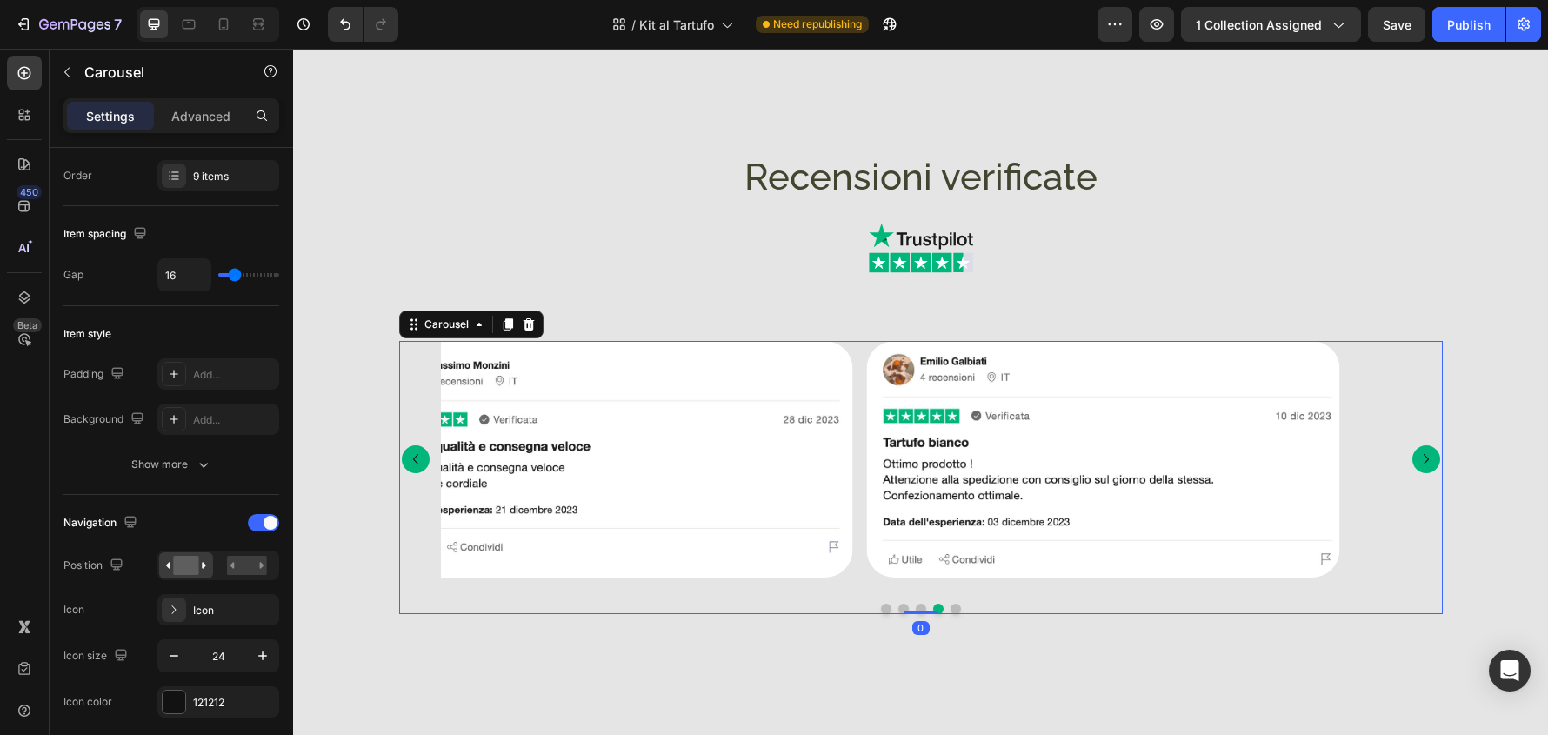
scroll to position [0, 0]
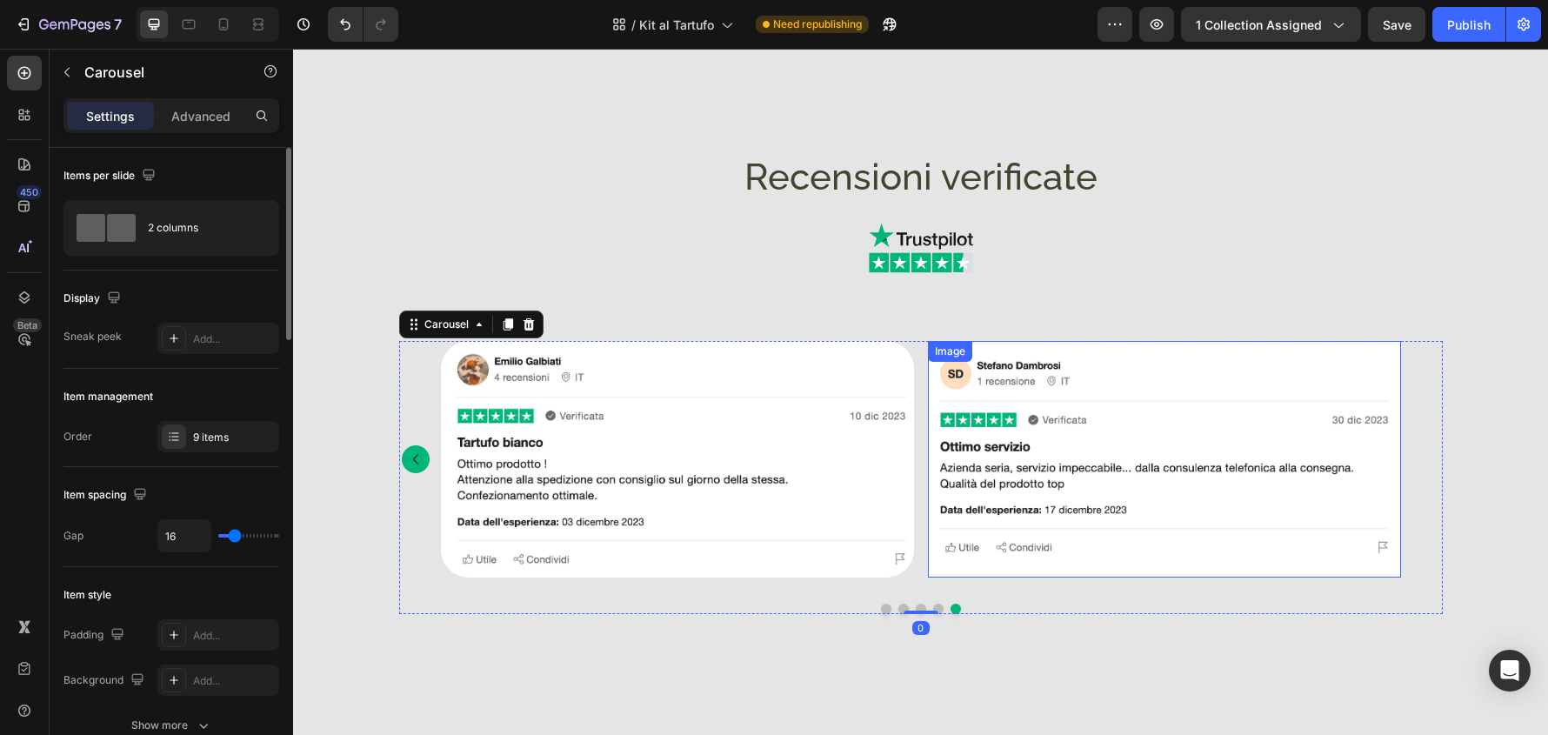
click at [1112, 545] on img at bounding box center [1164, 459] width 473 height 237
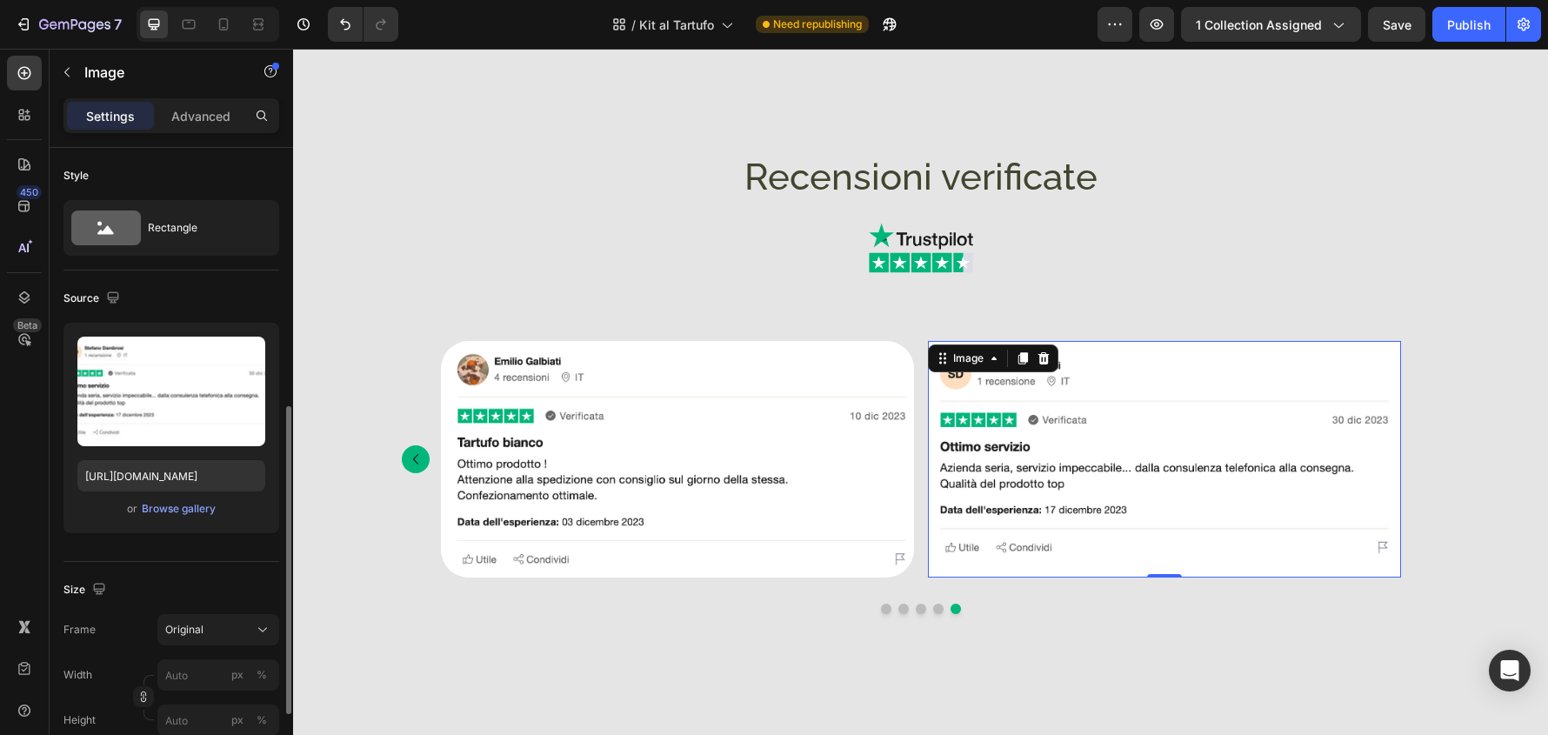
scroll to position [261, 0]
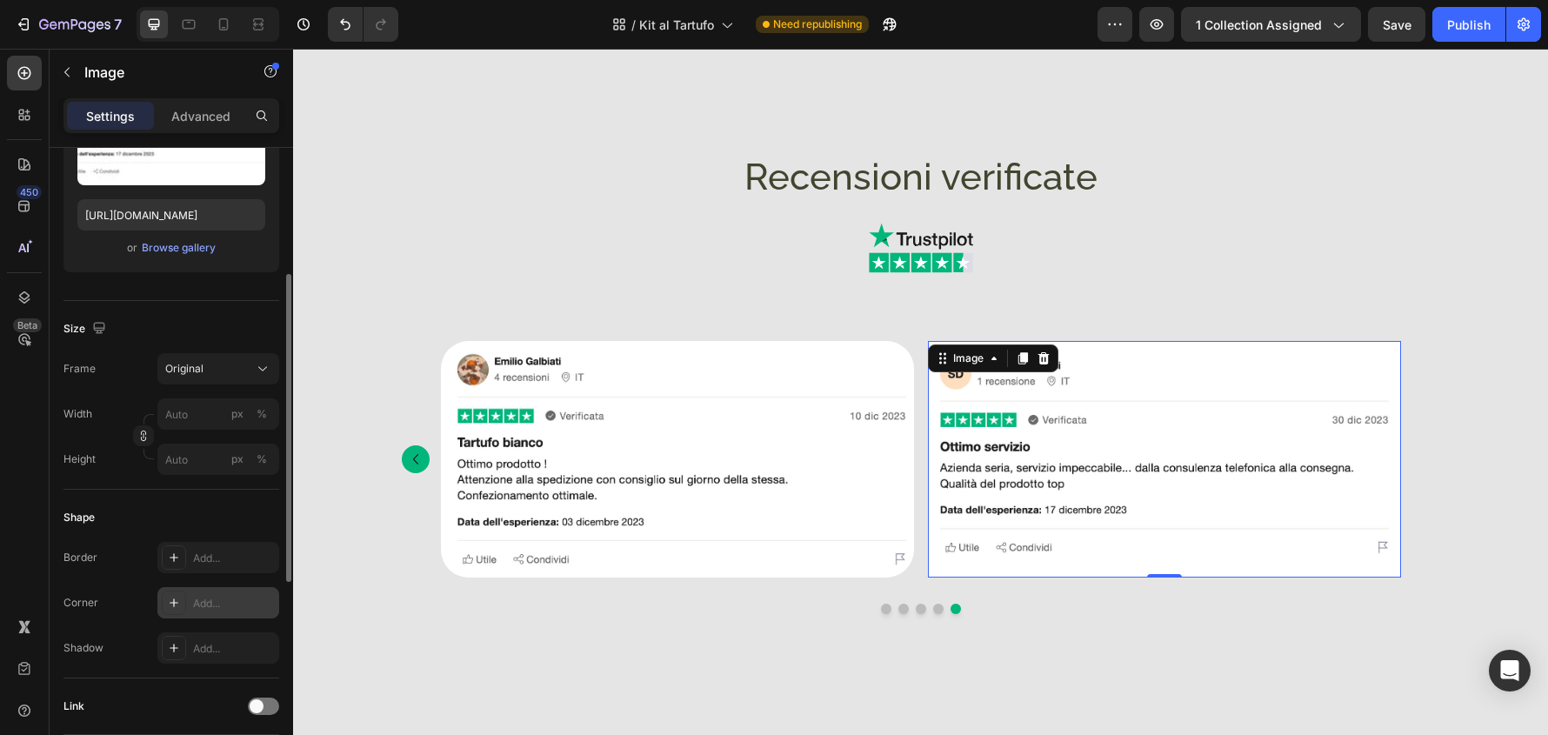
click at [236, 597] on div "Add..." at bounding box center [234, 604] width 82 height 16
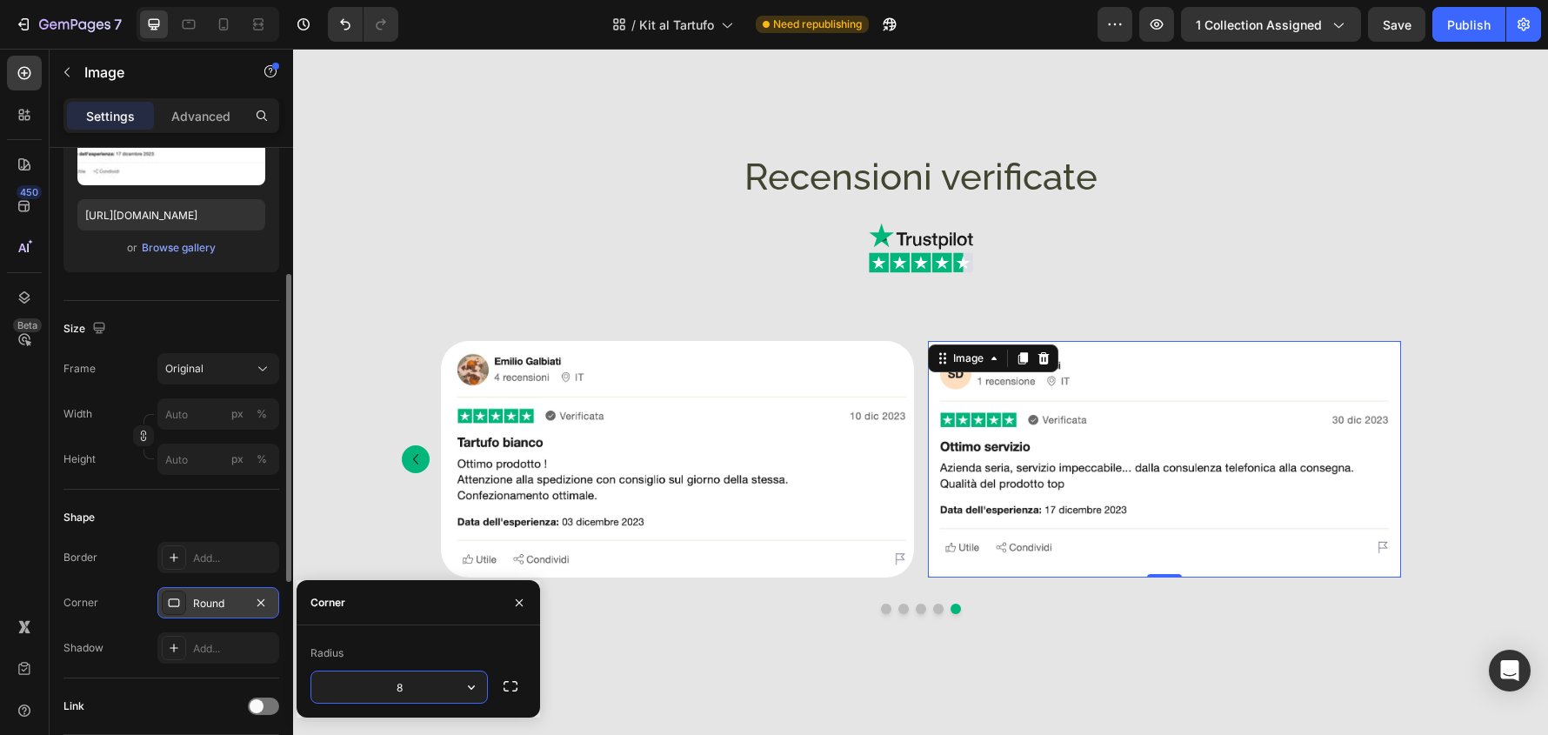
type input "32"
click at [1471, 30] on div "Publish" at bounding box center [1468, 25] width 43 height 18
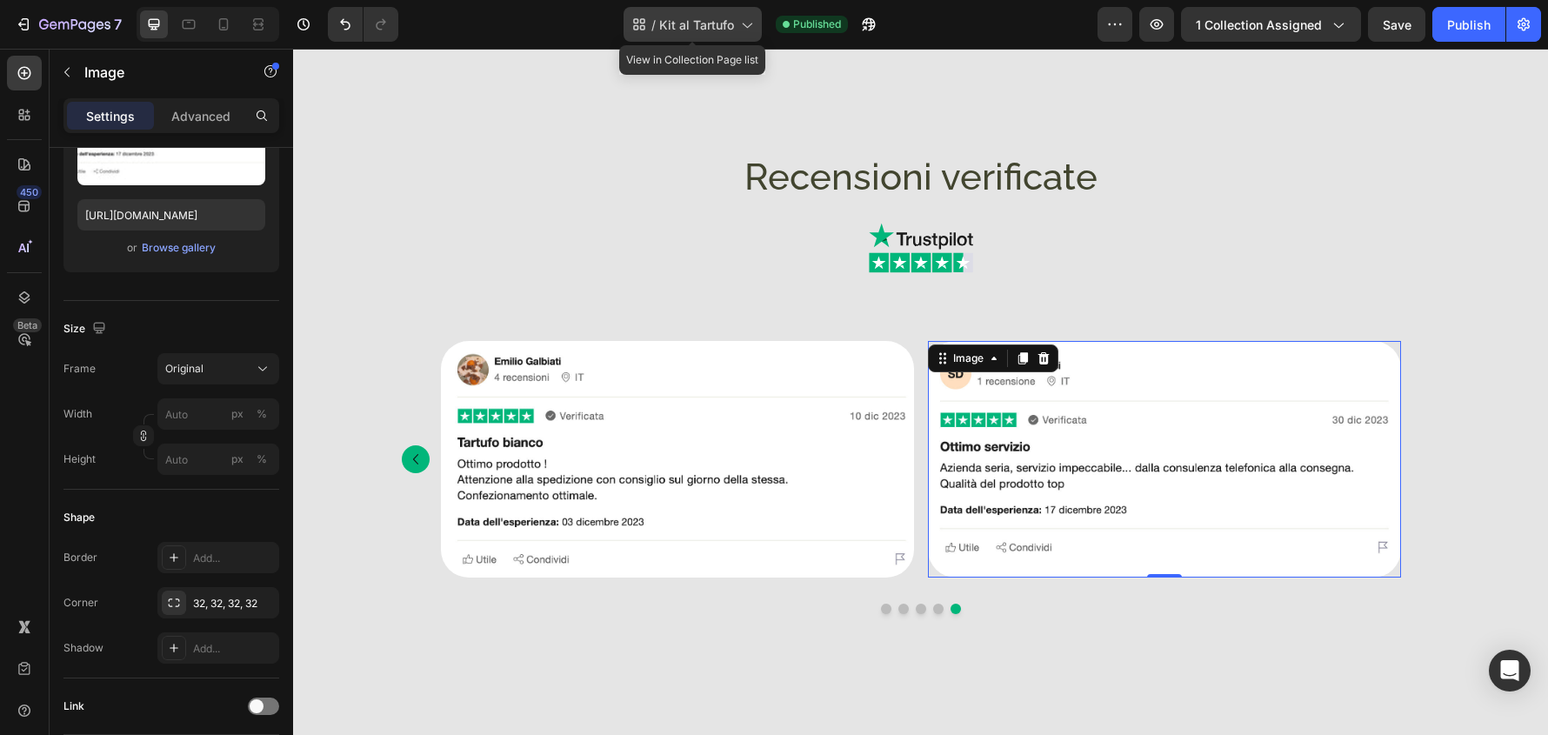
click at [729, 27] on span "Kit al Tartufo" at bounding box center [696, 25] width 75 height 18
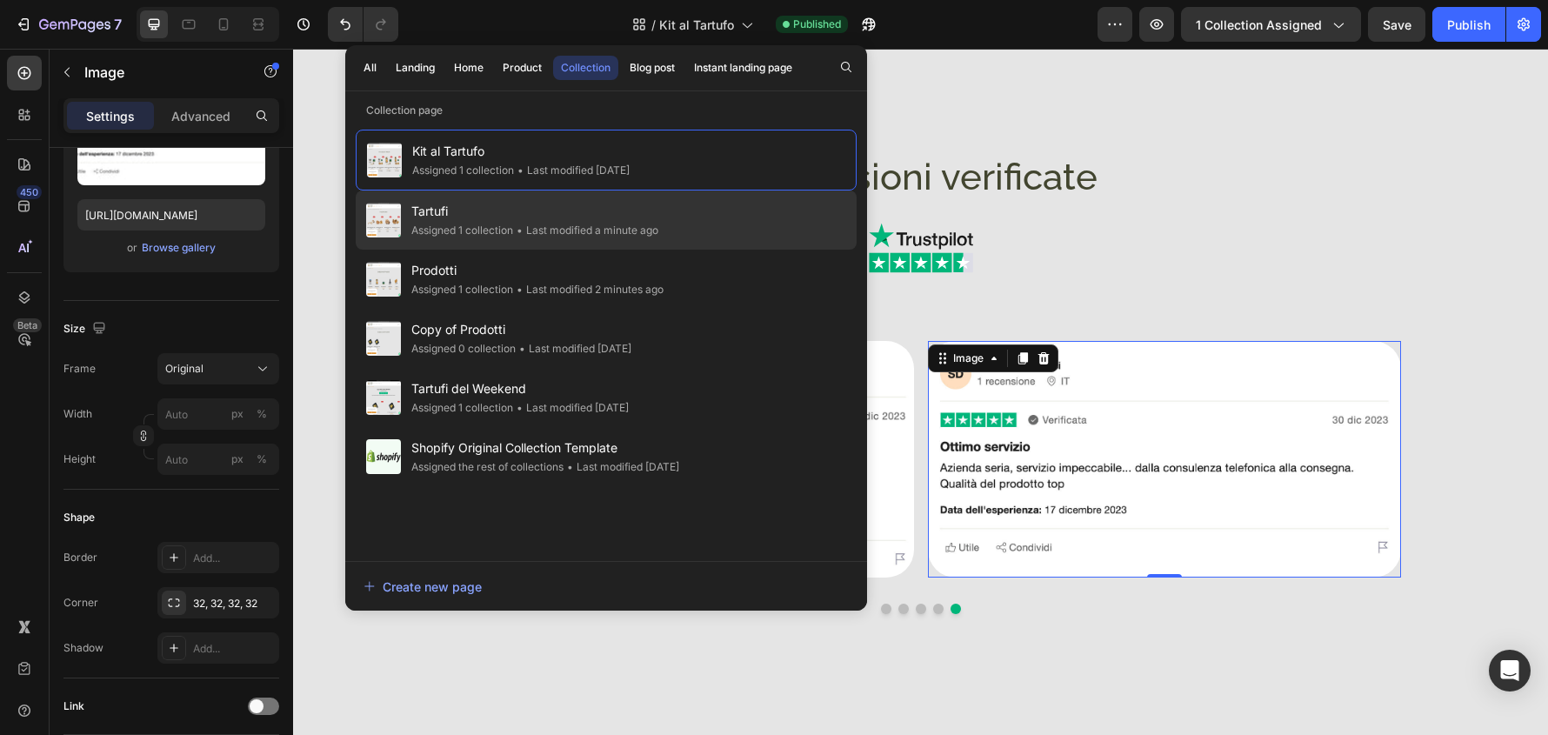
click at [634, 205] on span "Tartufi" at bounding box center [534, 211] width 247 height 21
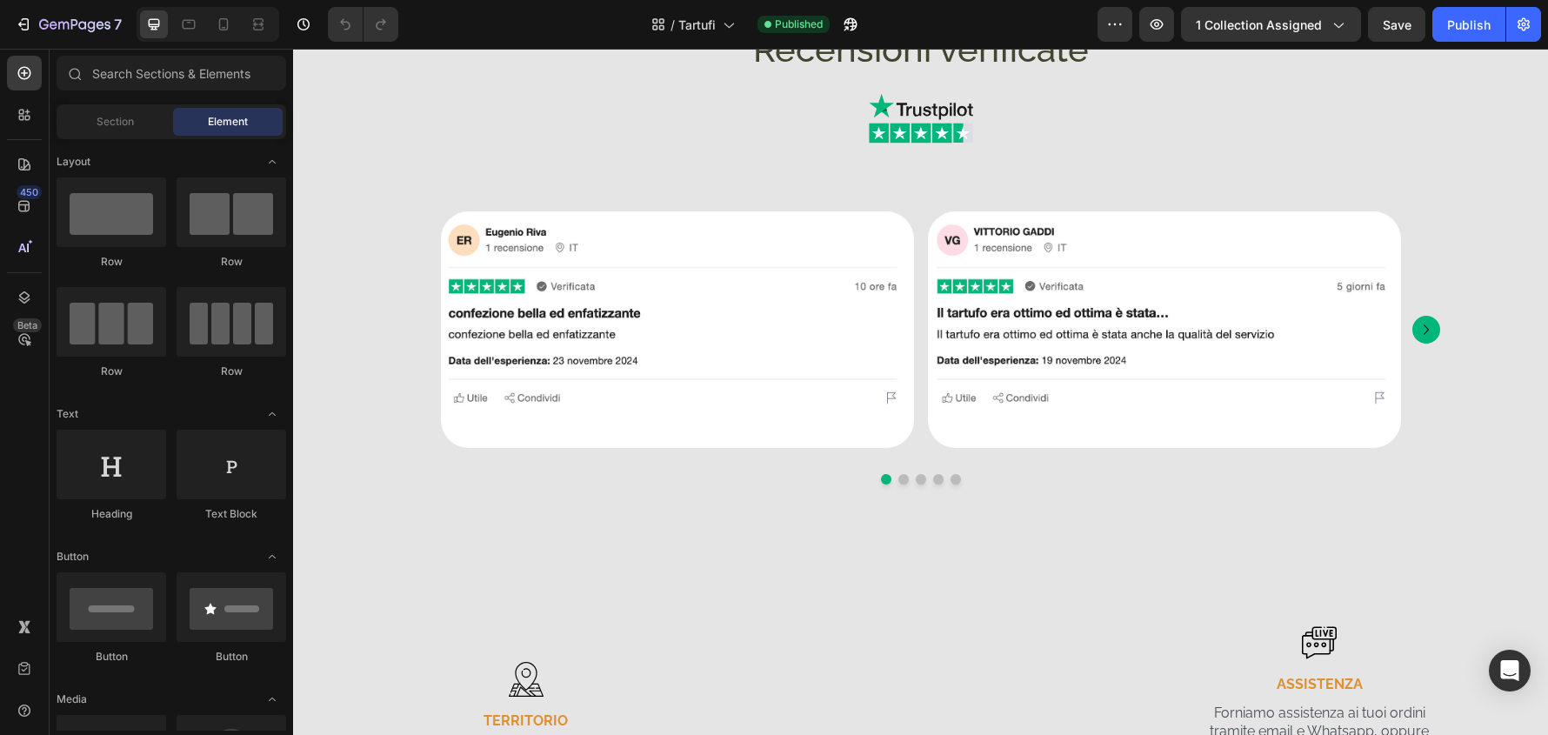
scroll to position [1969, 0]
